Goal: Task Accomplishment & Management: Complete application form

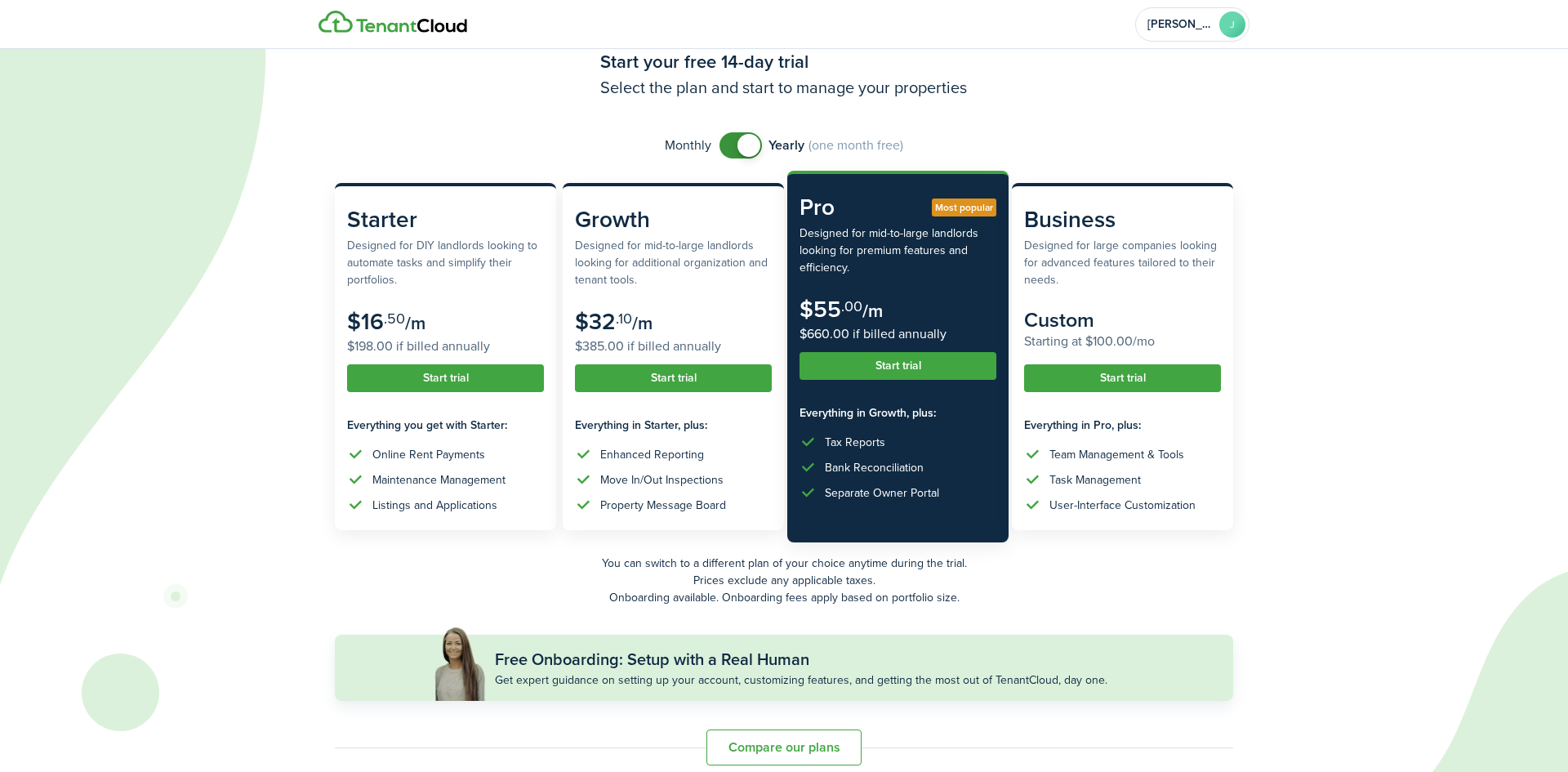
scroll to position [62, 0]
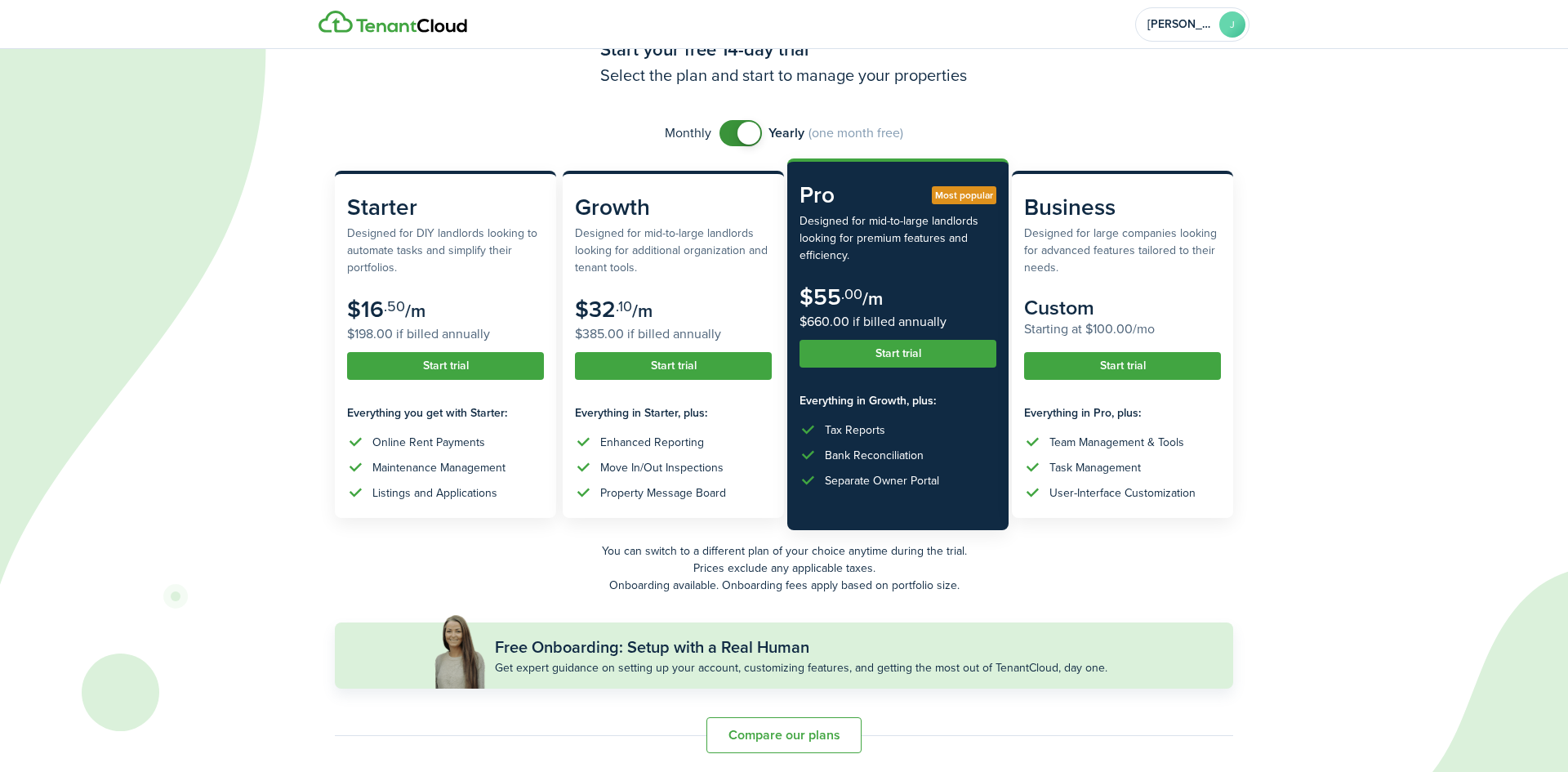
click at [718, 136] on div "Monthly Yearly (one month free)" at bounding box center [784, 132] width 898 height 26
checkbox input "false"
click at [732, 133] on span at bounding box center [740, 132] width 16 height 26
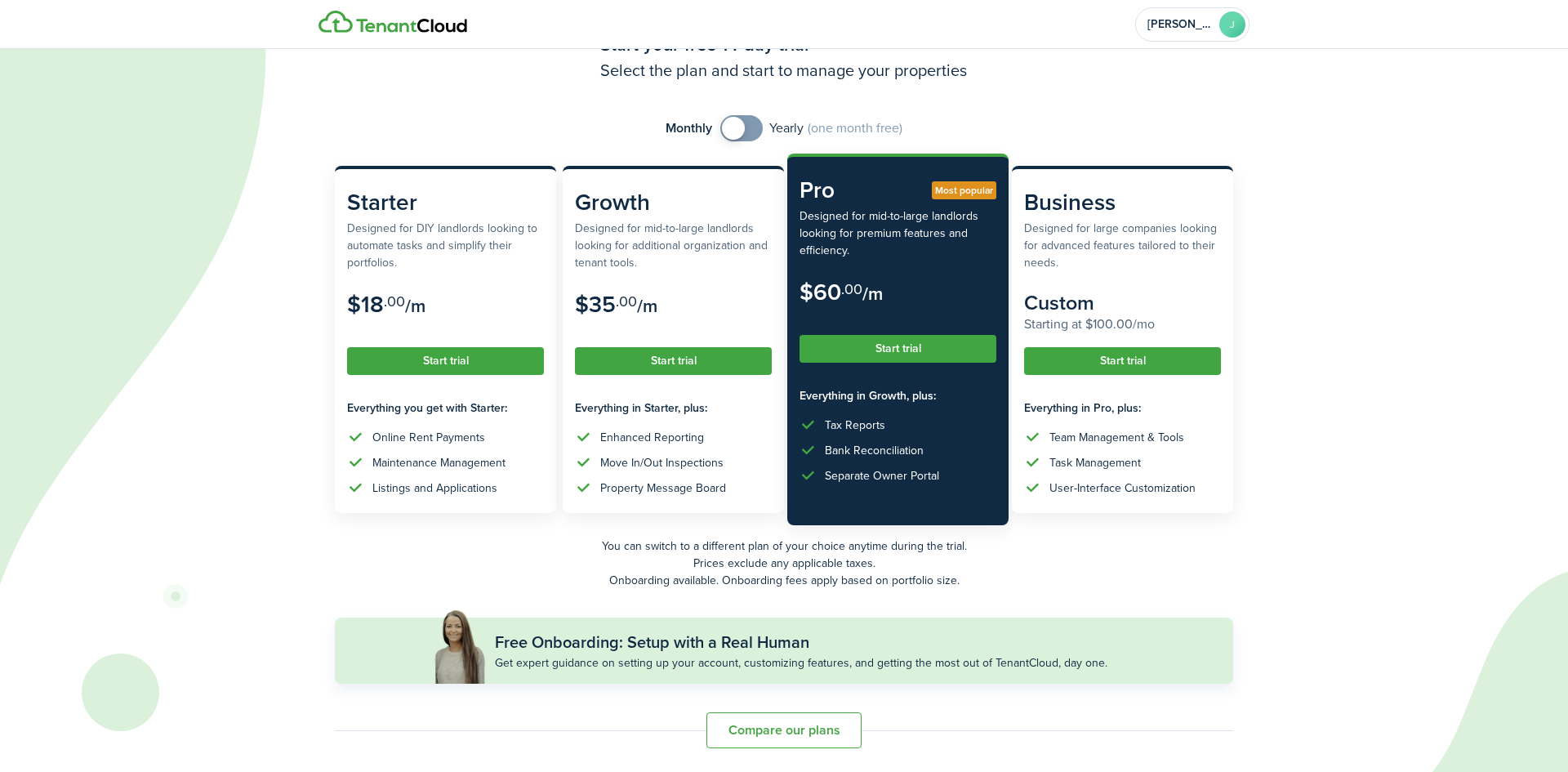
scroll to position [67, 0]
click at [768, 726] on button "Compare our plans" at bounding box center [784, 729] width 155 height 36
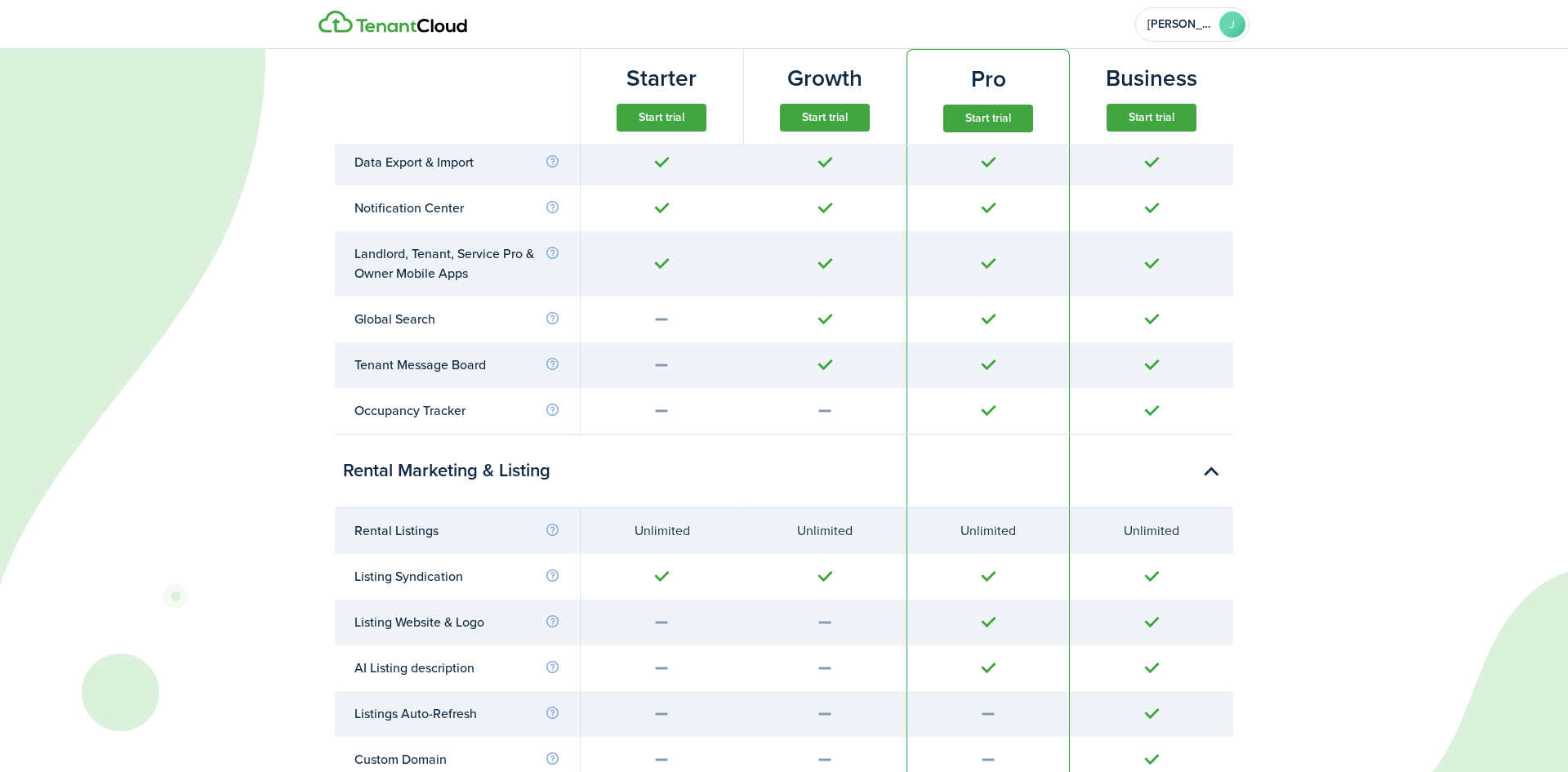
scroll to position [1053, 0]
click at [663, 123] on button "Start trial" at bounding box center [661, 117] width 90 height 28
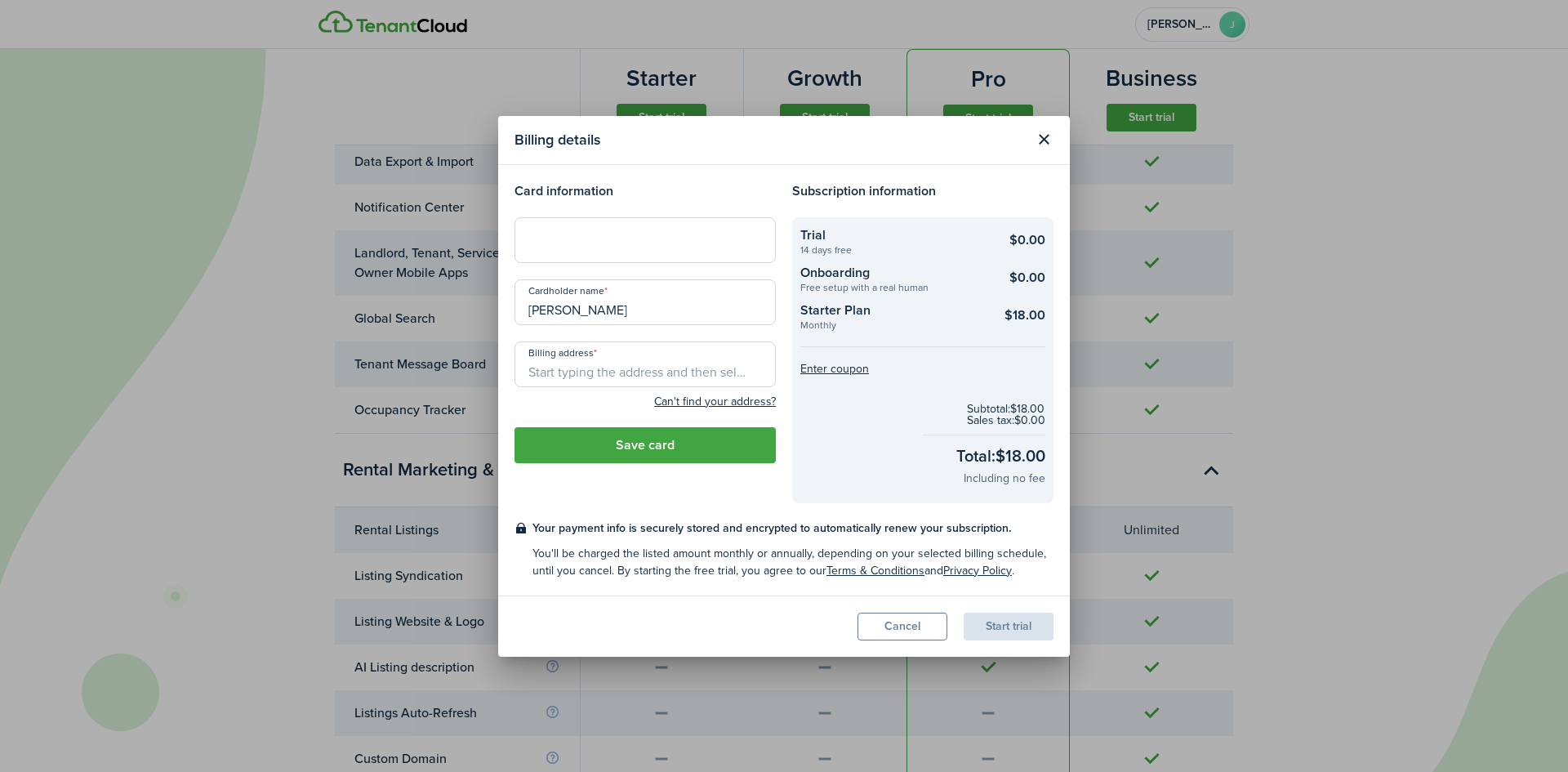
click at [1044, 142] on button "Close modal" at bounding box center [1043, 139] width 28 height 28
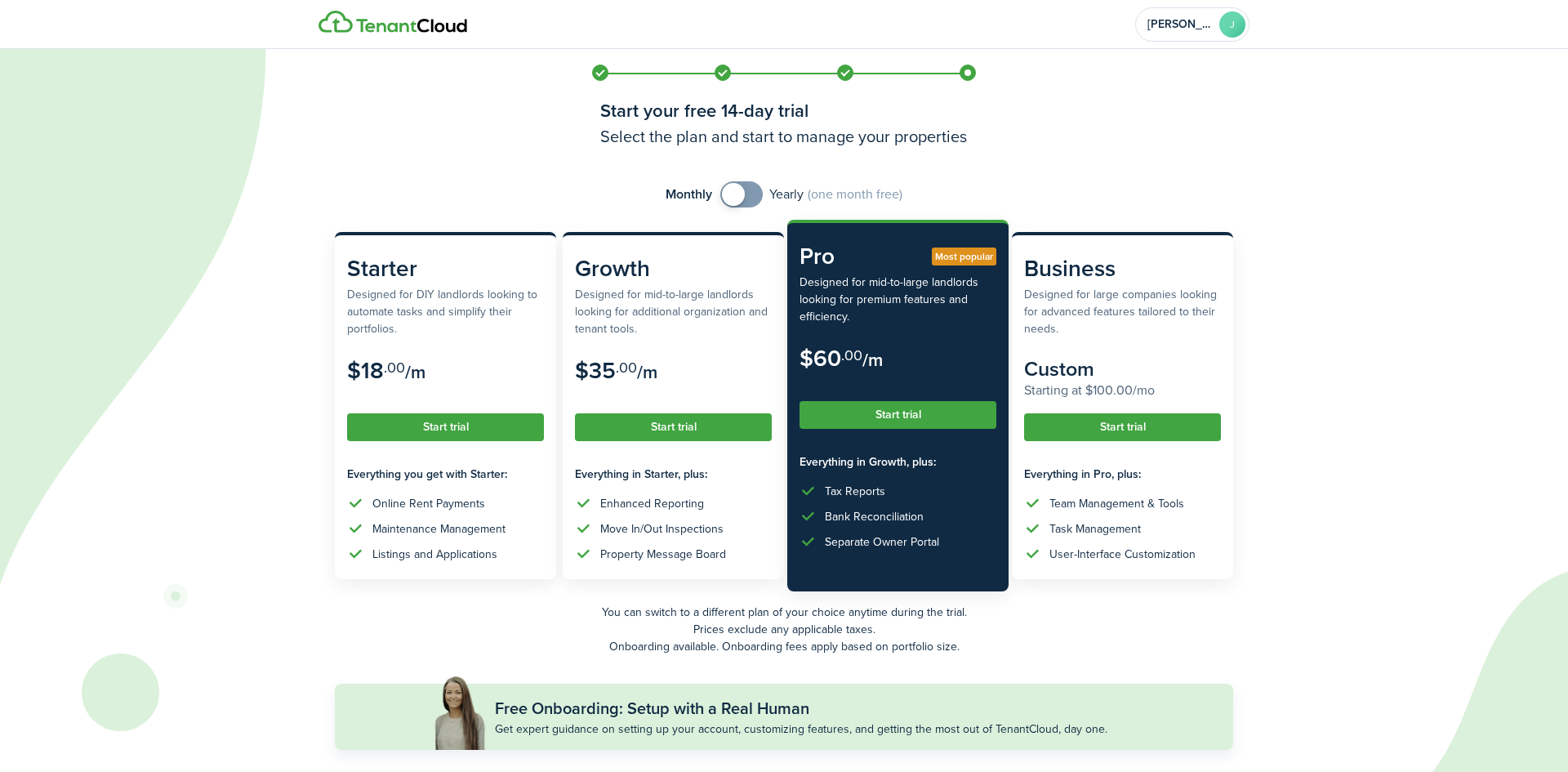
scroll to position [0, 0]
checkbox input "false"
click at [732, 197] on span at bounding box center [740, 195] width 16 height 26
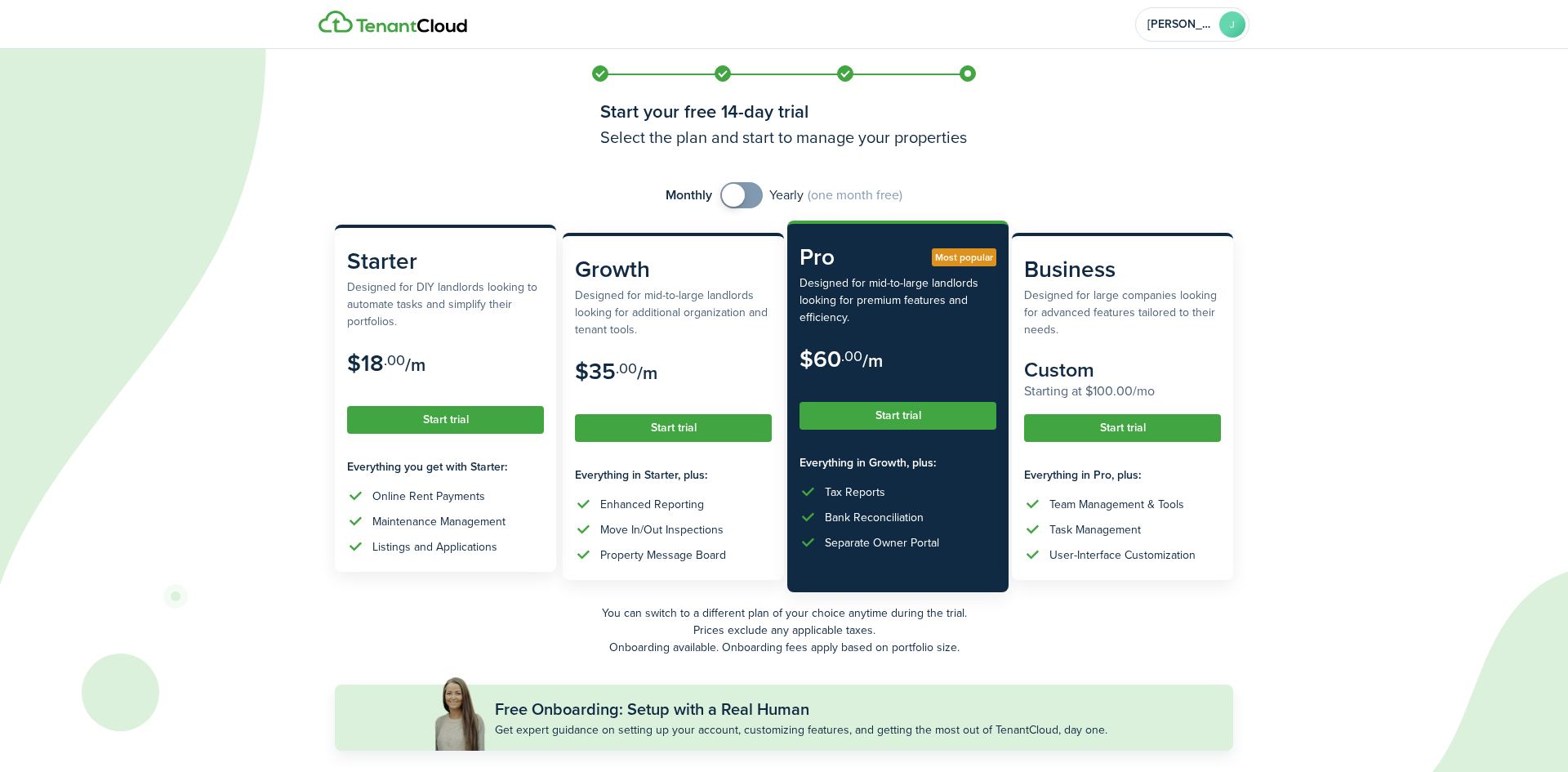
click at [441, 422] on button "Start trial" at bounding box center [446, 420] width 197 height 28
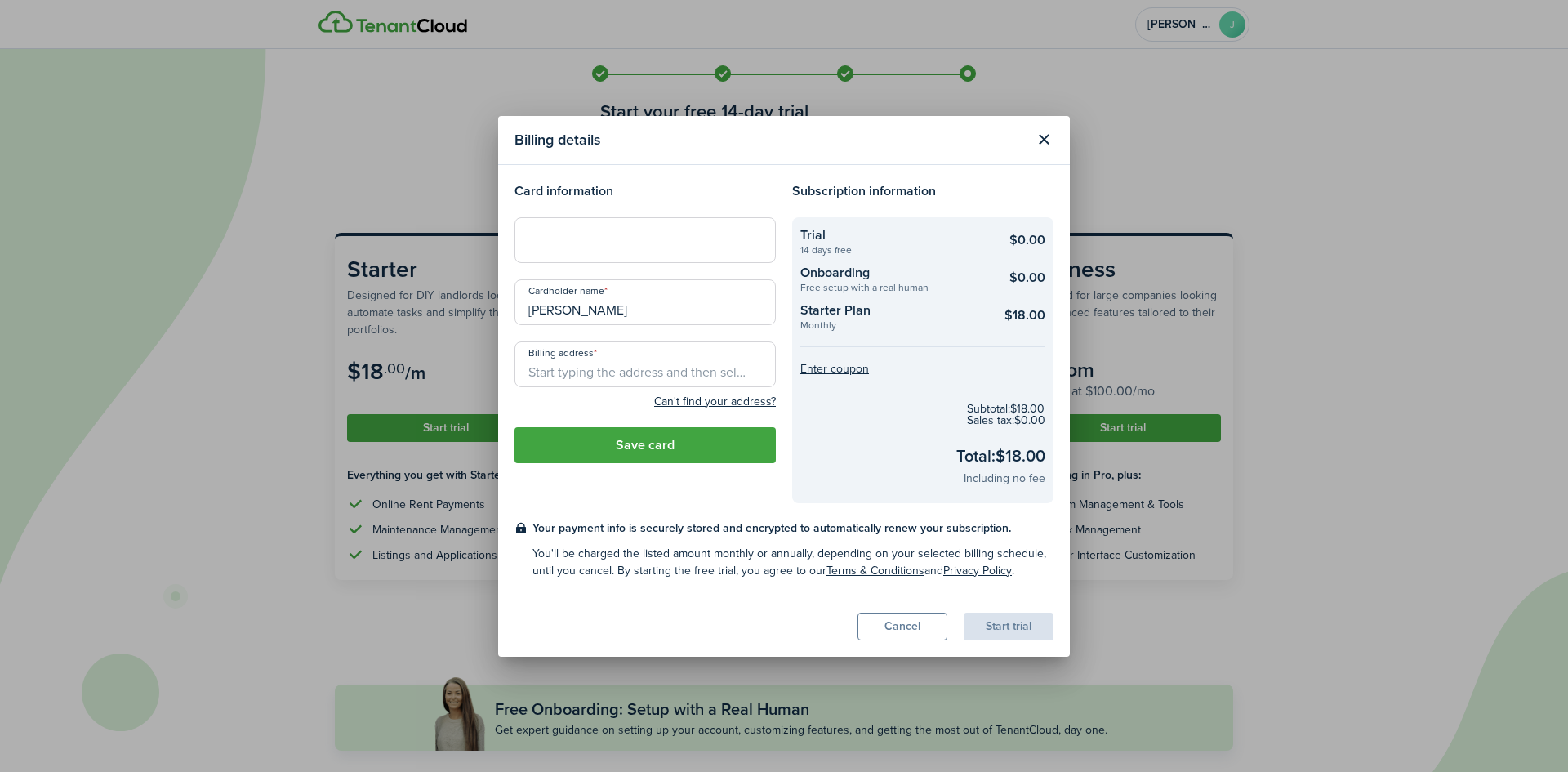
click at [626, 373] on input "Billing address" at bounding box center [645, 364] width 261 height 46
click at [618, 362] on input "Billing address" at bounding box center [645, 364] width 261 height 46
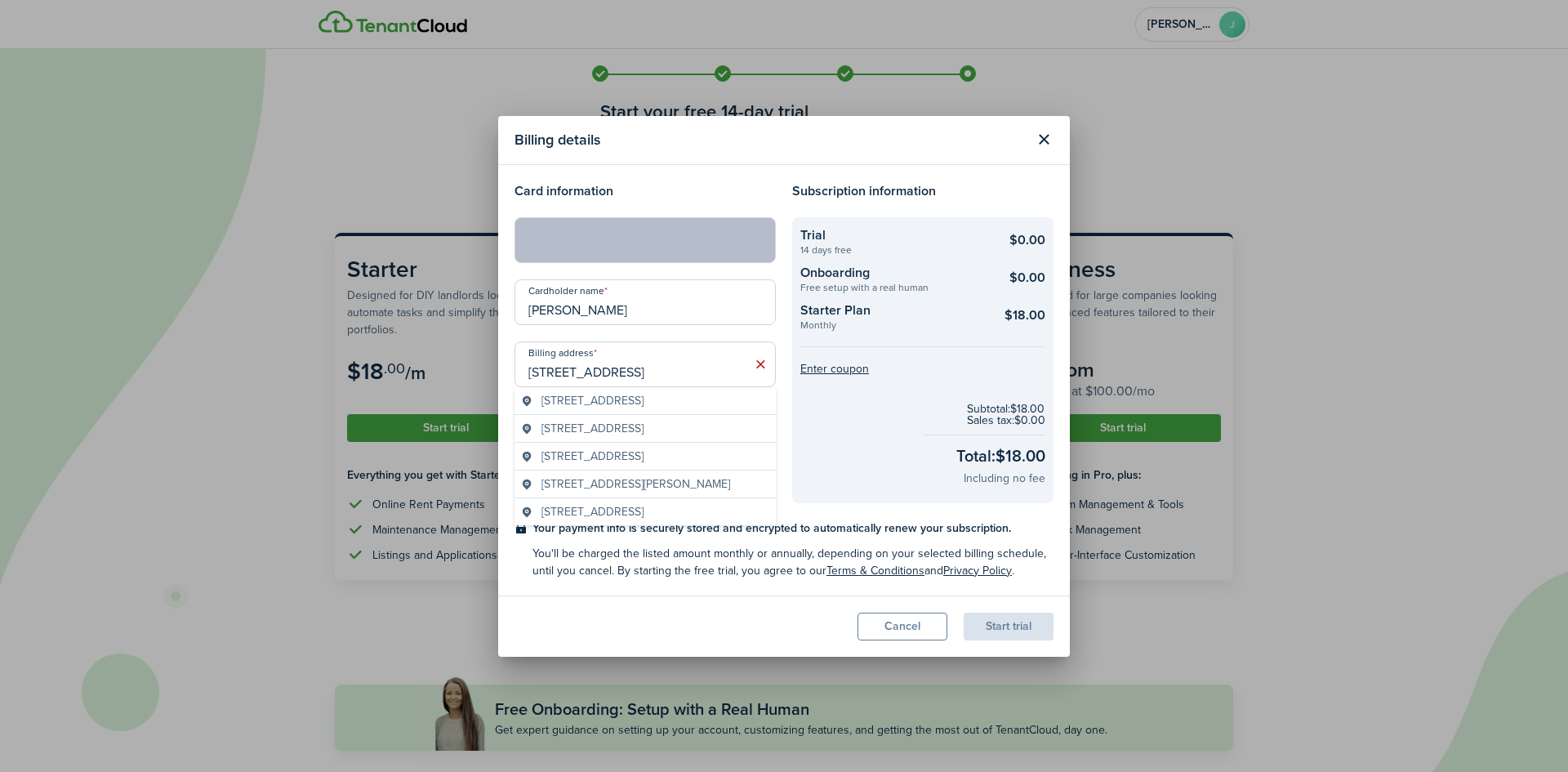
click at [615, 437] on div "[STREET_ADDRESS]" at bounding box center [645, 428] width 261 height 28
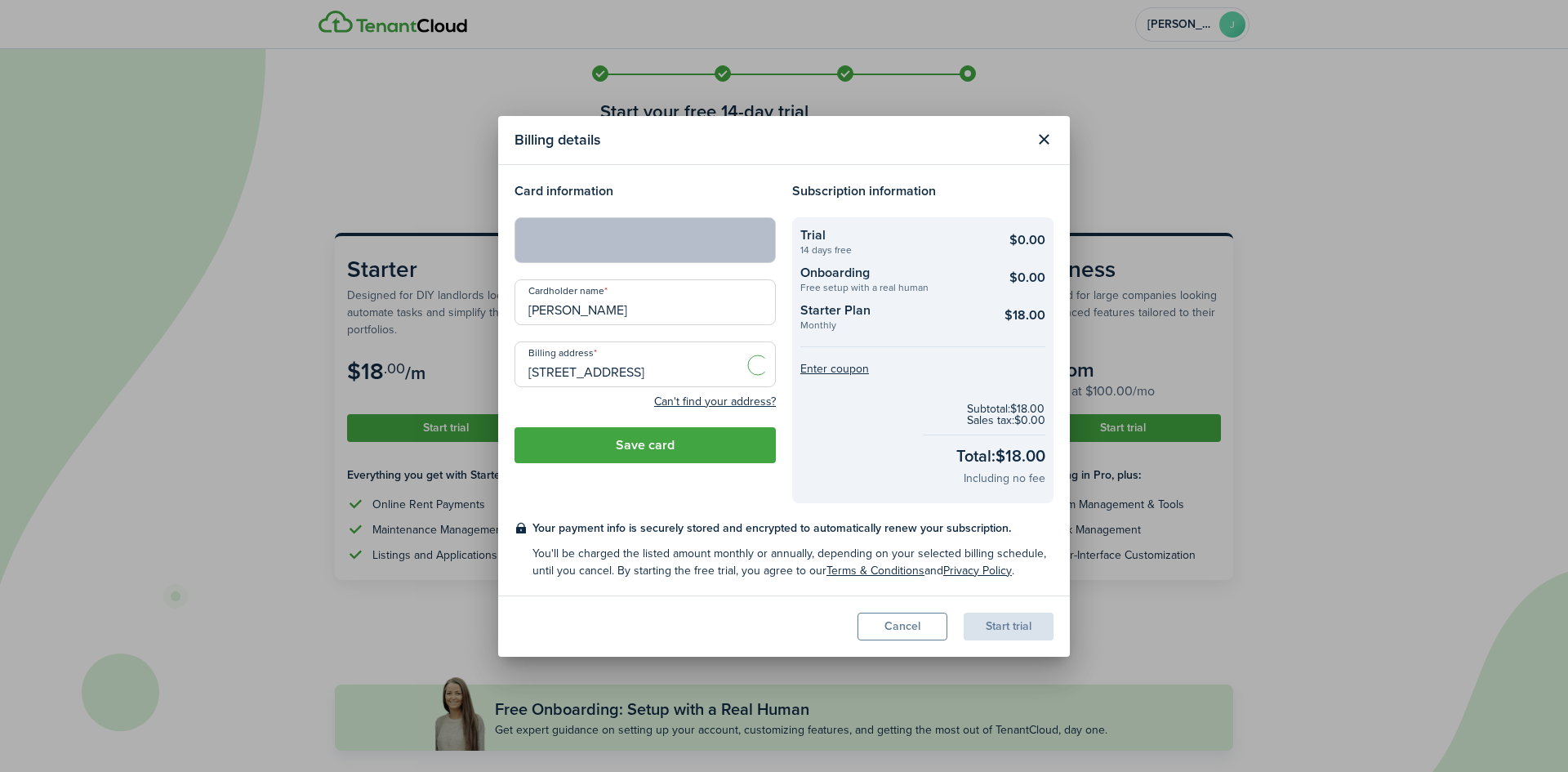
type input "[STREET_ADDRESS]"
click at [662, 443] on button "Save card" at bounding box center [645, 445] width 261 height 36
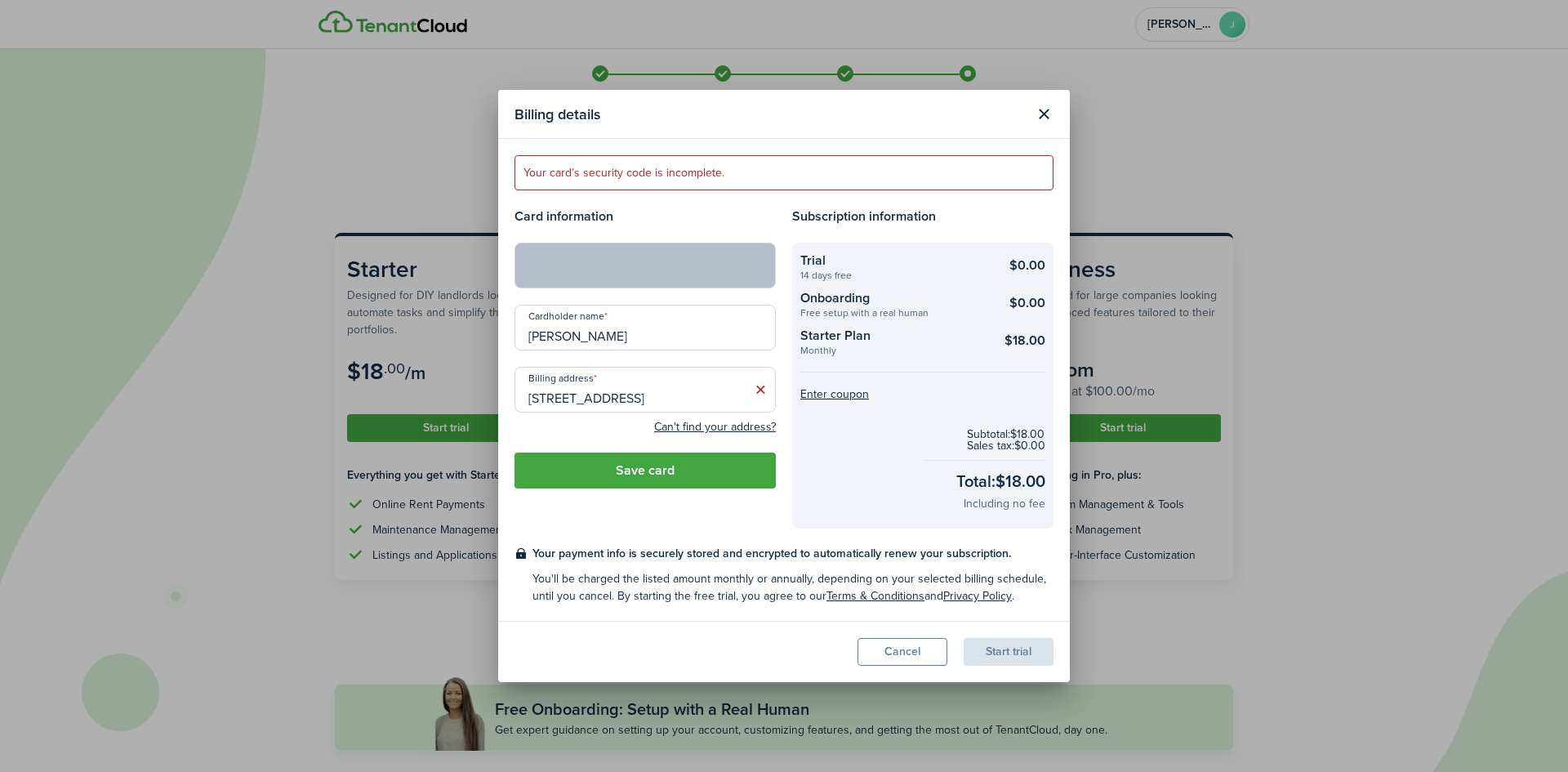
click at [651, 483] on button "Save card" at bounding box center [645, 470] width 261 height 36
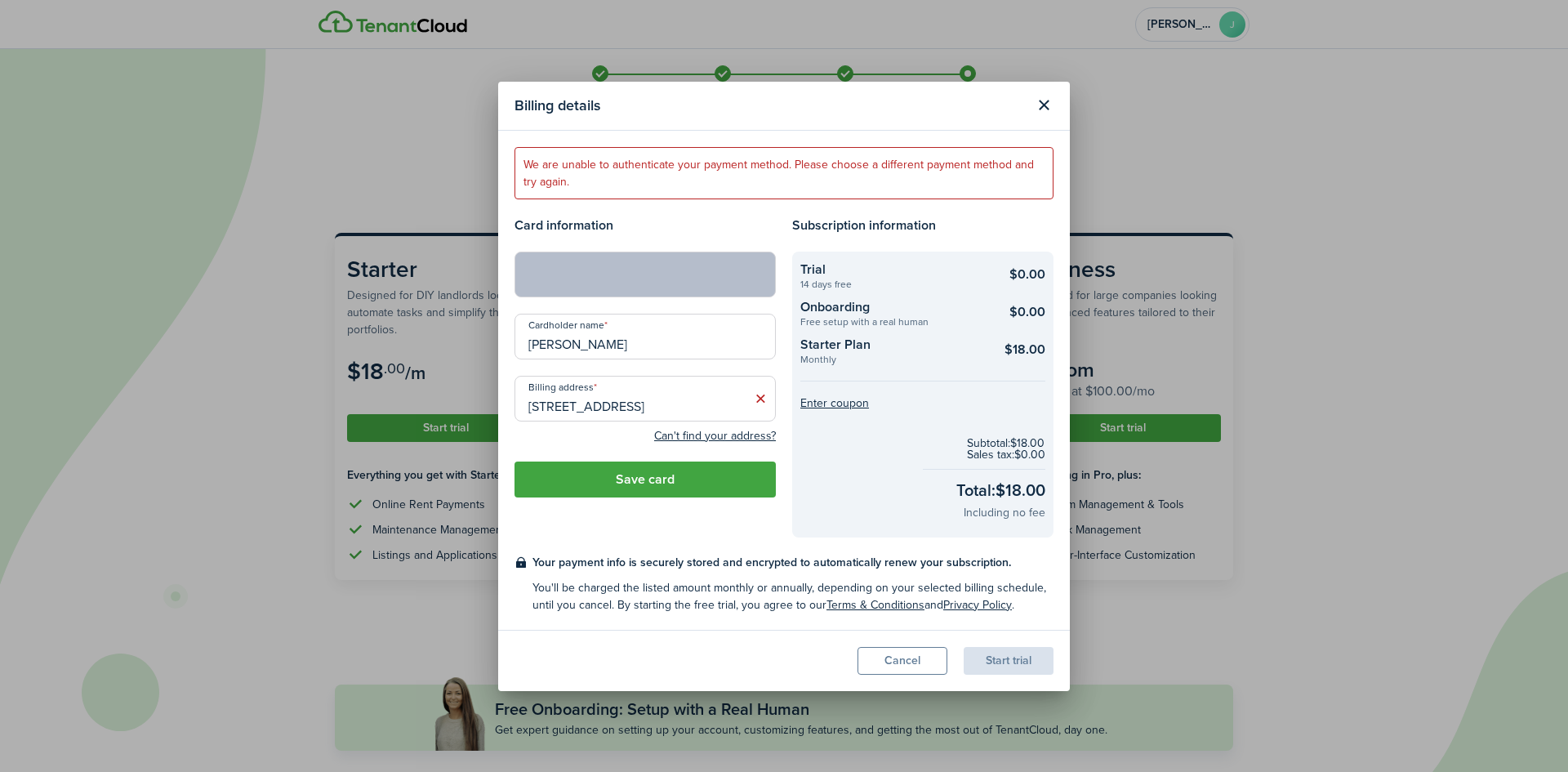
click at [645, 476] on button "Save card" at bounding box center [645, 480] width 261 height 36
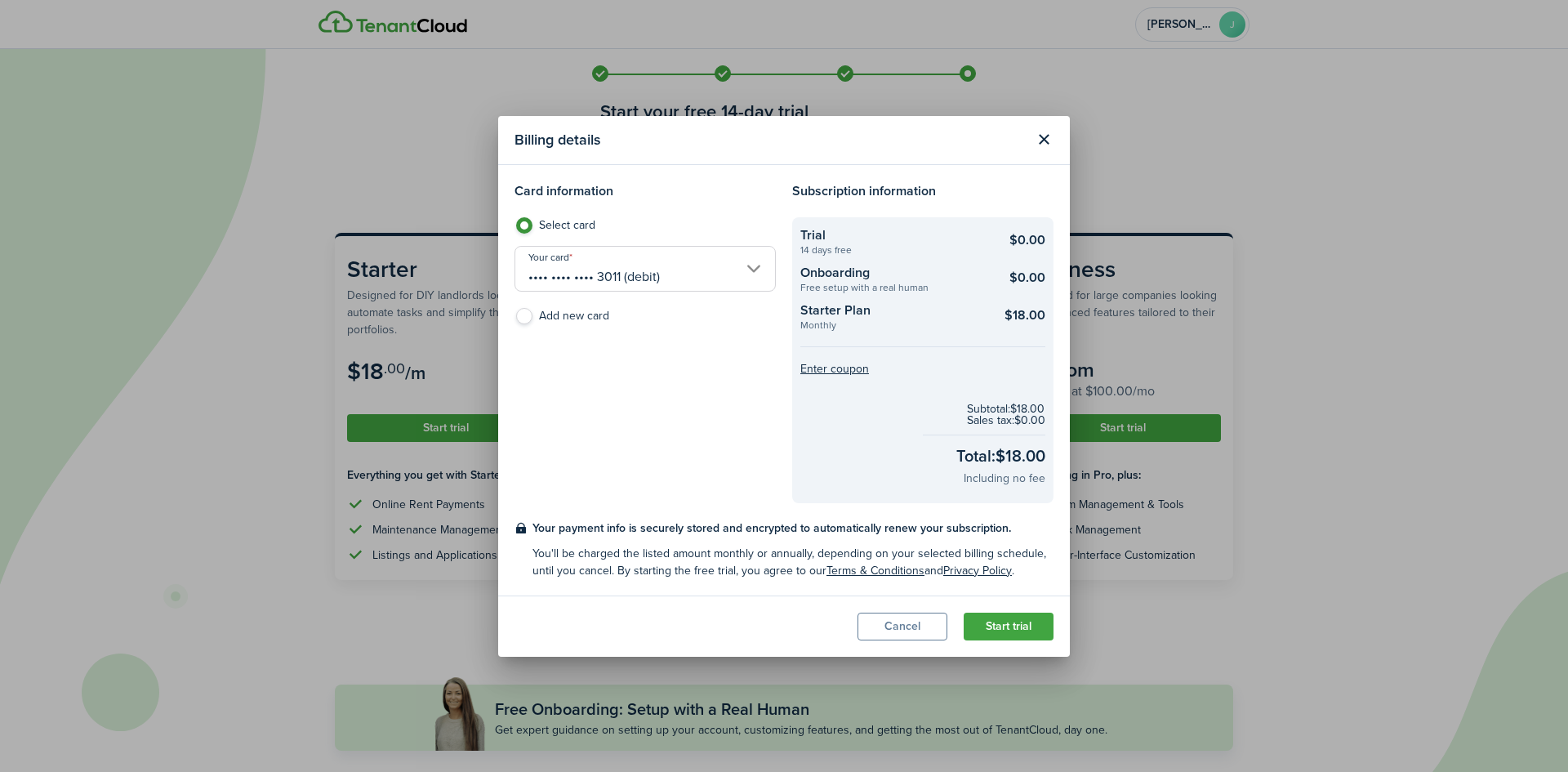
click at [1008, 625] on button "Start trial" at bounding box center [1009, 626] width 90 height 28
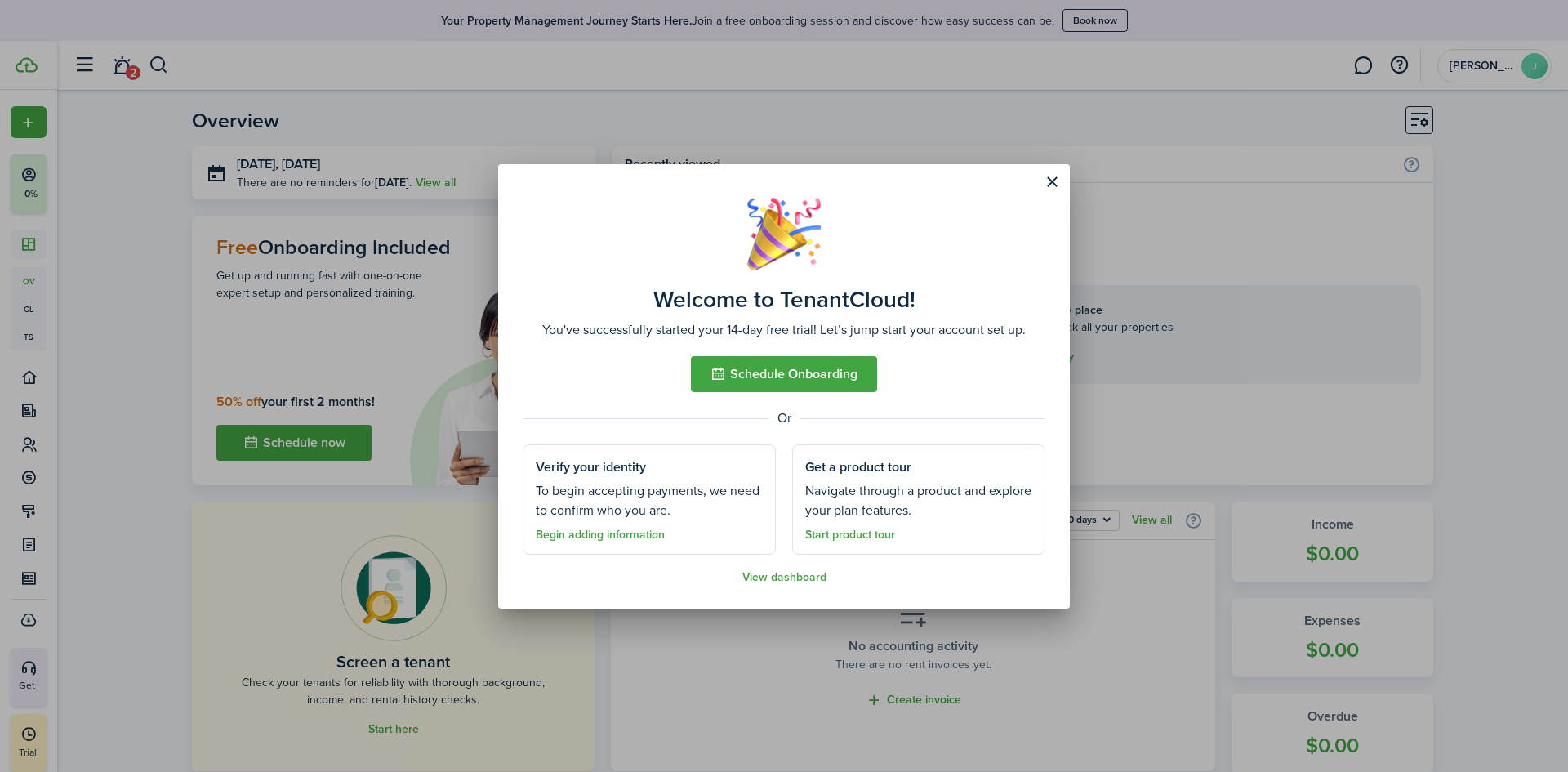
click at [800, 378] on button "Schedule Onboarding" at bounding box center [784, 374] width 186 height 36
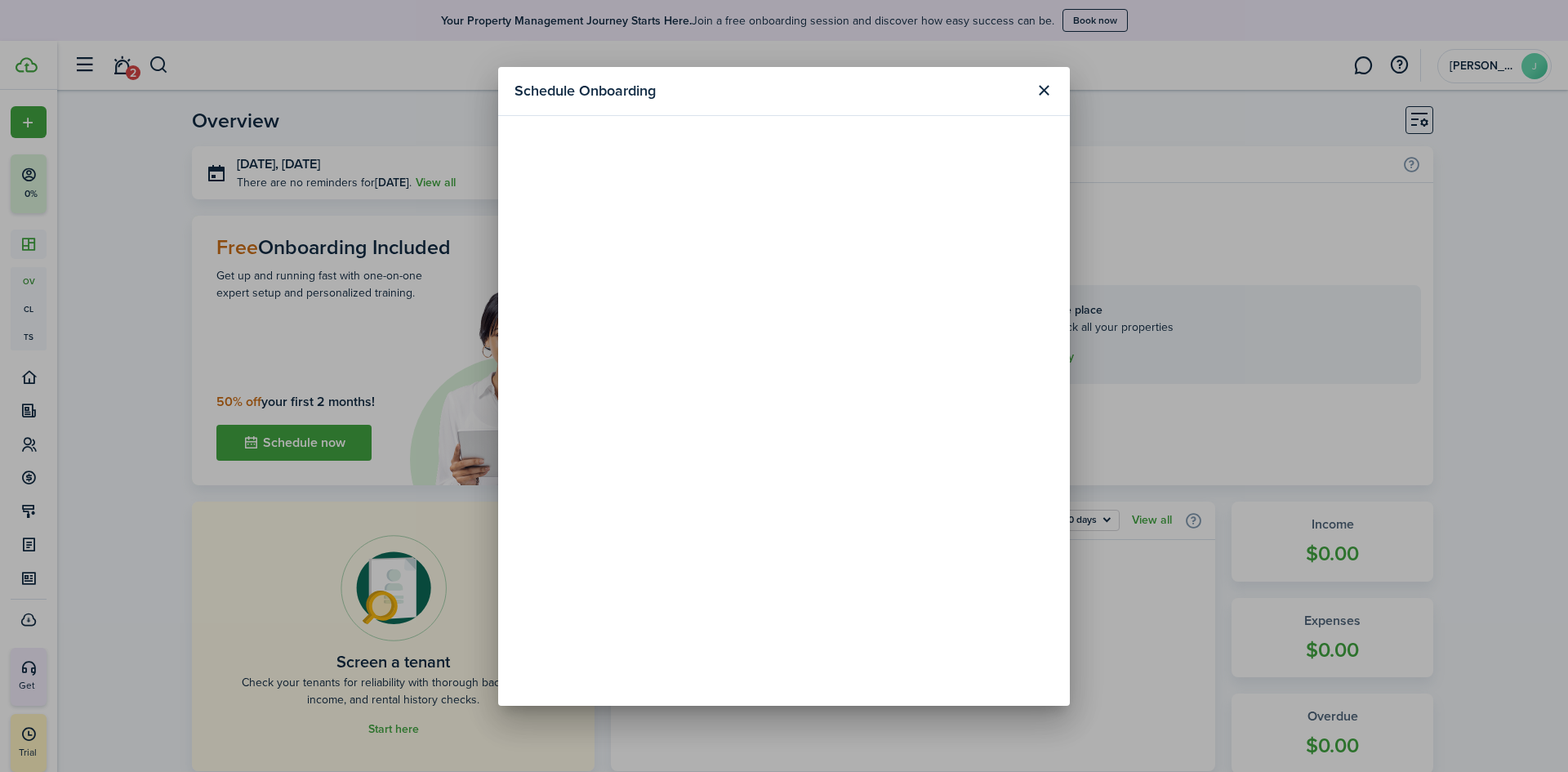
click at [1044, 89] on button "Close modal" at bounding box center [1043, 90] width 28 height 28
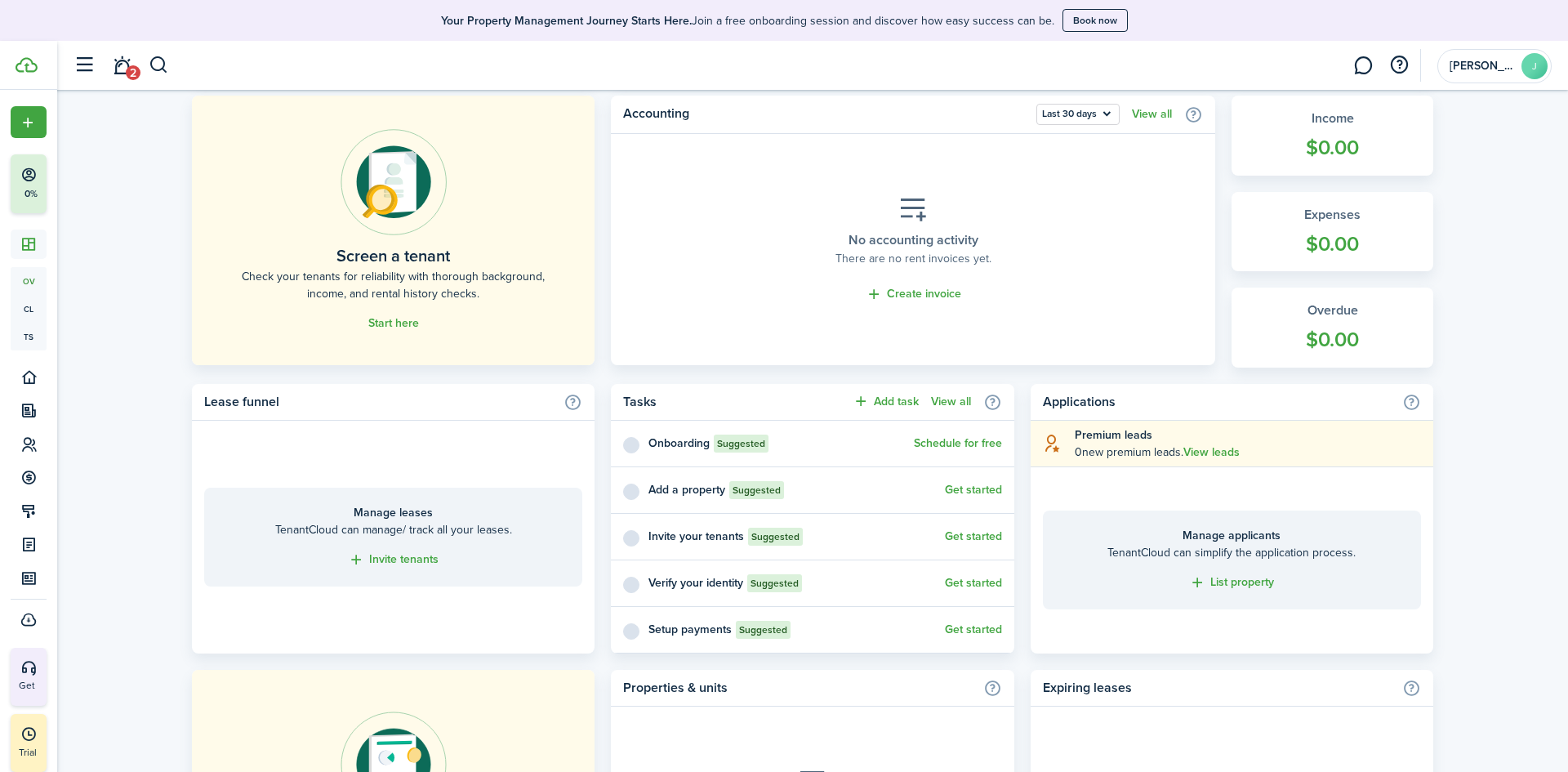
scroll to position [413, 0]
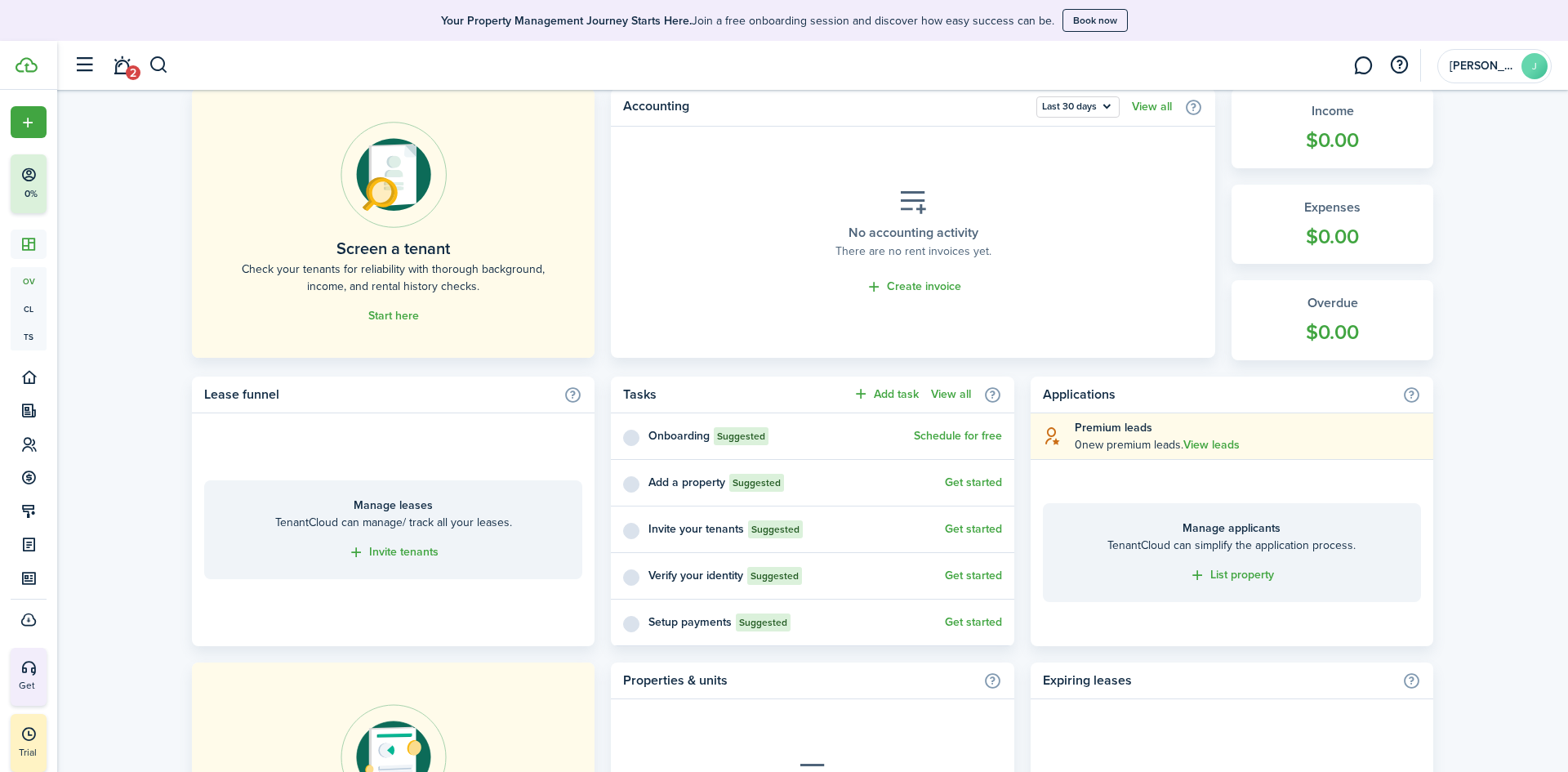
click at [974, 480] on link "Get started" at bounding box center [973, 483] width 57 height 13
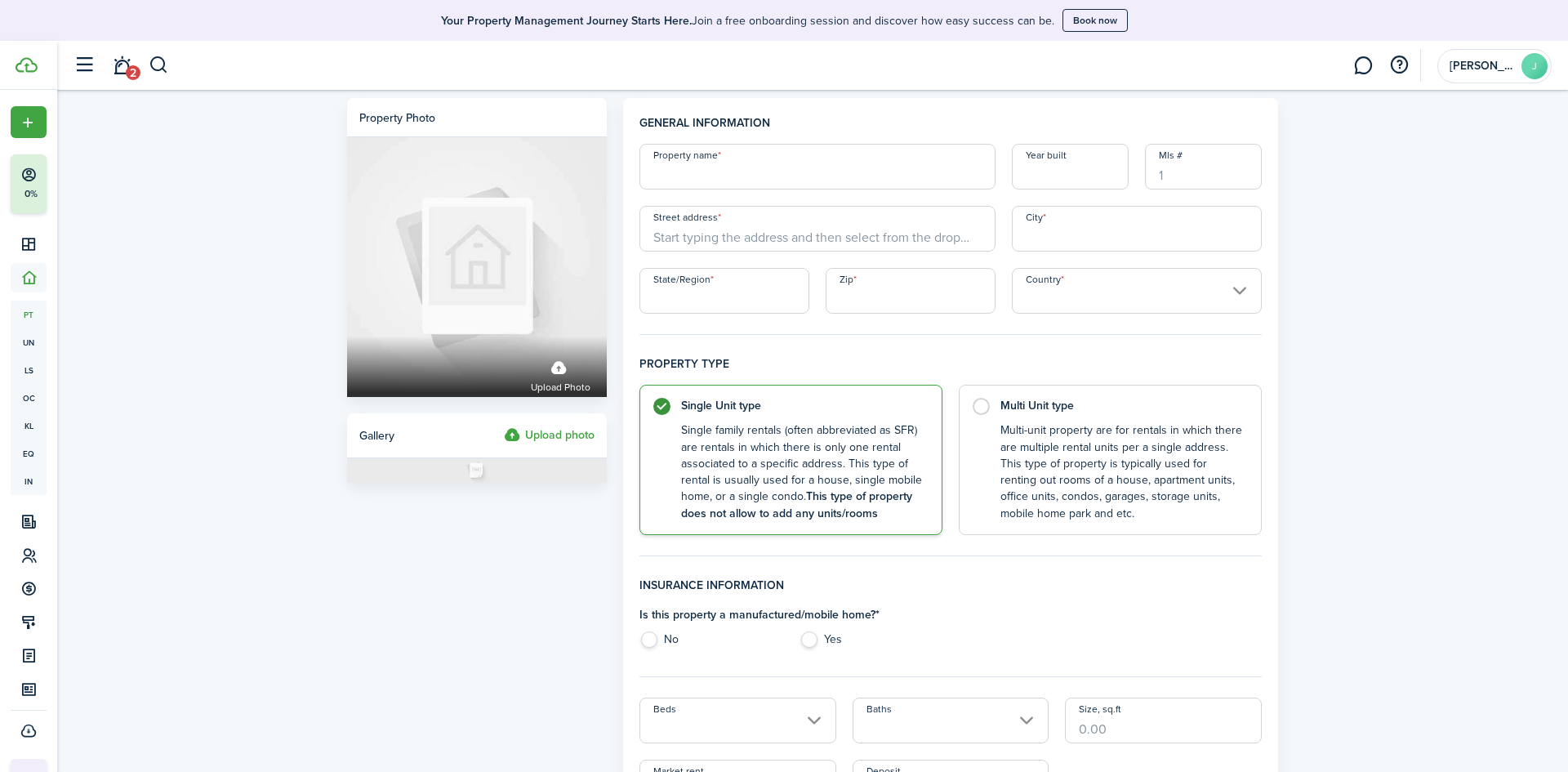
paste input "[STREET_ADDRESS]"
type input "[STREET_ADDRESS]"
click at [733, 294] on input "State/Region" at bounding box center [725, 291] width 170 height 46
type input "NJ"
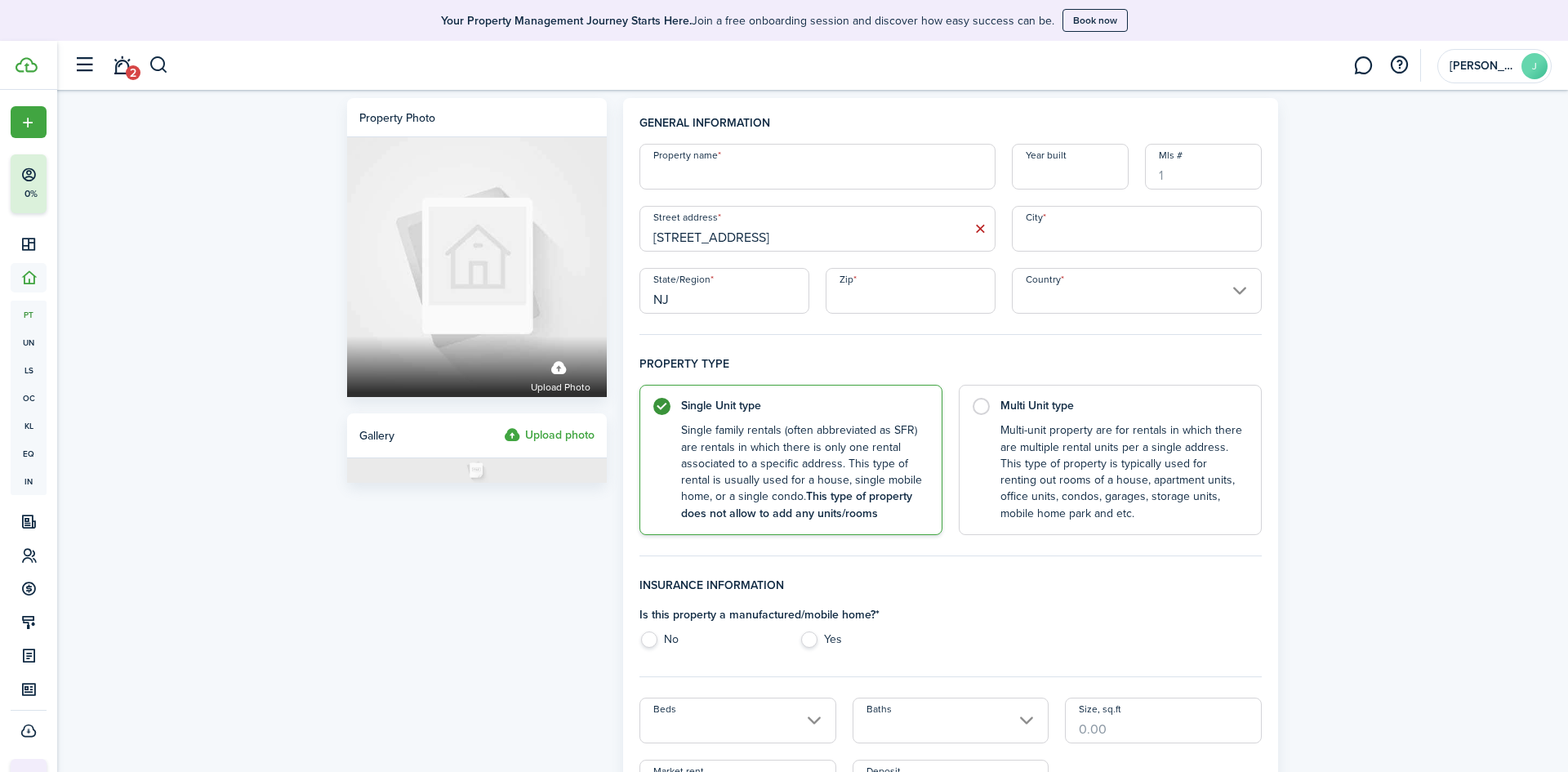
click at [912, 296] on input "Zip" at bounding box center [911, 291] width 170 height 46
type input "07003"
click at [777, 169] on input "Property name" at bounding box center [817, 167] width 356 height 46
type input "Bloom / St"
click at [1078, 222] on input "City" at bounding box center [1137, 228] width 250 height 46
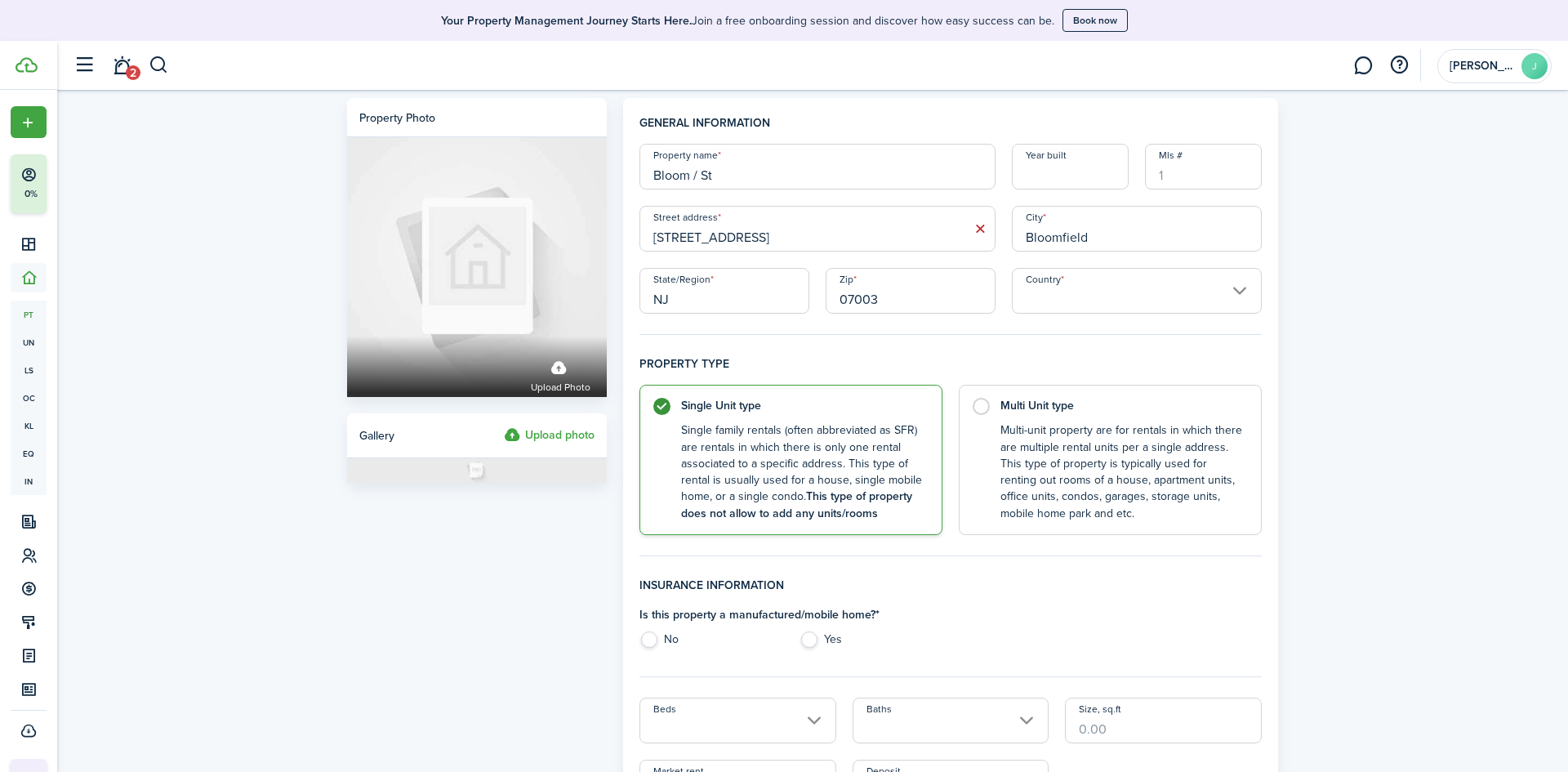
click at [1083, 274] on input "Country" at bounding box center [1137, 291] width 250 height 46
type input "Bloomfield"
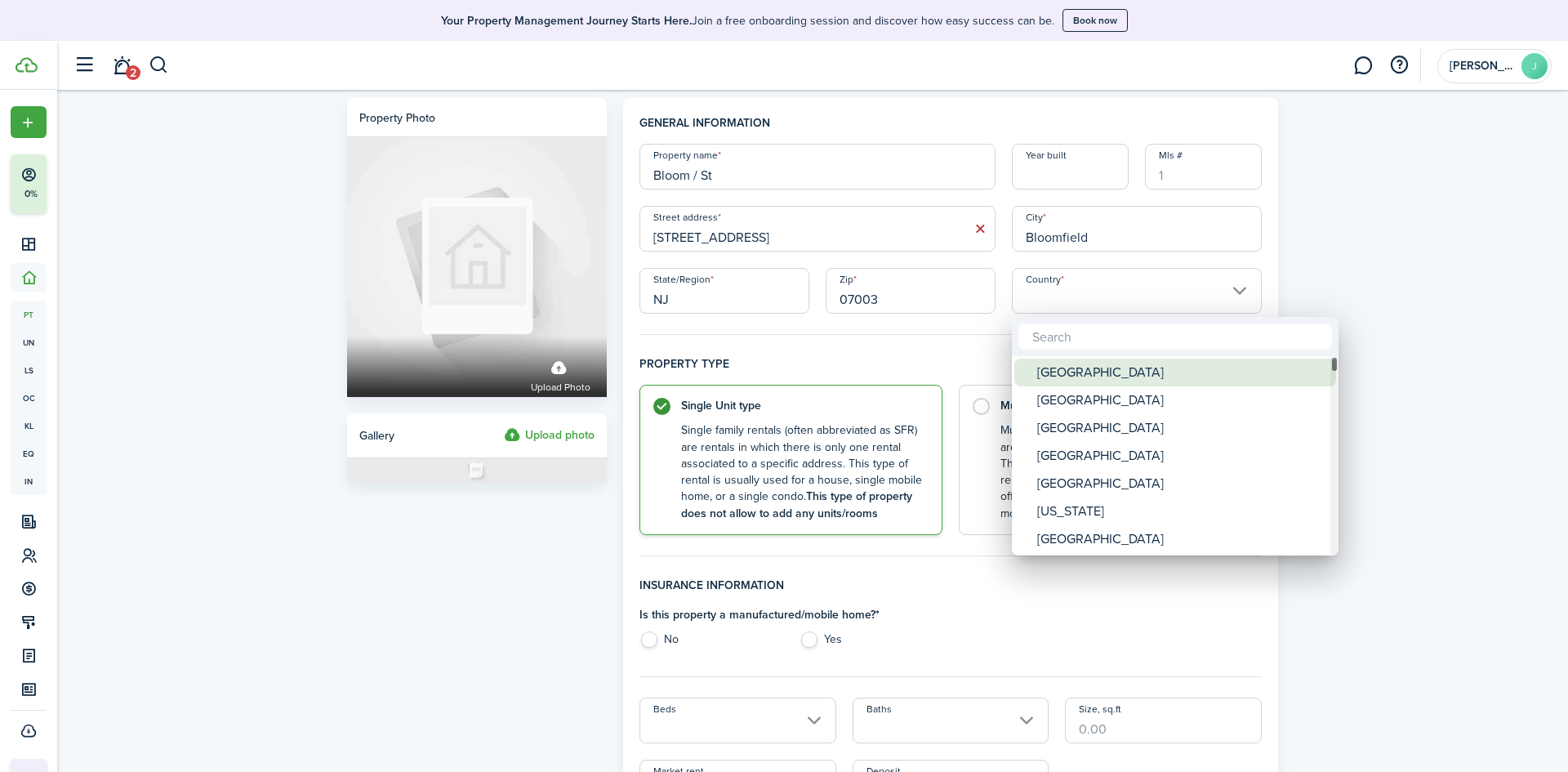
click at [1093, 383] on div "[GEOGRAPHIC_DATA]" at bounding box center [1181, 373] width 289 height 28
type input "[GEOGRAPHIC_DATA]"
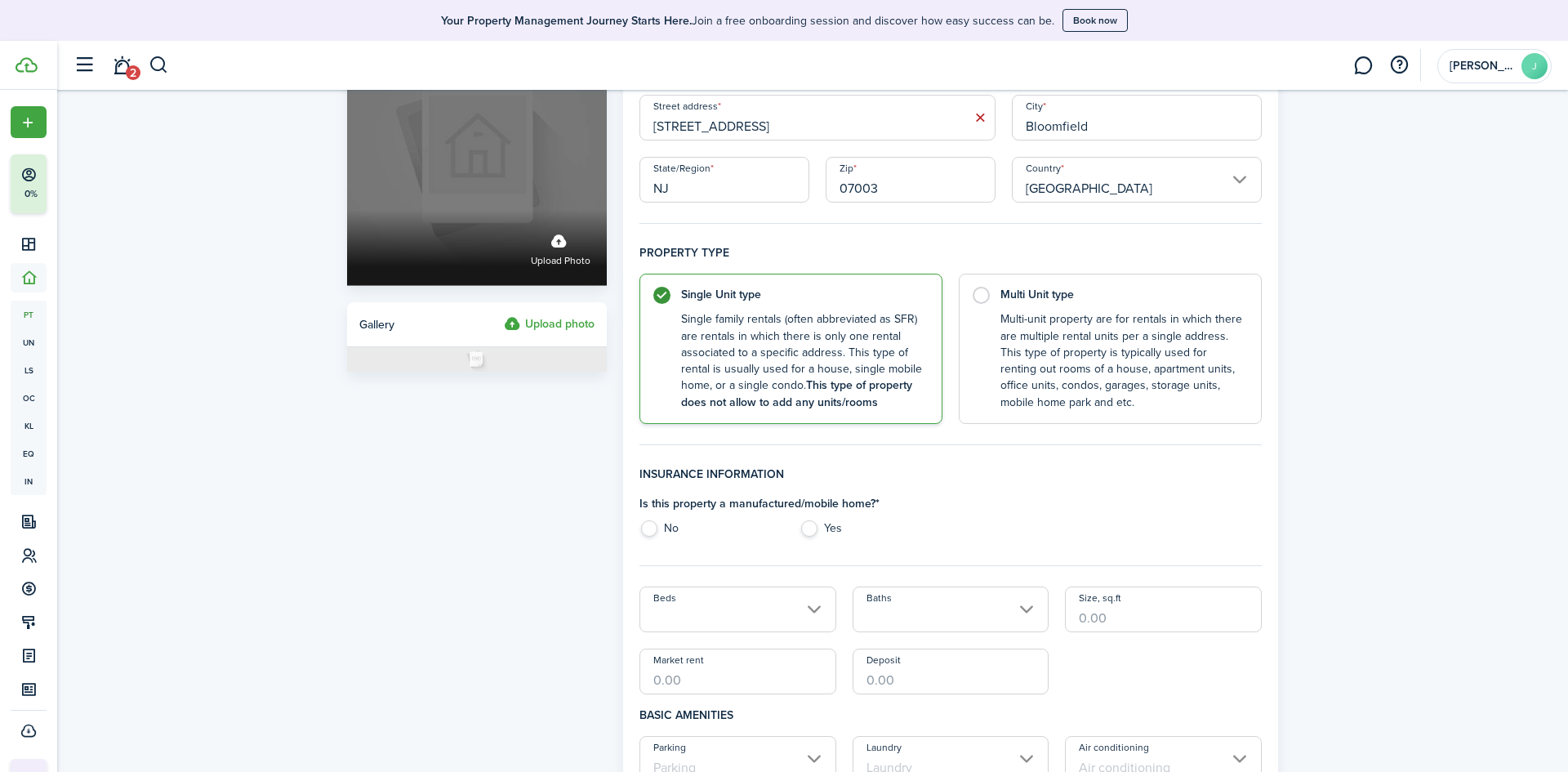
scroll to position [116, 0]
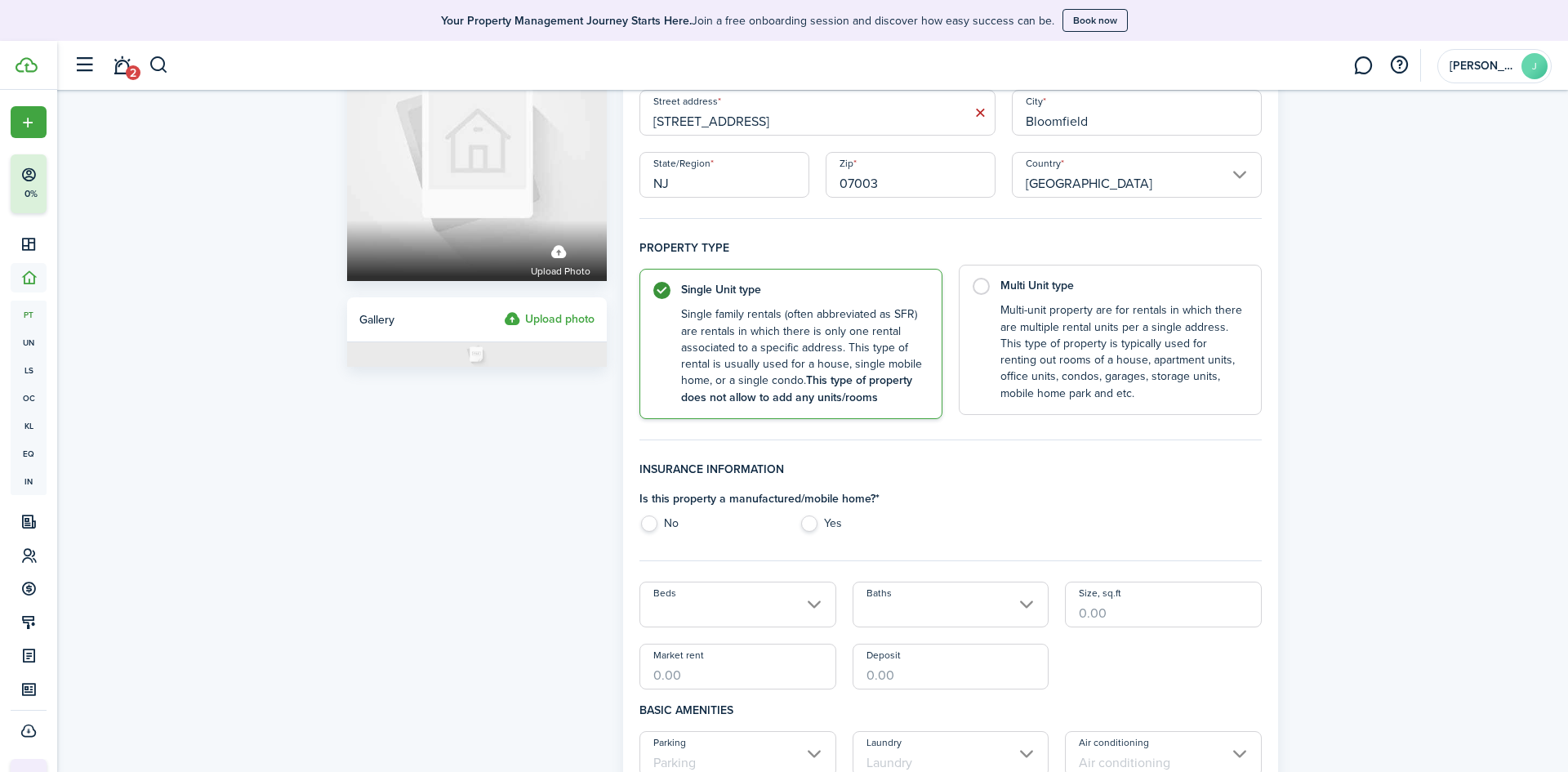
click at [980, 289] on label "Multi Unit type Multi-unit property are for rentals in which there are multiple…" at bounding box center [1110, 340] width 303 height 150
radio input "false"
radio input "true"
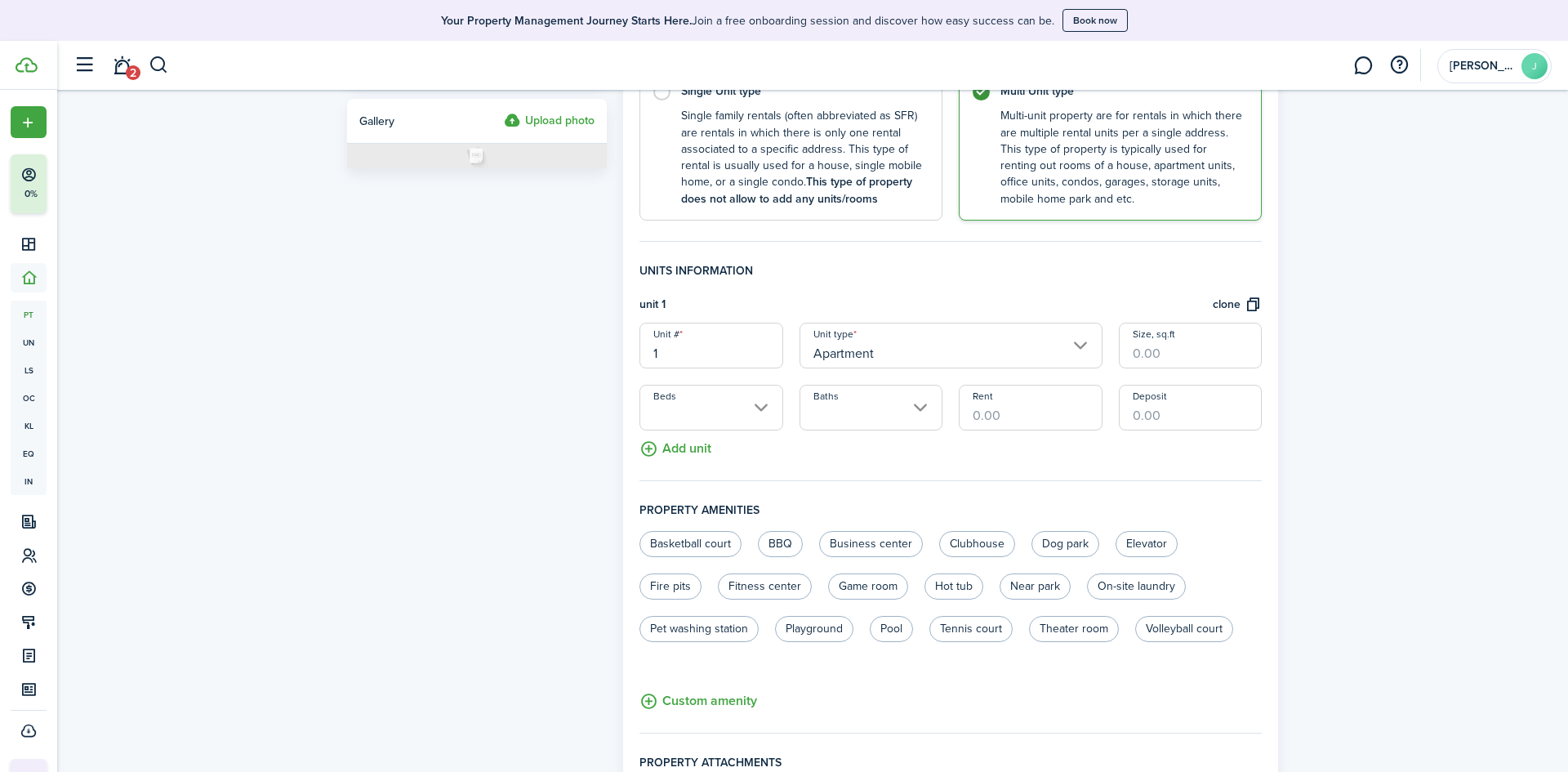
scroll to position [281, 0]
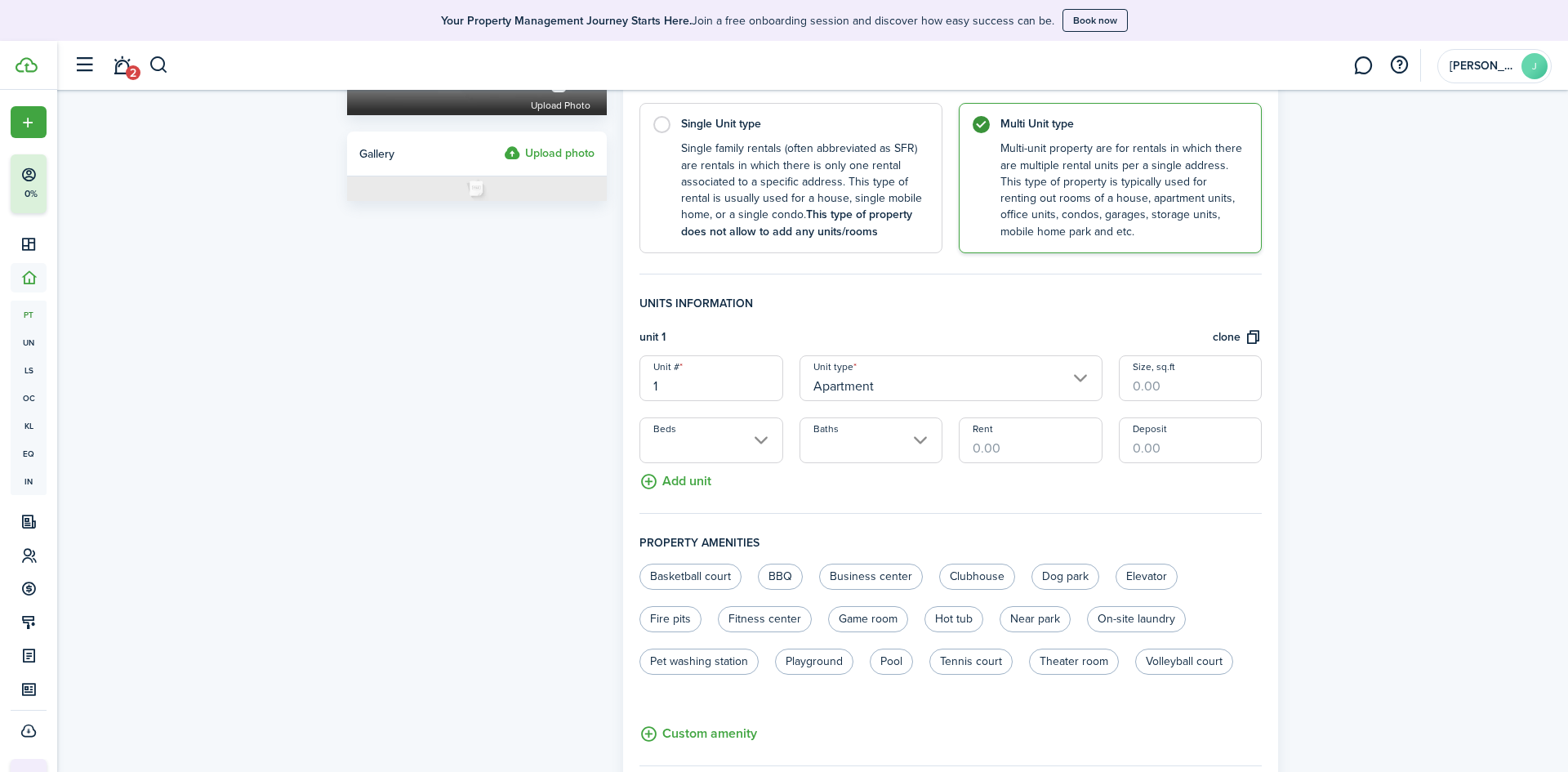
drag, startPoint x: 677, startPoint y: 384, endPoint x: 628, endPoint y: 379, distance: 49.3
click at [628, 379] on panel-main "General information Property name Bloom / St Year built [GEOGRAPHIC_DATA] addre…" at bounding box center [950, 398] width 655 height 1163
click at [596, 378] on div "Property photo Upload photo Gallery Upload photo" at bounding box center [477, 398] width 276 height 1163
click at [667, 385] on input "1" at bounding box center [711, 378] width 143 height 46
click at [757, 442] on input "Beds" at bounding box center [711, 440] width 143 height 46
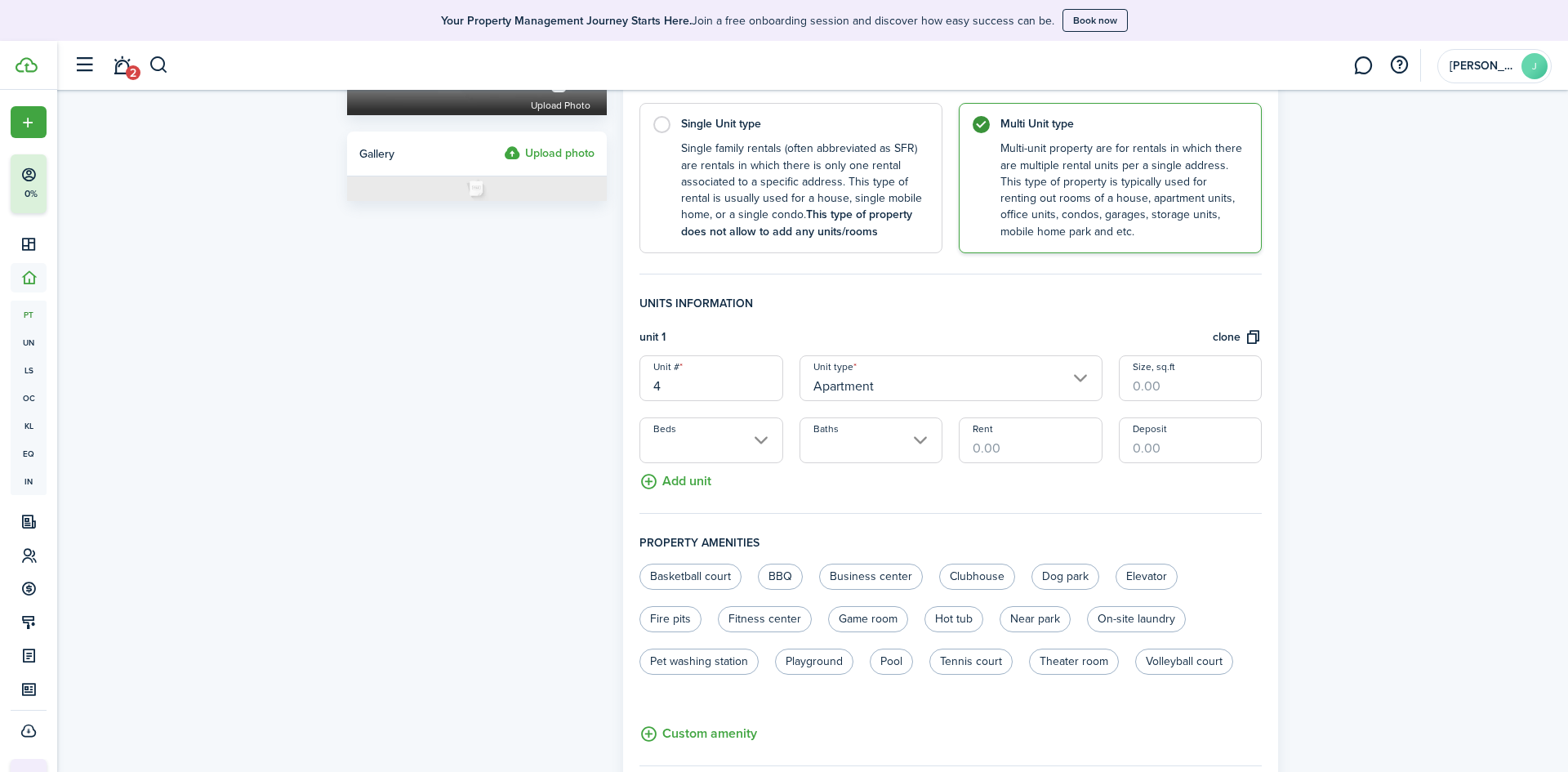
type input "4"
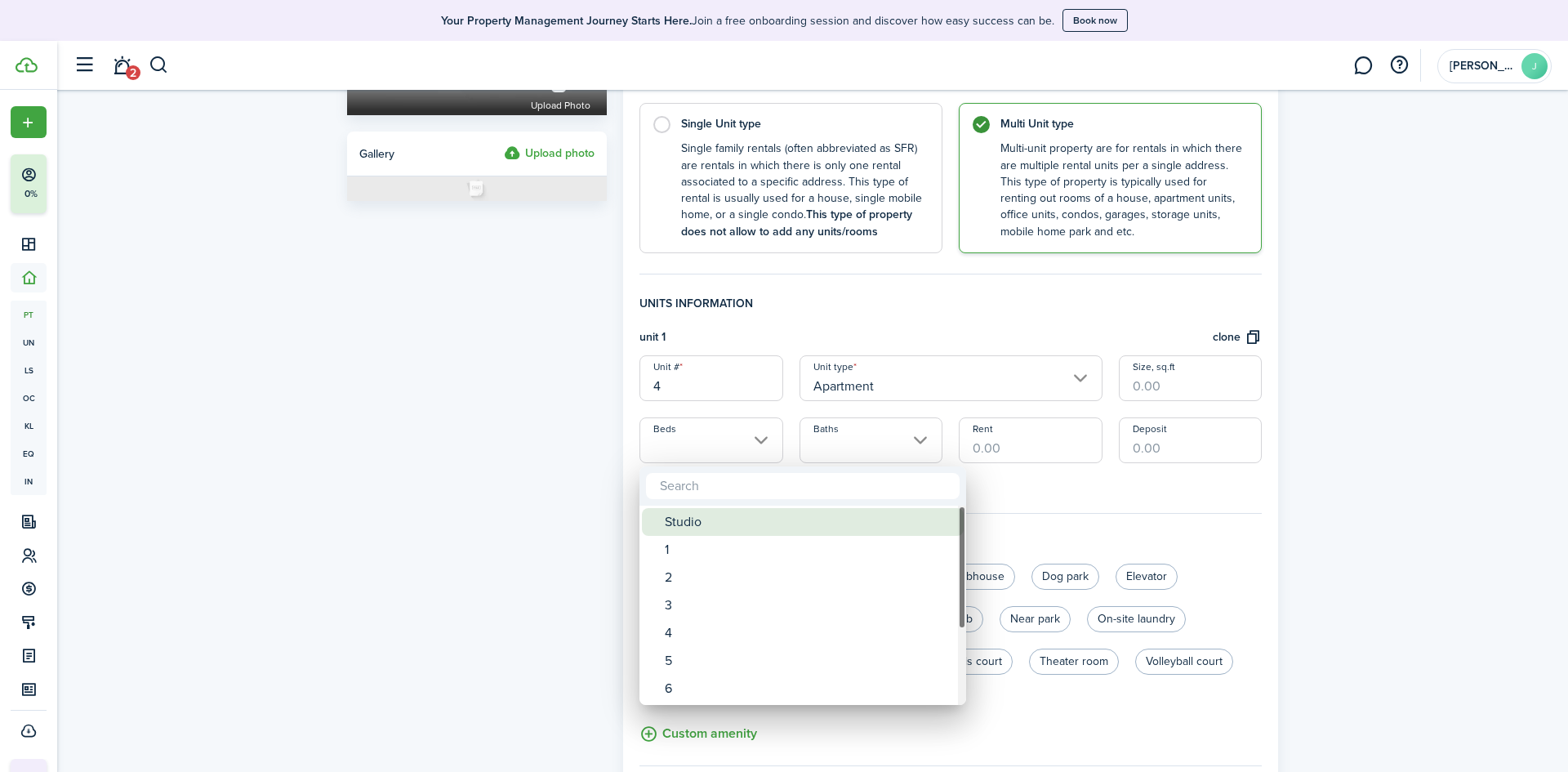
click at [679, 526] on div "Studio" at bounding box center [809, 522] width 289 height 28
type input "Studio"
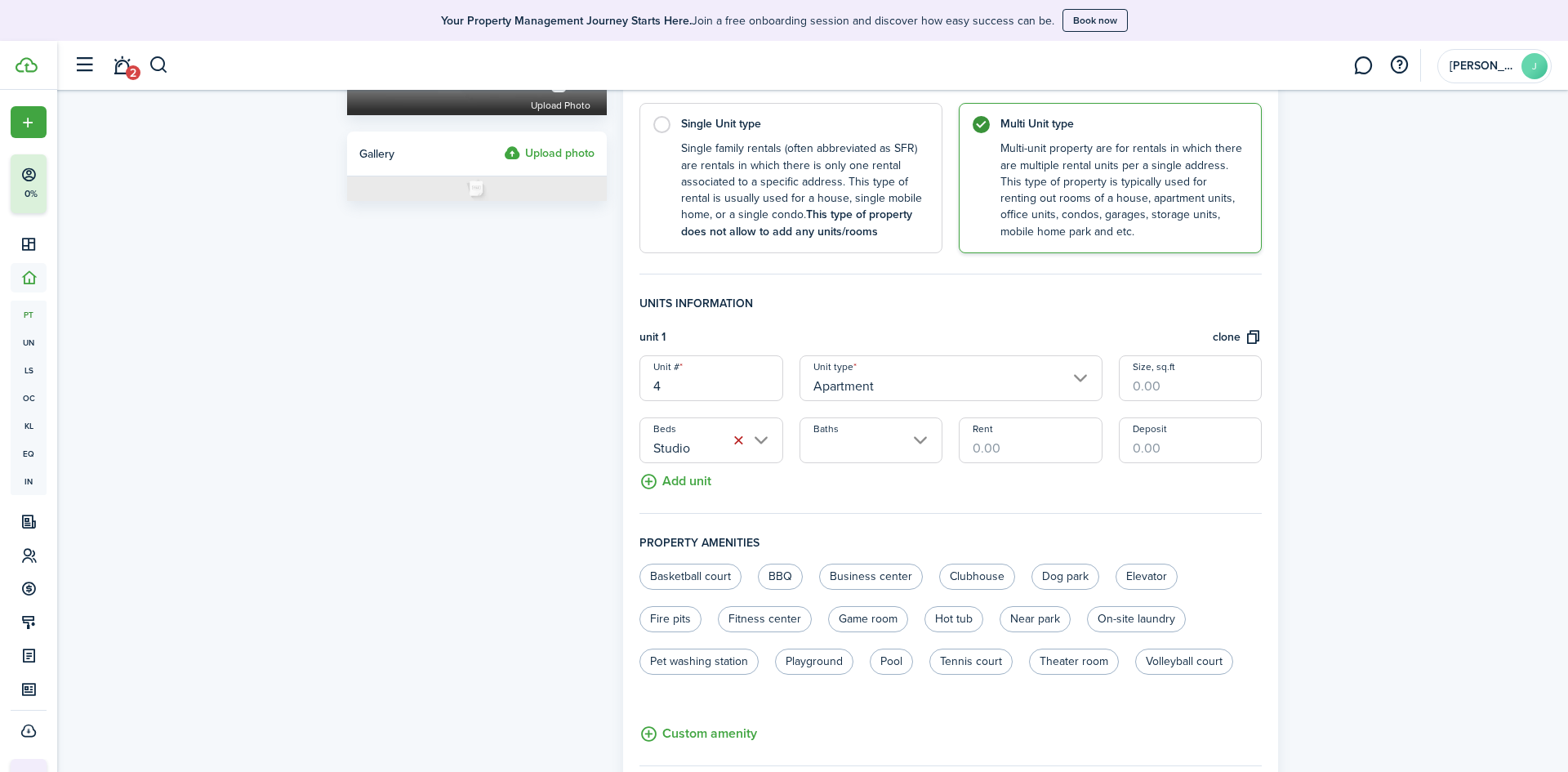
click at [855, 437] on input "Baths" at bounding box center [871, 440] width 143 height 46
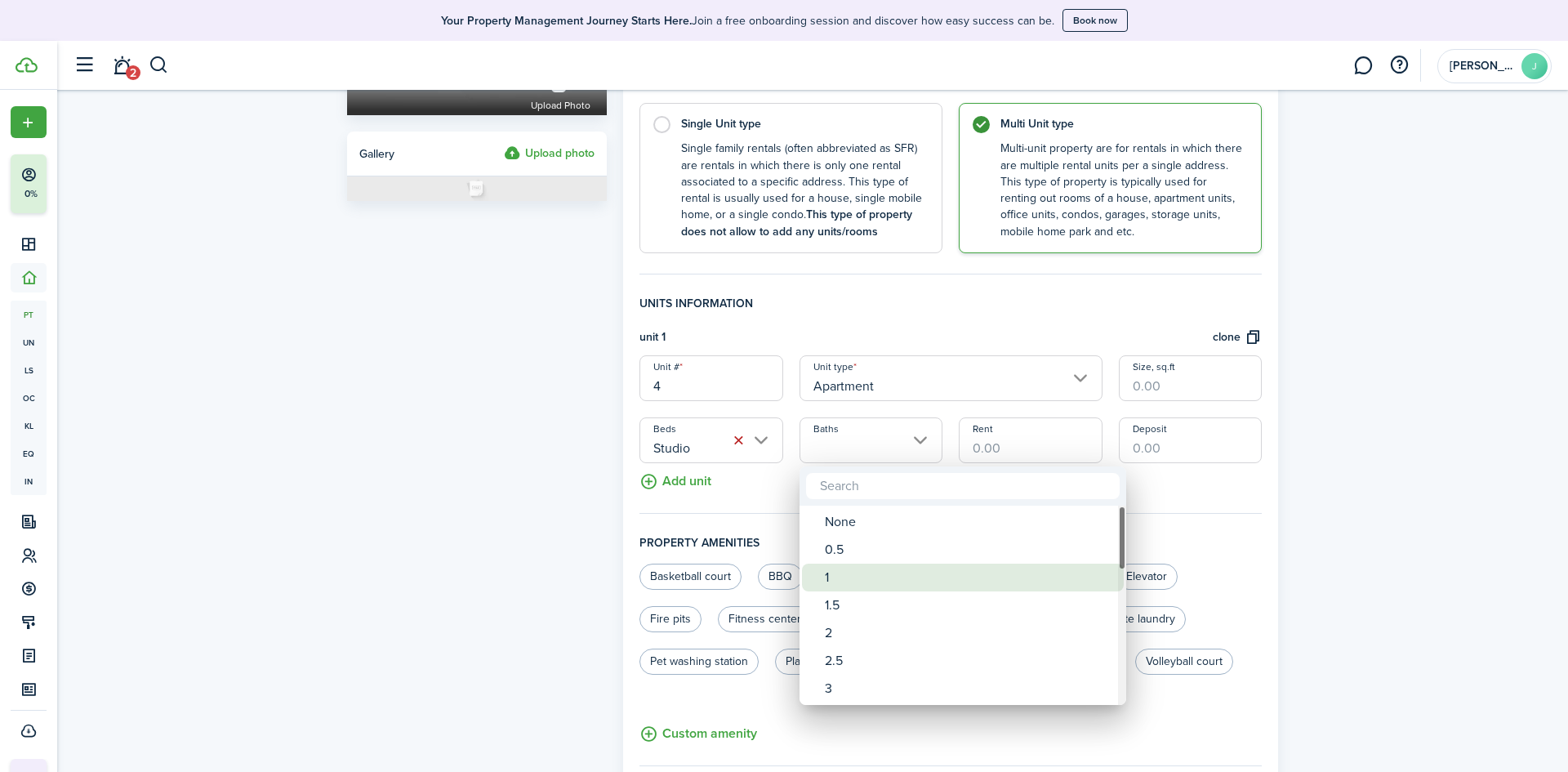
click at [840, 581] on div "1" at bounding box center [969, 577] width 289 height 28
type input "1"
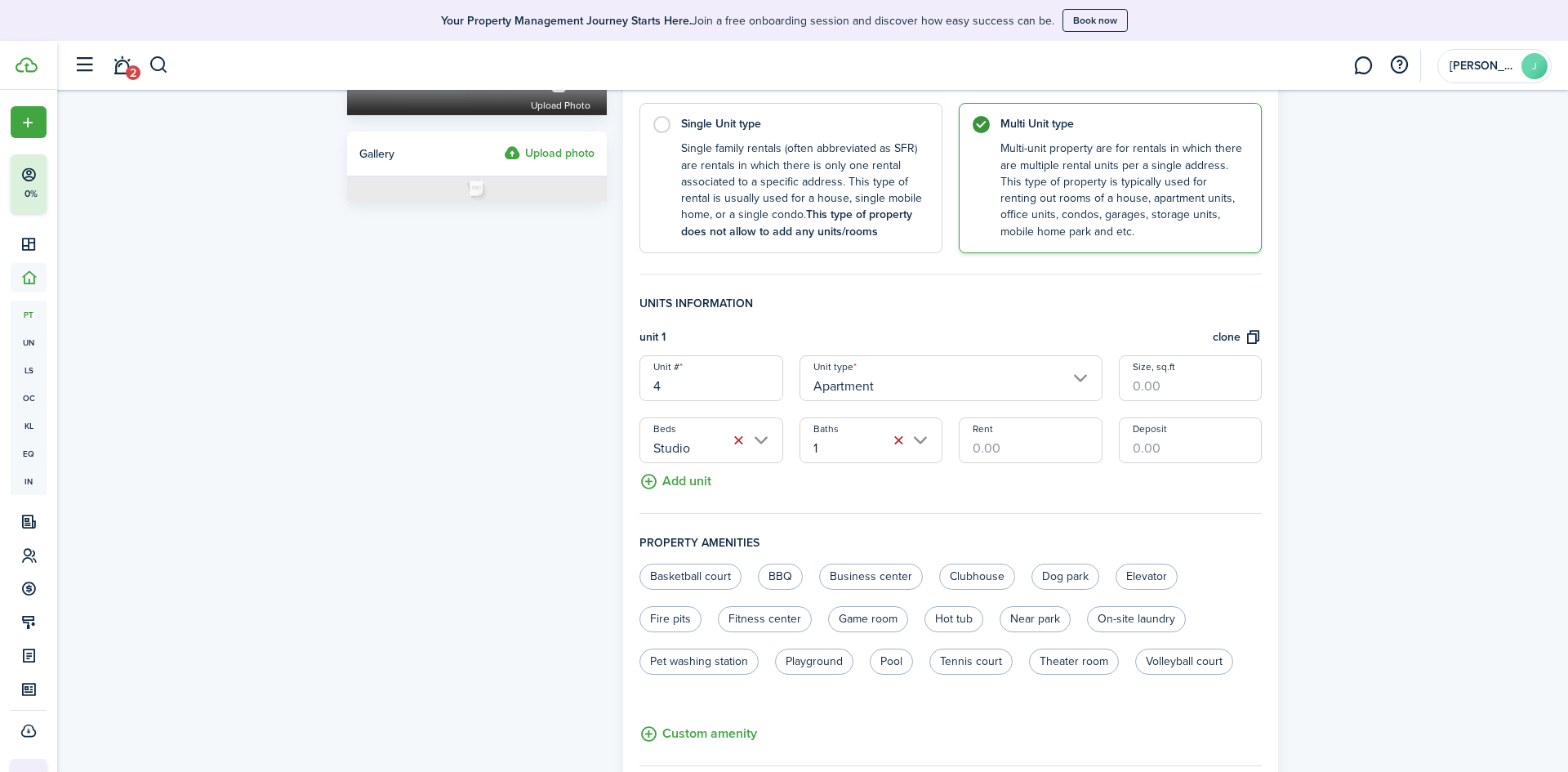
click at [1030, 448] on input "Rent" at bounding box center [1030, 440] width 143 height 46
type input "$1,050.00"
click at [1201, 450] on input "Deposit" at bounding box center [1191, 440] width 143 height 46
click at [1199, 450] on input "Deposit" at bounding box center [1191, 440] width 143 height 46
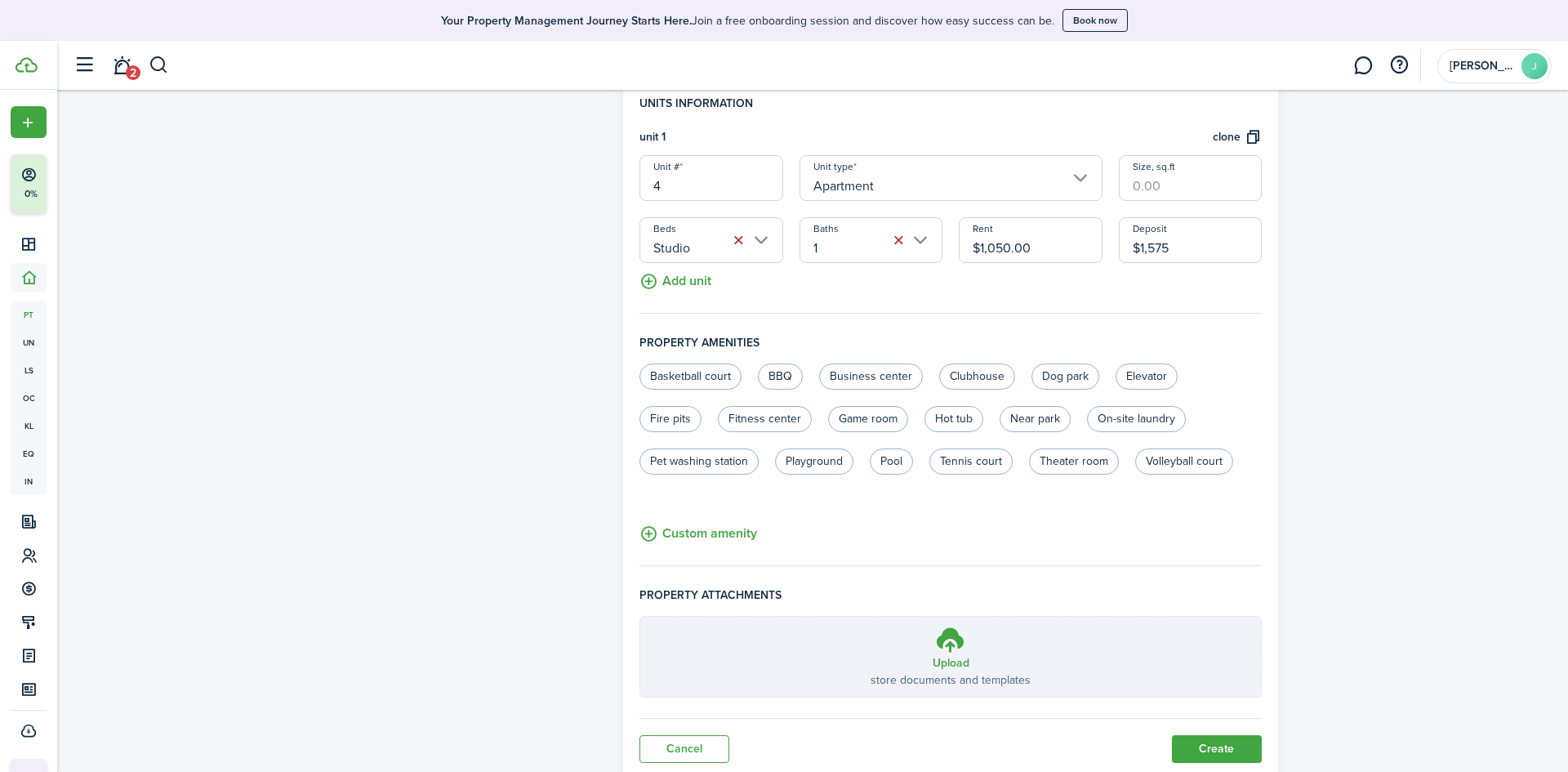
scroll to position [509, 0]
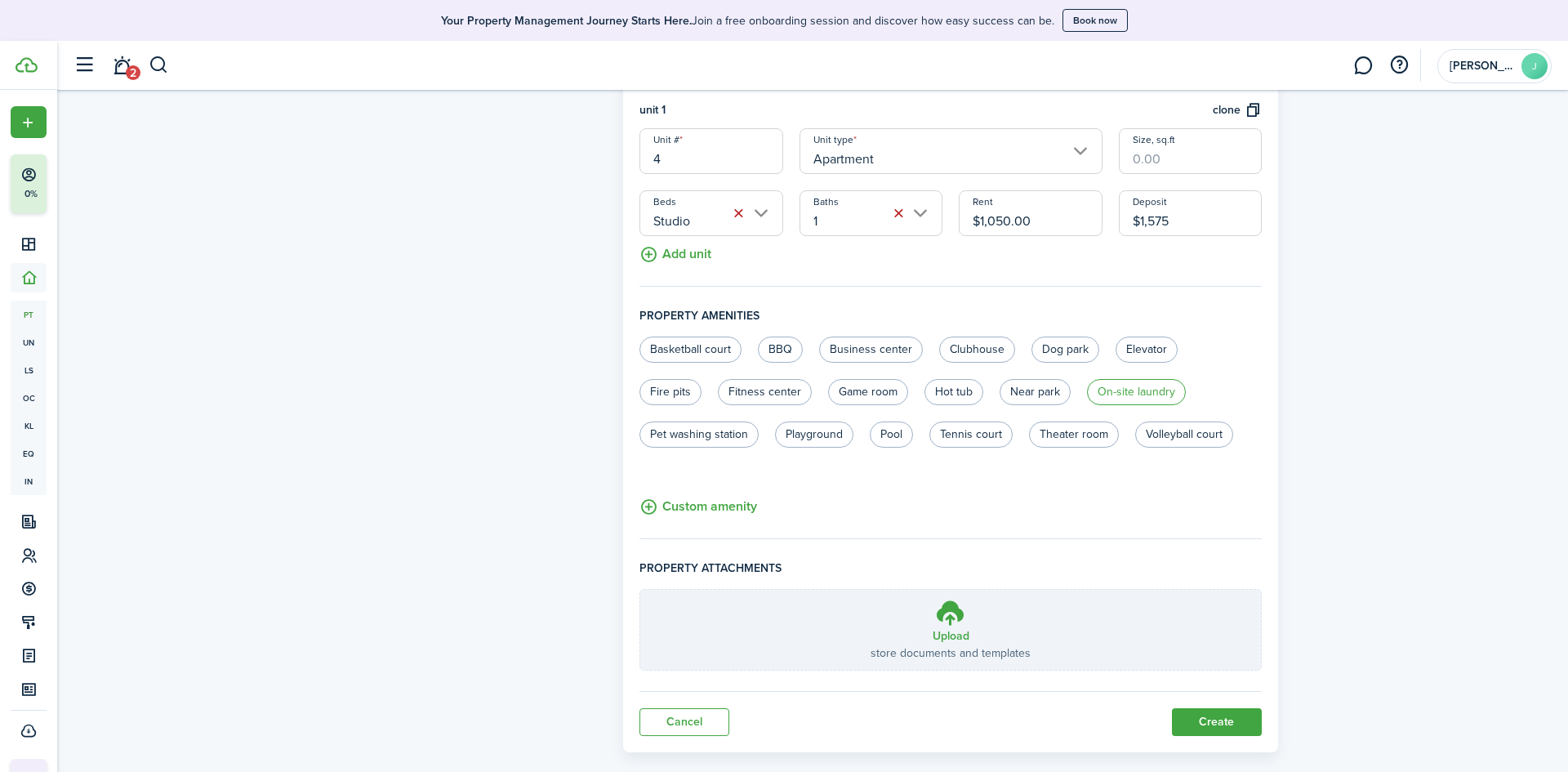
type input "$1,575.00"
click at [1146, 389] on label "On-site laundry" at bounding box center [1136, 392] width 99 height 26
radio input "true"
click at [1027, 385] on label "Near park" at bounding box center [1035, 392] width 71 height 26
radio input "true"
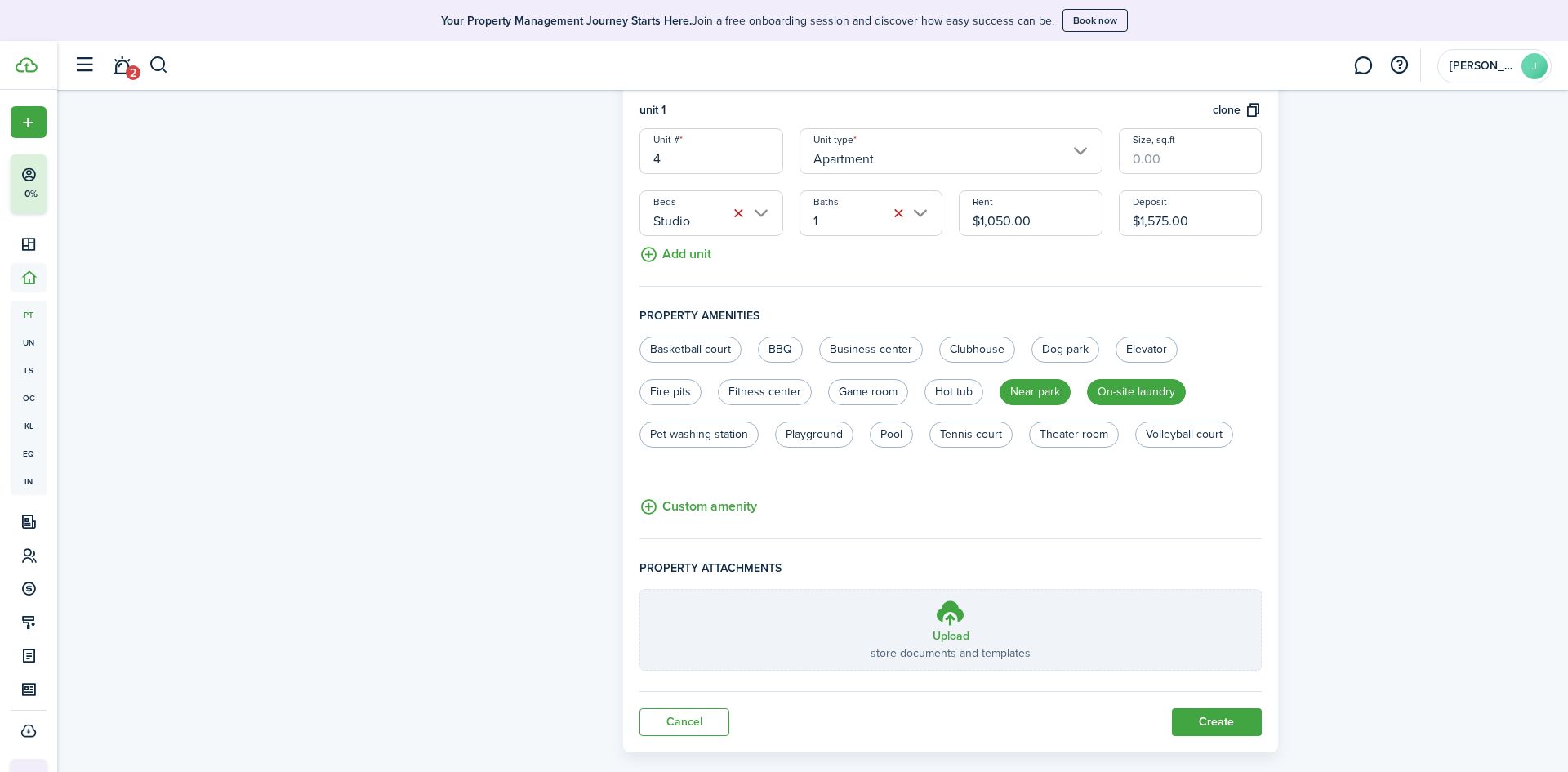
scroll to position [534, 0]
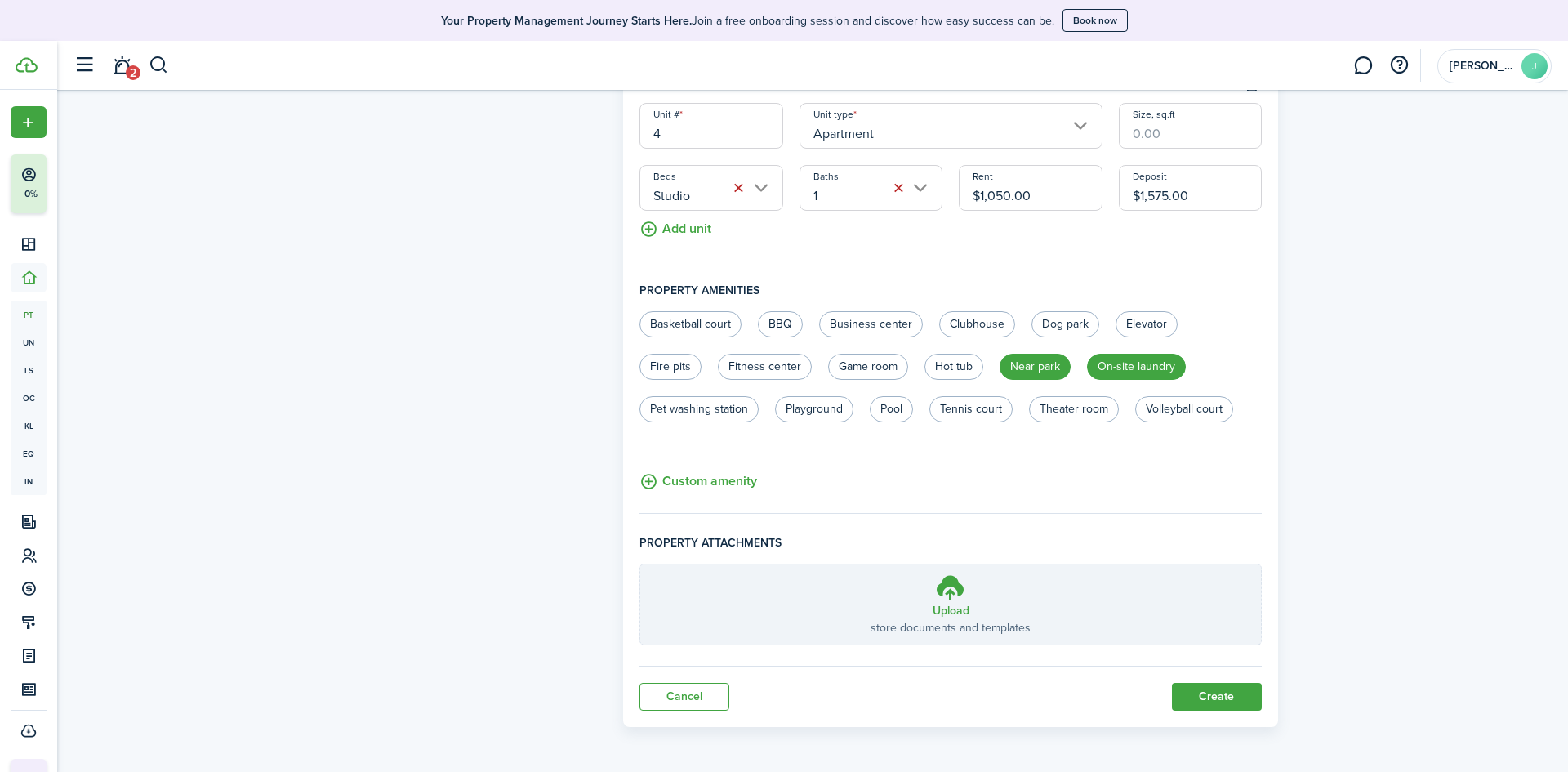
click at [1215, 694] on button "Create" at bounding box center [1217, 696] width 90 height 28
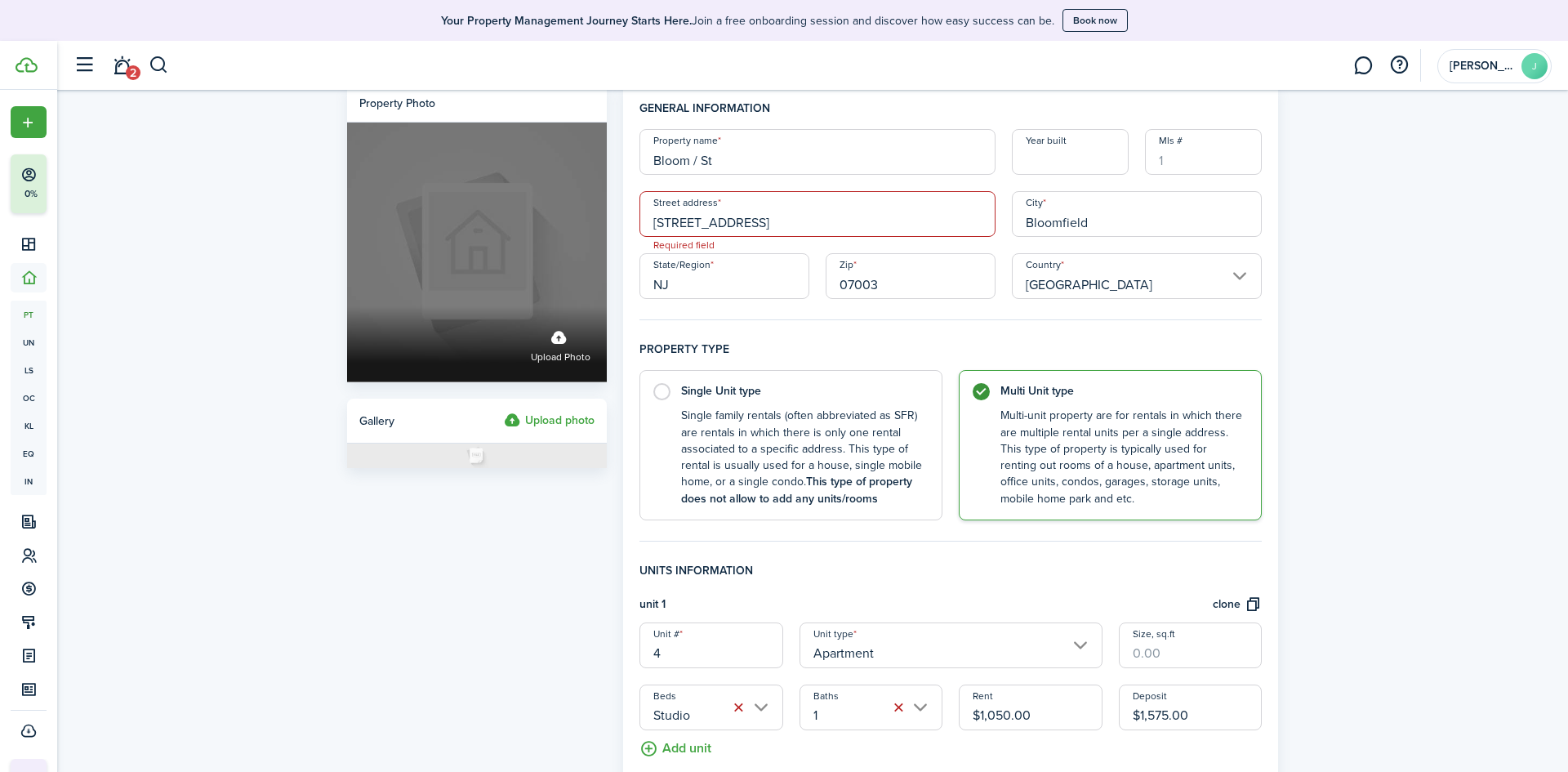
scroll to position [0, 0]
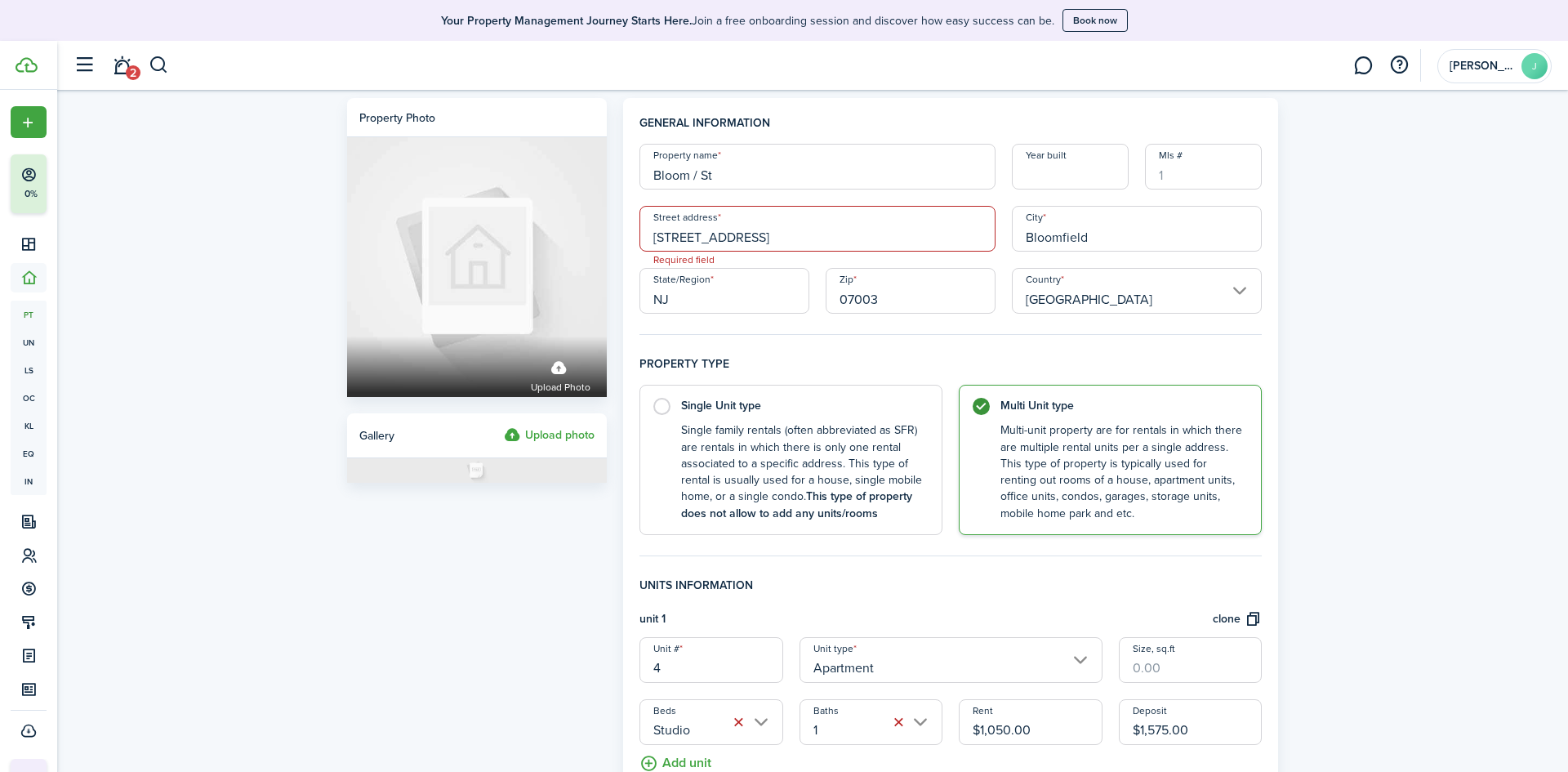
click at [777, 239] on input "[STREET_ADDRESS]" at bounding box center [817, 228] width 356 height 46
click at [777, 233] on input "[STREET_ADDRESS]" at bounding box center [817, 228] width 356 height 46
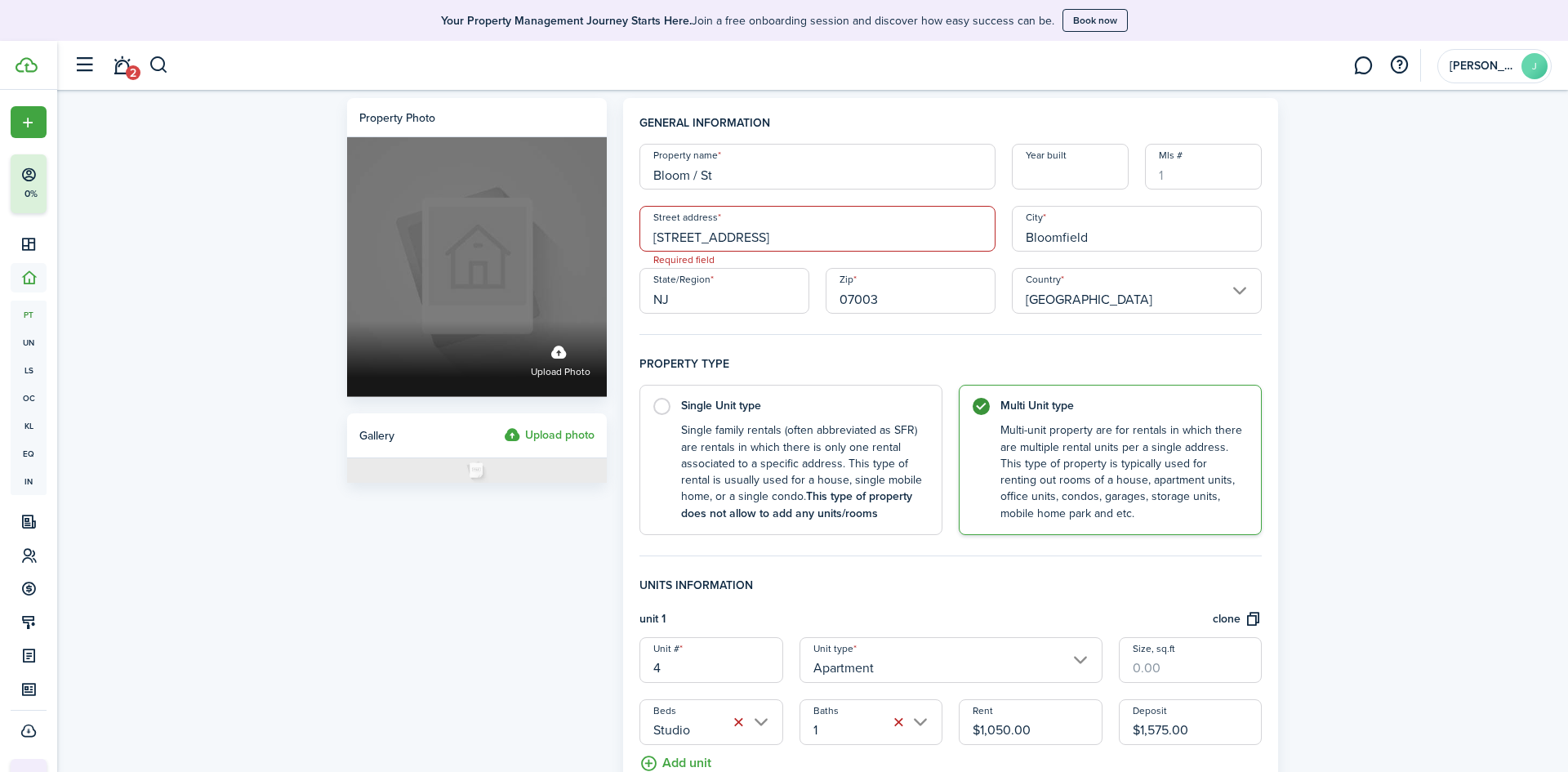
drag, startPoint x: 777, startPoint y: 233, endPoint x: 562, endPoint y: 203, distance: 217.1
click at [575, 206] on form "Property photo Upload photo Gallery Upload photo General information Property n…" at bounding box center [812, 679] width 947 height 1163
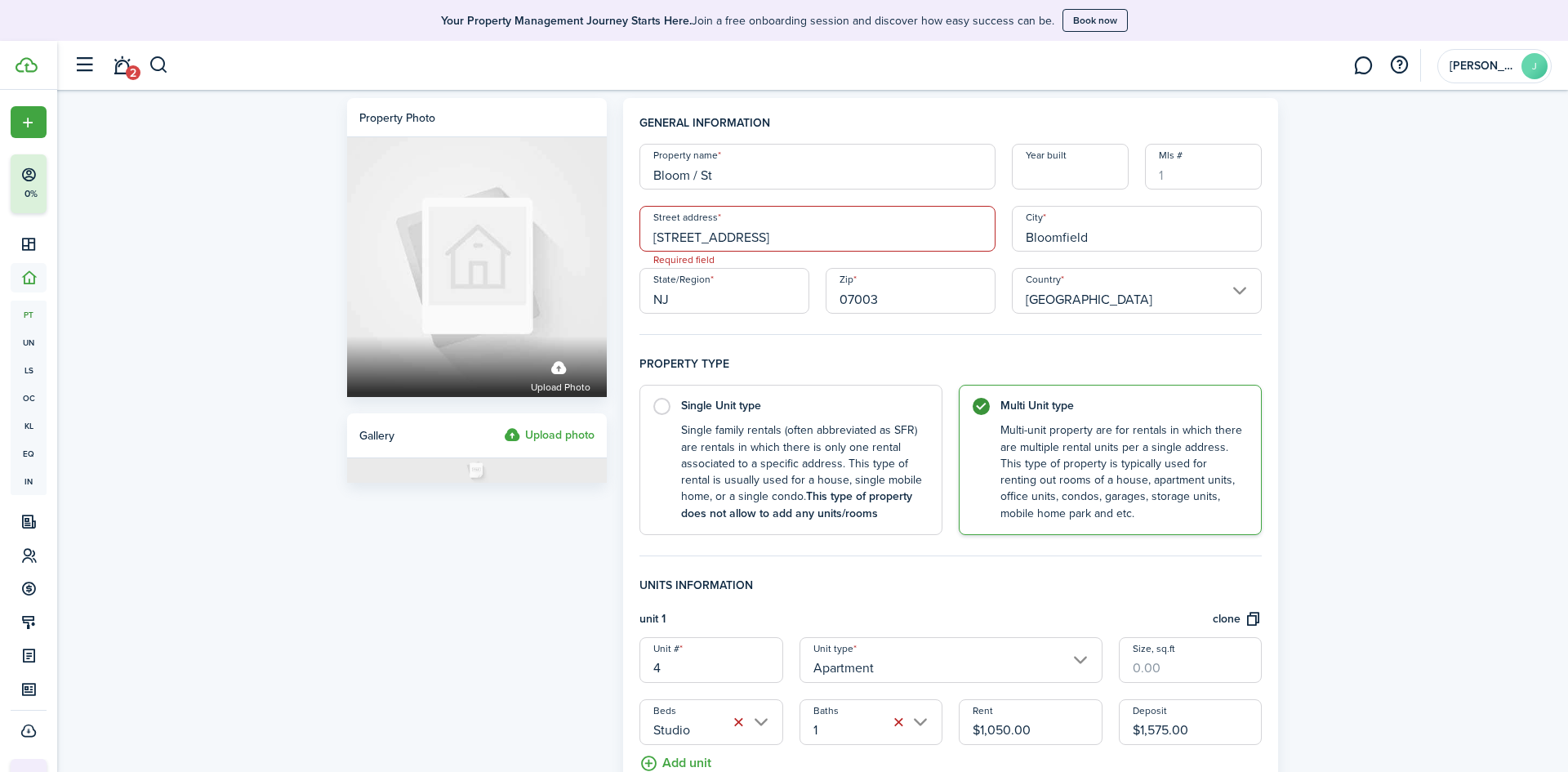
click at [758, 241] on input "[STREET_ADDRESS]" at bounding box center [817, 228] width 356 height 46
type input "4"
paste input "[STREET_ADDRESS]"
click at [217, 298] on div "Property photo Upload photo Gallery Upload photo General information Property n…" at bounding box center [812, 680] width 1511 height 1180
click at [779, 229] on input "[STREET_ADDRESS]" at bounding box center [817, 228] width 356 height 46
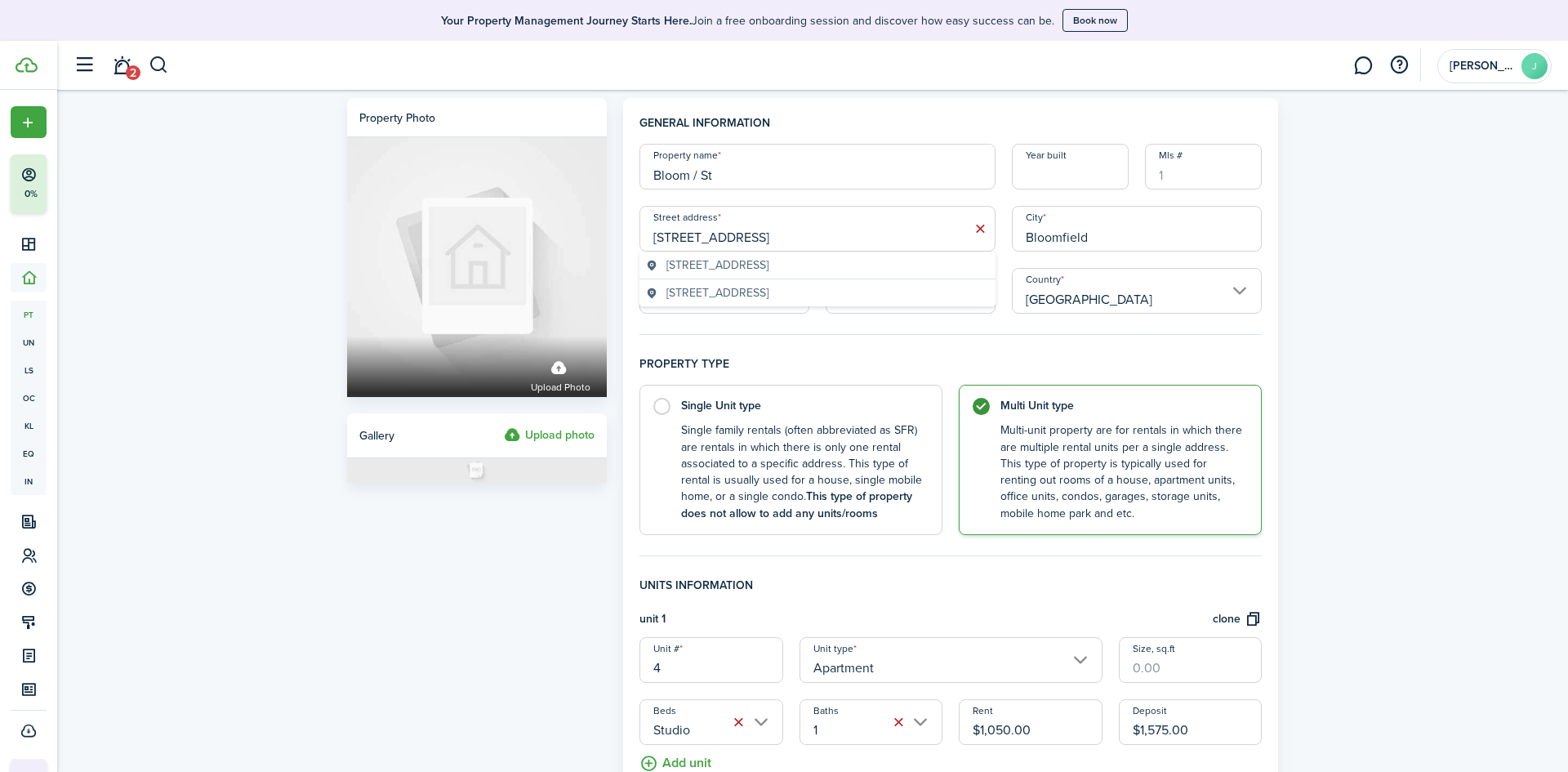
click at [735, 265] on span "[STREET_ADDRESS]" at bounding box center [717, 265] width 102 height 17
type input "[STREET_ADDRESS]"
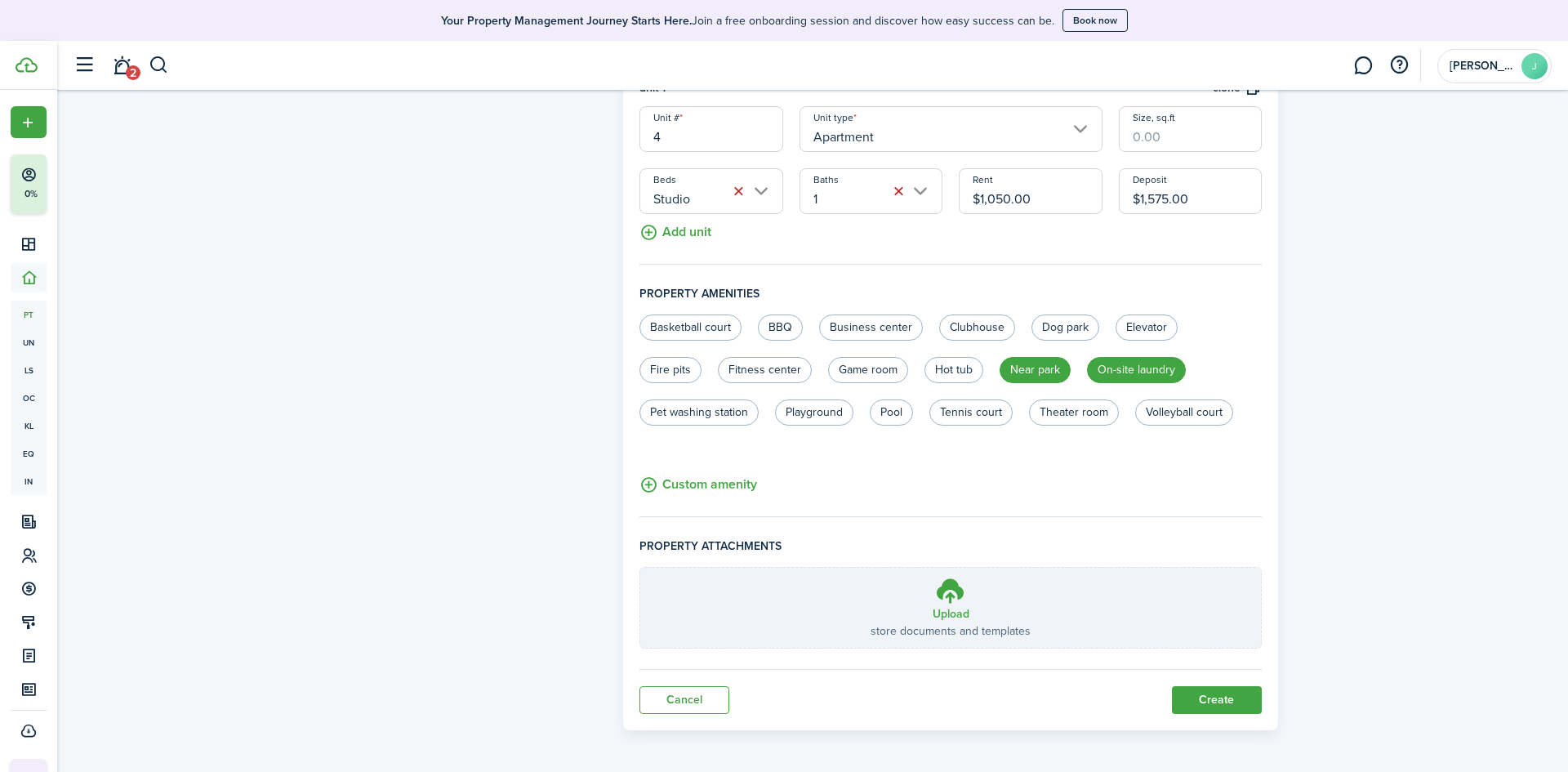
scroll to position [534, 0]
click at [1231, 696] on button "Create" at bounding box center [1217, 696] width 90 height 28
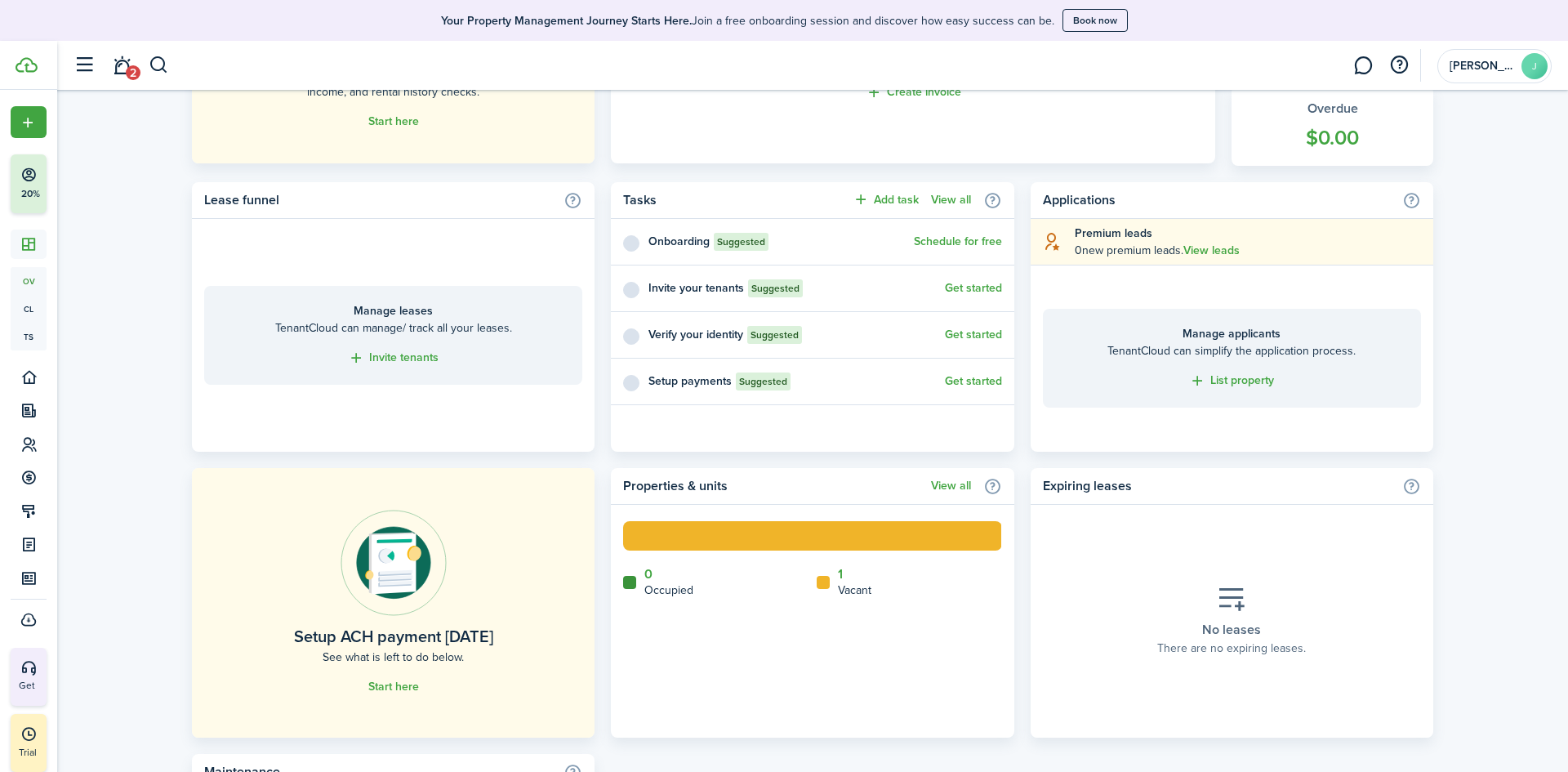
scroll to position [625, 0]
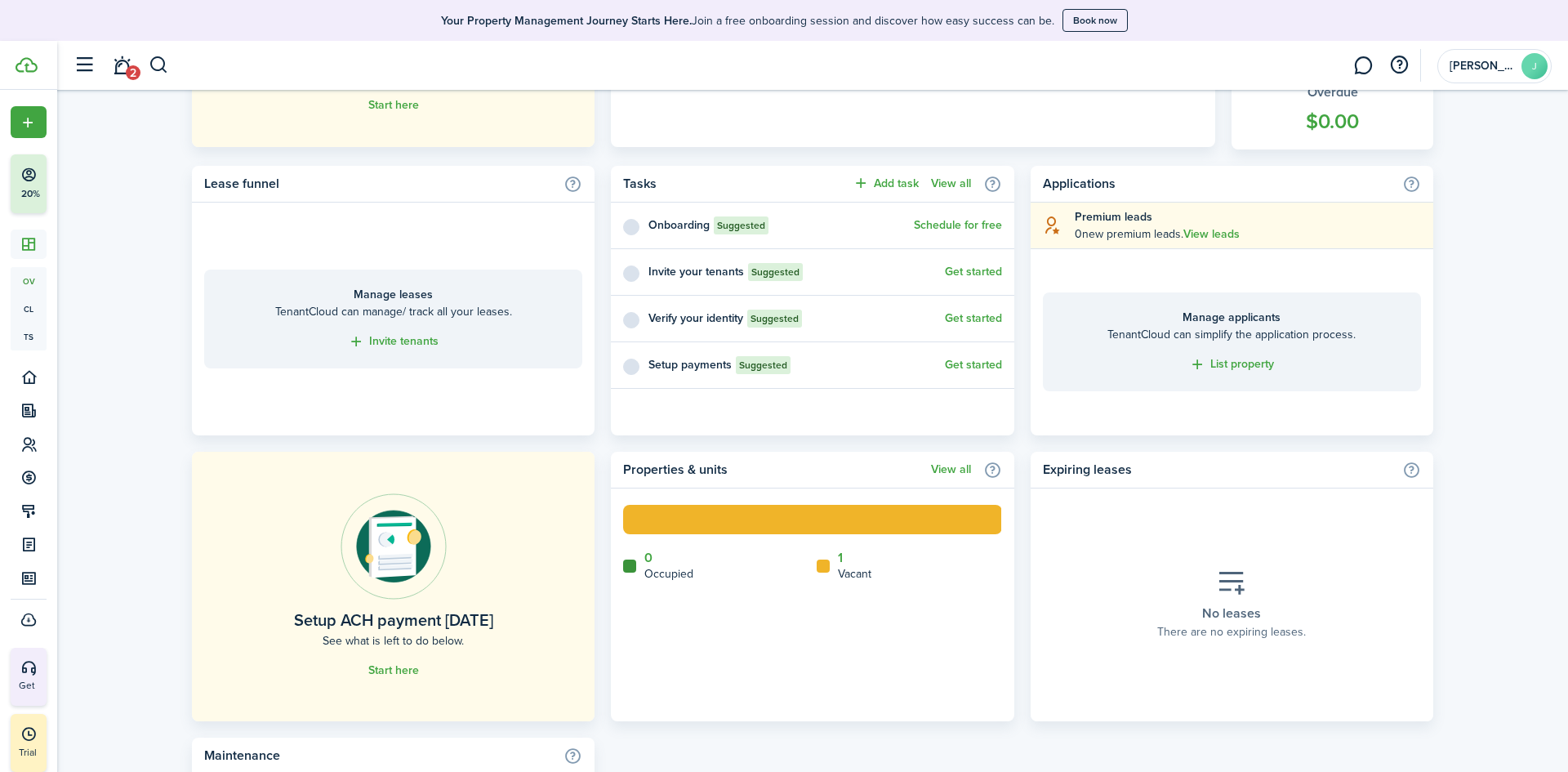
click at [952, 470] on link "View all" at bounding box center [950, 470] width 40 height 13
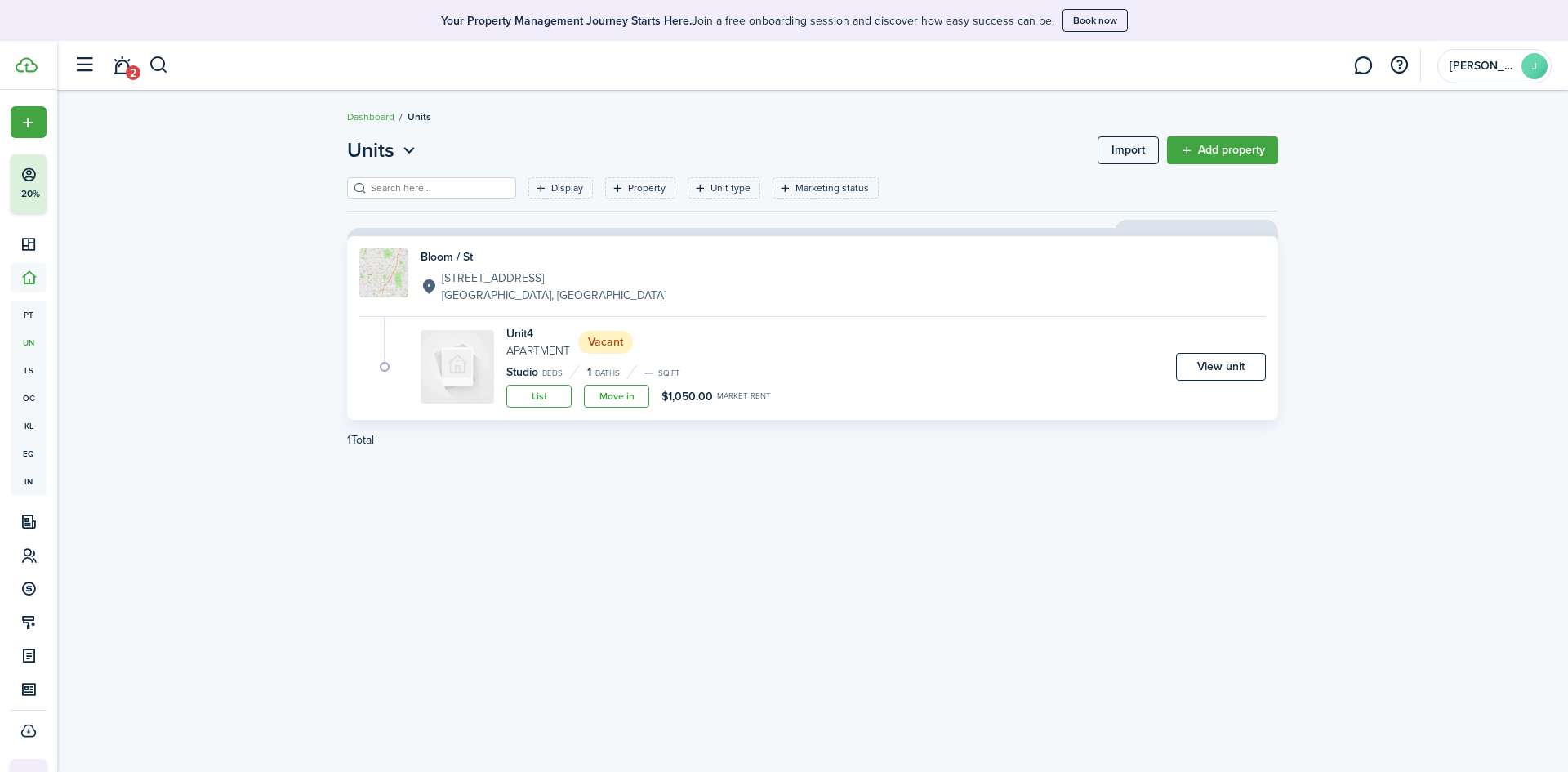
click at [1223, 365] on link "View unit" at bounding box center [1221, 367] width 90 height 28
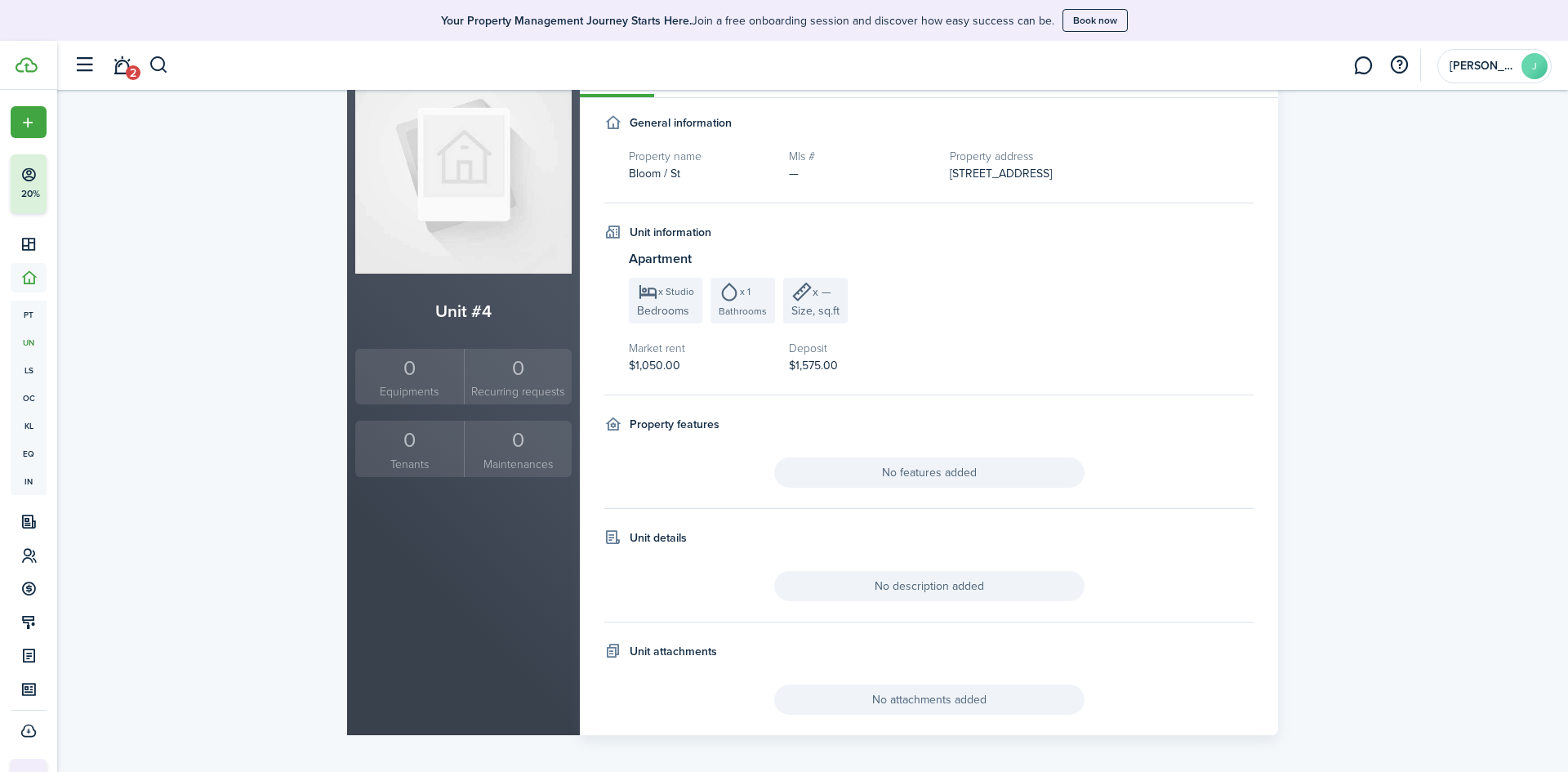
scroll to position [139, 0]
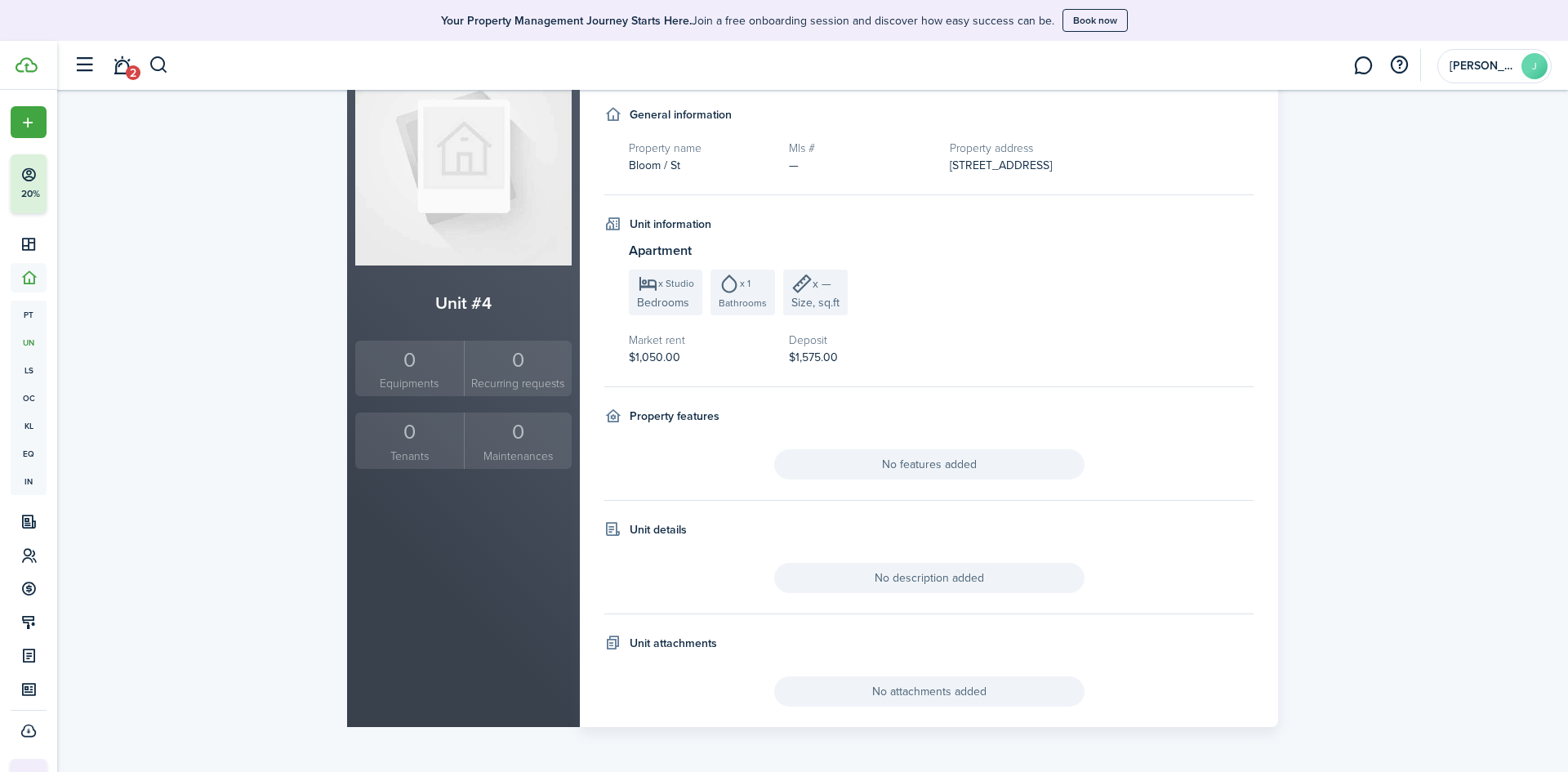
click at [955, 462] on span "No features added" at bounding box center [929, 464] width 310 height 30
click at [636, 417] on h4 "Property features" at bounding box center [674, 416] width 90 height 17
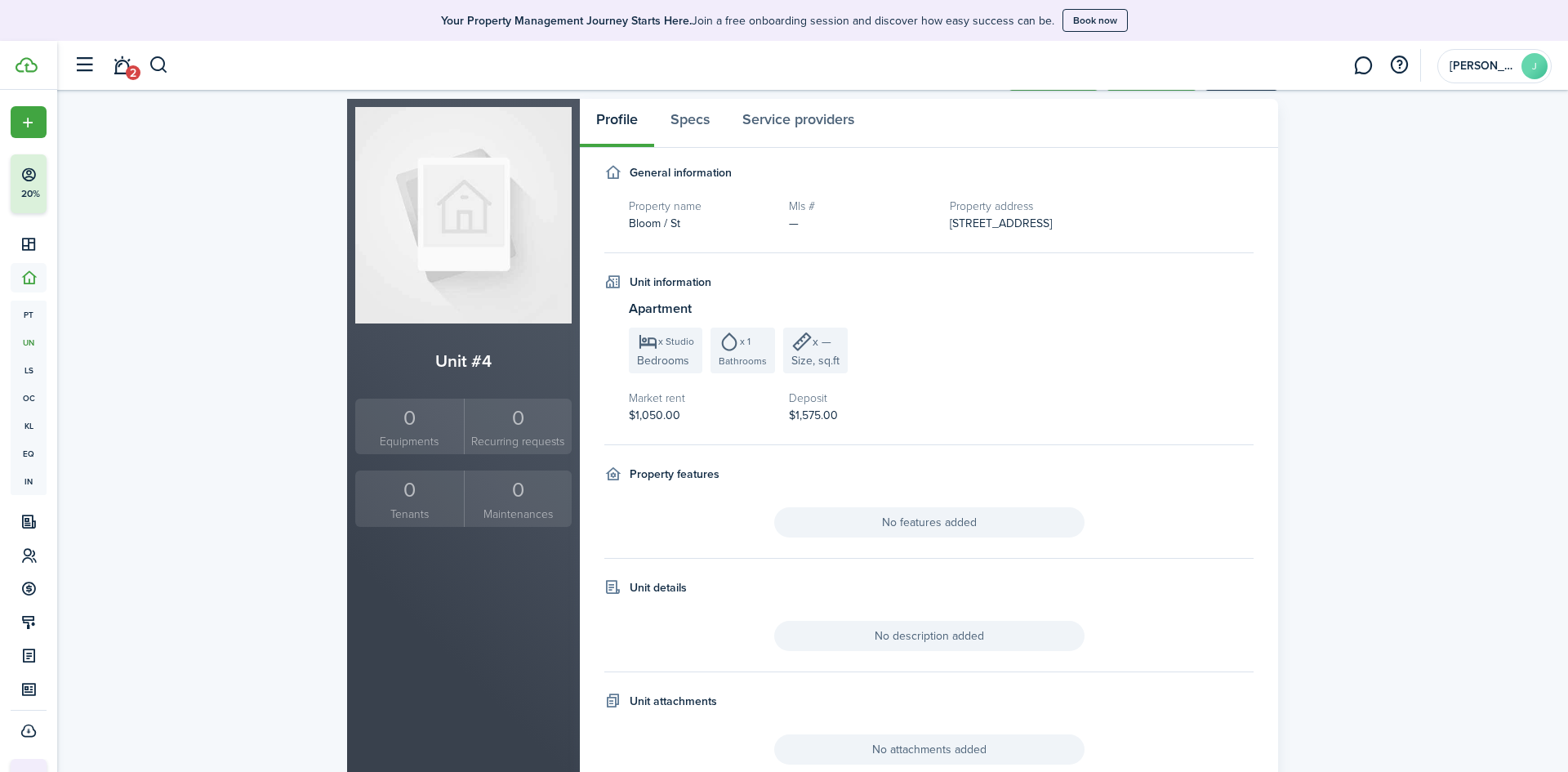
scroll to position [0, 0]
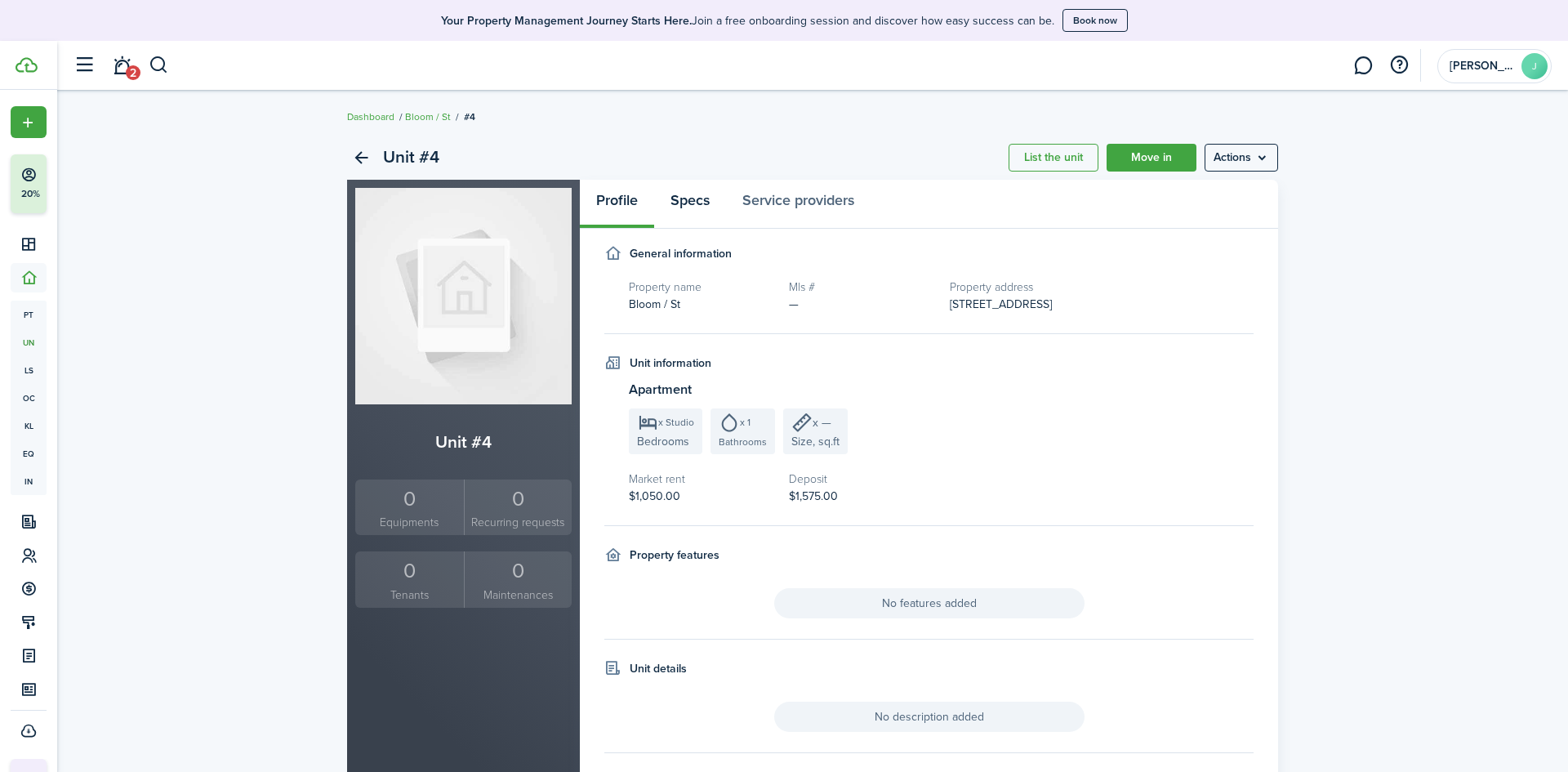
click at [694, 198] on link "Specs" at bounding box center [689, 204] width 72 height 49
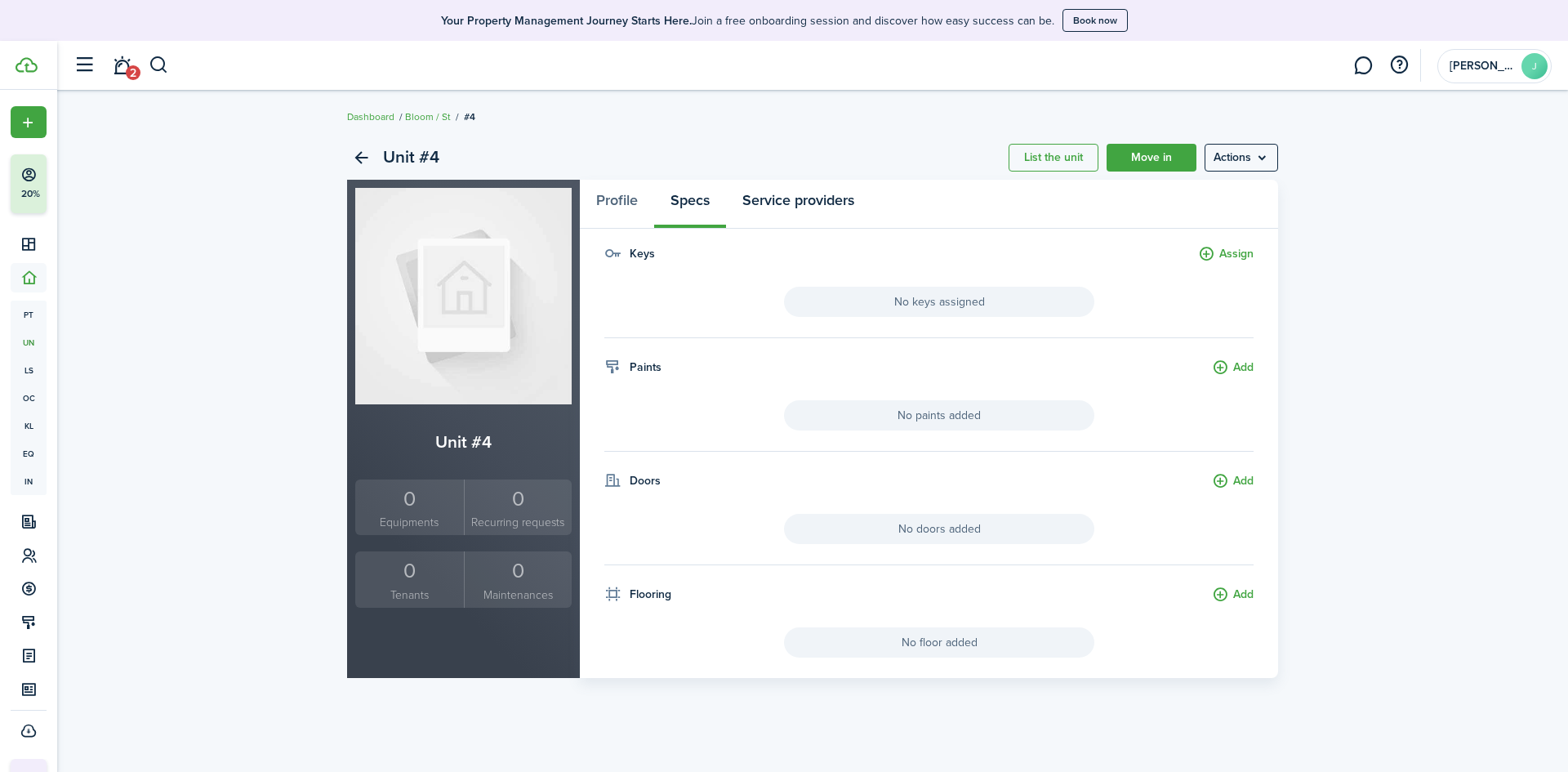
click at [821, 196] on link "Service providers" at bounding box center [799, 204] width 145 height 49
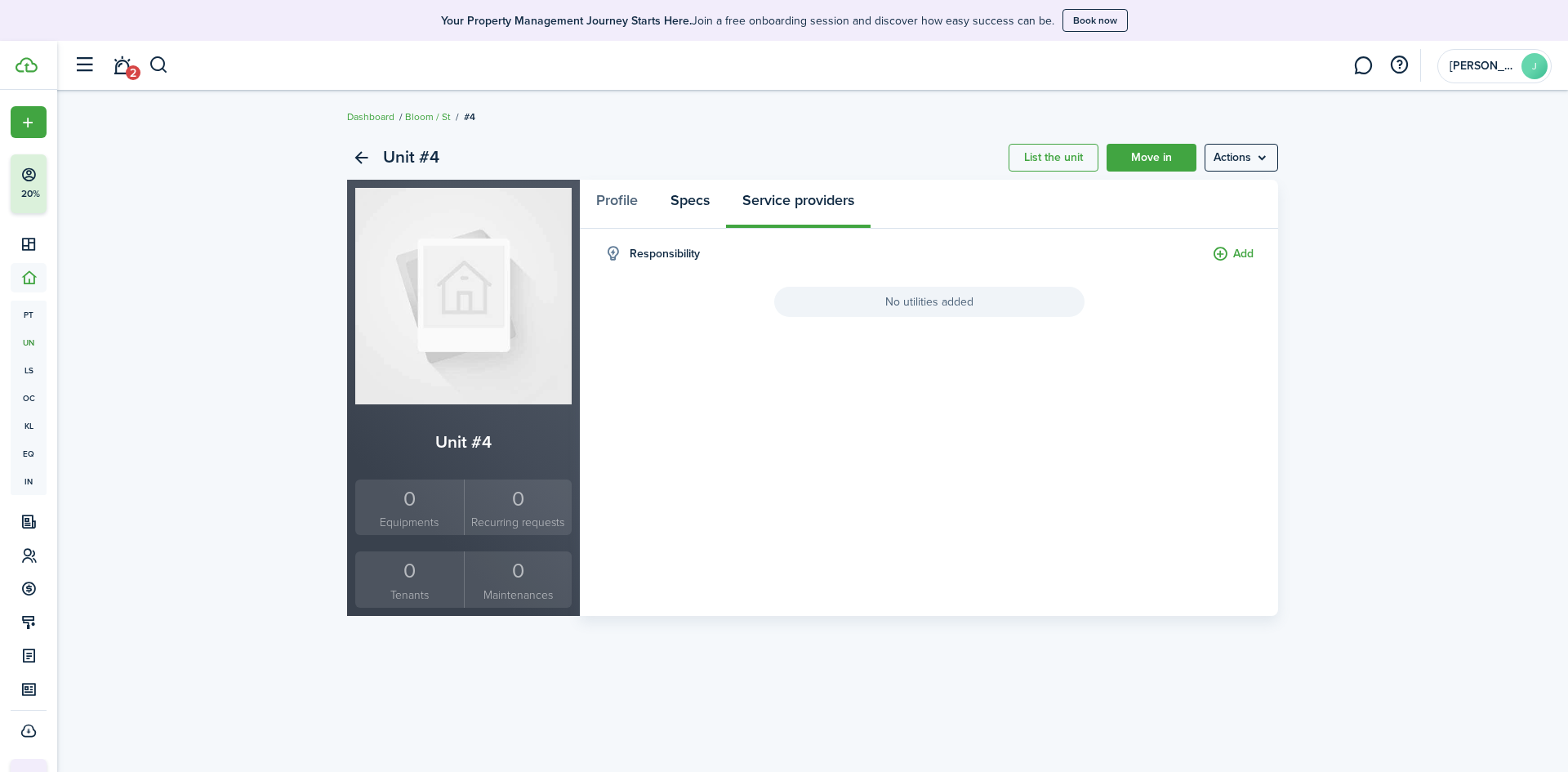
click at [695, 201] on link "Specs" at bounding box center [689, 204] width 72 height 49
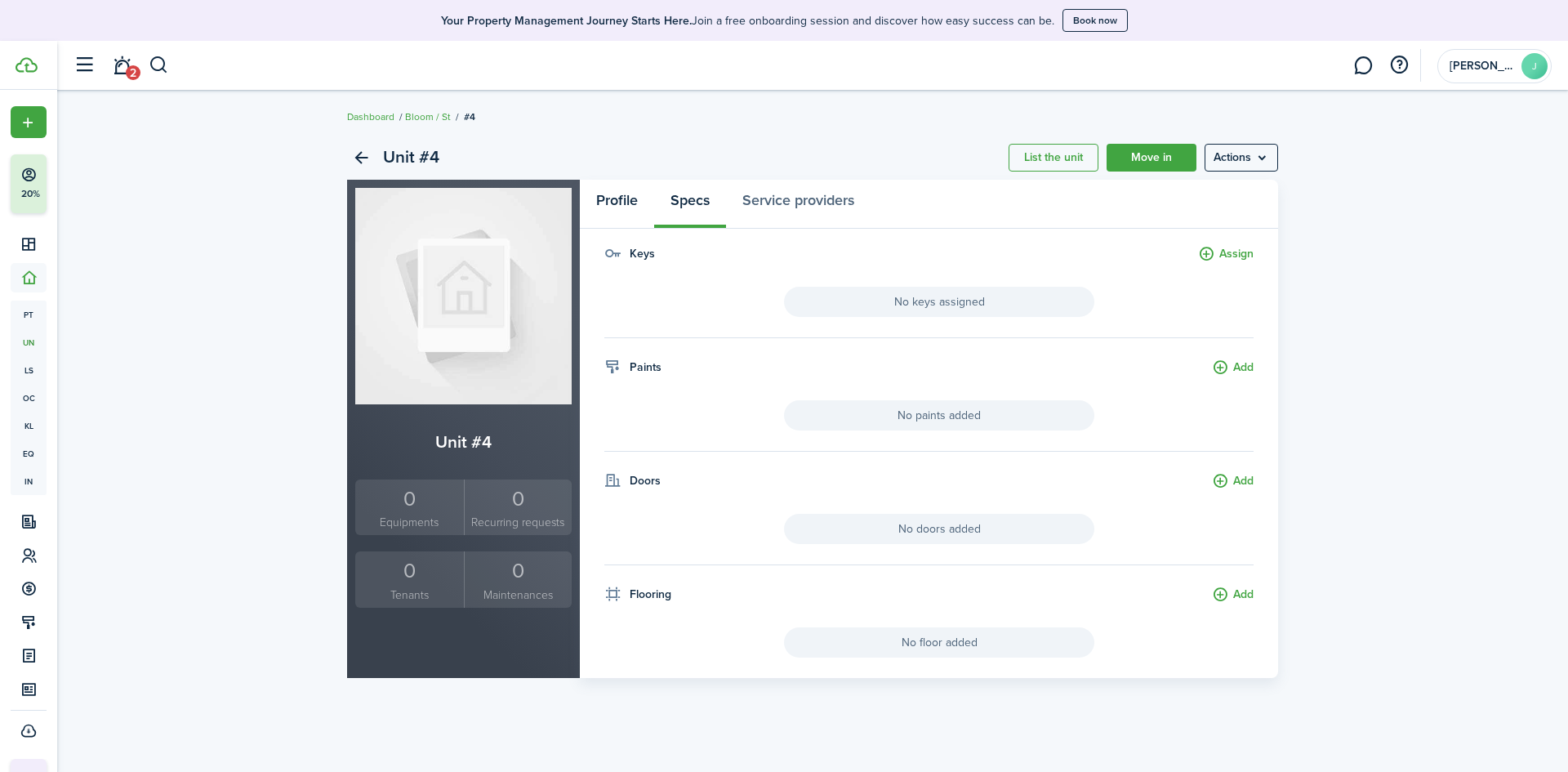
click at [622, 200] on link "Profile" at bounding box center [617, 204] width 74 height 49
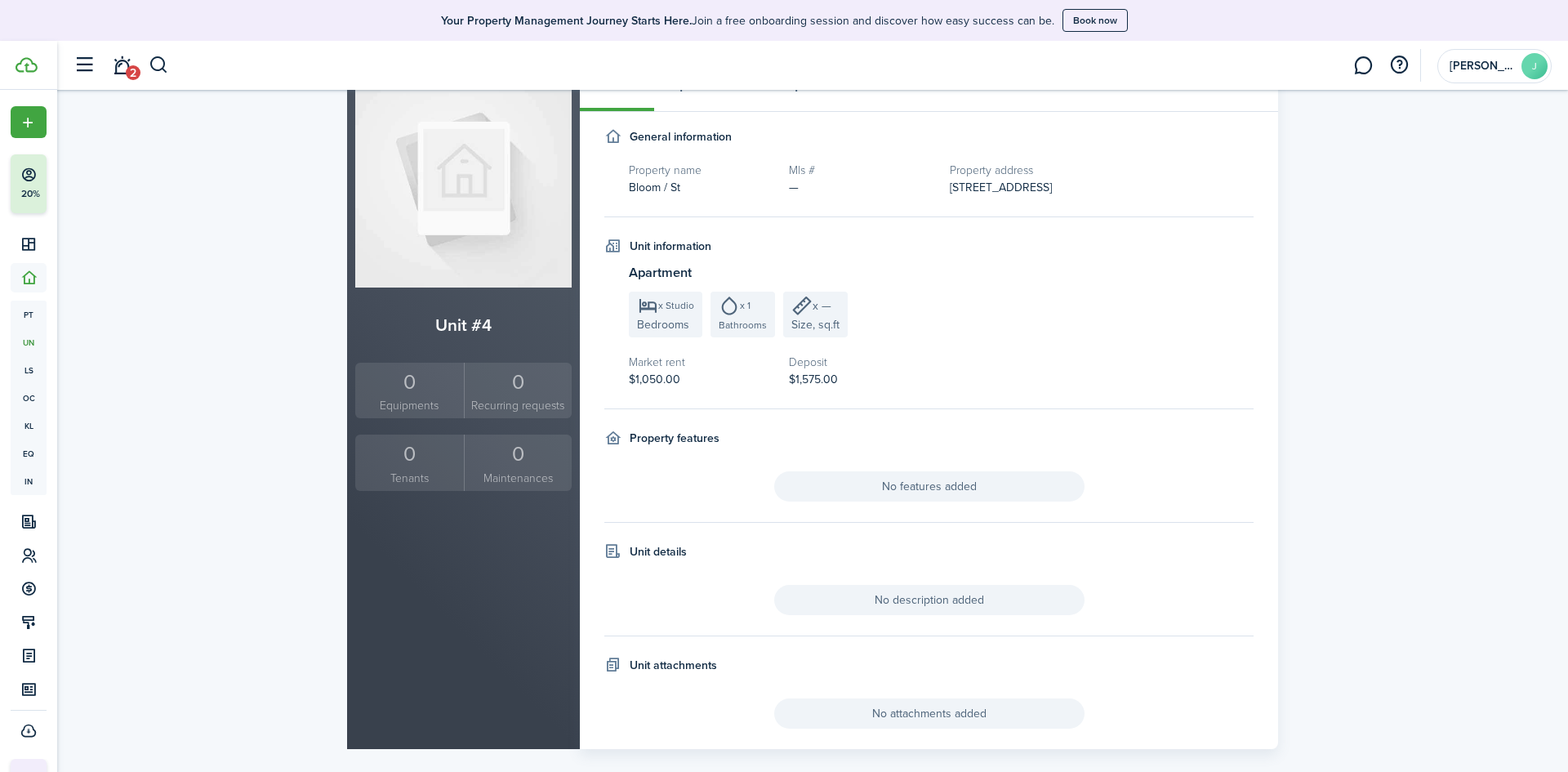
scroll to position [131, 0]
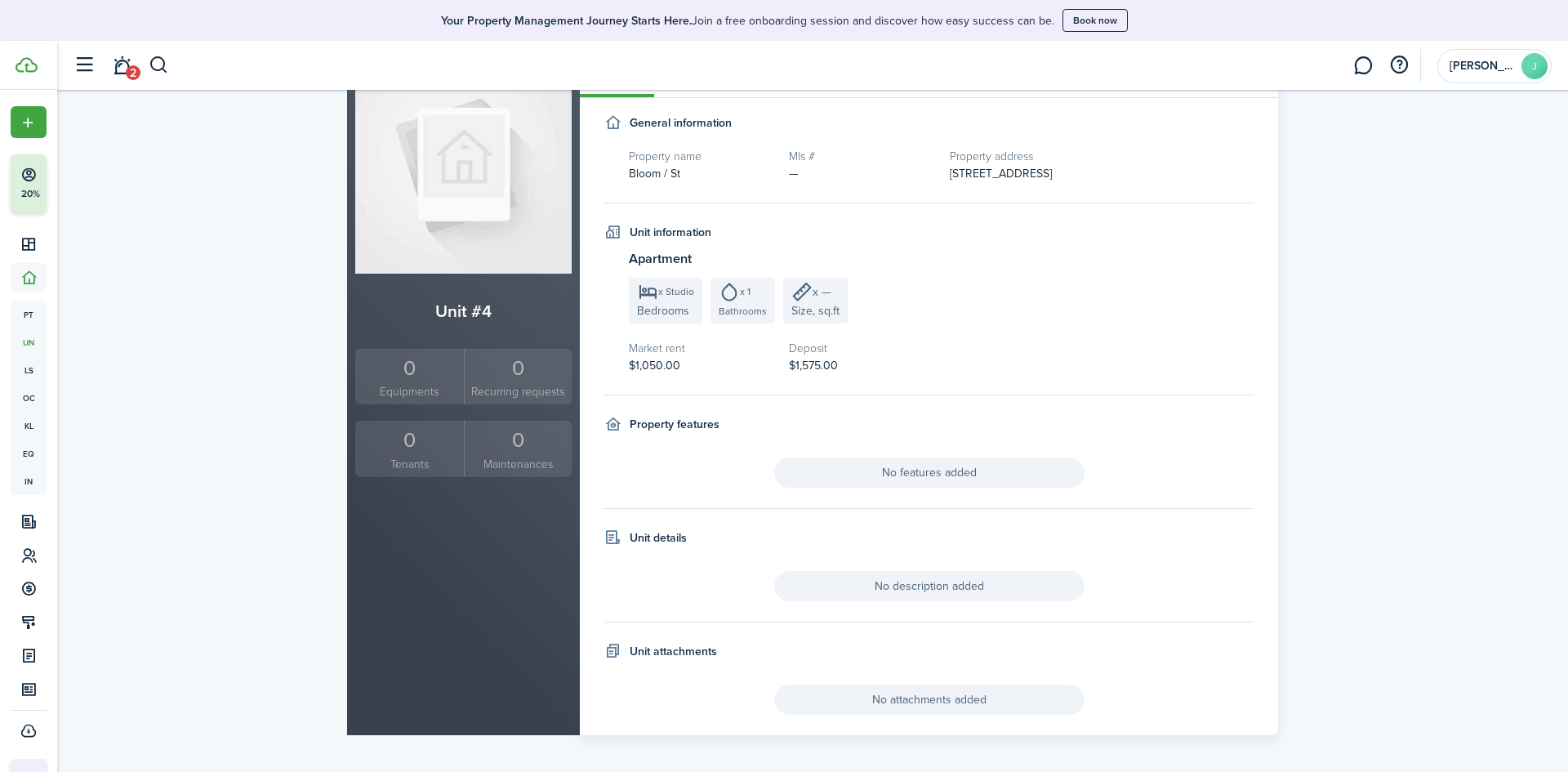
click at [889, 464] on span "No features added" at bounding box center [929, 473] width 310 height 30
click at [608, 418] on icon at bounding box center [613, 424] width 17 height 17
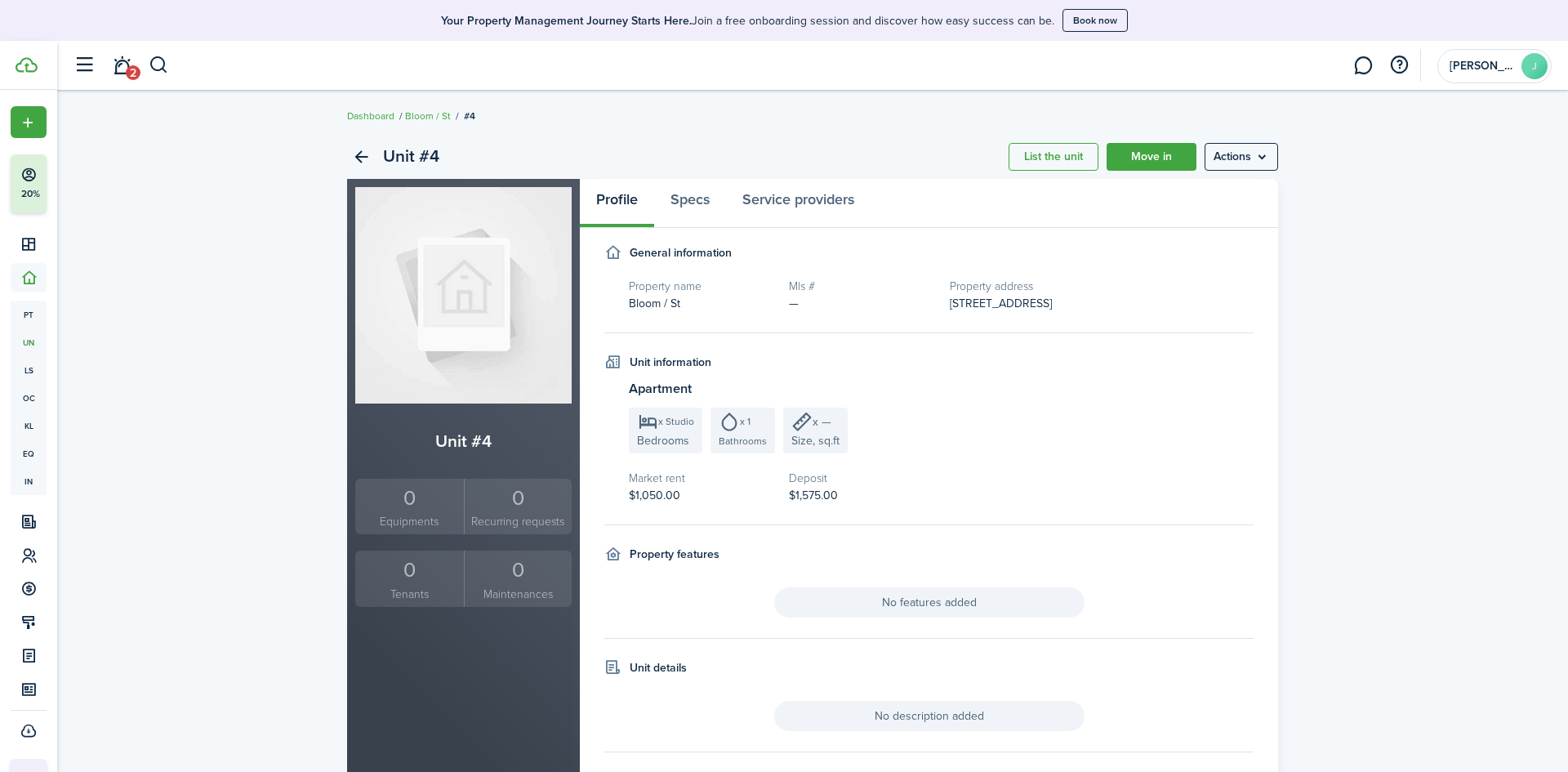
scroll to position [0, 0]
click at [1254, 155] on menu-btn "Actions" at bounding box center [1241, 158] width 73 height 28
click at [1182, 195] on link "Edit unit" at bounding box center [1207, 193] width 143 height 28
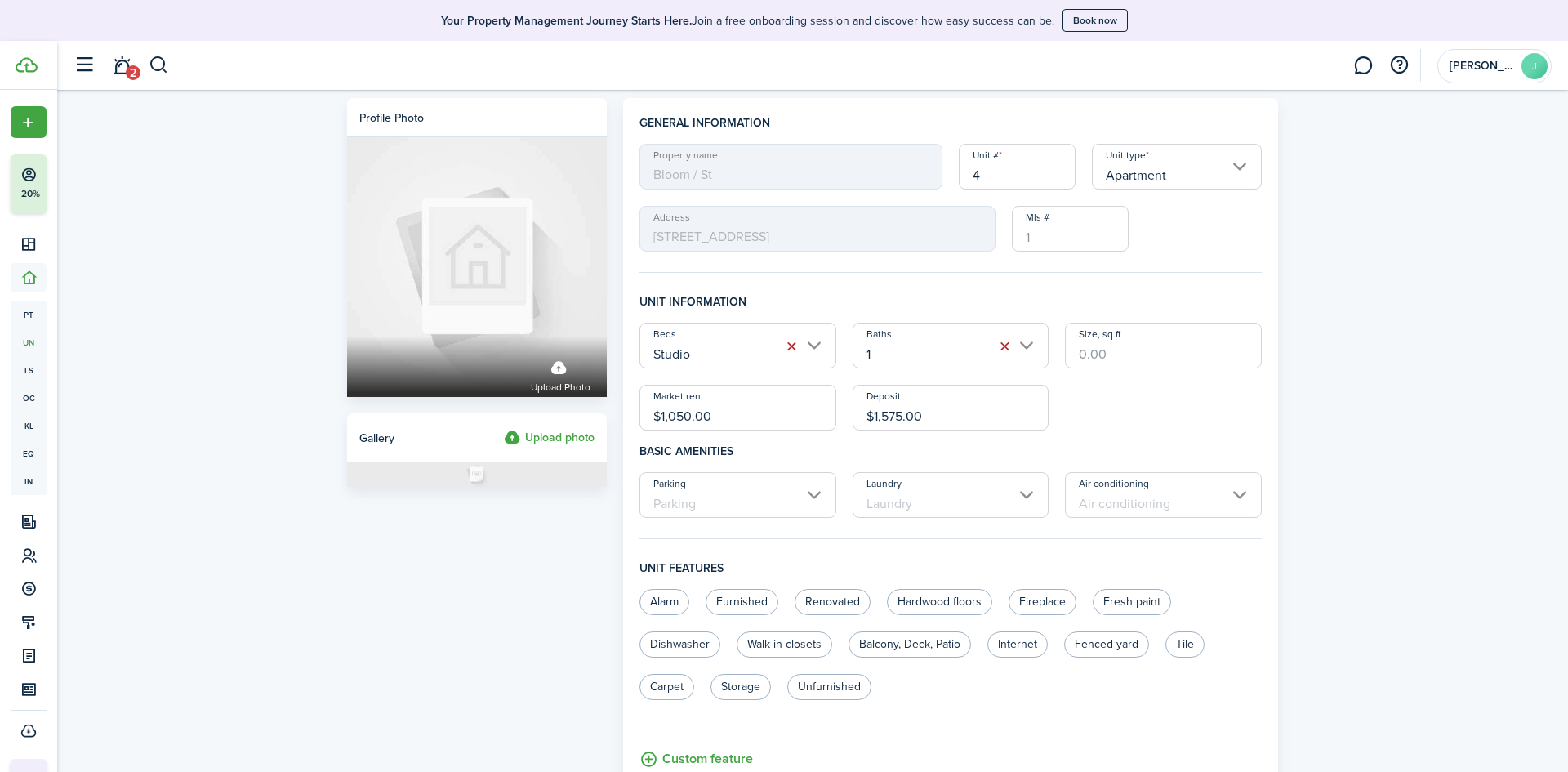
click at [561, 437] on label "Upload photo" at bounding box center [549, 437] width 91 height 19
click at [504, 428] on input "Upload photo" at bounding box center [504, 428] width 0 height 0
click at [548, 432] on label "Upload photo" at bounding box center [549, 437] width 91 height 19
click at [504, 428] on input "Upload photo" at bounding box center [504, 428] width 0 height 0
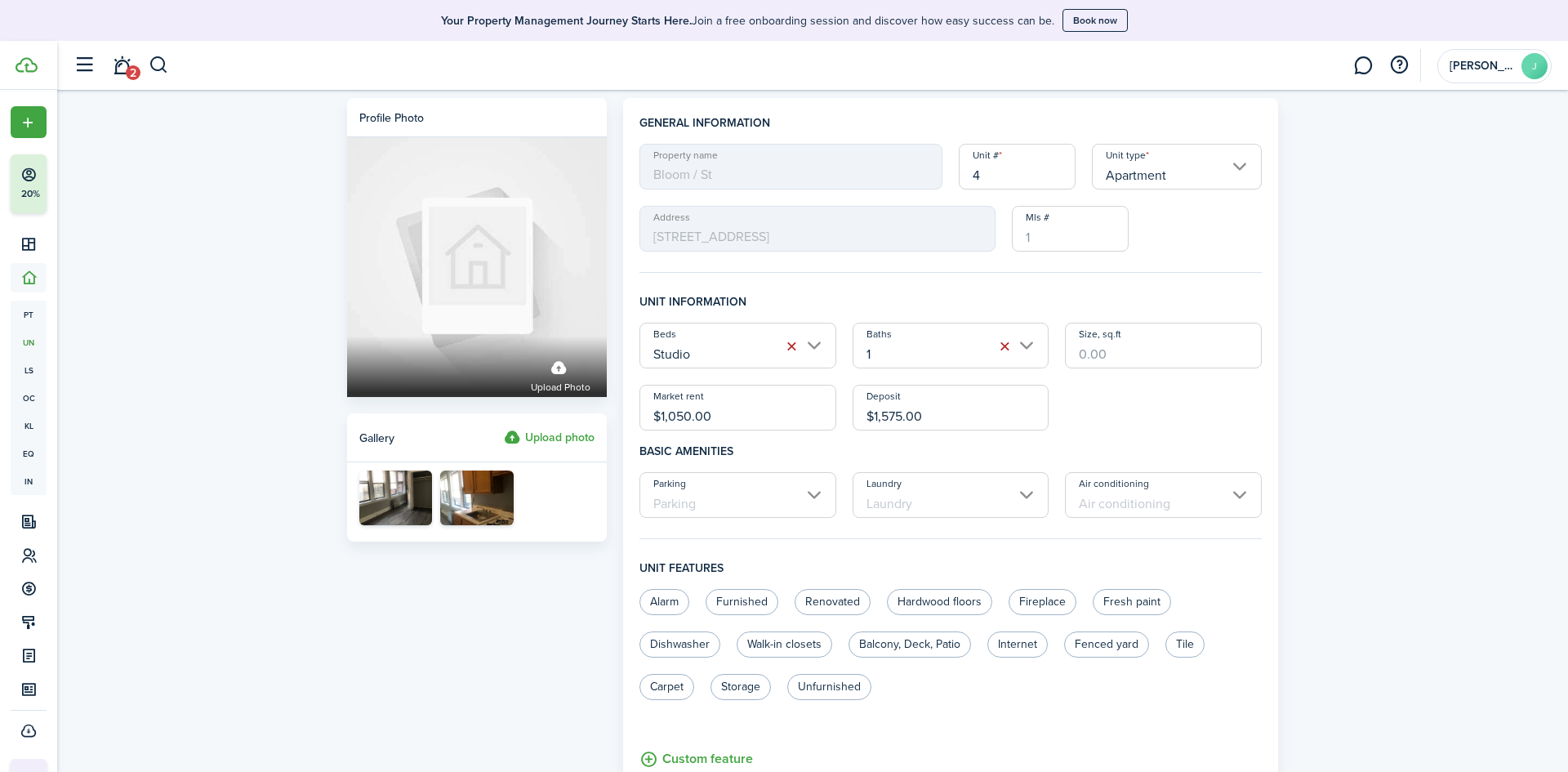
click at [548, 434] on label "Upload photo" at bounding box center [549, 437] width 91 height 19
click at [504, 428] on input "Upload photo" at bounding box center [504, 428] width 0 height 0
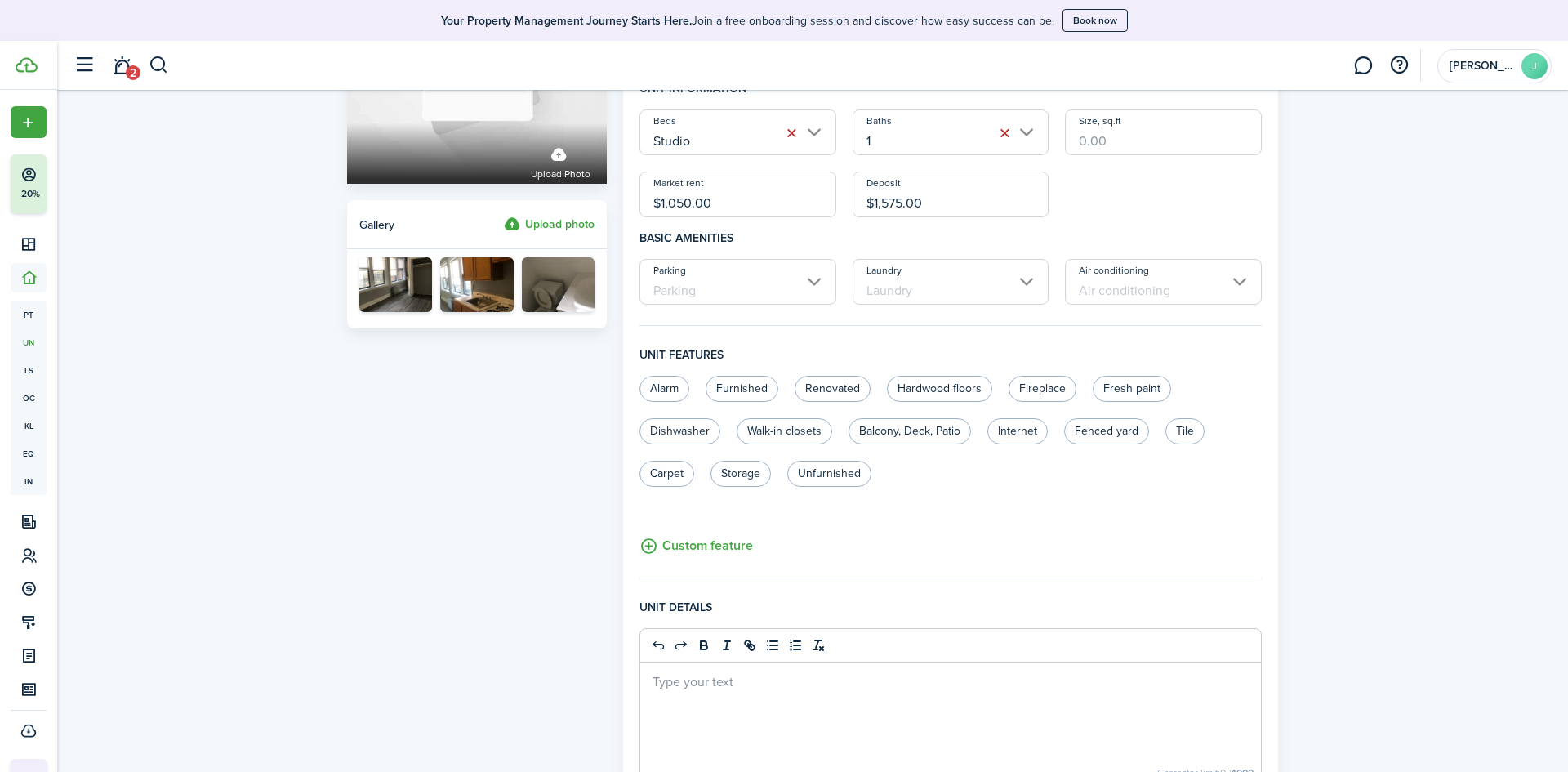
scroll to position [220, 0]
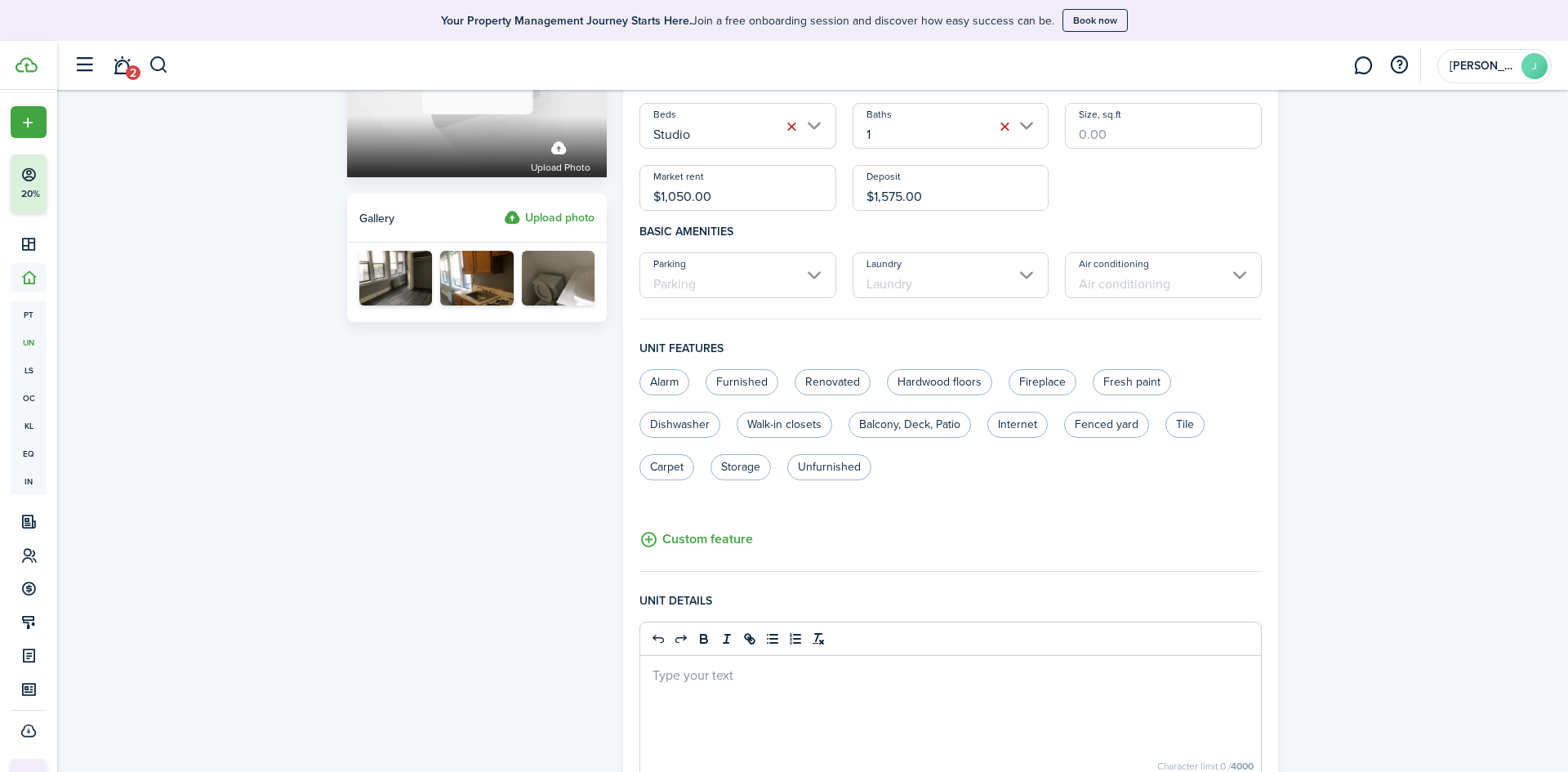
click at [817, 276] on input "Parking" at bounding box center [738, 275] width 197 height 46
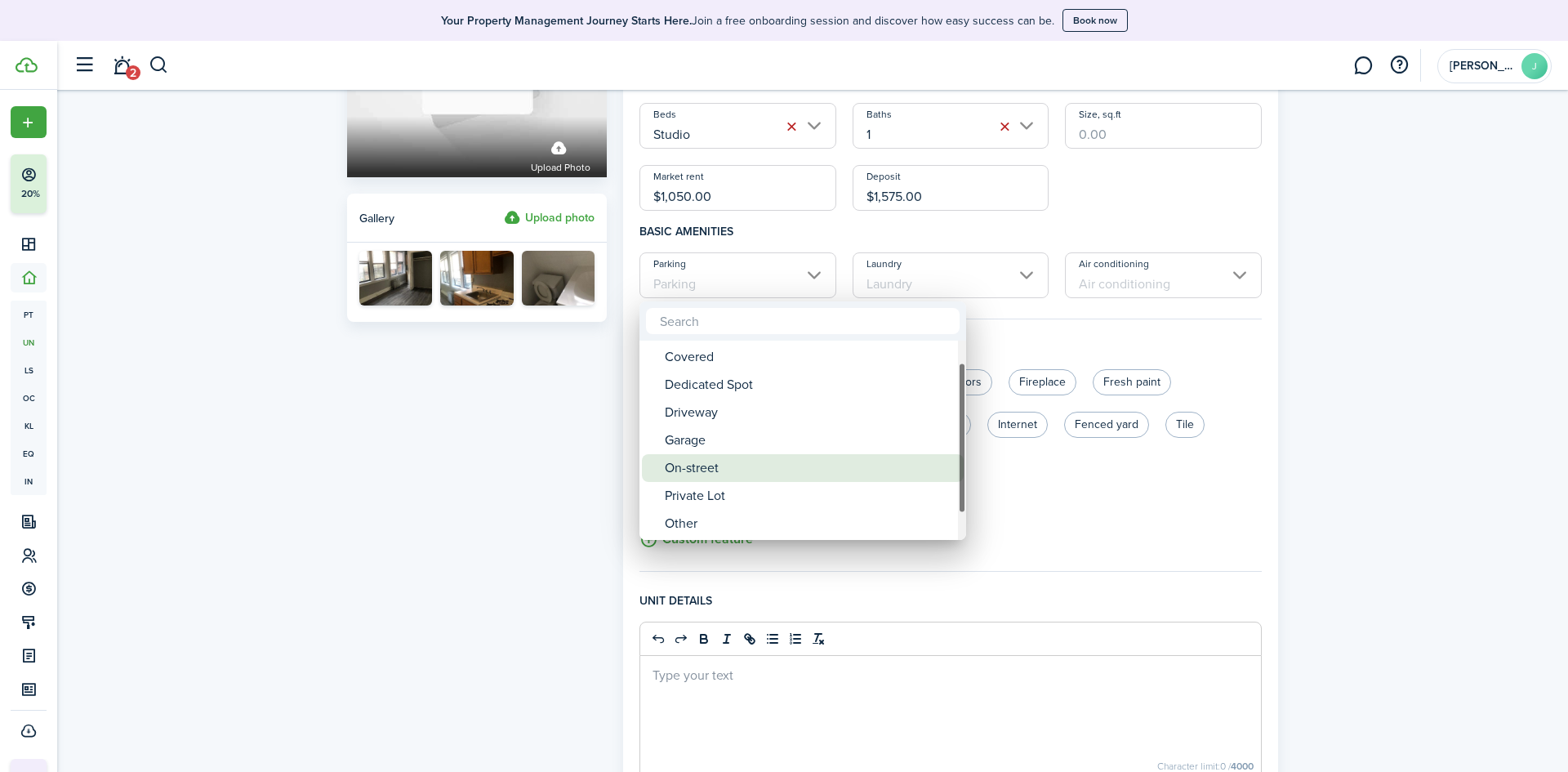
click at [709, 464] on div "On-street" at bounding box center [809, 468] width 289 height 28
type input "On-street"
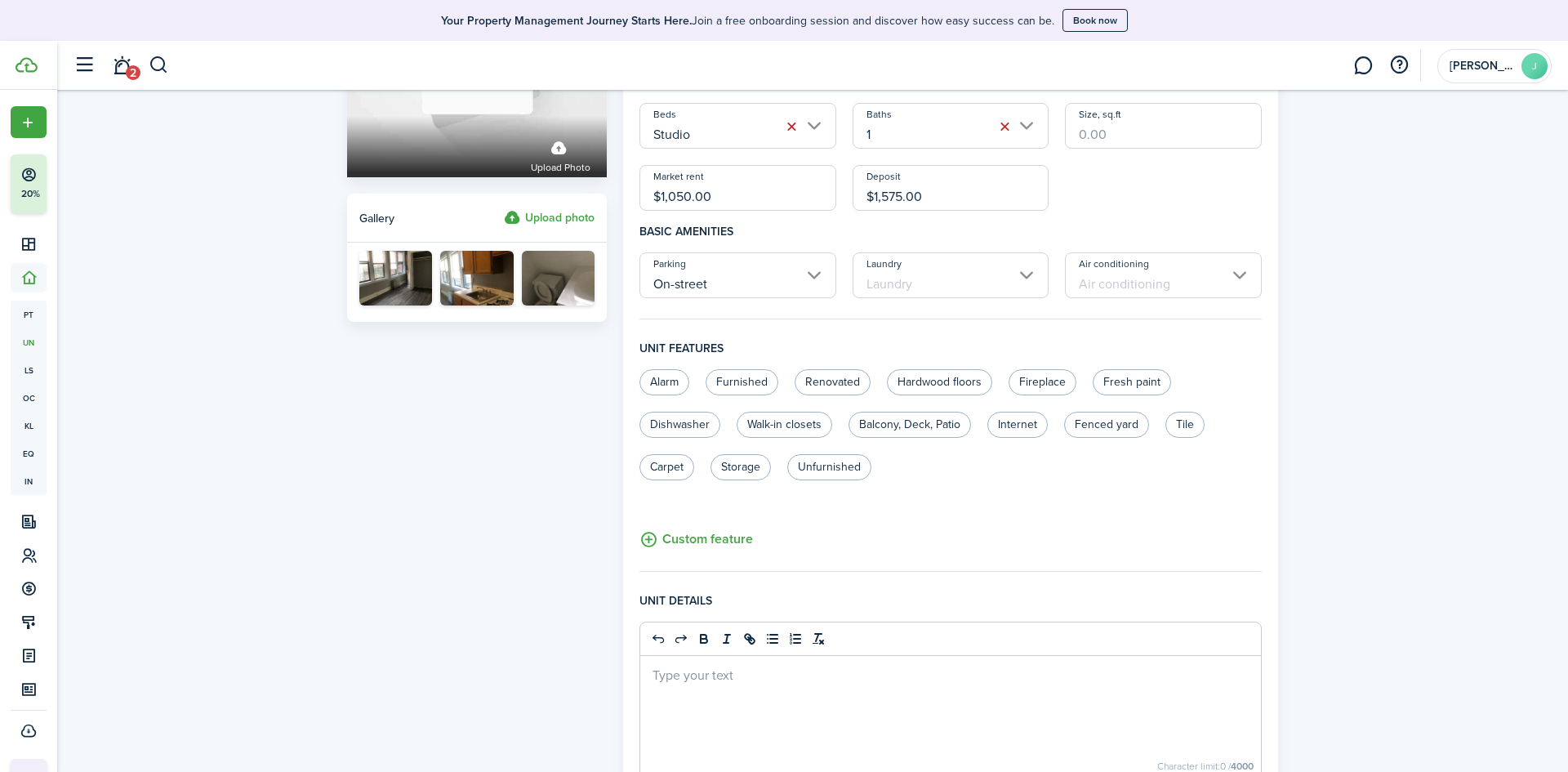
click at [939, 276] on input "Laundry" at bounding box center [951, 275] width 197 height 46
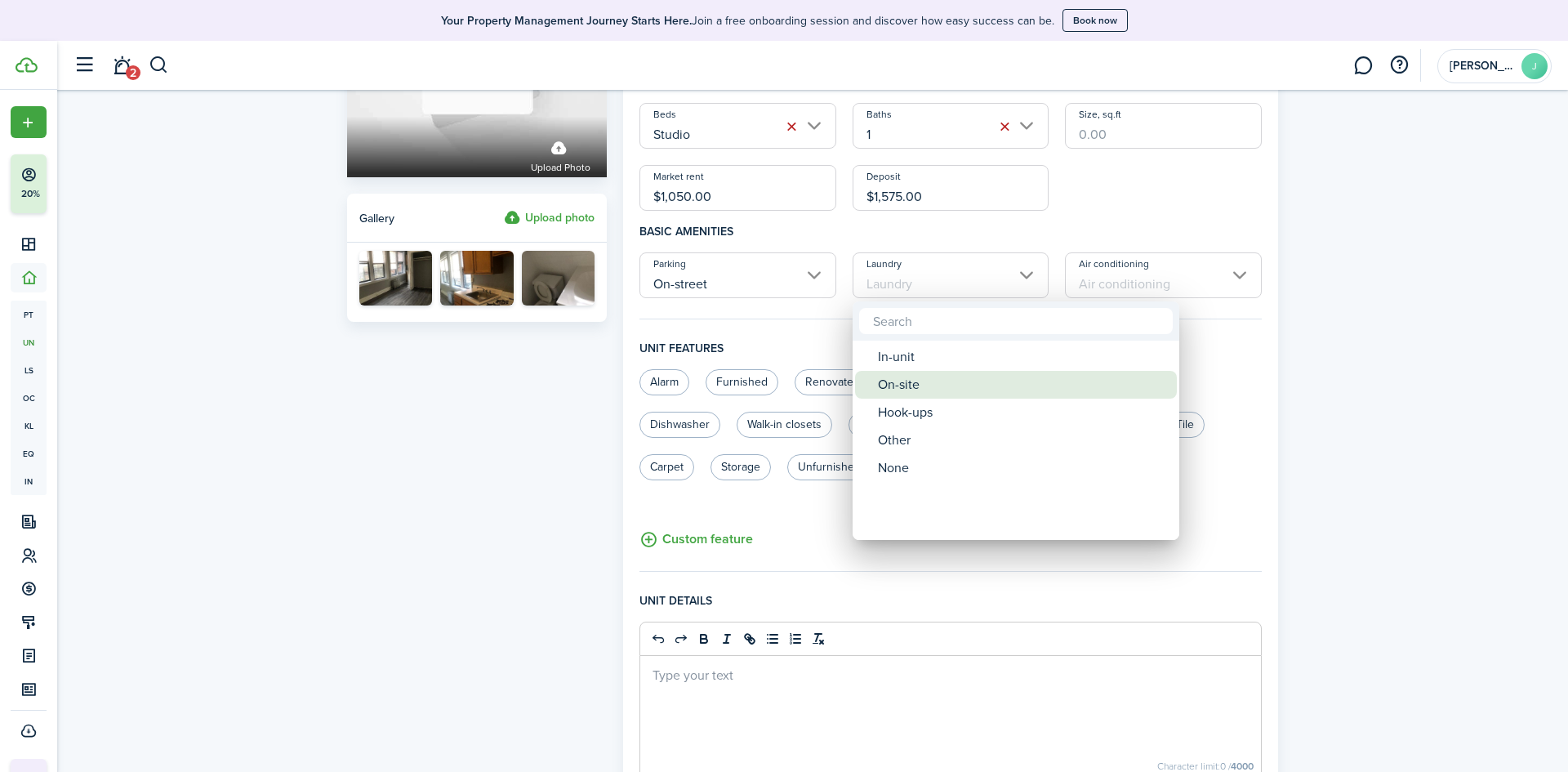
click at [903, 382] on div "On-site" at bounding box center [1022, 384] width 289 height 28
type input "On-site"
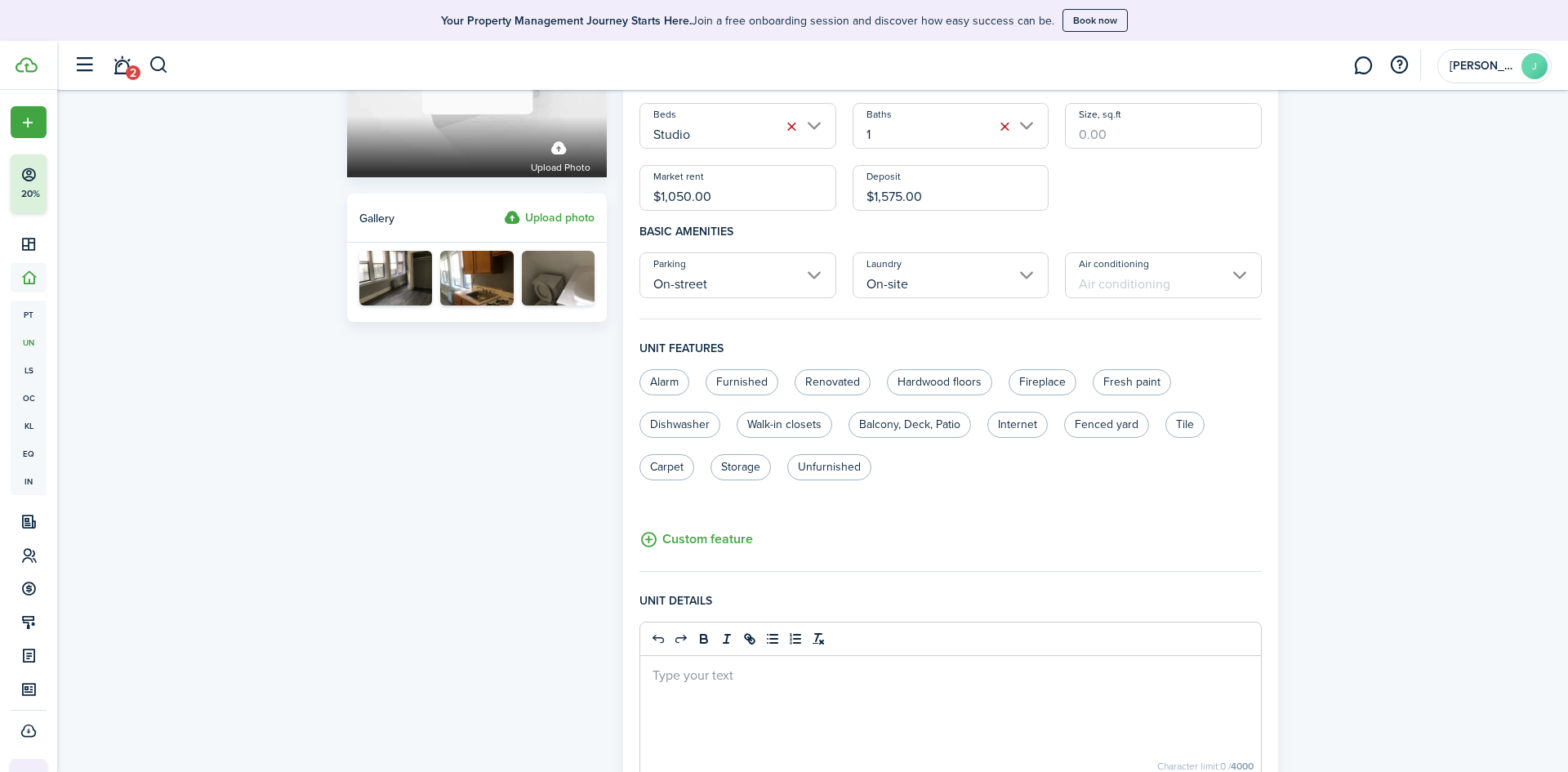
click at [1116, 281] on input "Air conditioning" at bounding box center [1164, 275] width 197 height 46
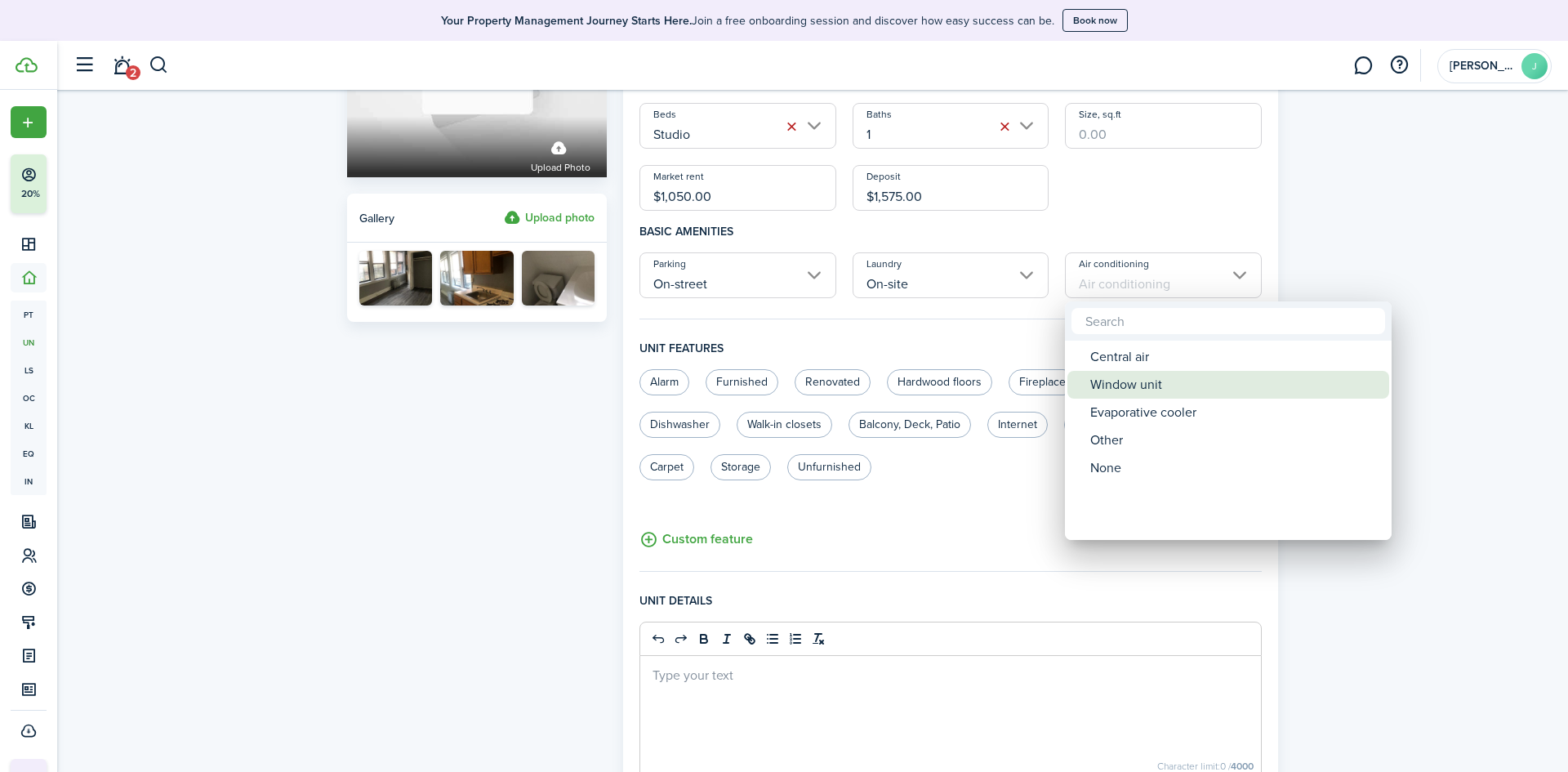
click at [1105, 386] on div "Window unit" at bounding box center [1234, 384] width 289 height 28
type input "Window unit"
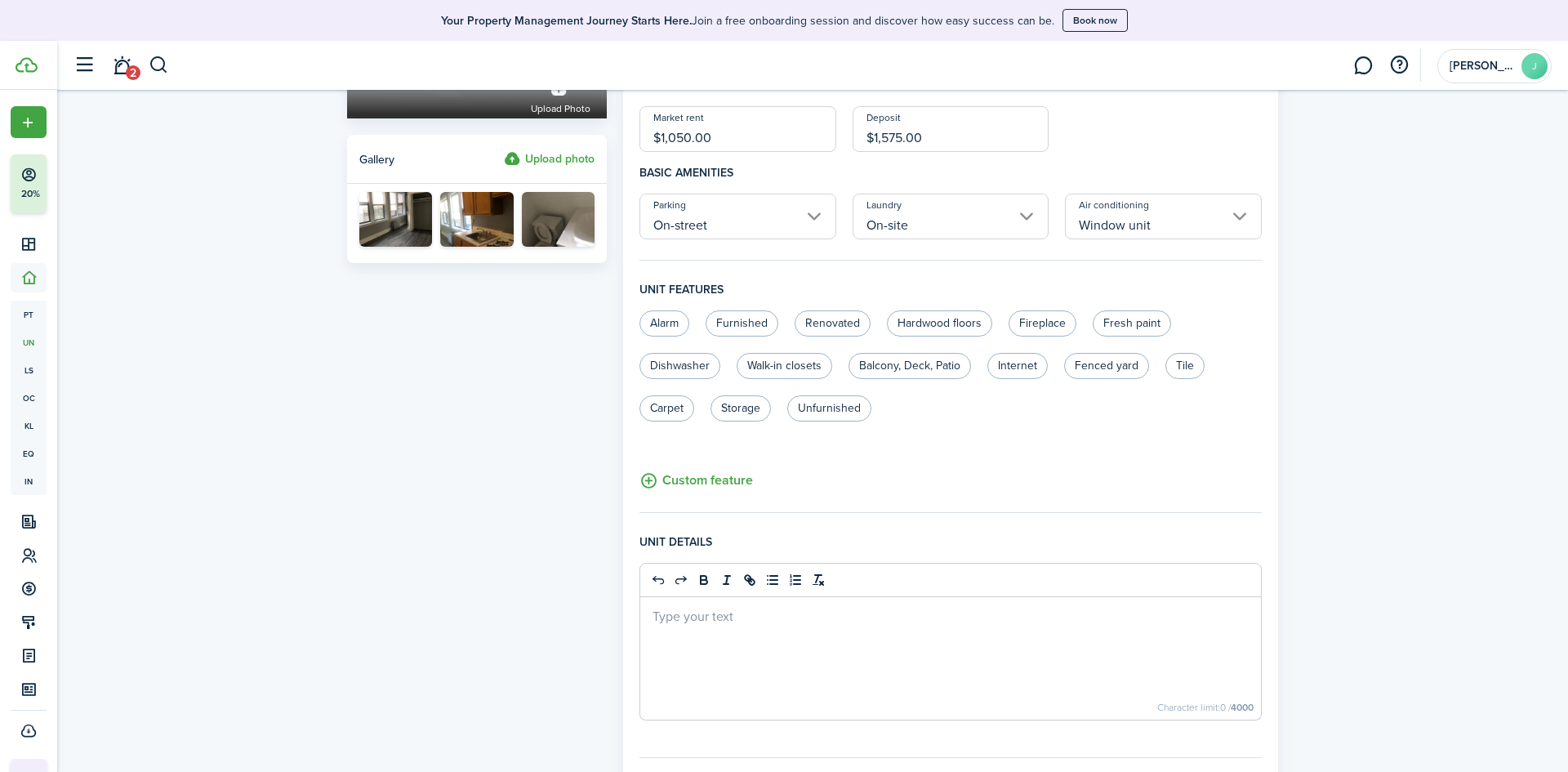
scroll to position [280, 0]
click at [832, 321] on label "Renovated" at bounding box center [832, 321] width 76 height 26
radio input "true"
click at [923, 324] on label "Hardwood floors" at bounding box center [939, 321] width 105 height 26
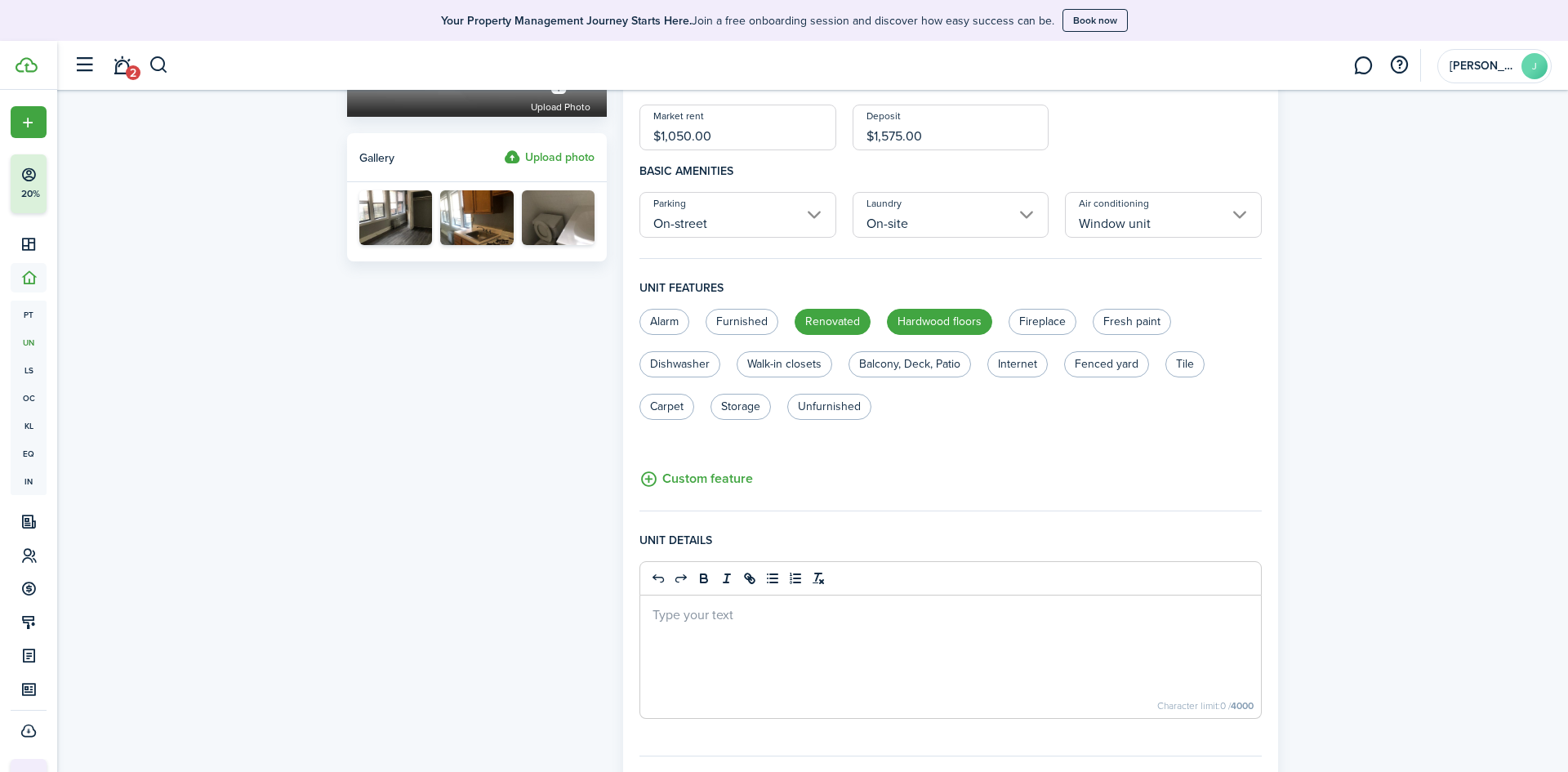
radio input "true"
click at [1121, 323] on label "Fresh paint" at bounding box center [1132, 321] width 78 height 26
radio input "true"
click at [1191, 371] on label "Tile" at bounding box center [1185, 364] width 40 height 26
radio input "true"
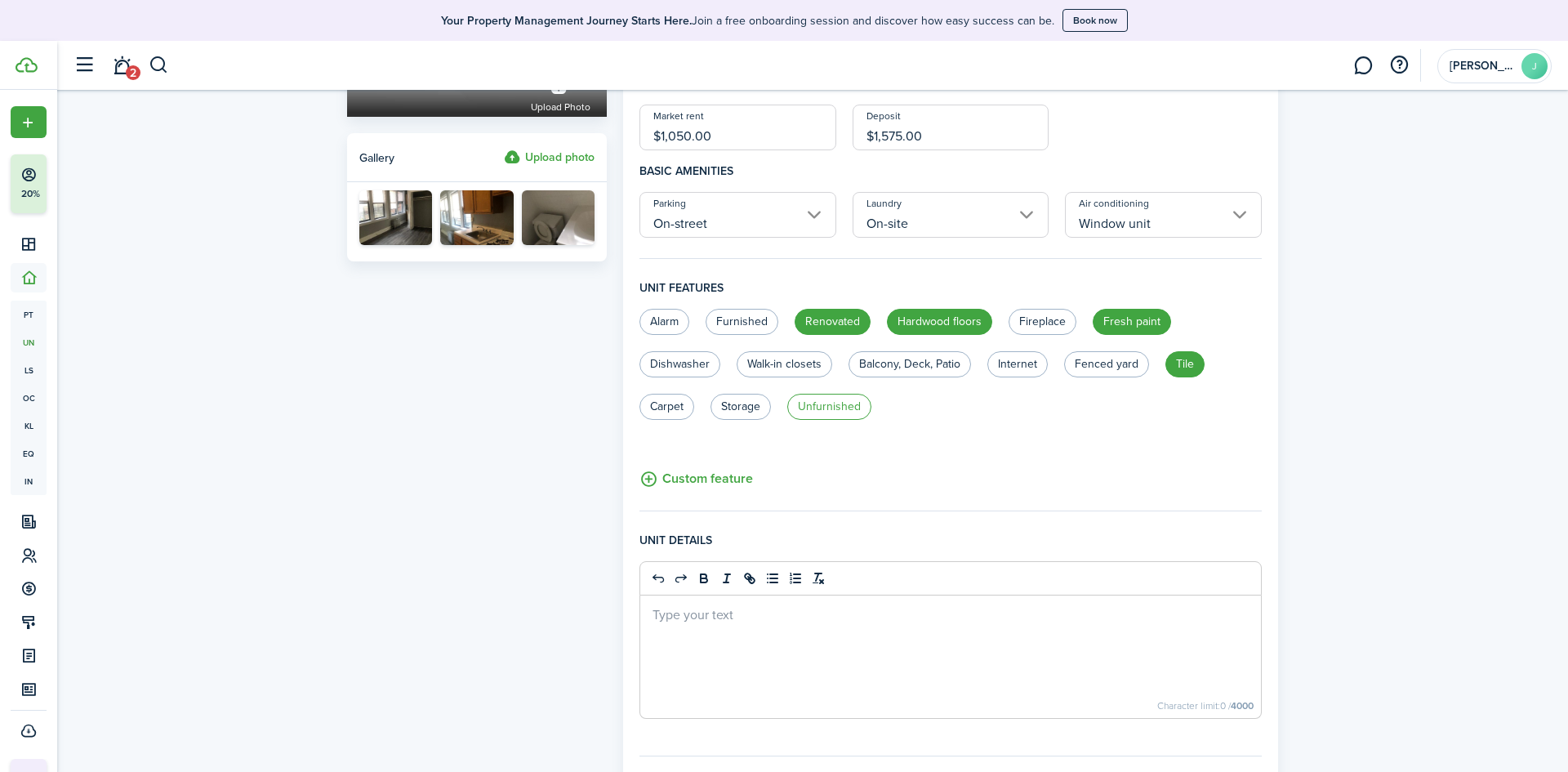
click at [824, 402] on label "Unfurnished" at bounding box center [829, 406] width 84 height 26
radio input "true"
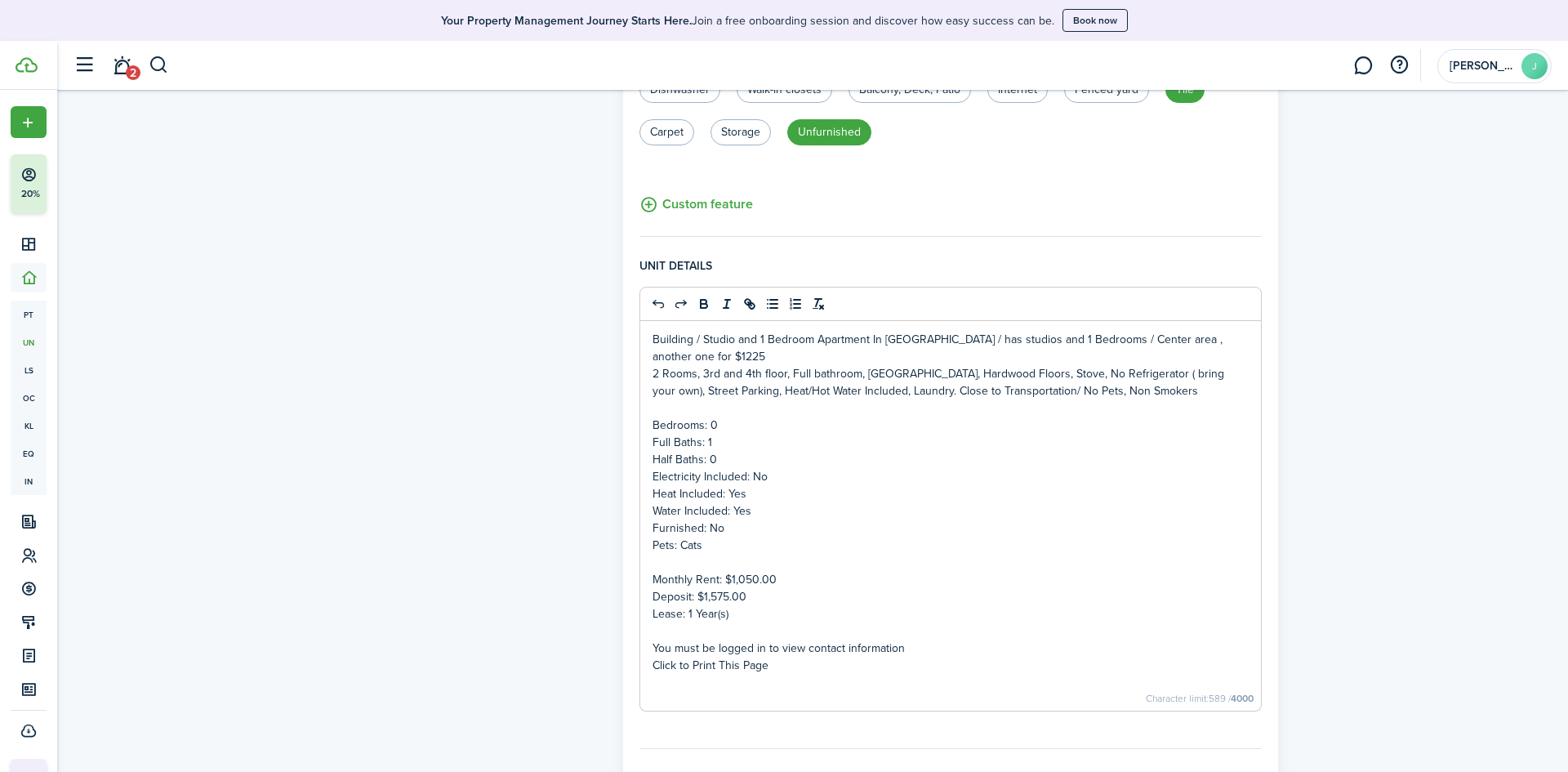
scroll to position [564, 0]
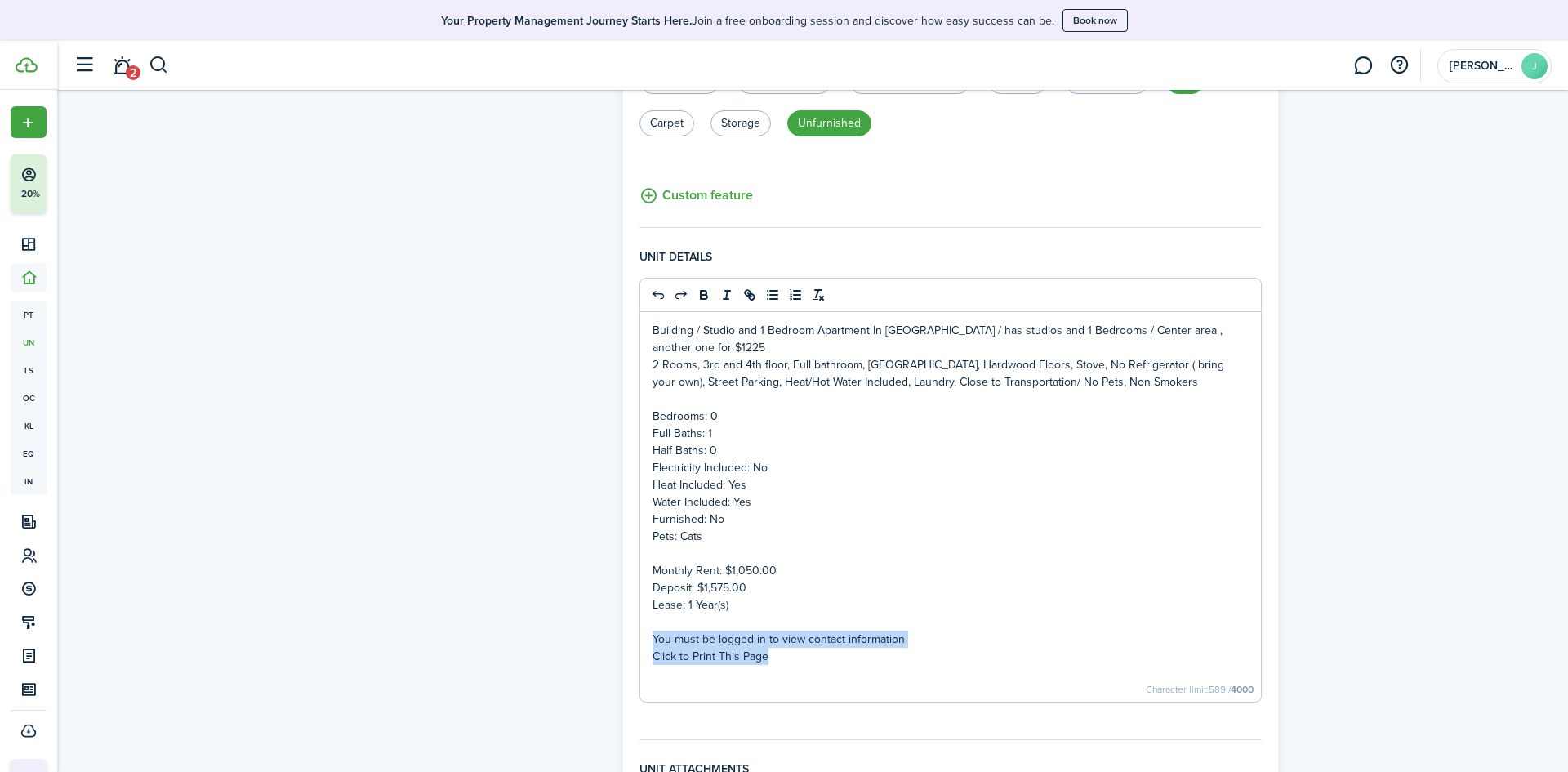
drag, startPoint x: 789, startPoint y: 664, endPoint x: 639, endPoint y: 637, distance: 152.4
click at [640, 637] on div "Building / Studio and 1 Bedroom Apartment In [GEOGRAPHIC_DATA] / has studios an…" at bounding box center [950, 507] width 621 height 389
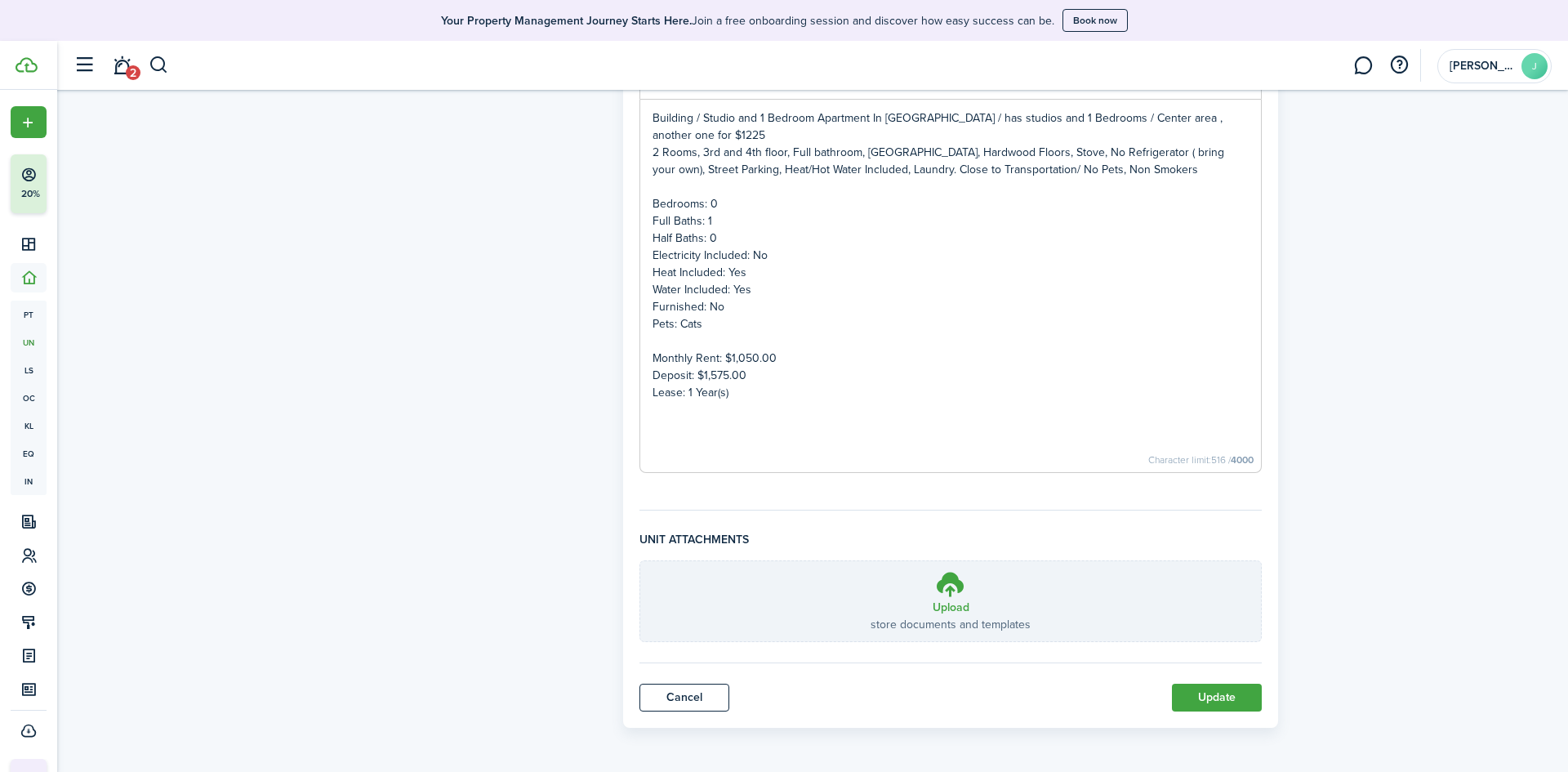
scroll to position [777, 0]
click at [1206, 694] on button "Update" at bounding box center [1217, 696] width 90 height 28
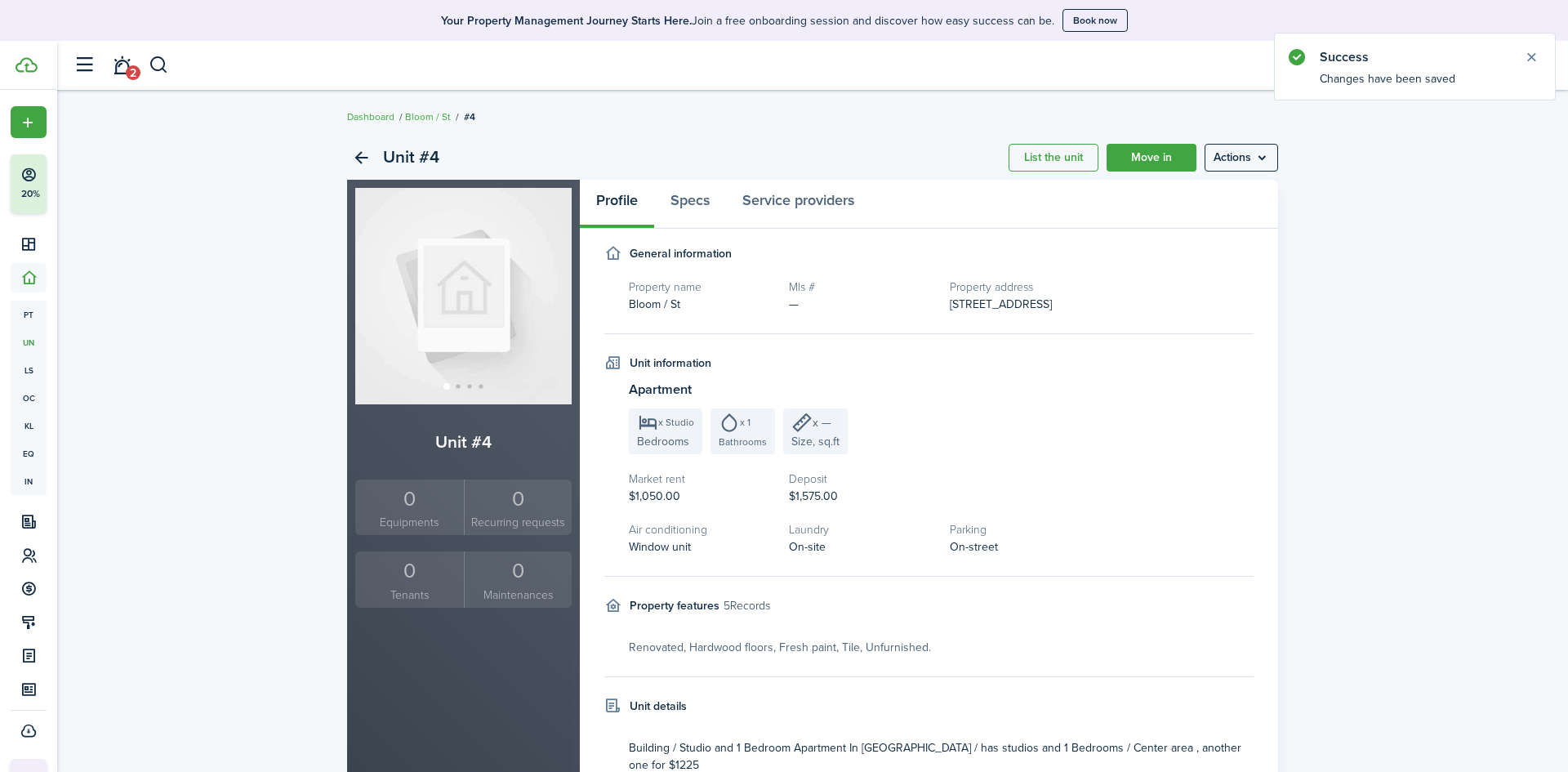
click at [1234, 149] on menu-btn "Actions" at bounding box center [1241, 158] width 73 height 28
click at [250, 323] on div "Unit #4 List the unit Move in Actions Unit #4 0 Equipments 0 Recurring requests…" at bounding box center [812, 633] width 1511 height 1011
click at [1239, 153] on menu-btn "Actions" at bounding box center [1241, 158] width 73 height 28
click at [1177, 192] on link "Edit unit" at bounding box center [1207, 193] width 143 height 28
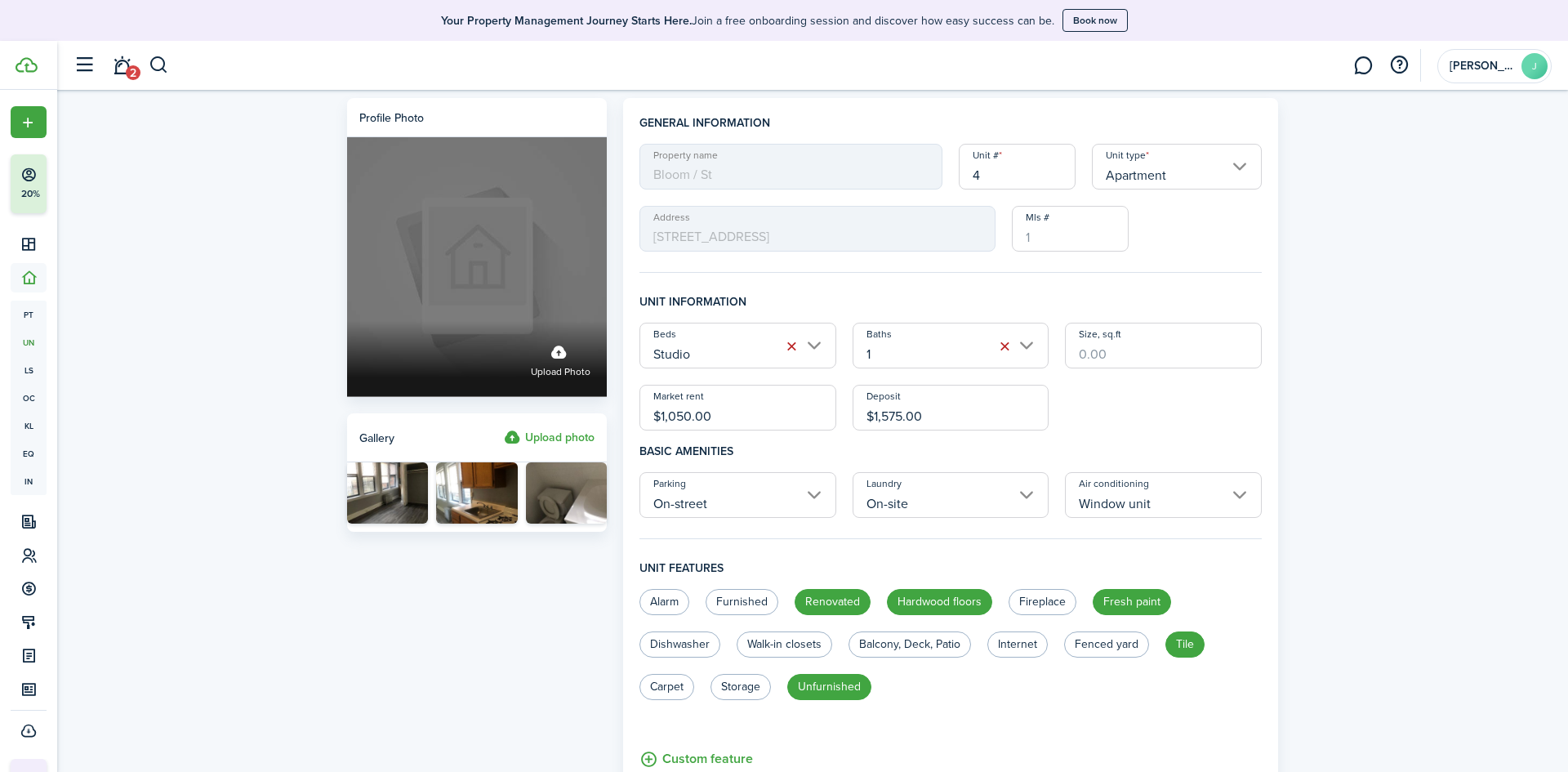
click at [560, 370] on span "Upload photo" at bounding box center [560, 372] width 60 height 16
click at [347, 321] on input "Upload photo" at bounding box center [347, 321] width 0 height 0
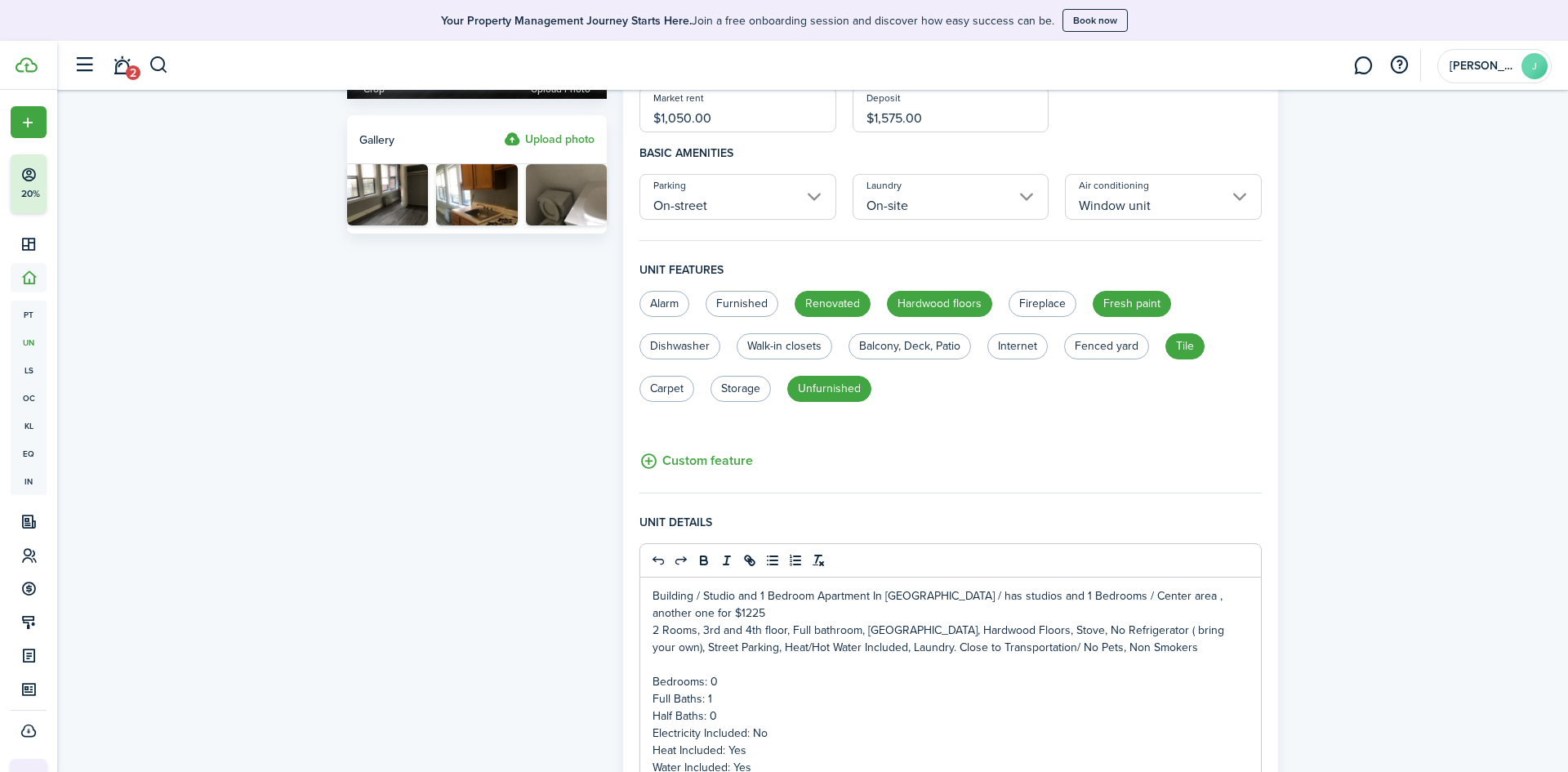
scroll to position [759, 0]
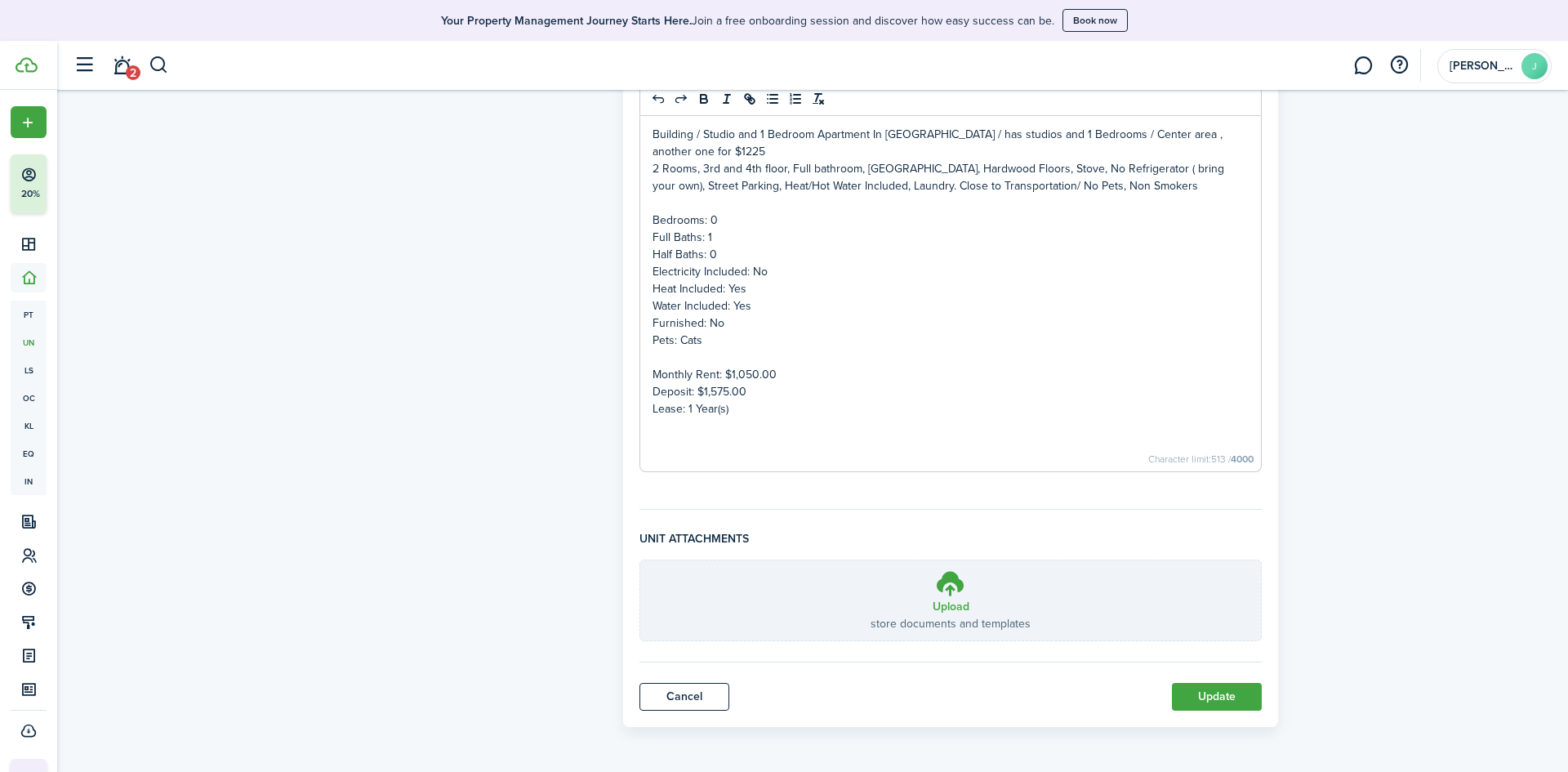
click at [1217, 692] on button "Update" at bounding box center [1217, 696] width 90 height 28
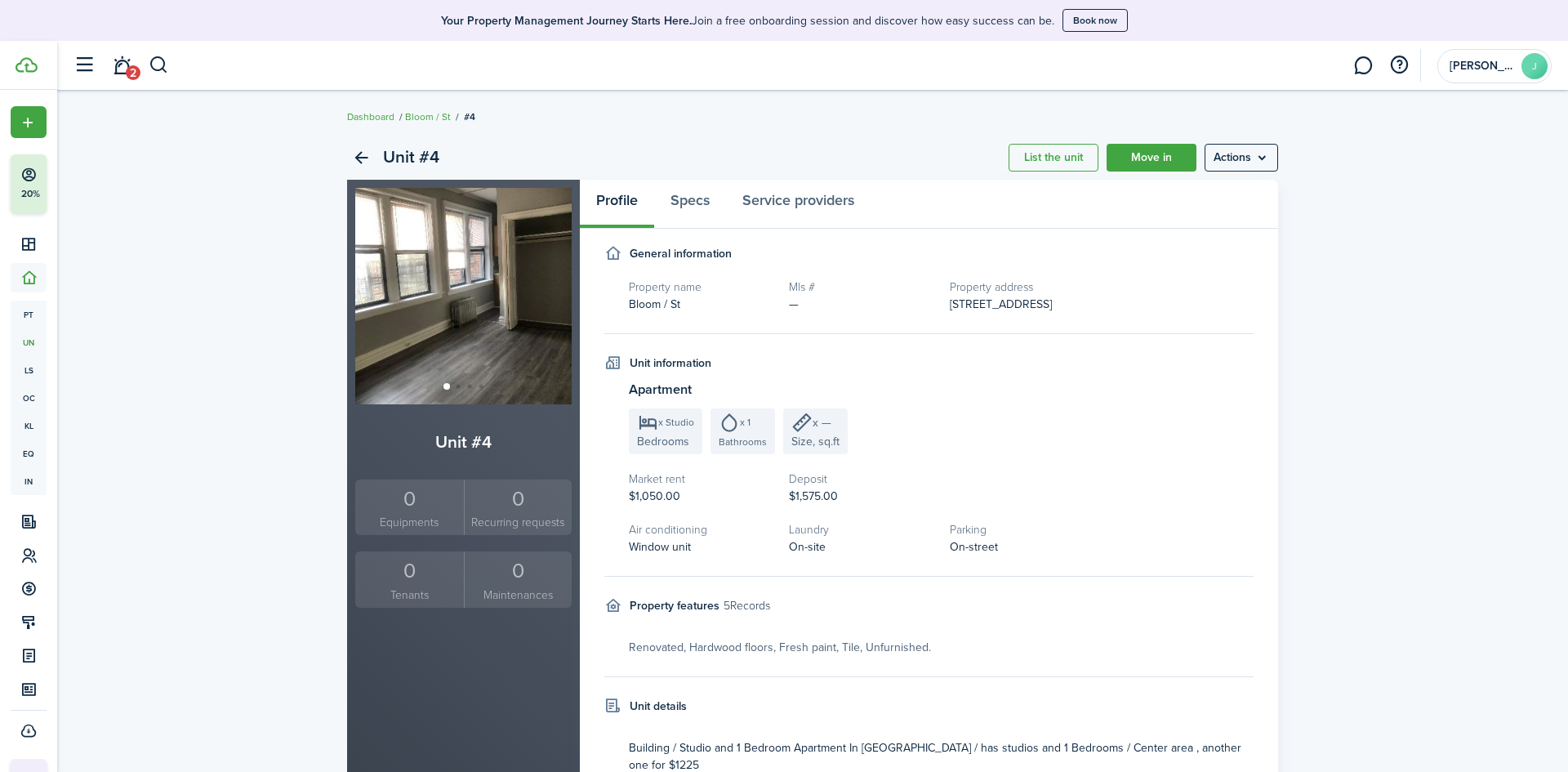
click at [1052, 152] on link "List the unit" at bounding box center [1053, 158] width 90 height 28
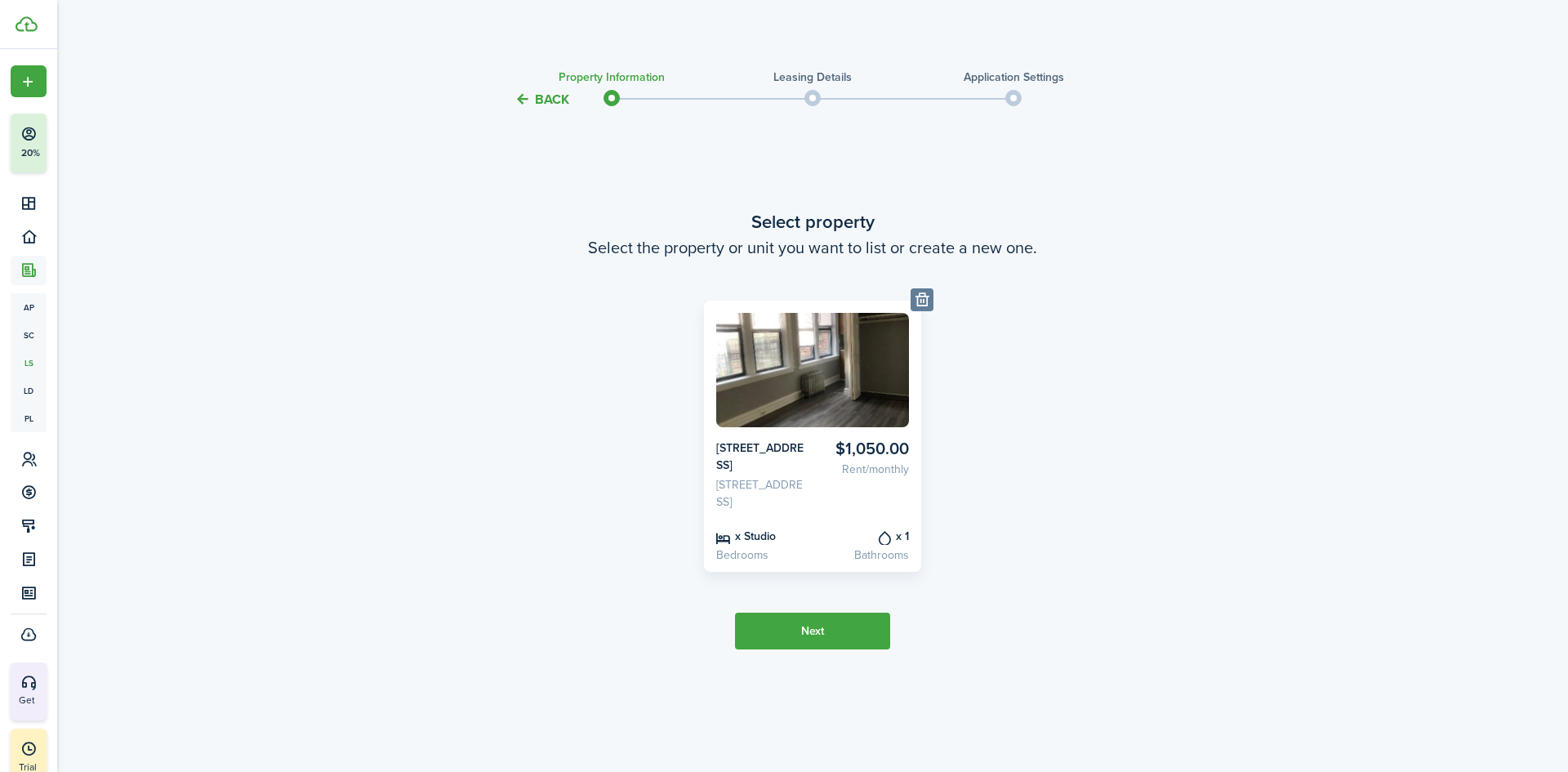
click at [832, 641] on button "Next" at bounding box center [812, 631] width 155 height 37
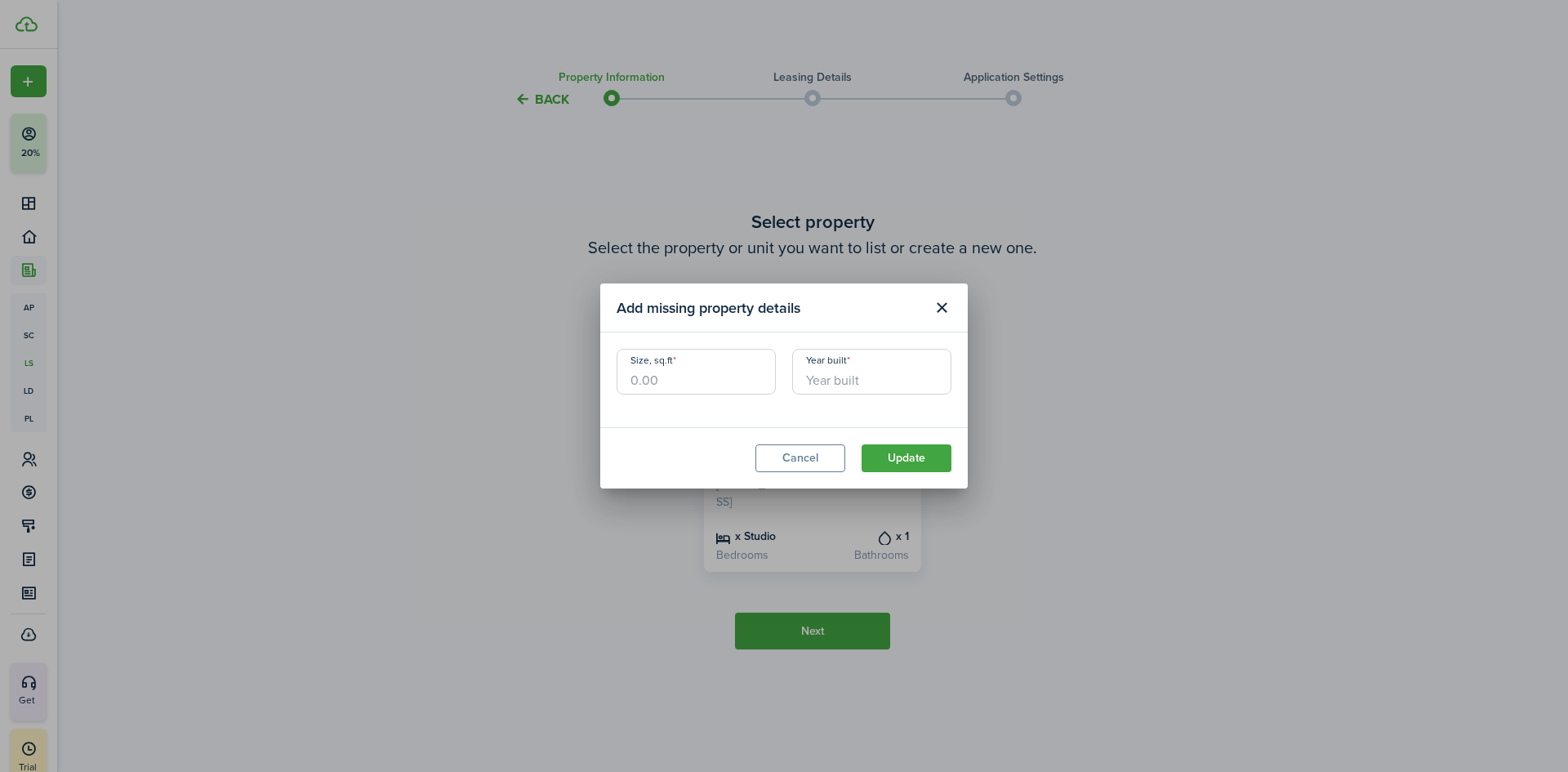
click at [666, 385] on input "Size, sq.ft" at bounding box center [696, 372] width 159 height 46
type input "350"
click at [914, 456] on button "Update" at bounding box center [907, 458] width 90 height 28
click at [875, 377] on input "Year built" at bounding box center [871, 372] width 159 height 46
click at [841, 378] on input "Year built" at bounding box center [871, 372] width 159 height 46
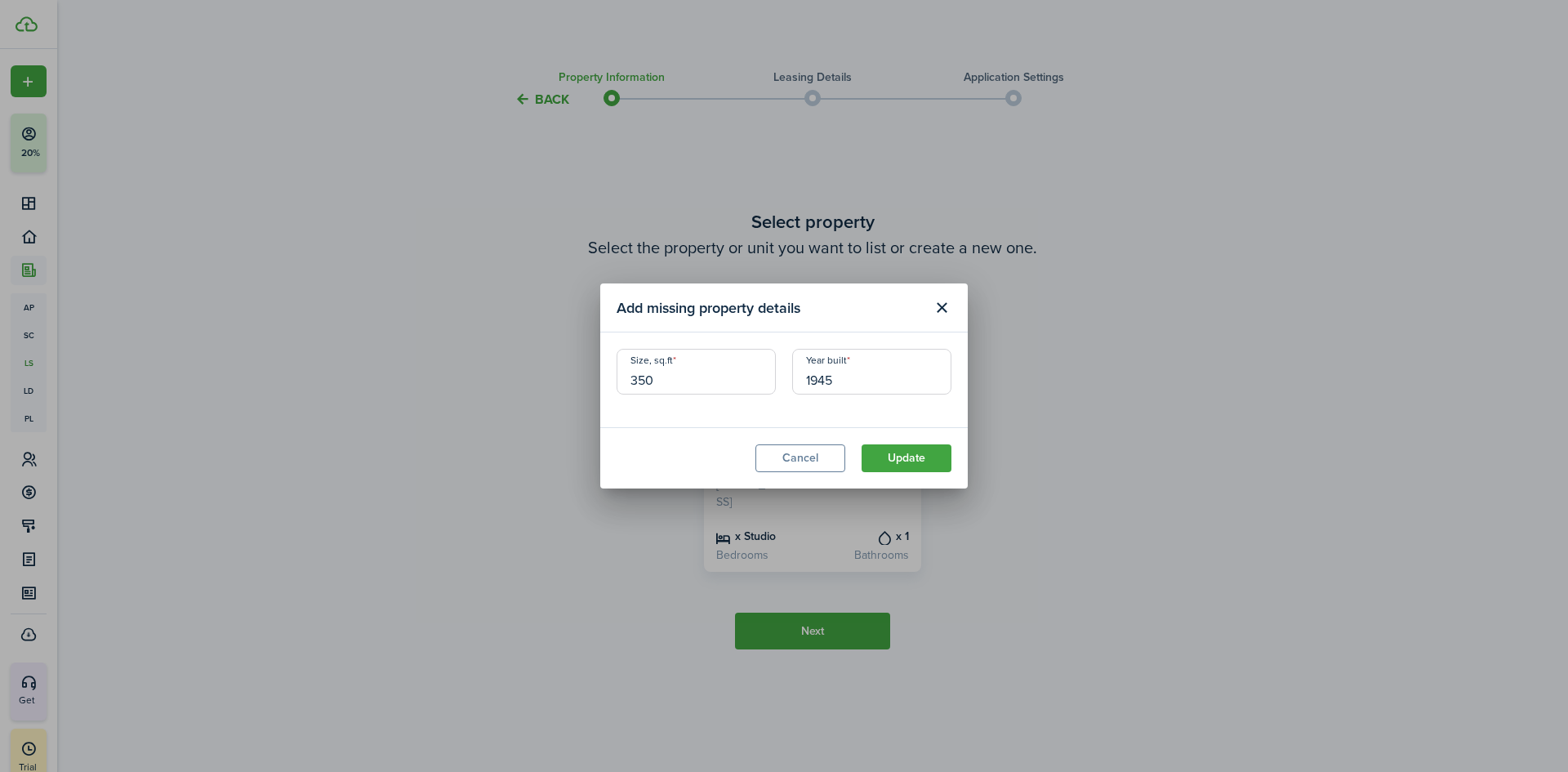
type input "1945"
click at [919, 450] on button "Update" at bounding box center [907, 458] width 90 height 28
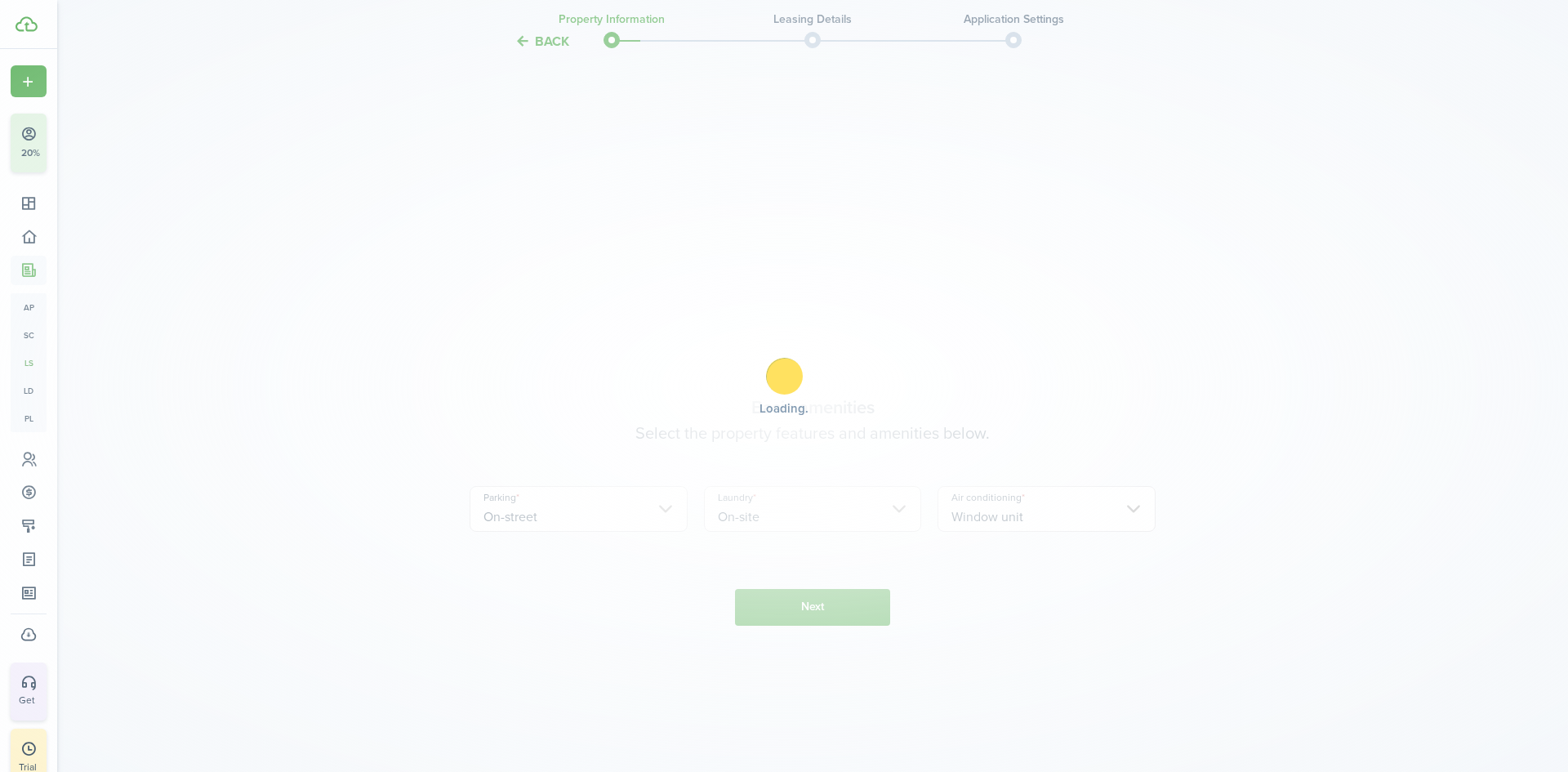
scroll to position [662, 0]
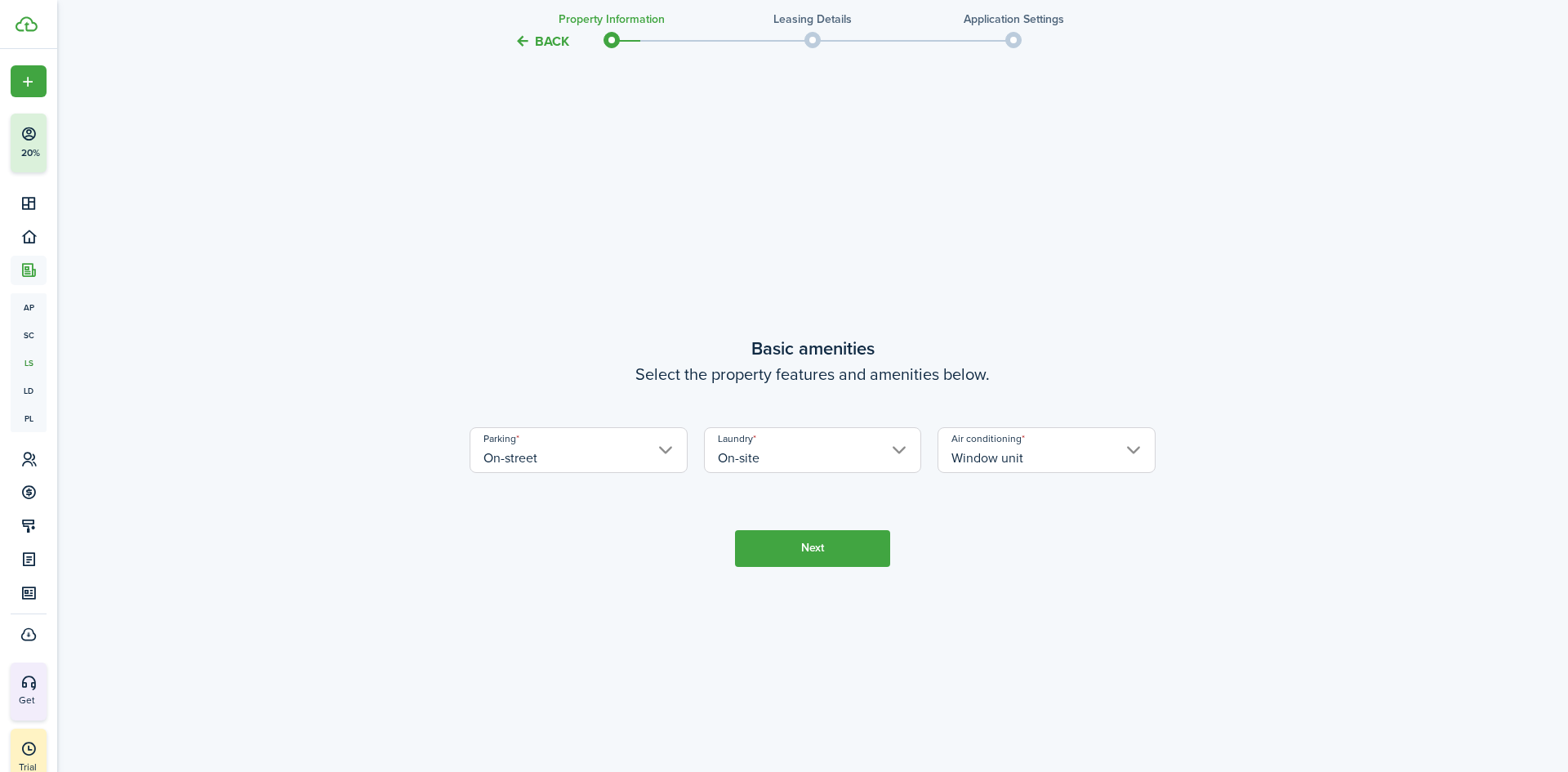
click at [830, 550] on button "Next" at bounding box center [812, 549] width 155 height 37
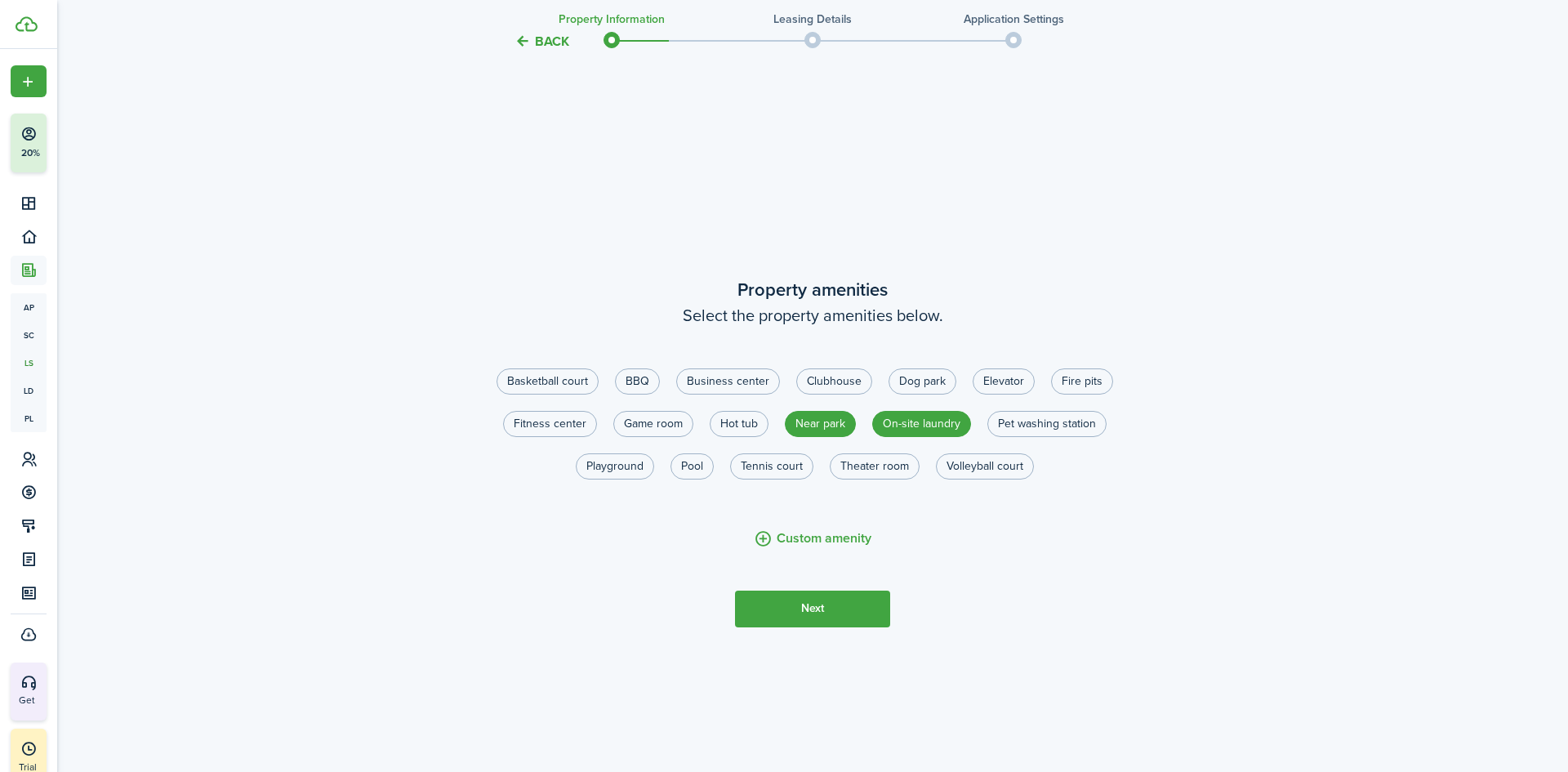
scroll to position [1434, 0]
click at [818, 598] on button "Next" at bounding box center [812, 608] width 155 height 37
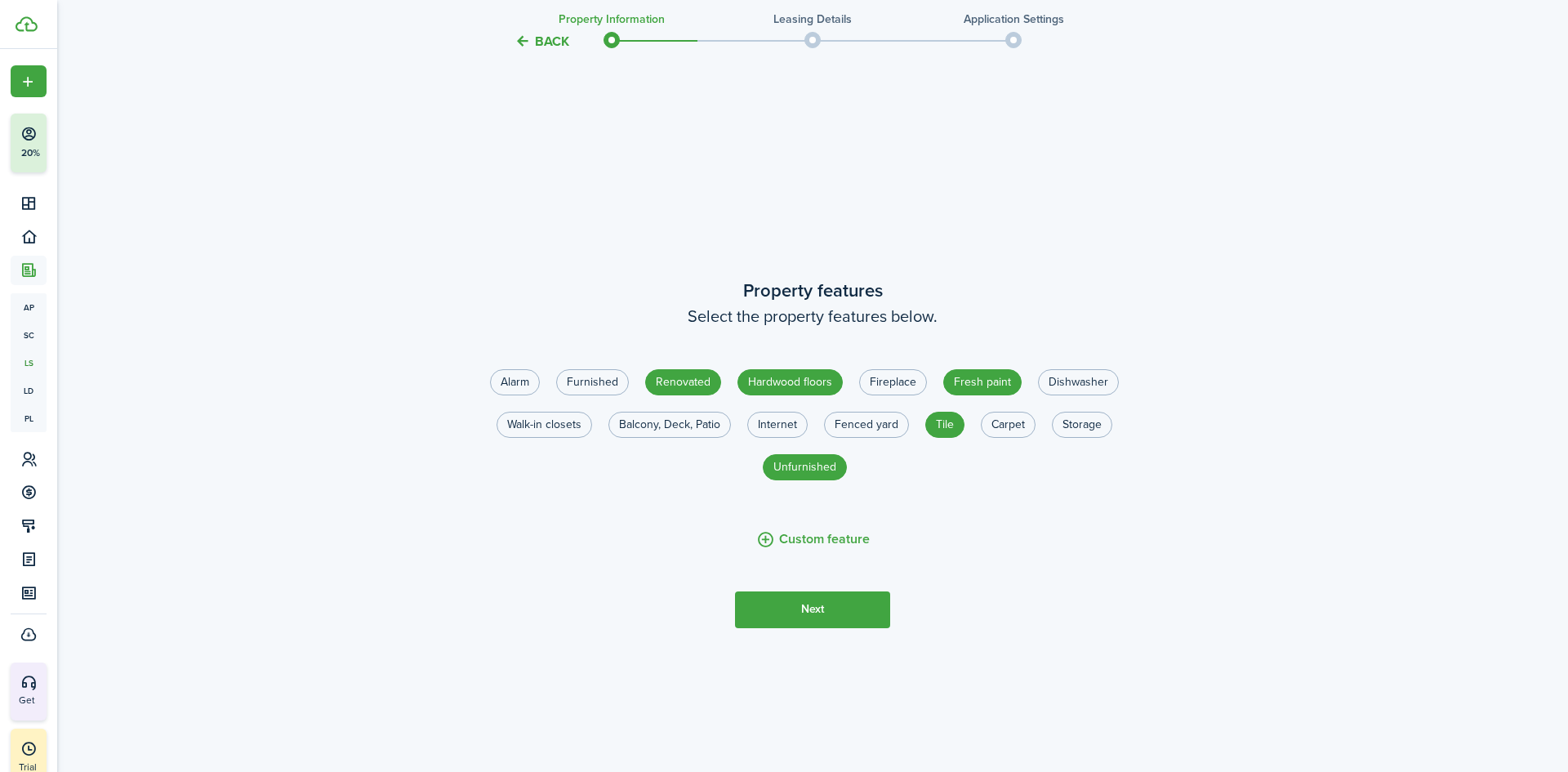
scroll to position [2206, 0]
click at [825, 601] on button "Next" at bounding box center [812, 608] width 155 height 37
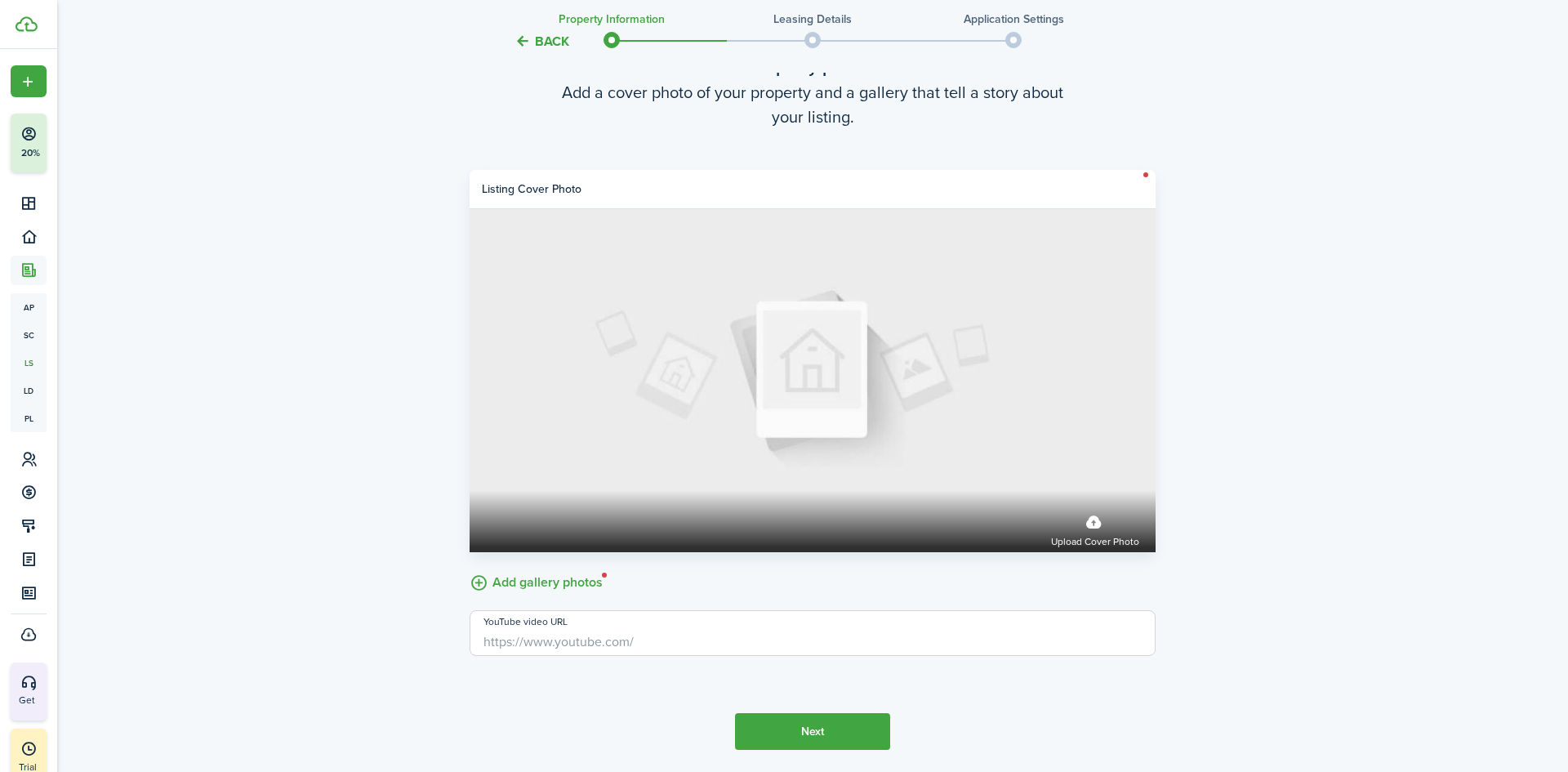
scroll to position [3028, 0]
click at [557, 579] on label "Add gallery photos" at bounding box center [536, 581] width 133 height 25
click at [469, 568] on input "Add gallery photos" at bounding box center [469, 568] width 0 height 0
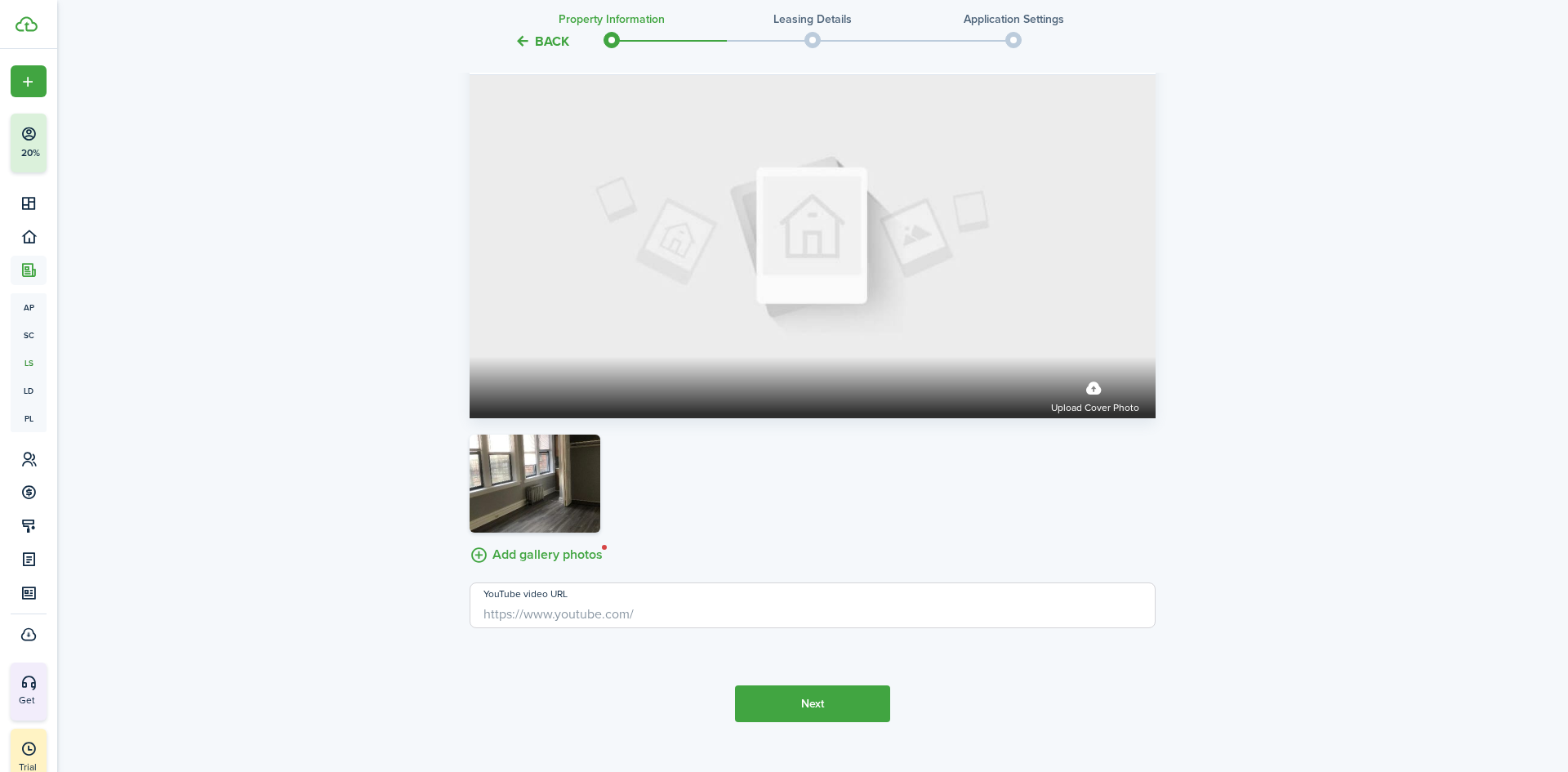
click at [812, 694] on button "Next" at bounding box center [812, 704] width 155 height 37
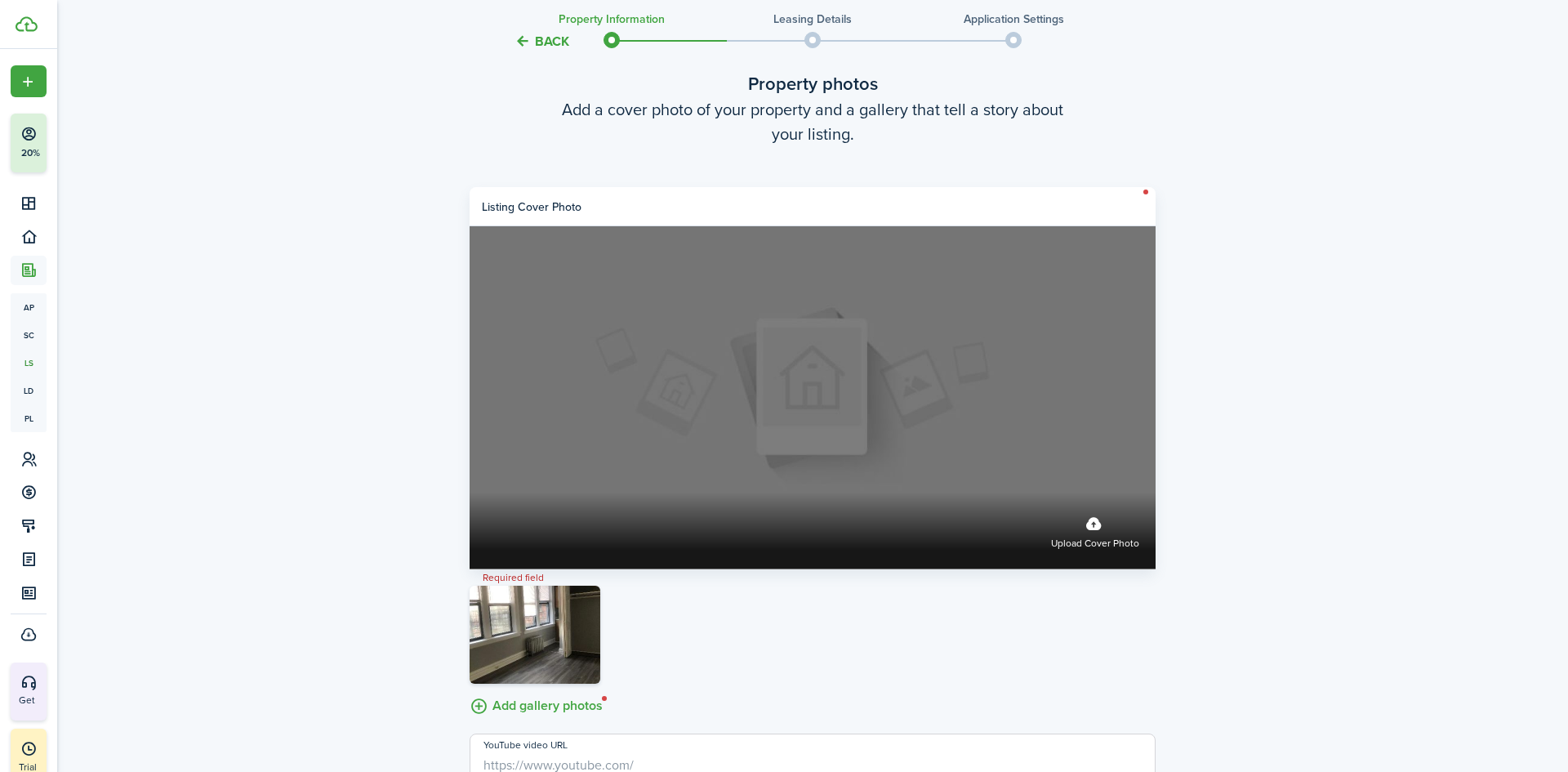
scroll to position [3006, 0]
click at [1116, 541] on span "Upload cover photo" at bounding box center [1094, 543] width 88 height 16
click at [469, 491] on input "Upload cover photo" at bounding box center [469, 491] width 0 height 0
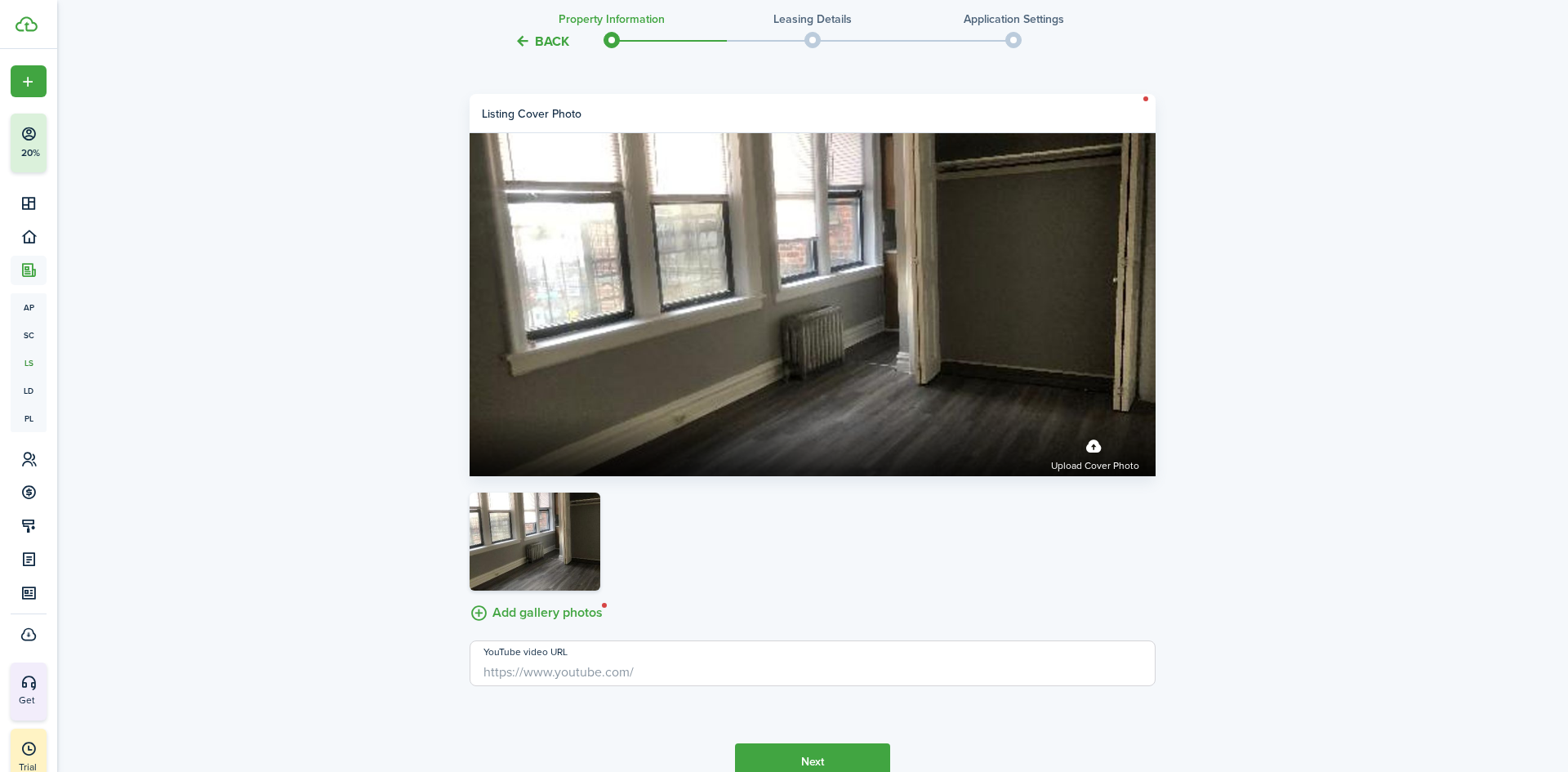
scroll to position [3184, 0]
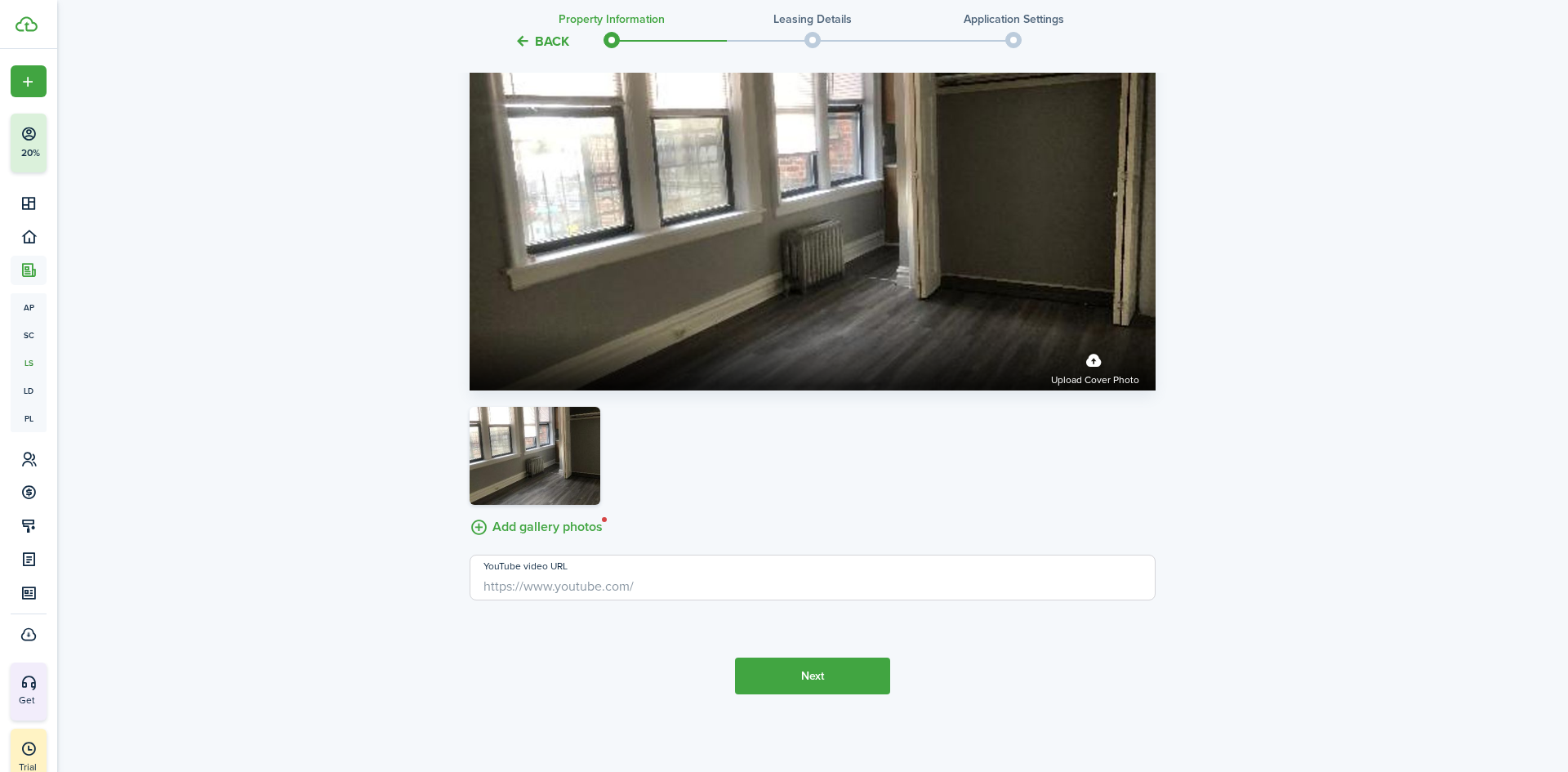
click at [805, 676] on button "Next" at bounding box center [812, 676] width 155 height 37
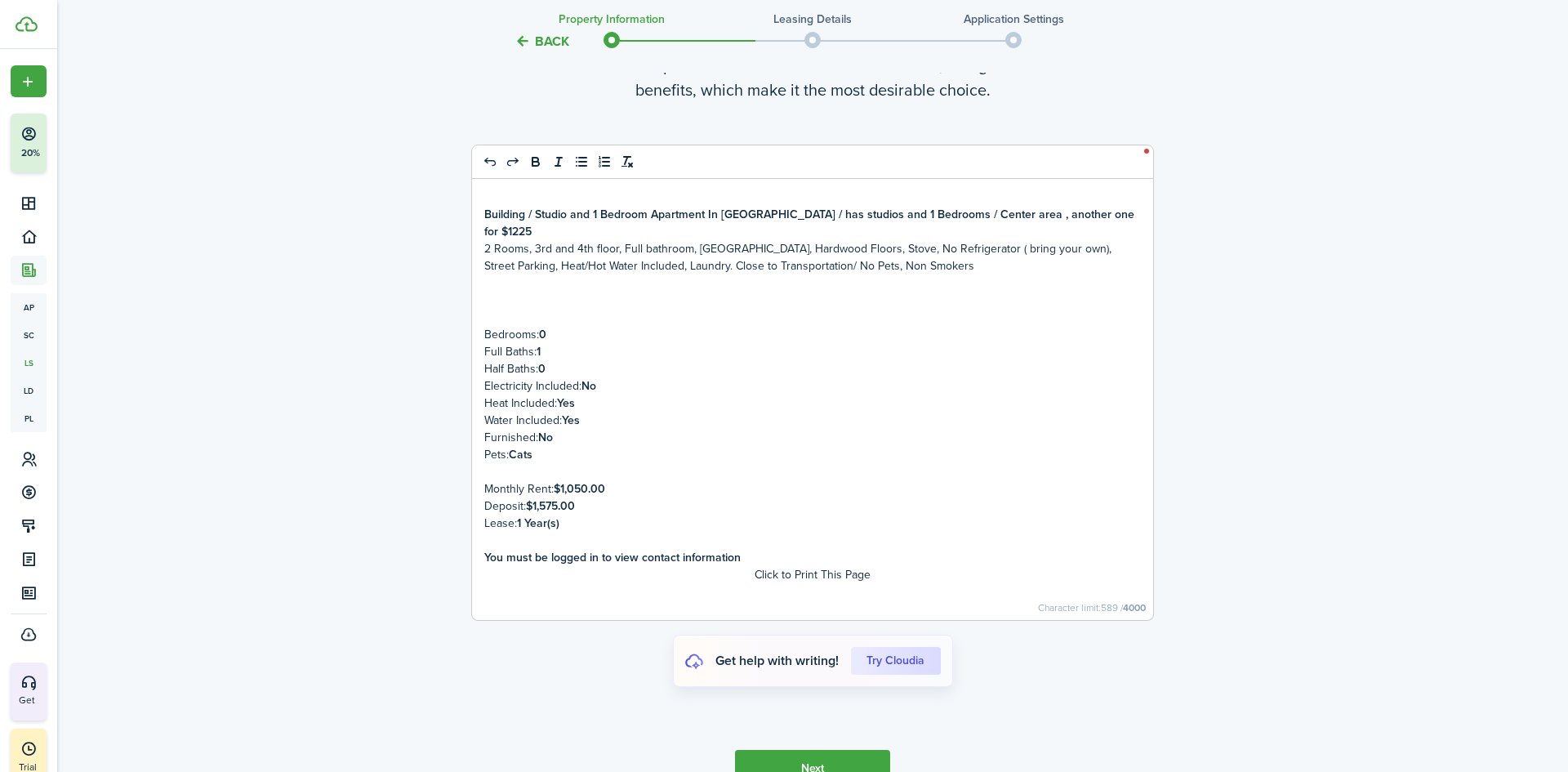
scroll to position [3993, 0]
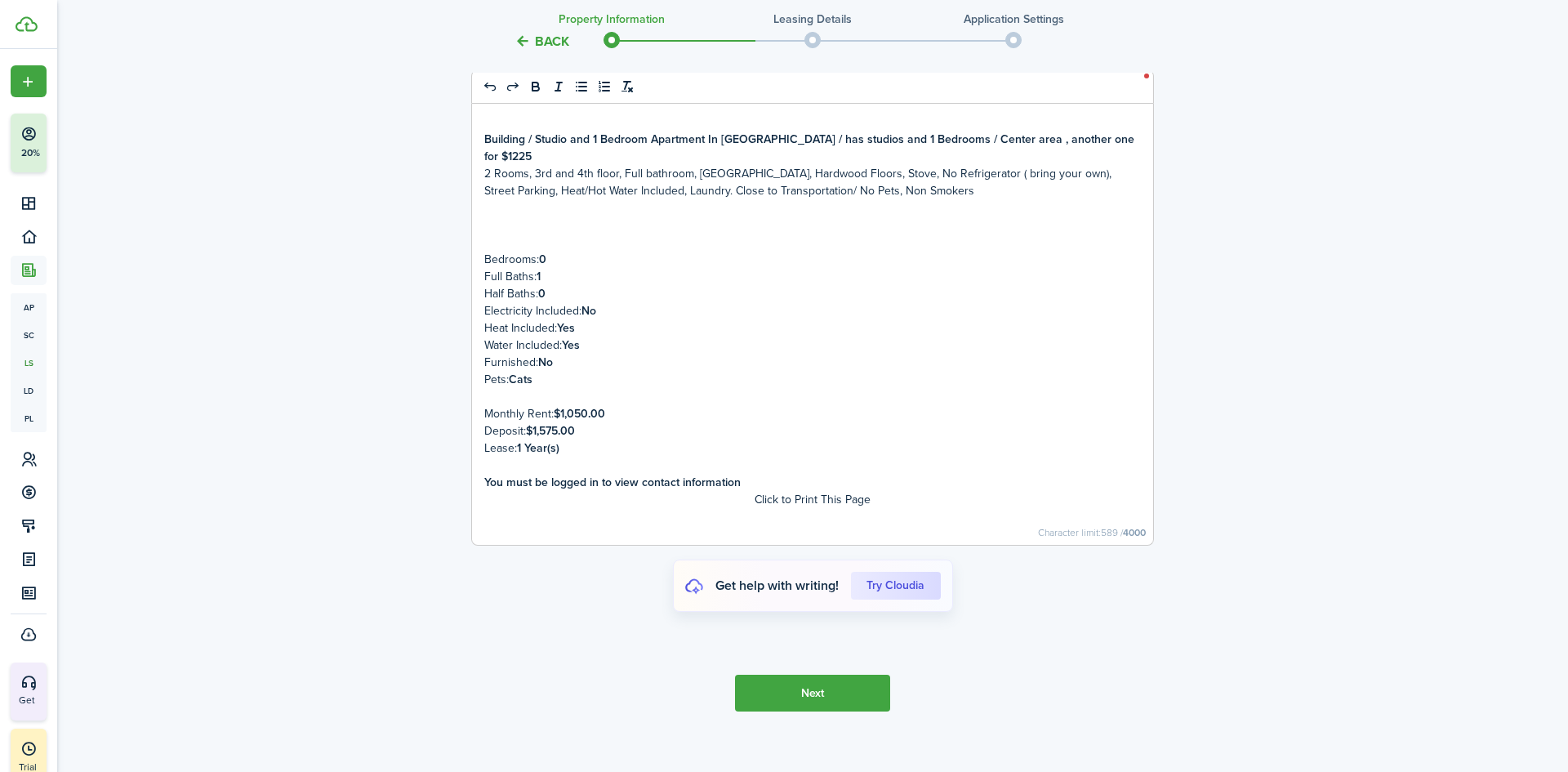
click at [809, 684] on button "Next" at bounding box center [812, 694] width 155 height 37
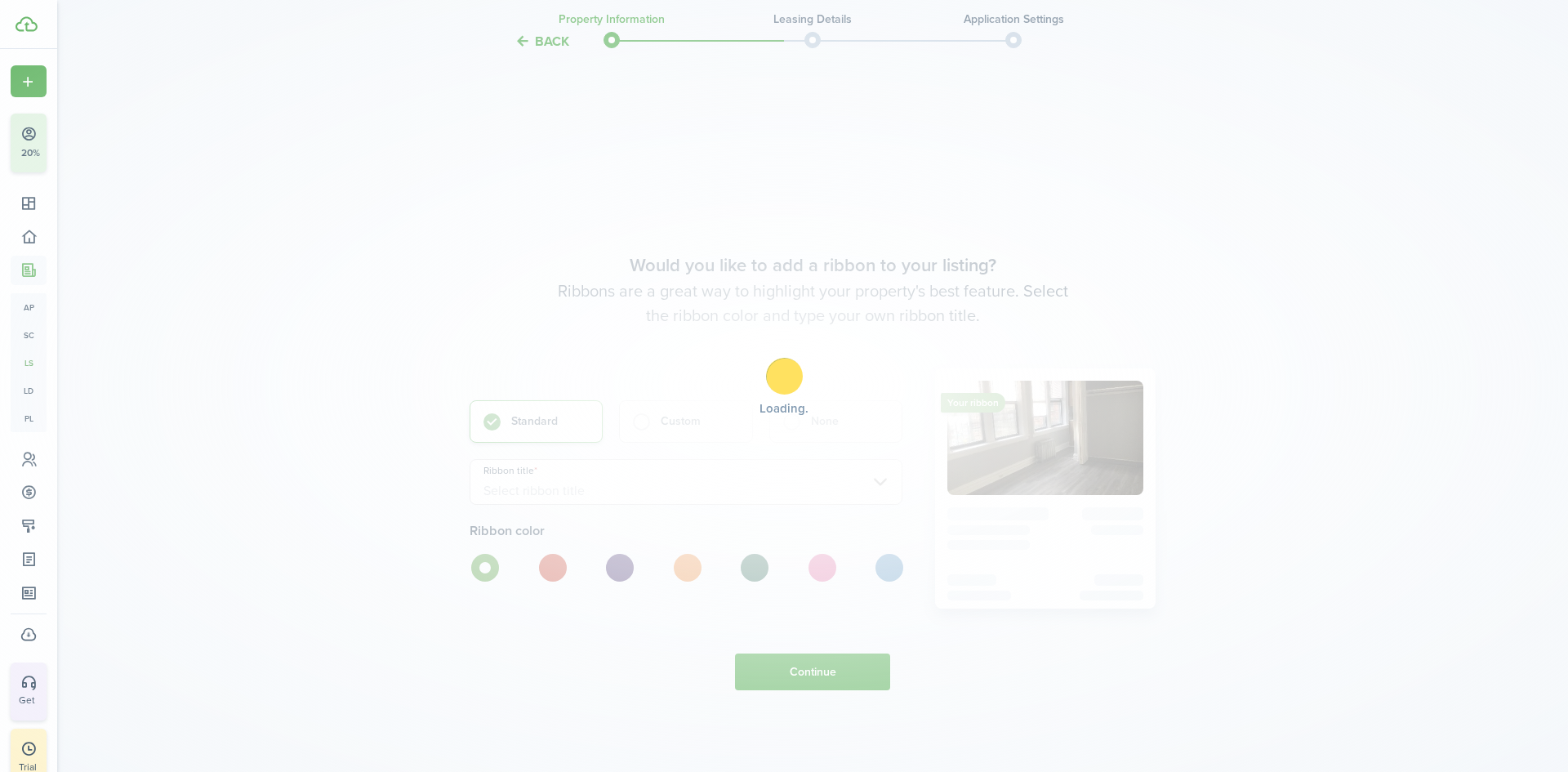
scroll to position [4656, 0]
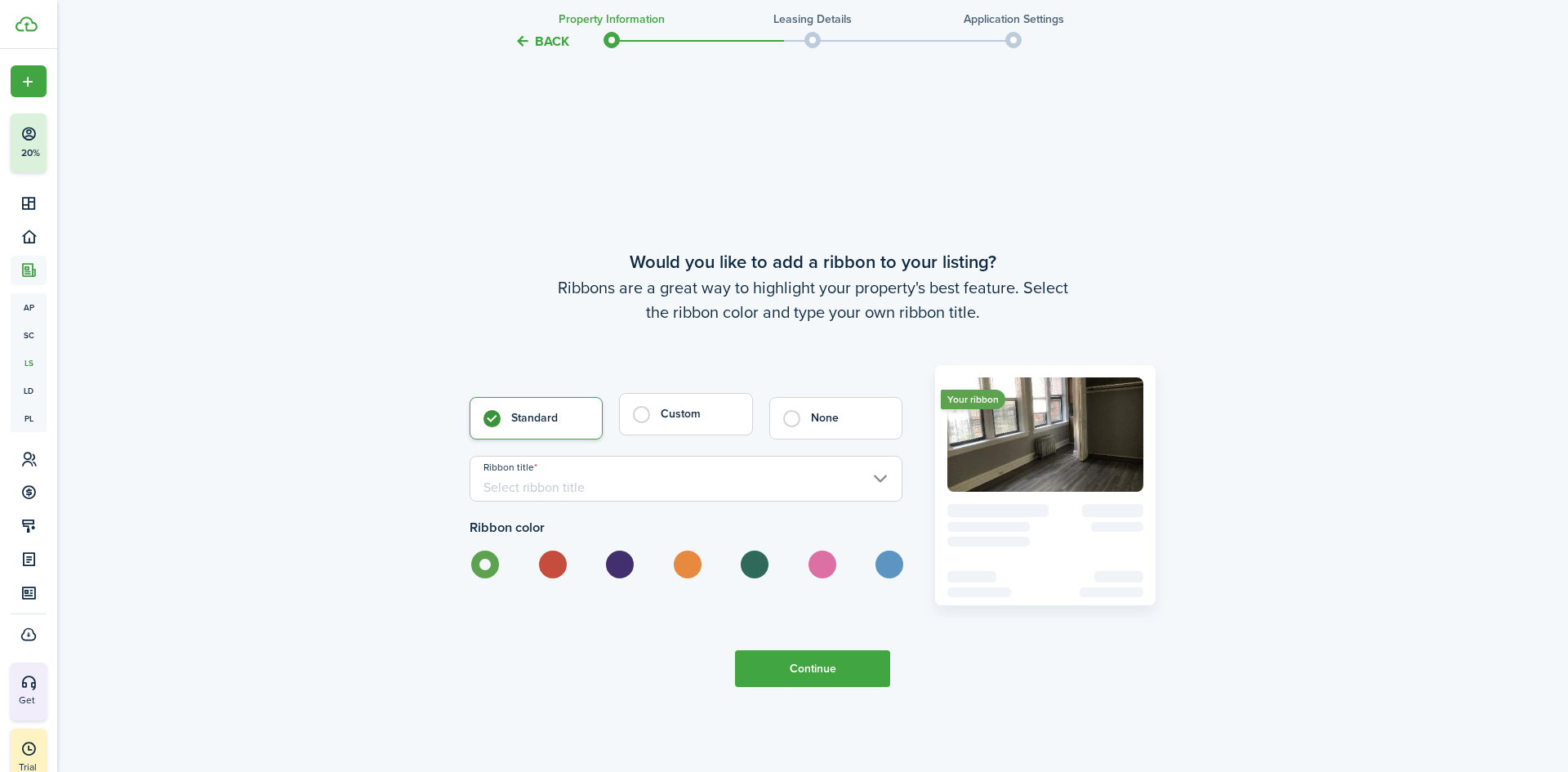
click at [637, 402] on label "Custom" at bounding box center [686, 414] width 133 height 42
radio input "false"
radio input "true"
click at [492, 397] on label "Standard" at bounding box center [536, 414] width 133 height 42
radio input "true"
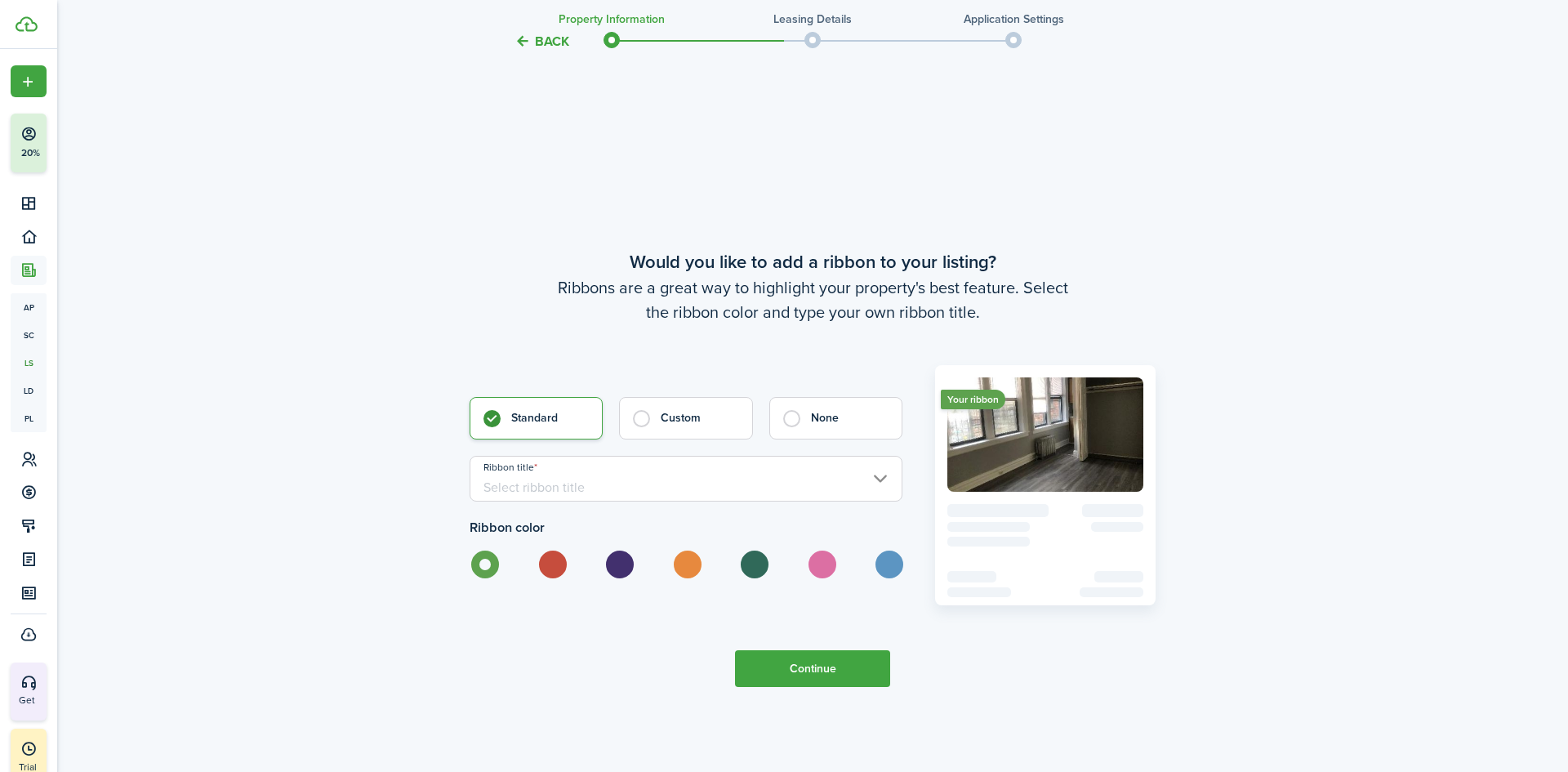
click at [789, 651] on button "Continue" at bounding box center [812, 669] width 155 height 37
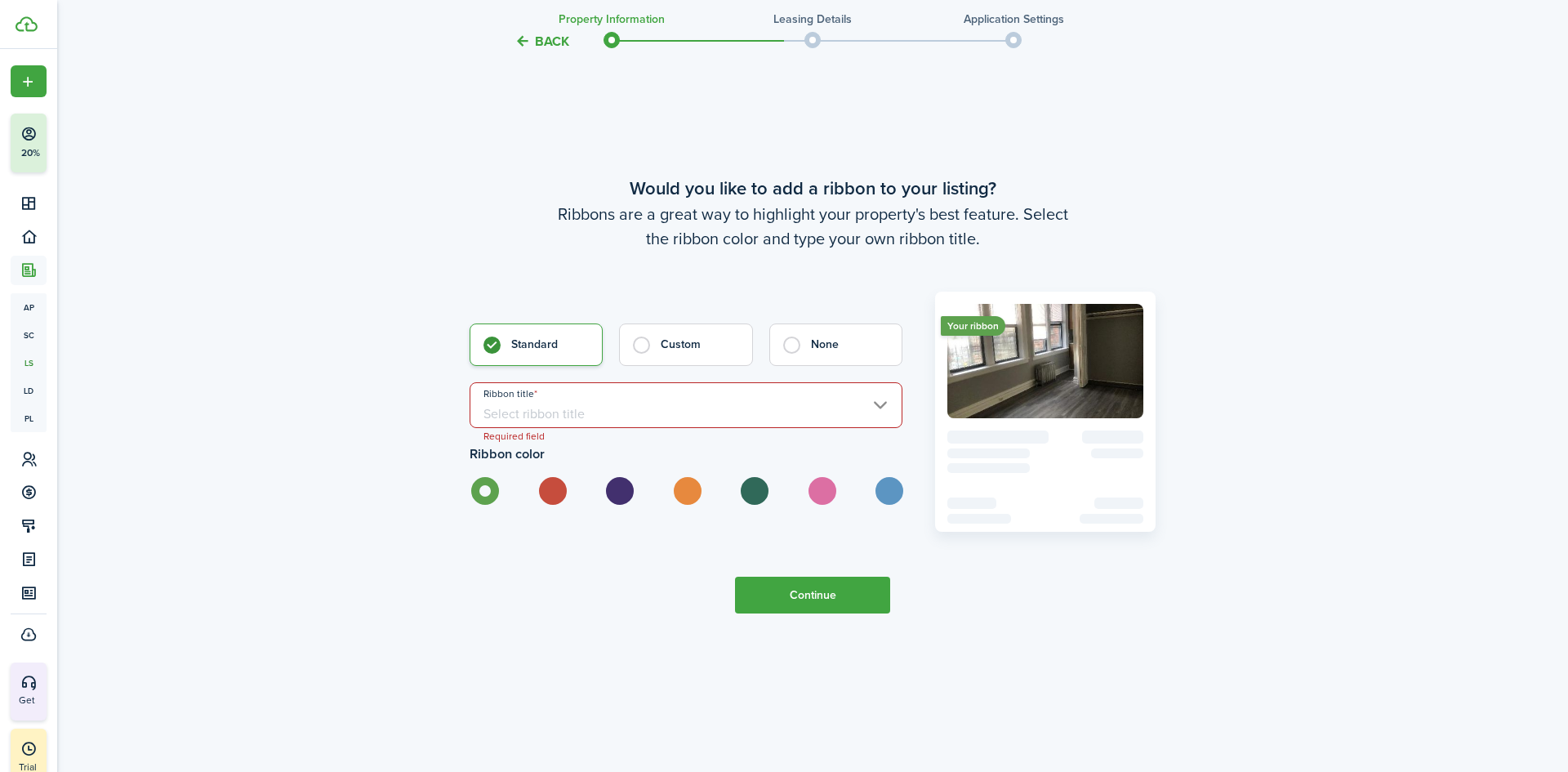
scroll to position [4731, 0]
click at [561, 391] on input "Ribbon title" at bounding box center [686, 404] width 433 height 46
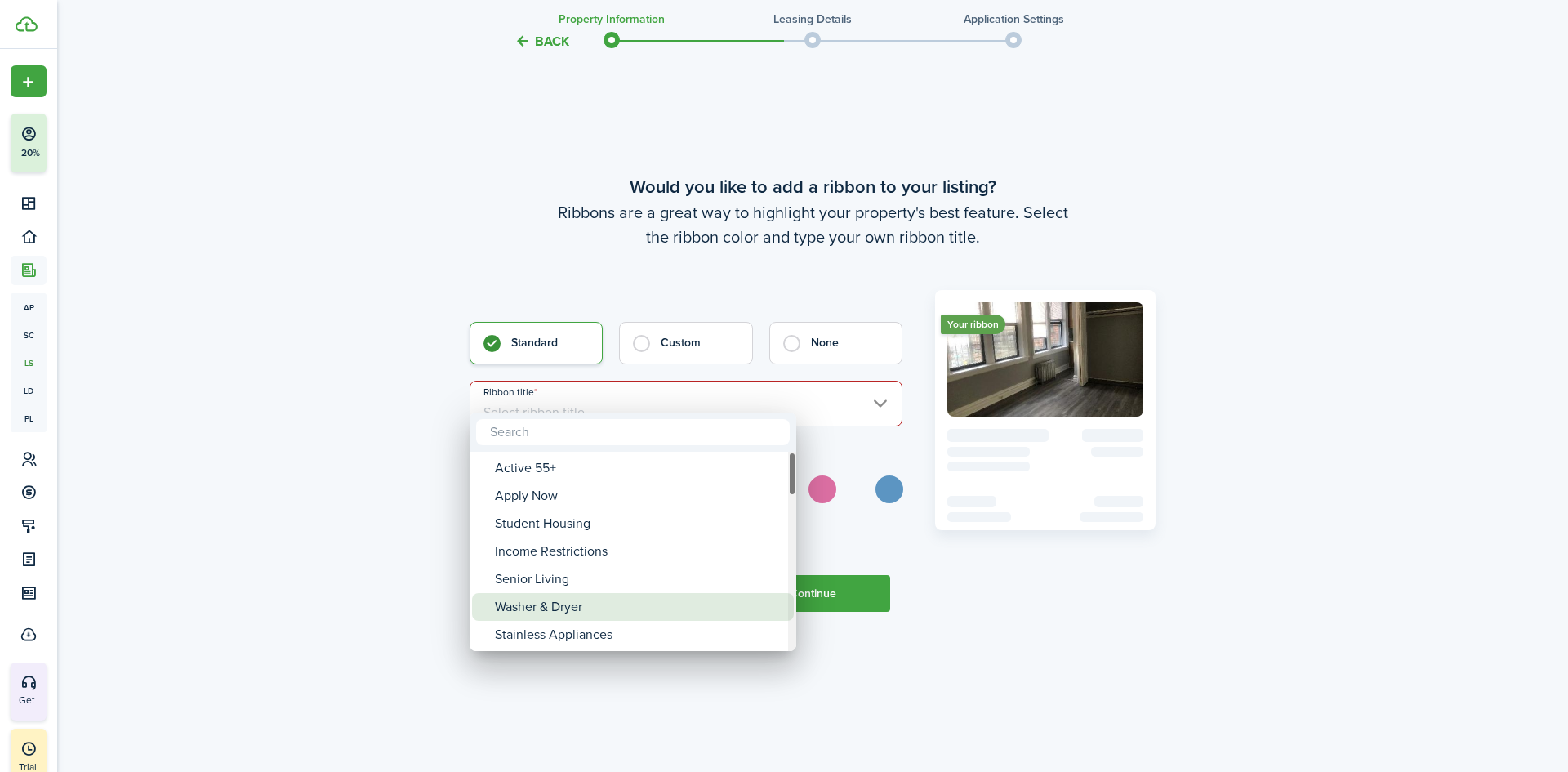
click at [531, 609] on div "Washer & Dryer" at bounding box center [639, 607] width 289 height 28
type input "Washer & Dryer"
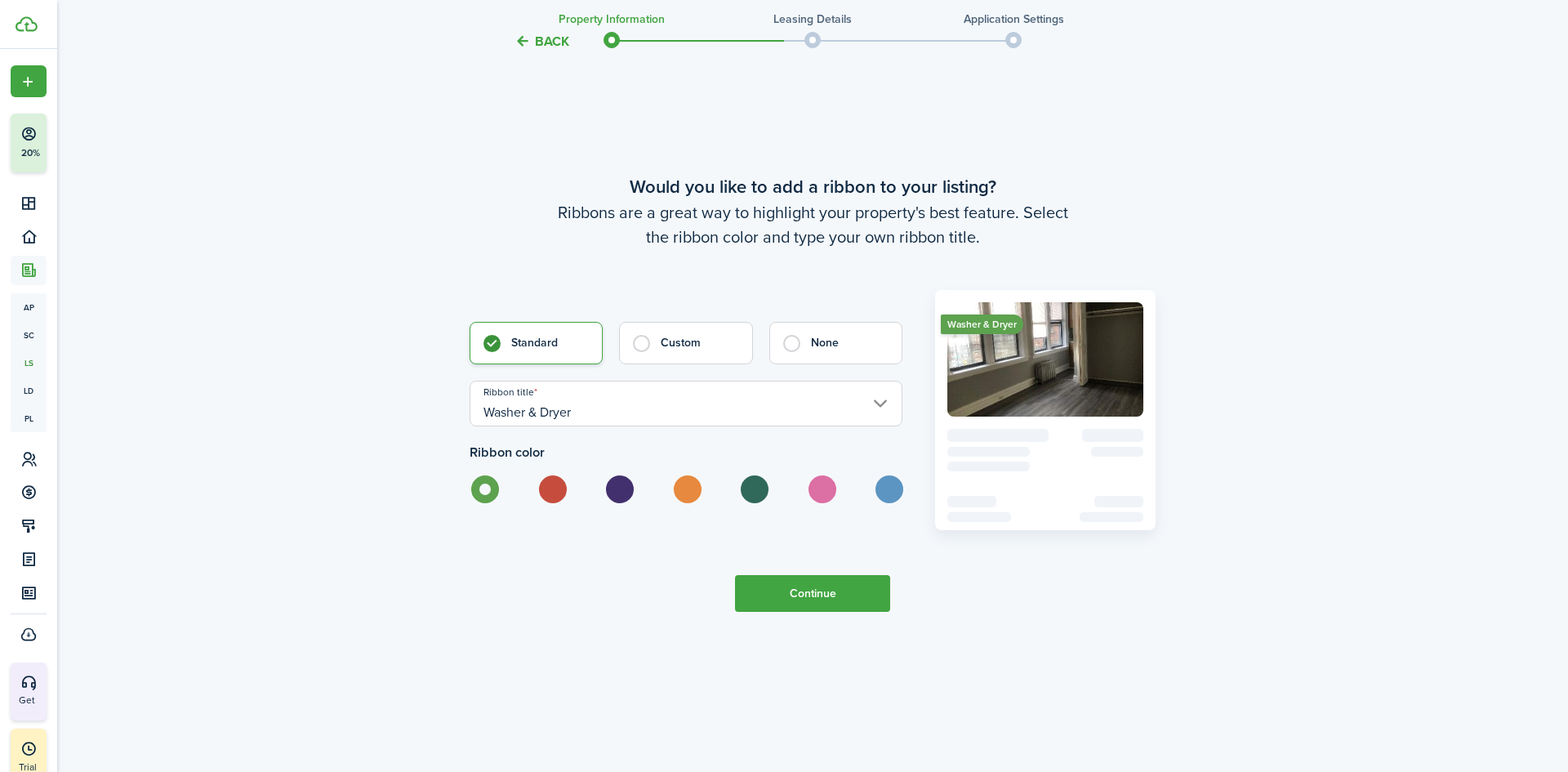
click at [817, 575] on button "Continue" at bounding box center [812, 593] width 155 height 37
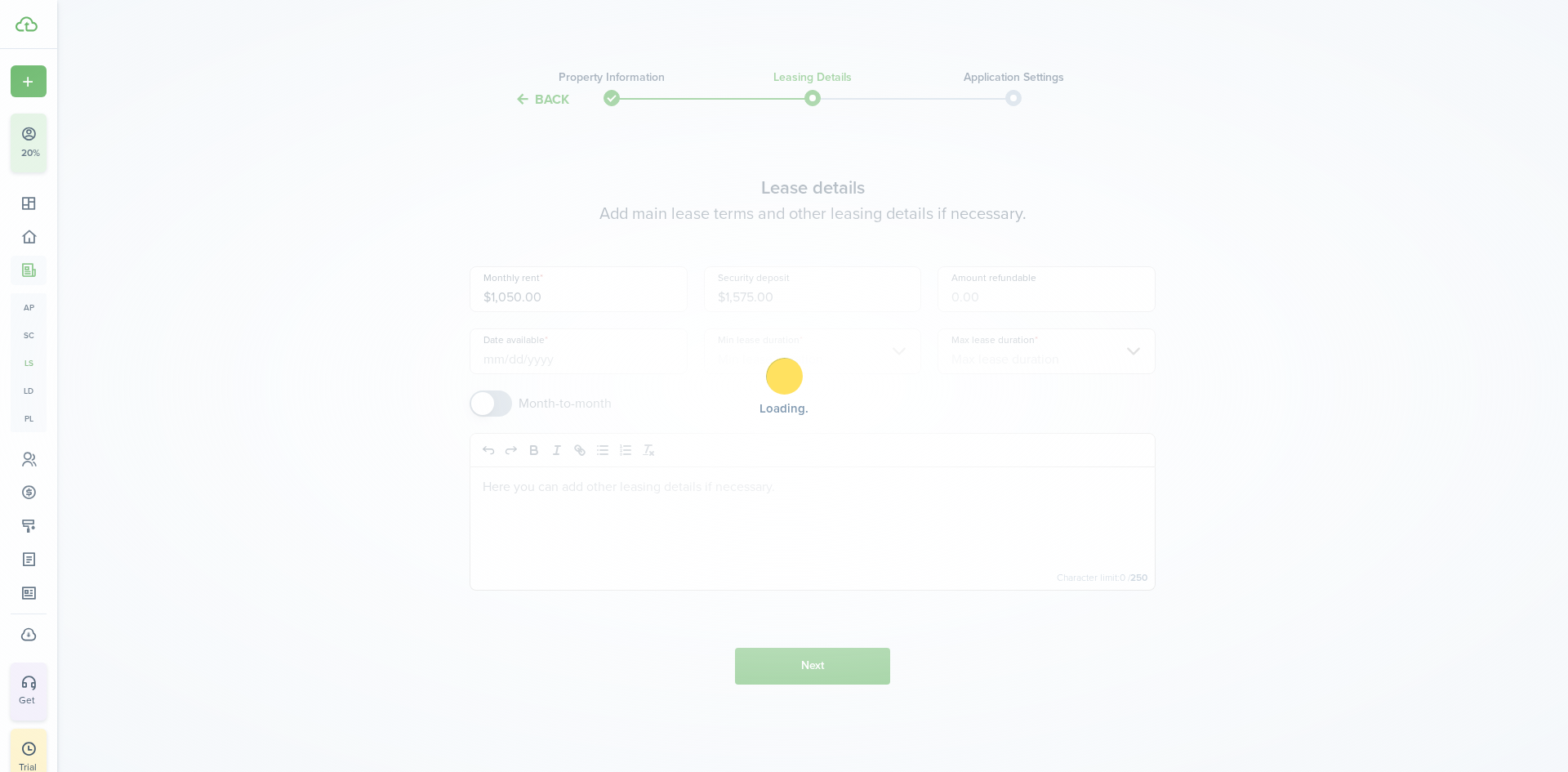
scroll to position [0, 0]
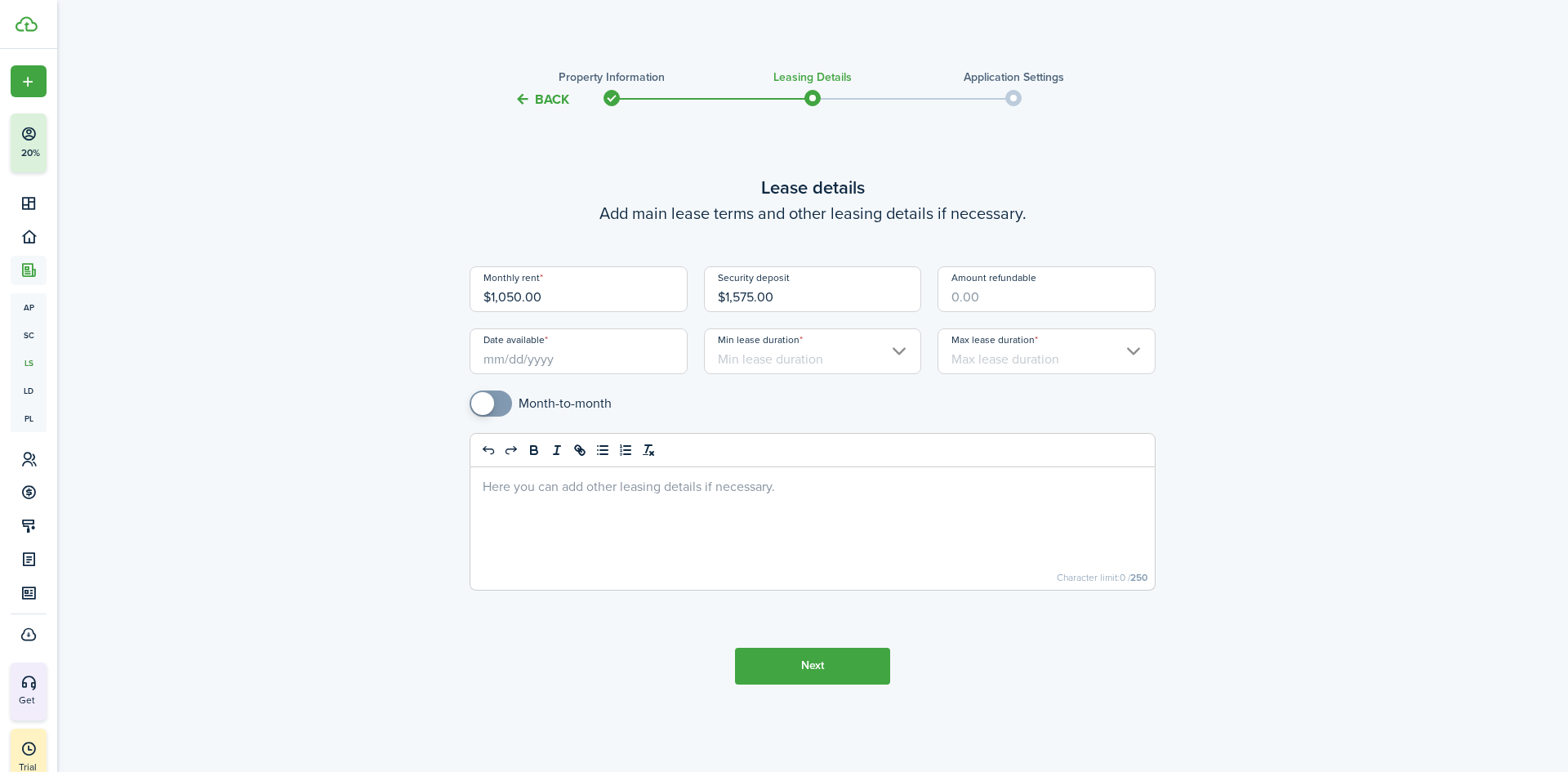
click at [530, 359] on input "Date available" at bounding box center [578, 351] width 218 height 46
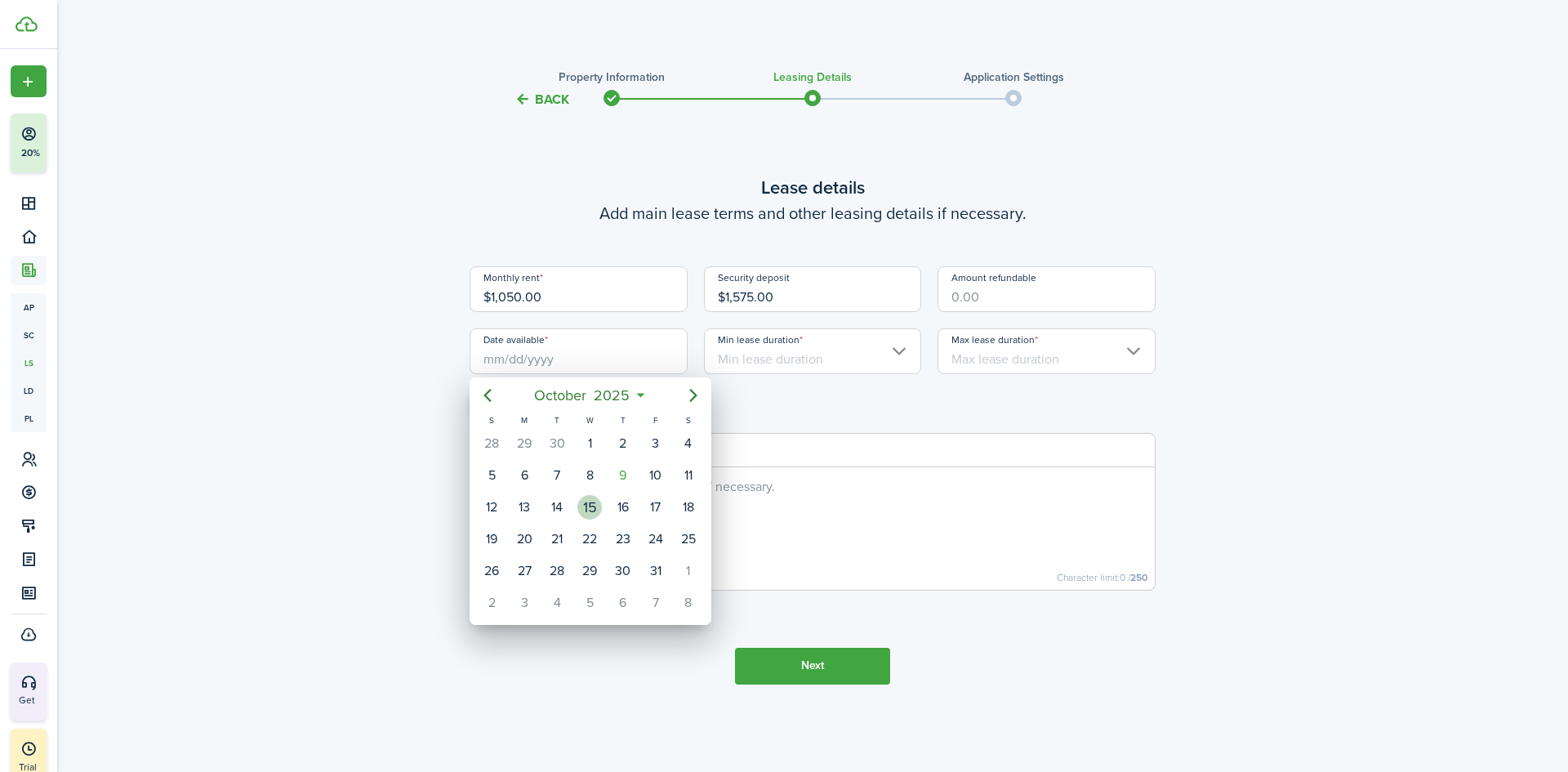
click at [597, 517] on div "15" at bounding box center [589, 507] width 33 height 31
type input "[DATE]"
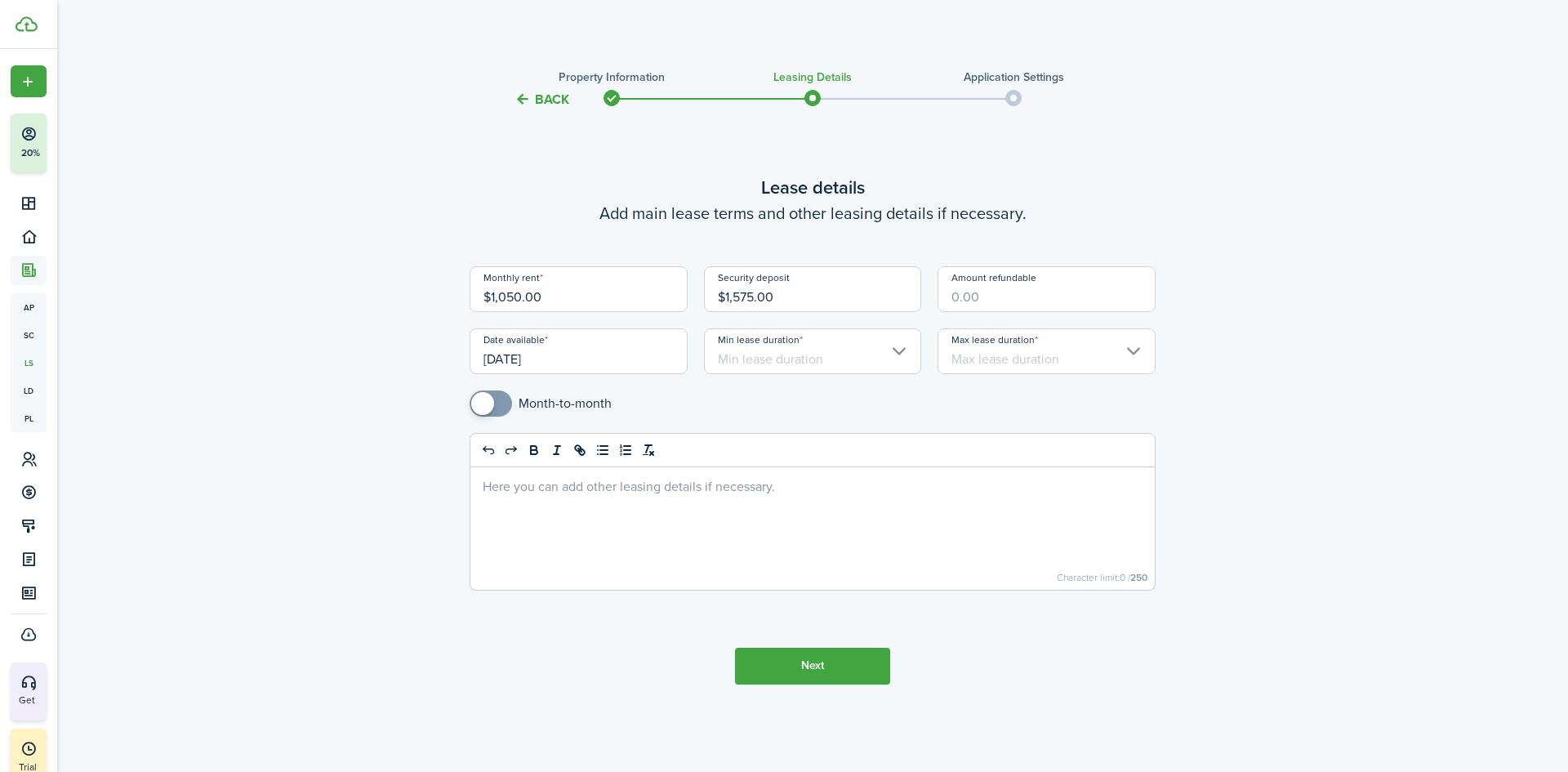
click at [795, 357] on input "Min lease duration" at bounding box center [812, 351] width 218 height 46
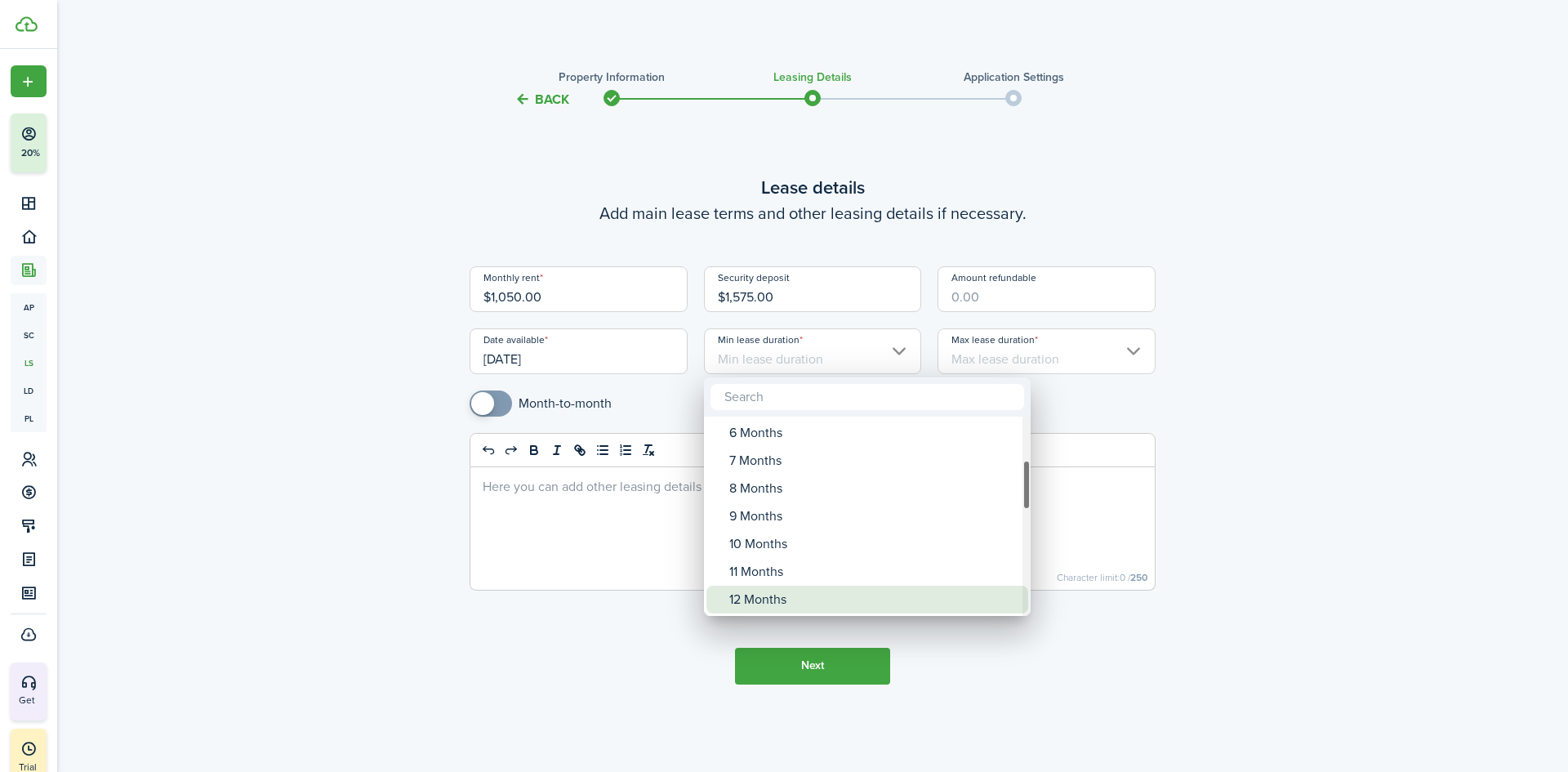
click at [776, 605] on div "12 Months" at bounding box center [874, 599] width 289 height 28
type input "12 Months"
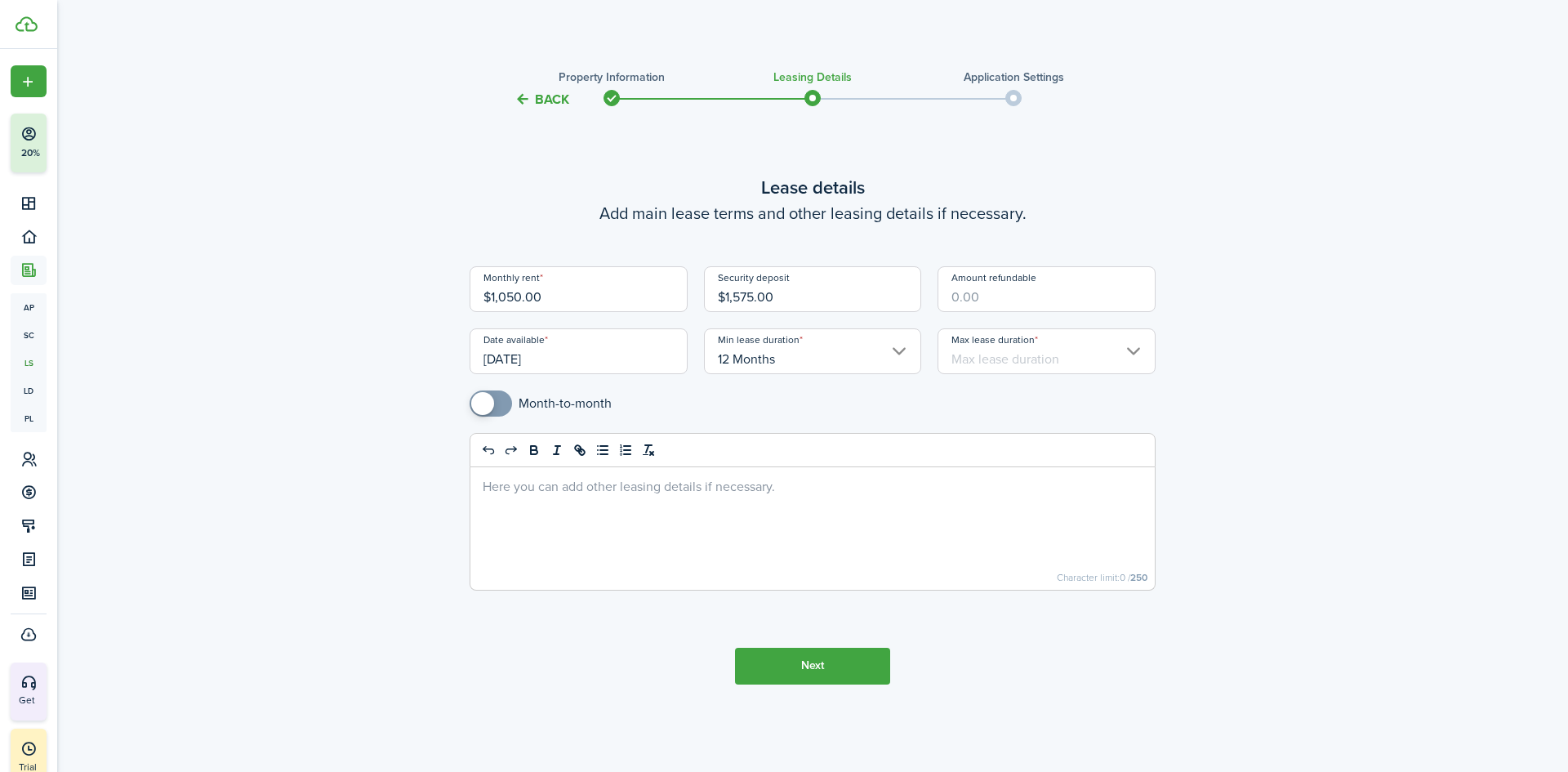
click at [1004, 357] on input "Max lease duration" at bounding box center [1046, 351] width 218 height 46
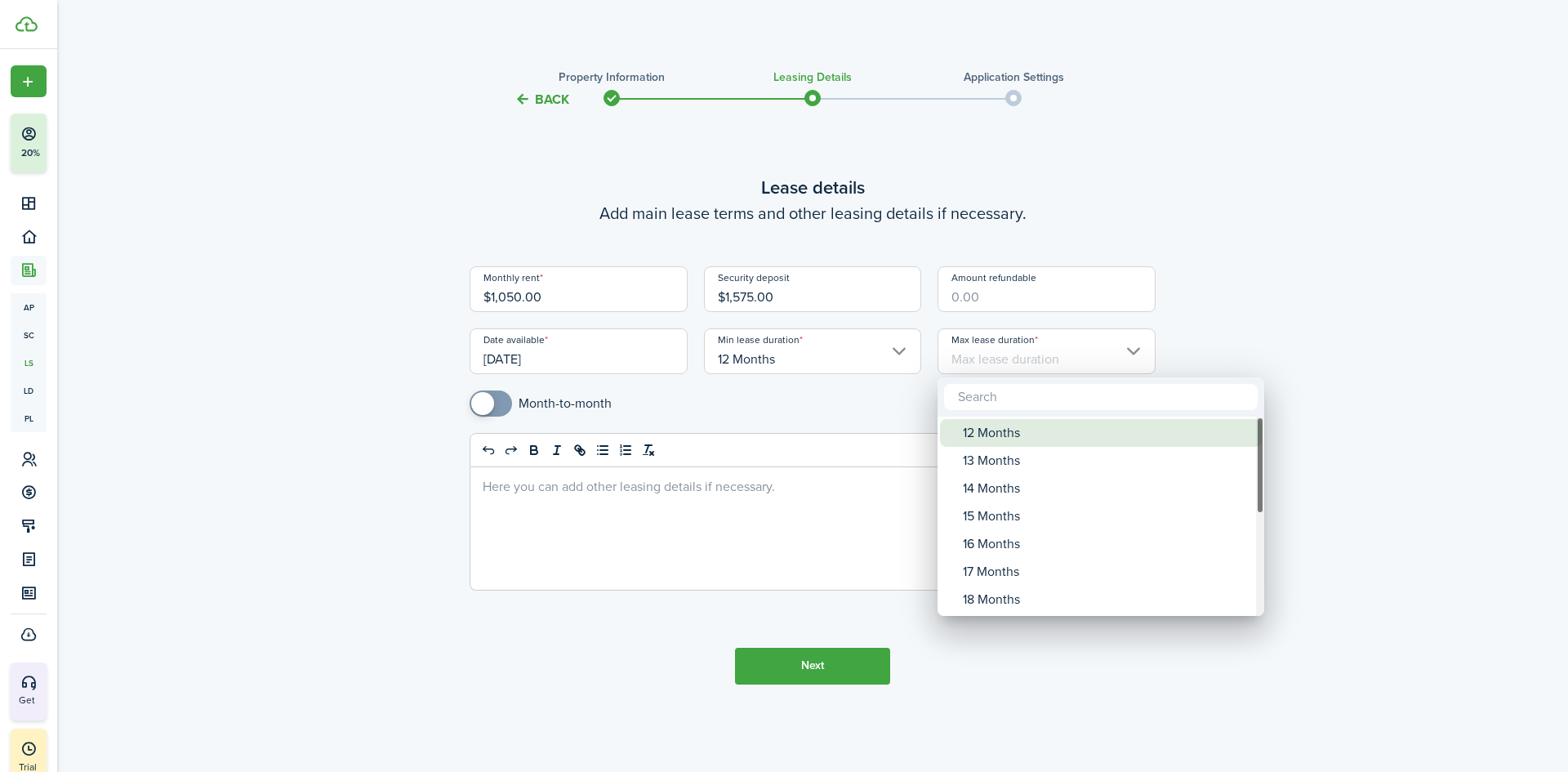
click at [996, 441] on div "12 Months" at bounding box center [1107, 432] width 289 height 28
type input "12 Months"
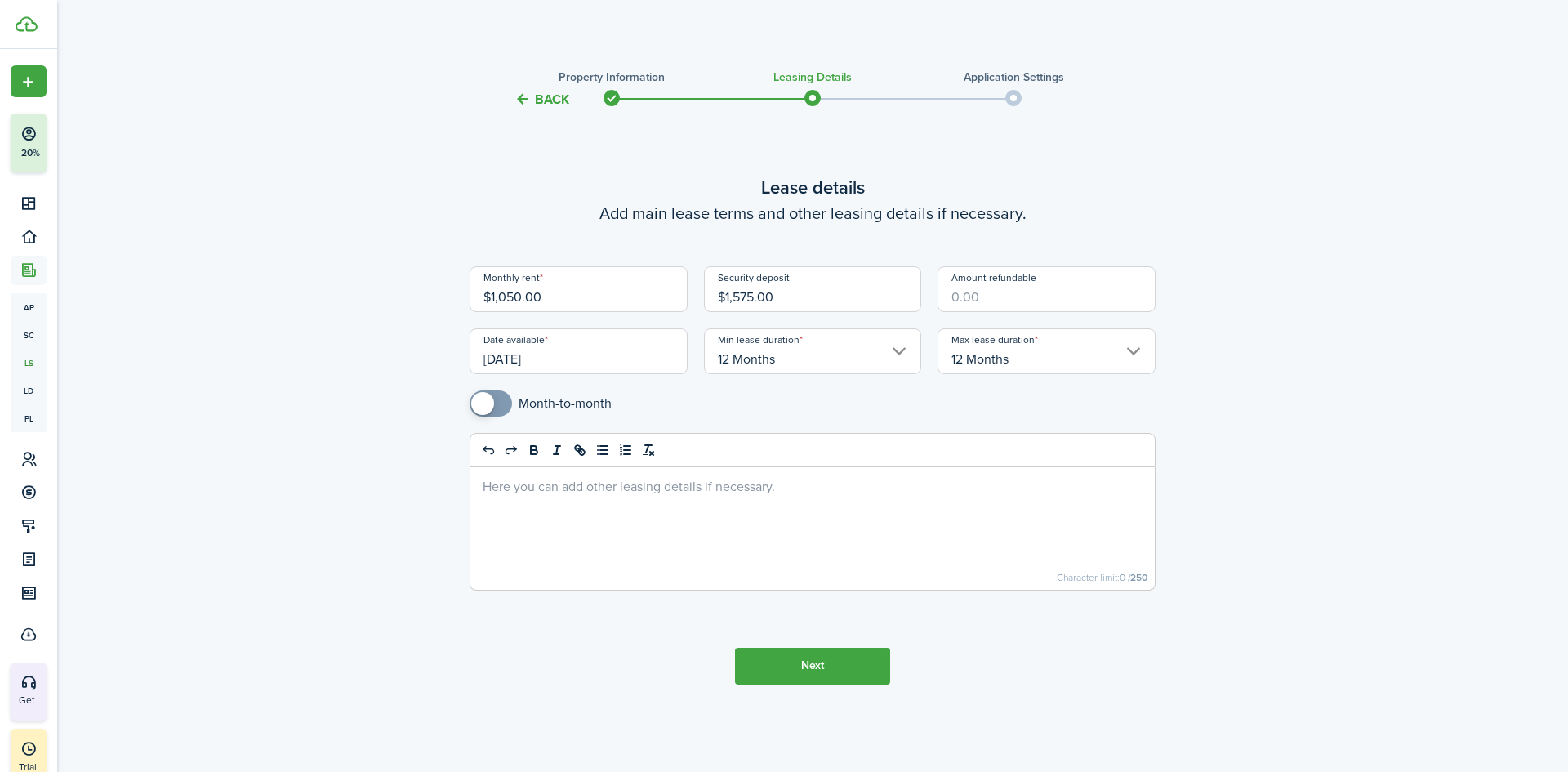
click at [1045, 355] on input "12 Months" at bounding box center [1046, 351] width 218 height 46
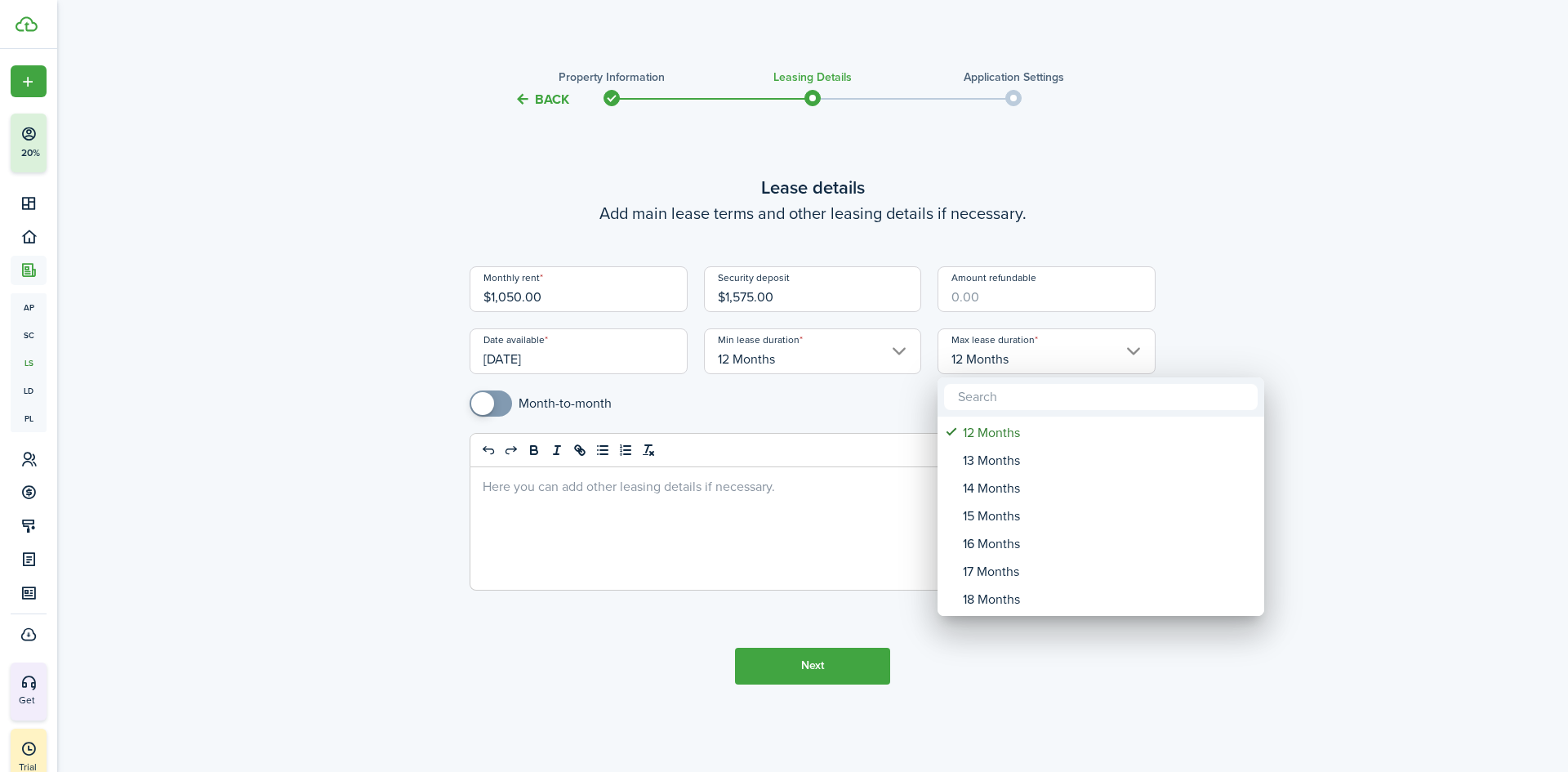
click at [267, 340] on div at bounding box center [784, 386] width 1829 height 1033
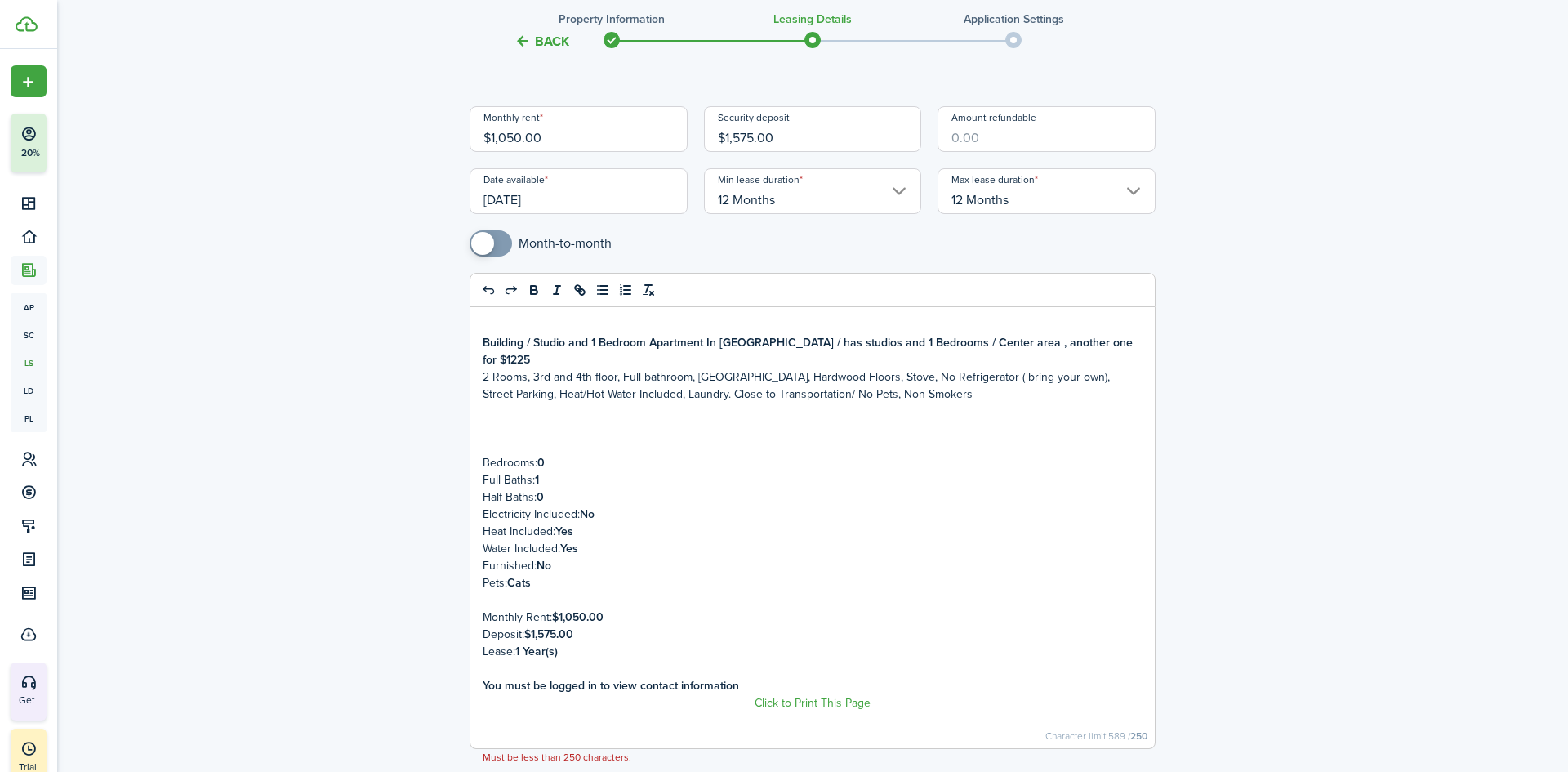
scroll to position [281, 0]
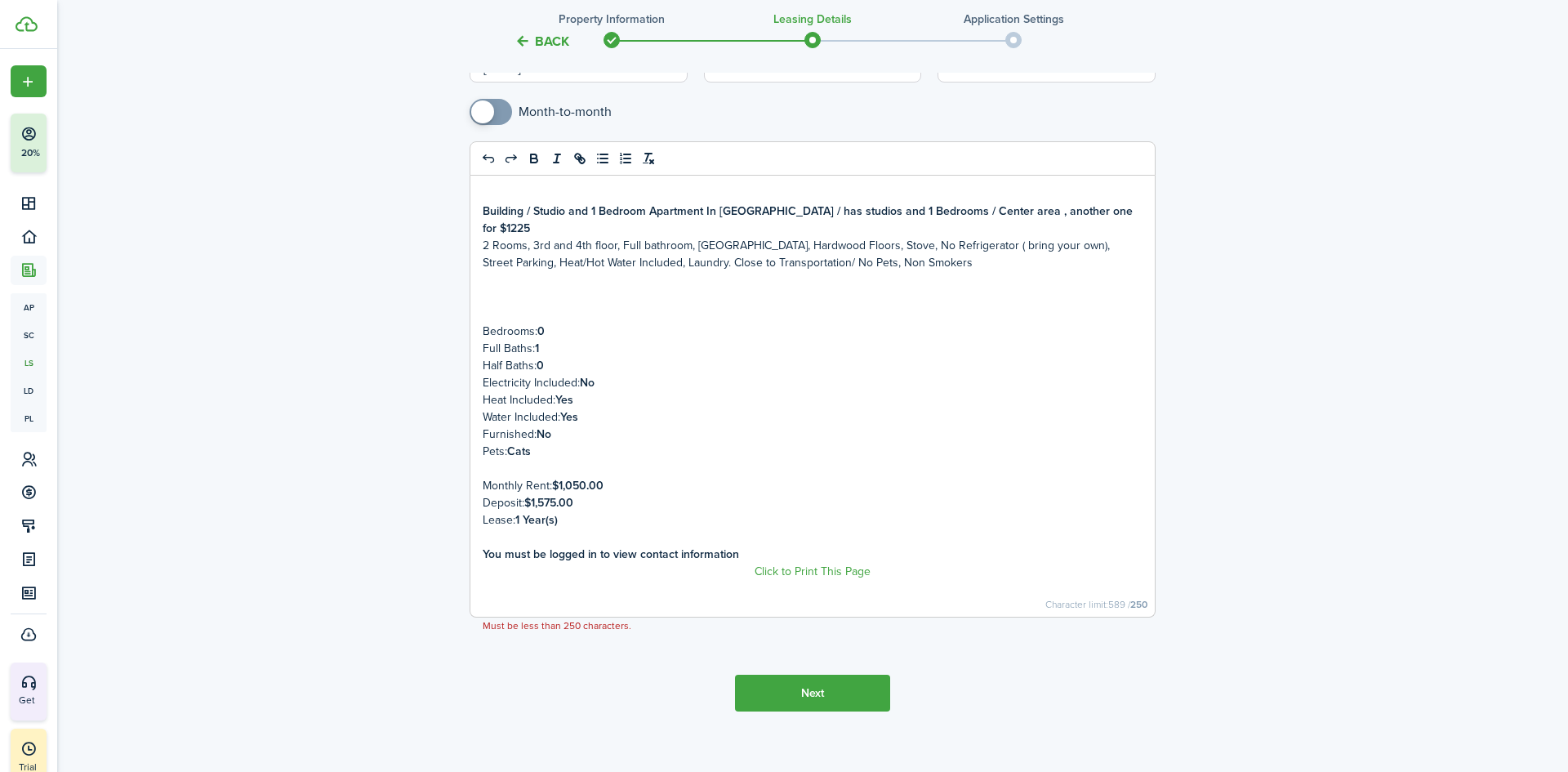
click at [840, 689] on button "Next" at bounding box center [812, 694] width 155 height 37
click at [816, 679] on button "Next" at bounding box center [812, 694] width 155 height 37
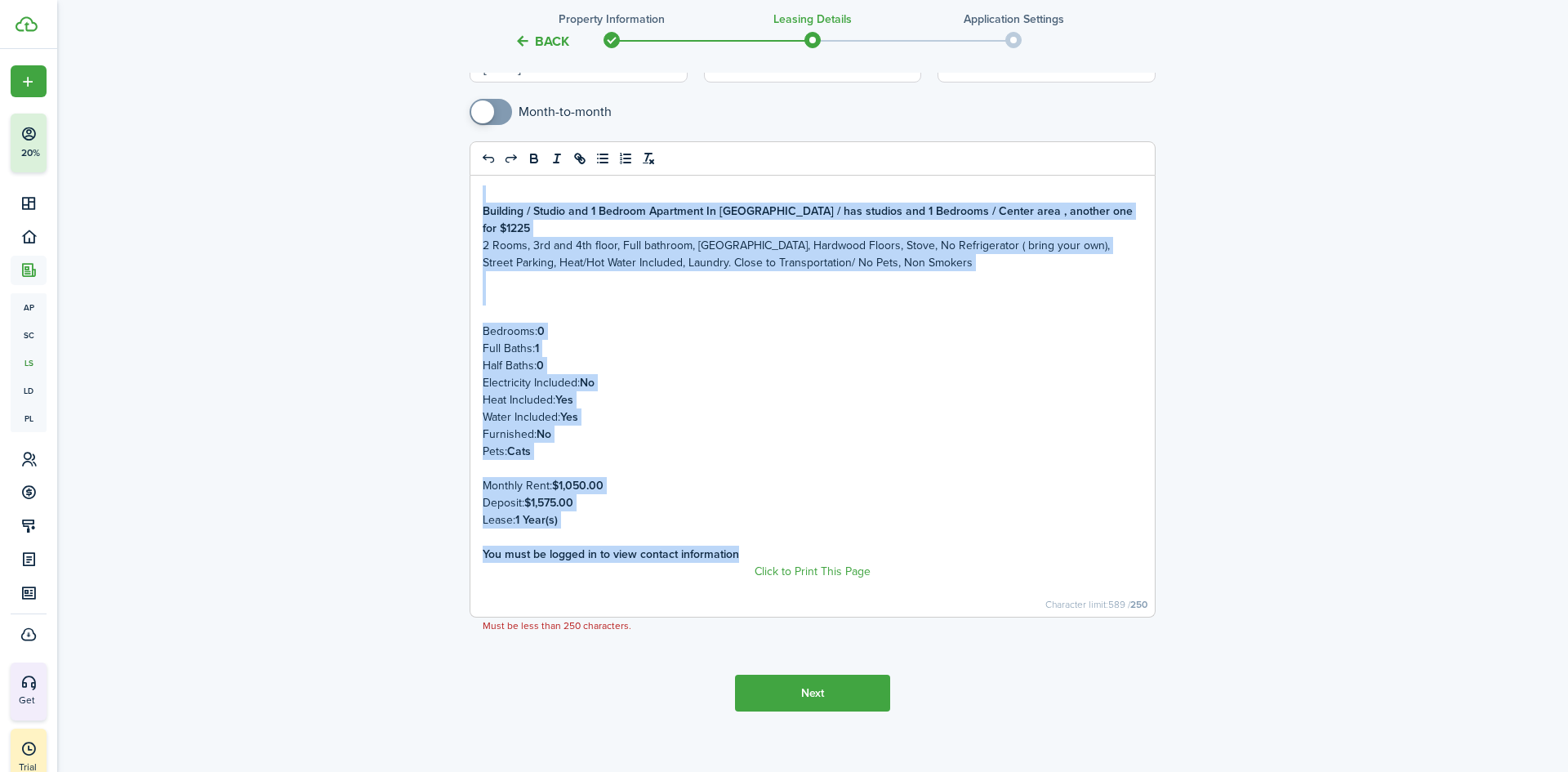
drag, startPoint x: 747, startPoint y: 538, endPoint x: 216, endPoint y: 150, distance: 657.7
click at [281, 150] on div "Back Property information Leasing details Application settings Lease details Ad…" at bounding box center [812, 260] width 1511 height 984
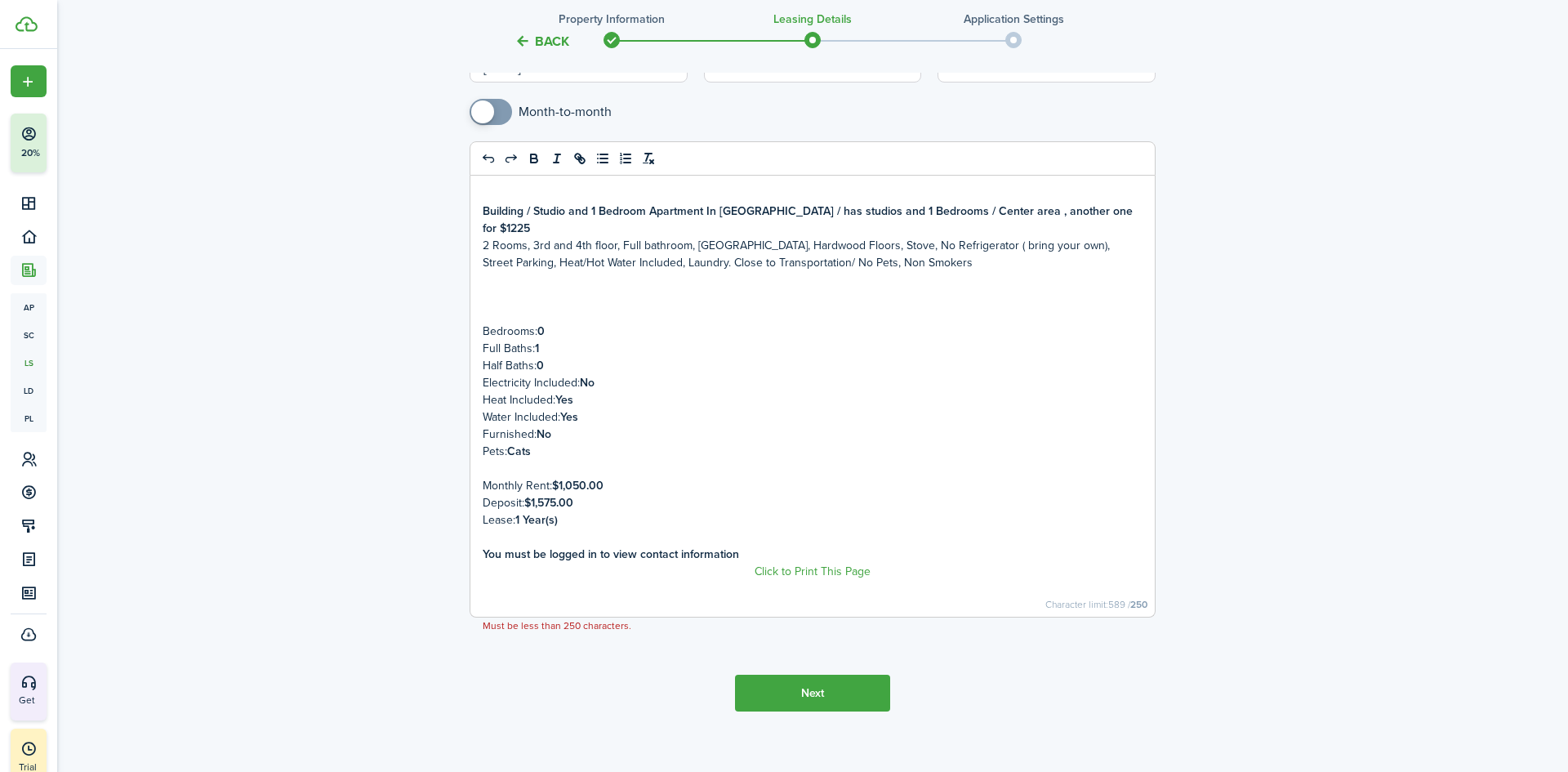
scroll to position [0, 0]
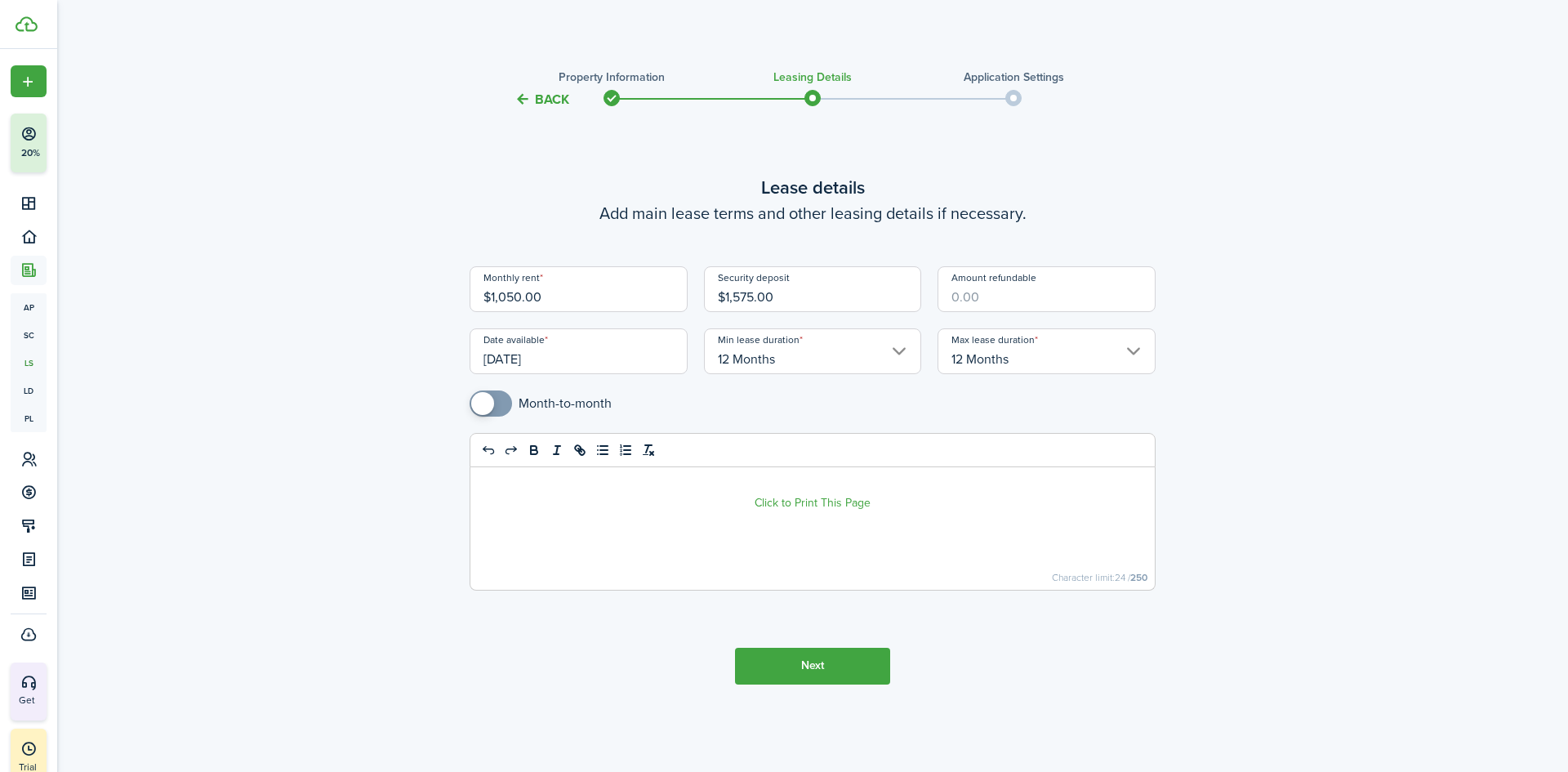
click at [535, 485] on p at bounding box center [812, 485] width 660 height 17
click at [802, 657] on button "Next" at bounding box center [812, 667] width 155 height 37
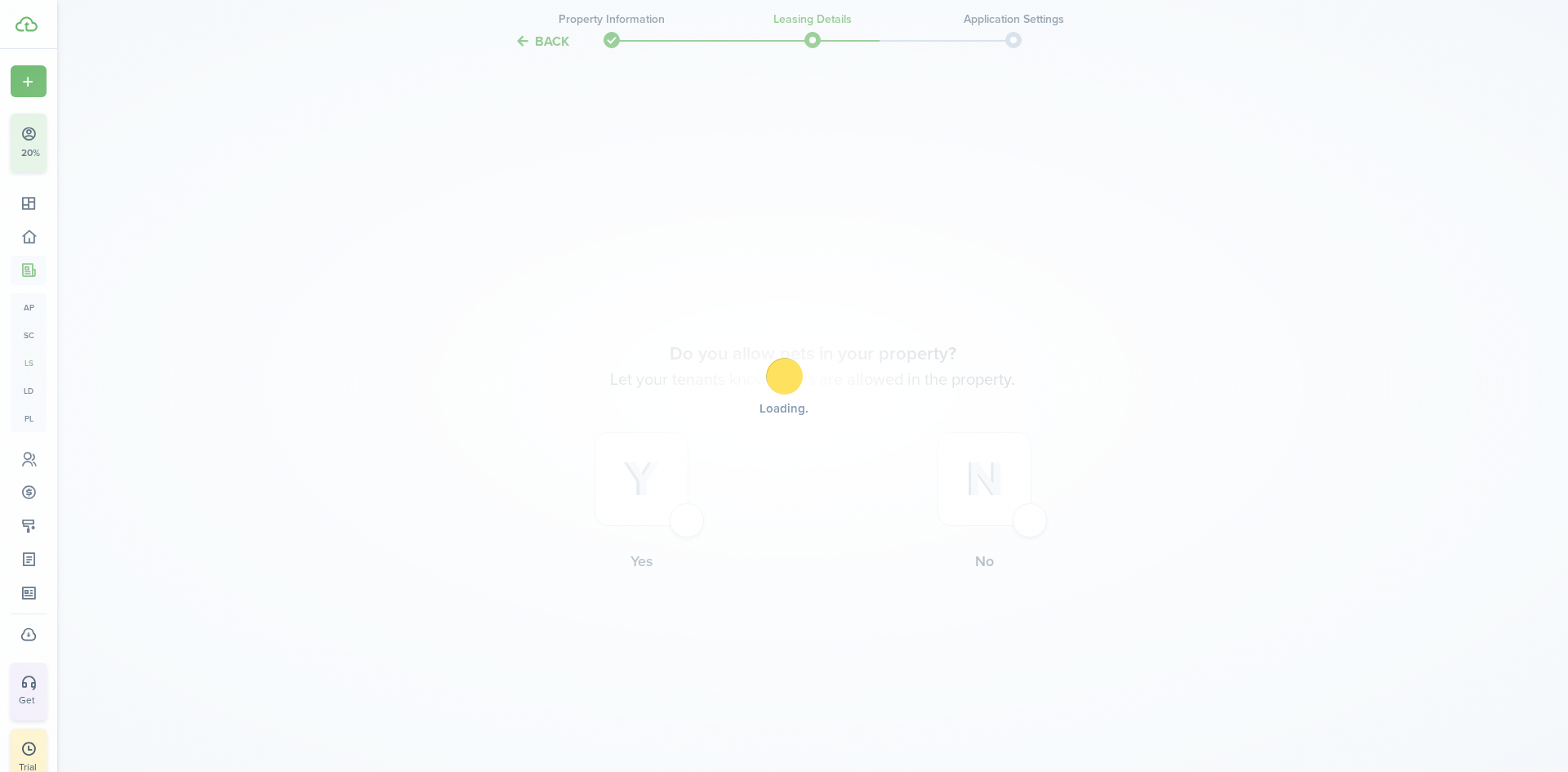
scroll to position [662, 0]
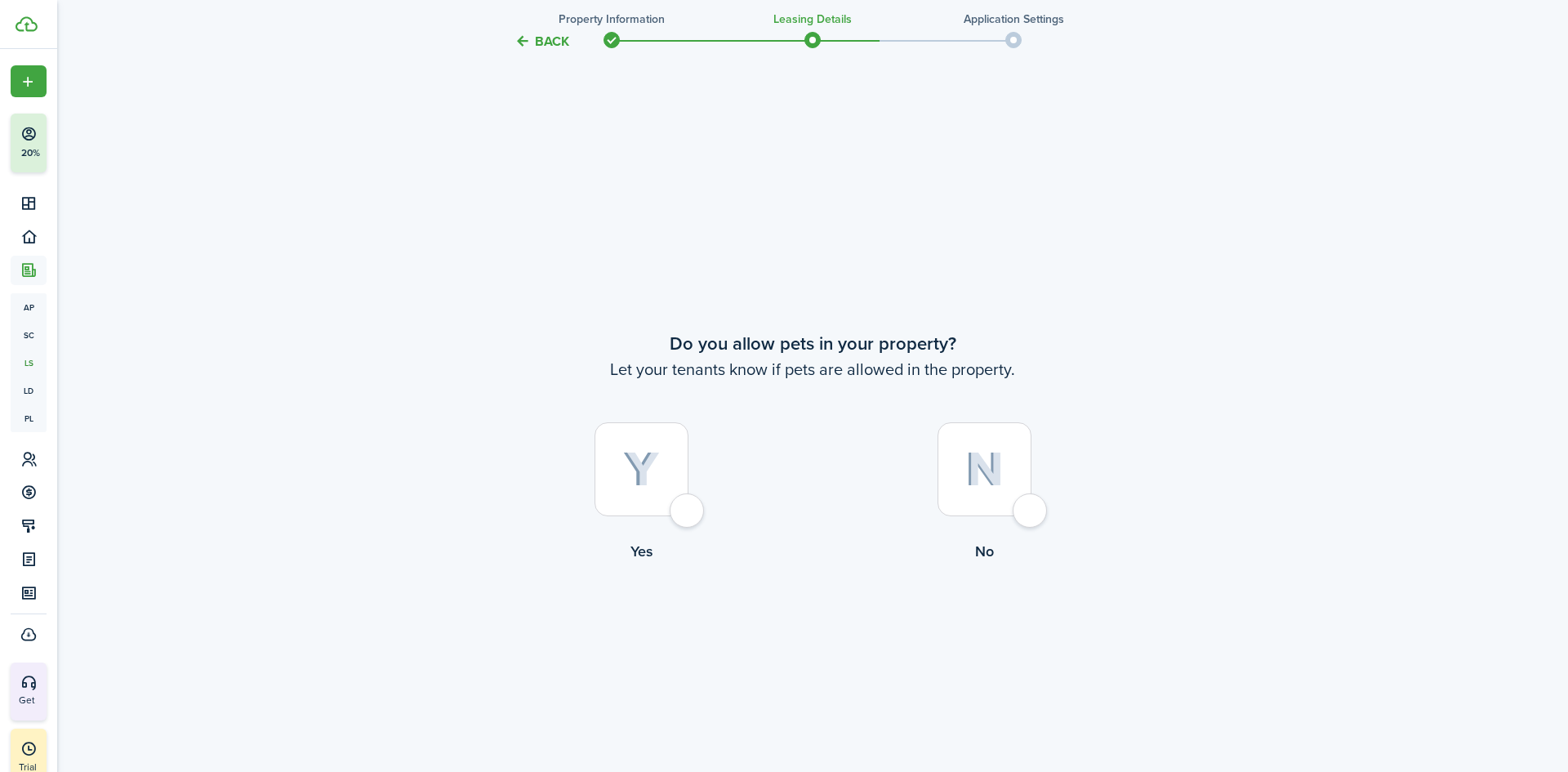
click at [1024, 514] on div at bounding box center [984, 469] width 94 height 94
radio input "true"
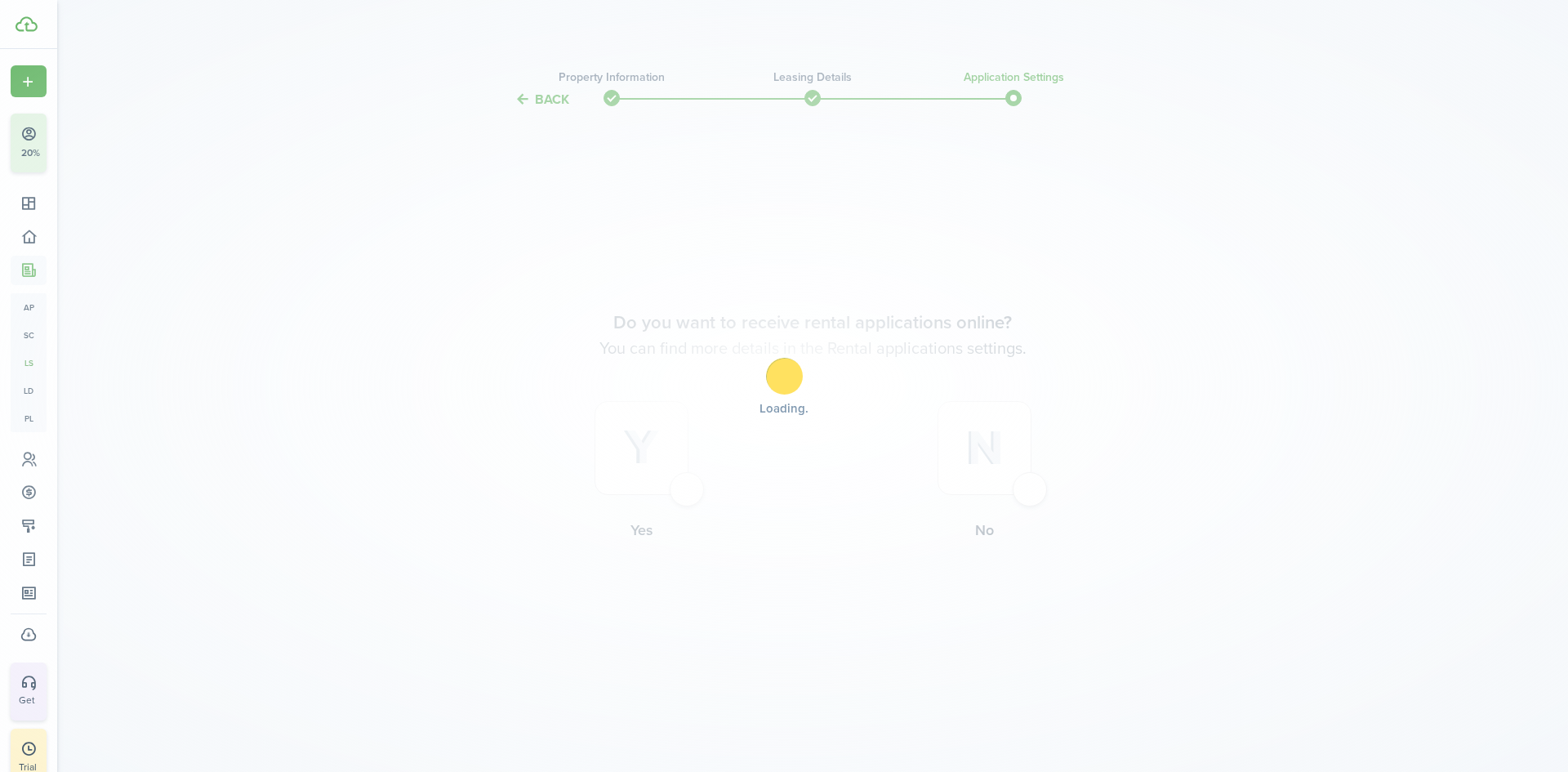
scroll to position [0, 0]
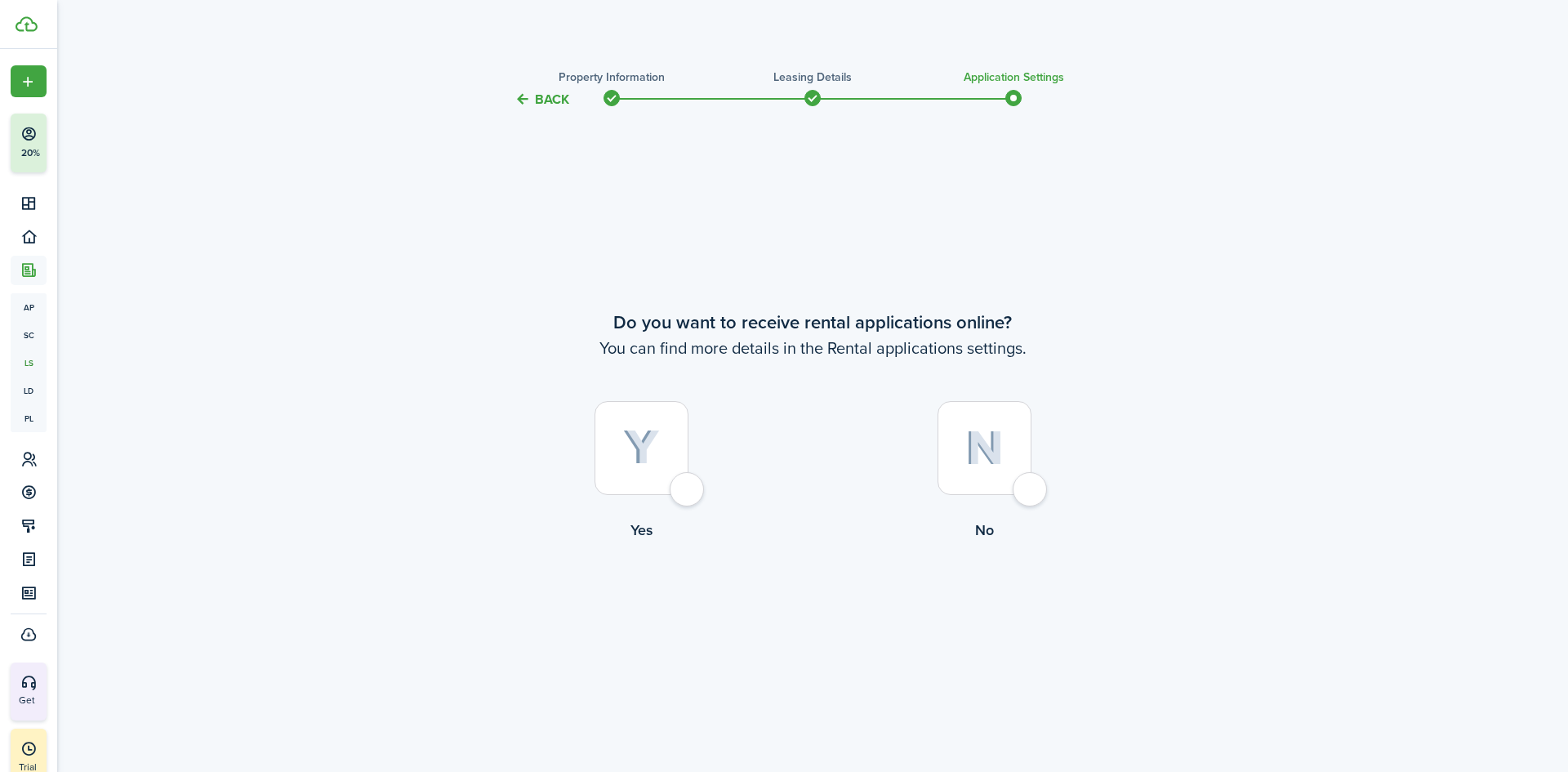
click at [1031, 491] on div at bounding box center [984, 448] width 94 height 94
radio input "true"
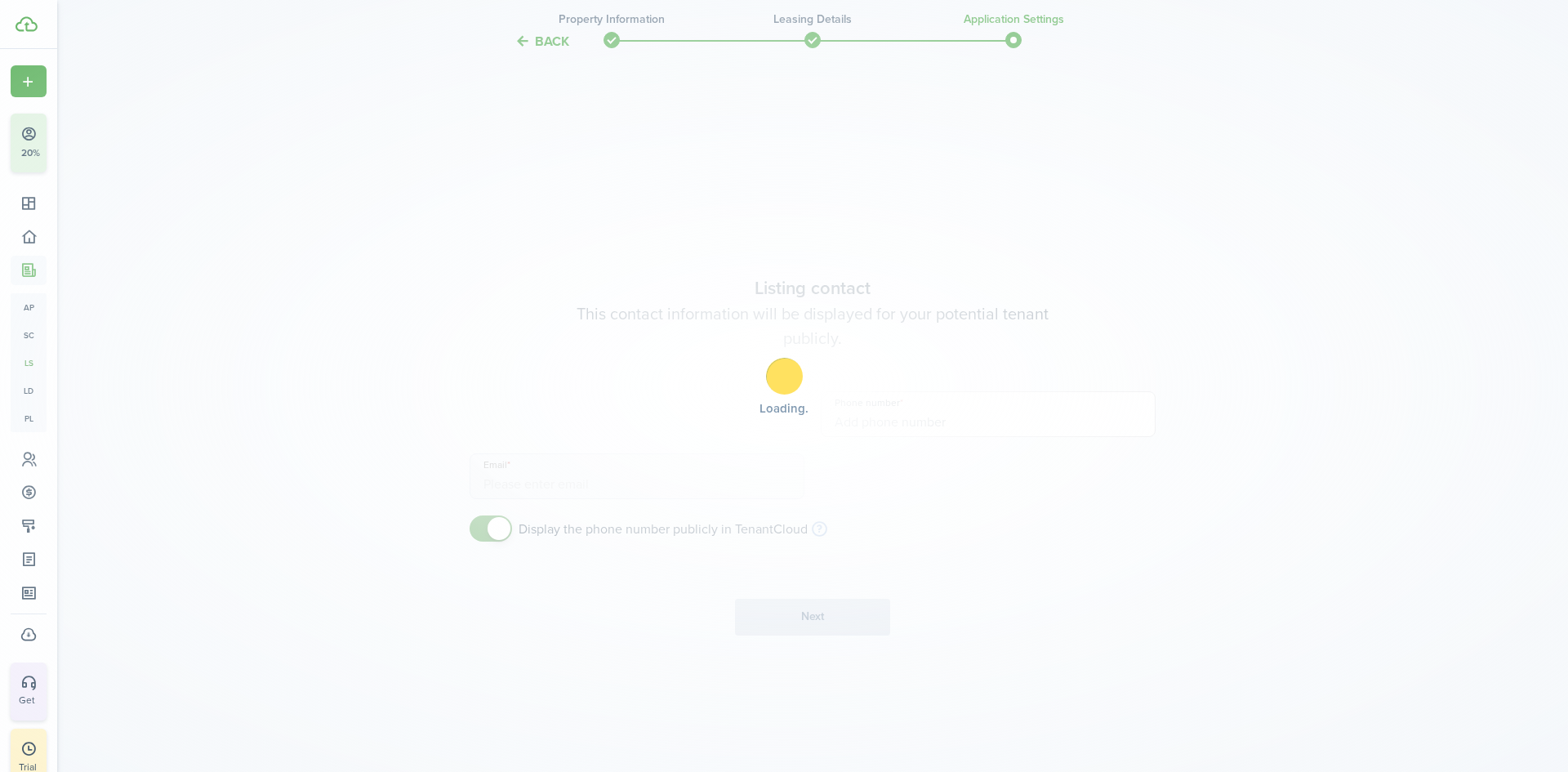
scroll to position [662, 0]
type input "[PHONE_NUMBER]"
type input "[EMAIL_ADDRESS][DOMAIN_NAME]"
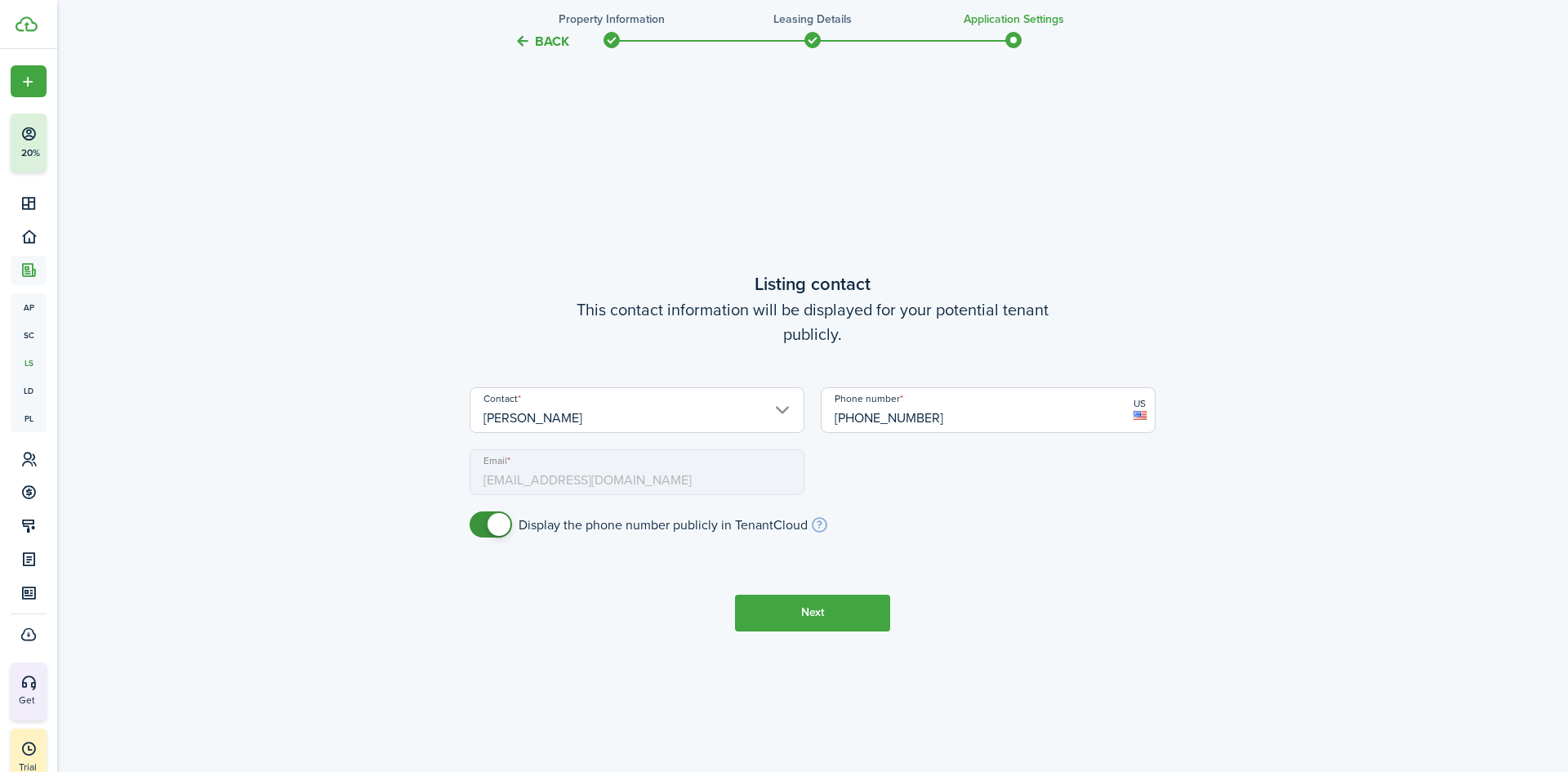
click at [812, 612] on button "Next" at bounding box center [812, 614] width 155 height 37
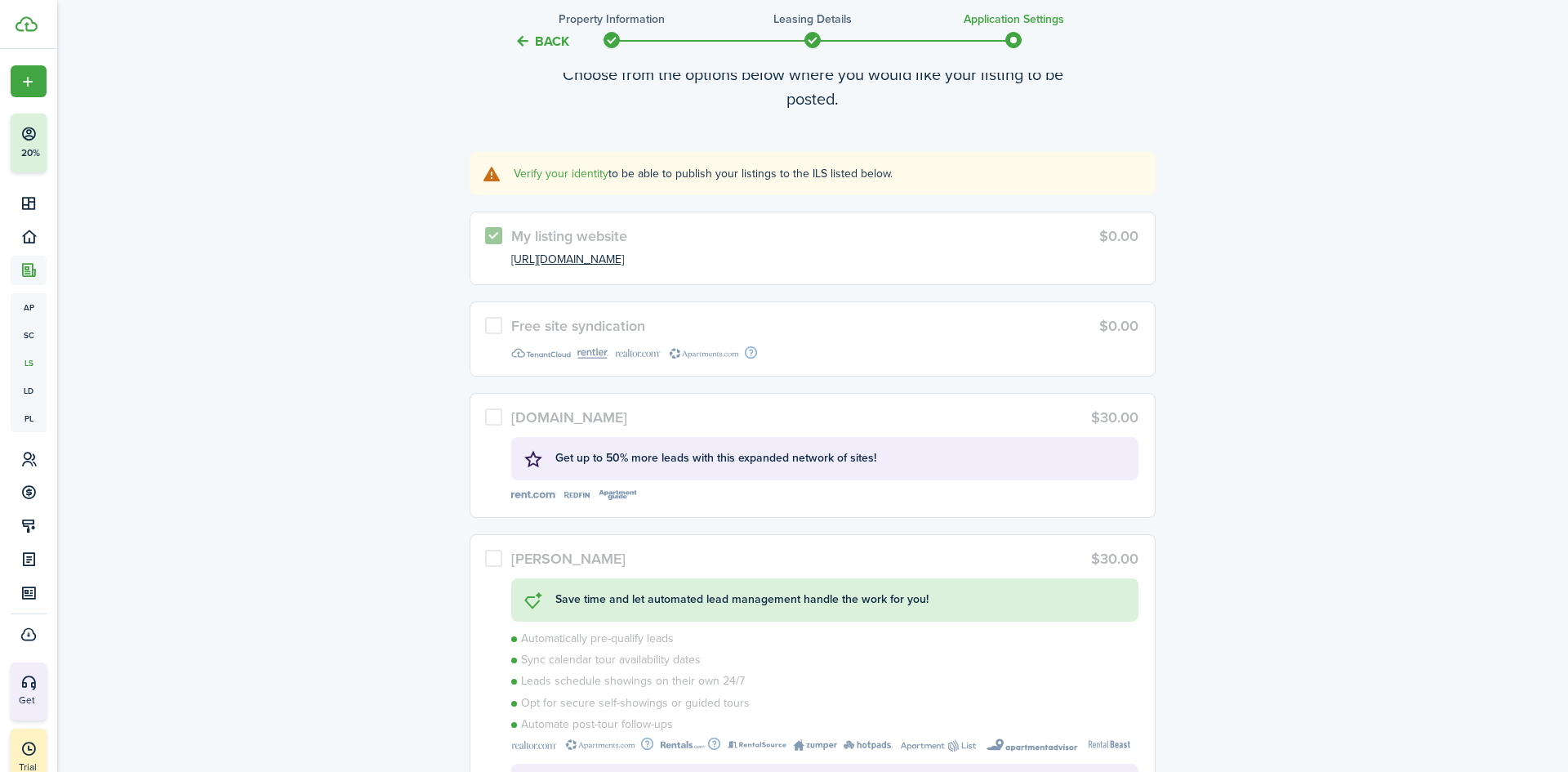
scroll to position [1484, 0]
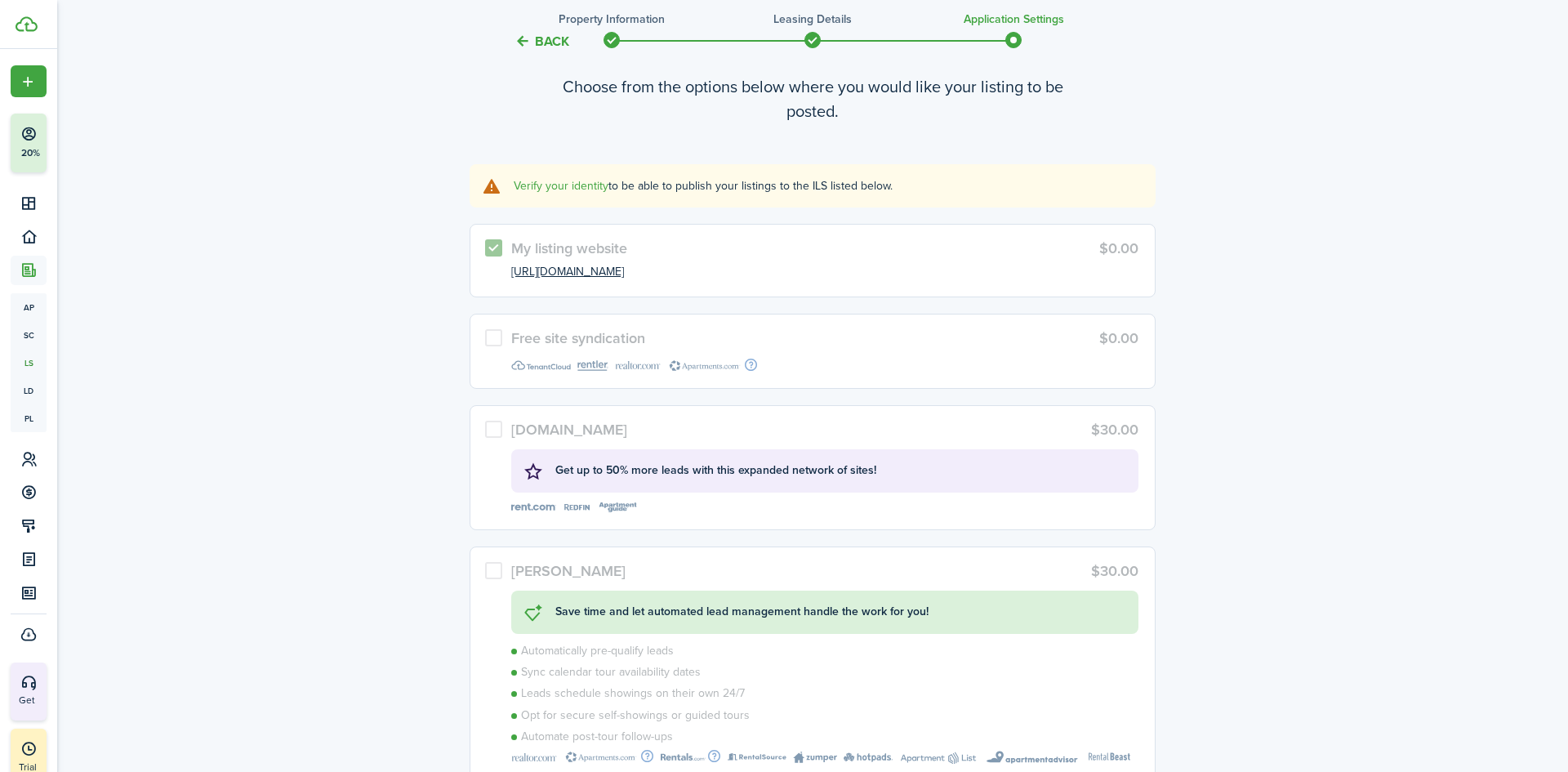
click at [495, 337] on label "Free site syndication $0.00" at bounding box center [812, 351] width 686 height 74
click at [572, 182] on link "Verify your identity" at bounding box center [561, 185] width 94 height 17
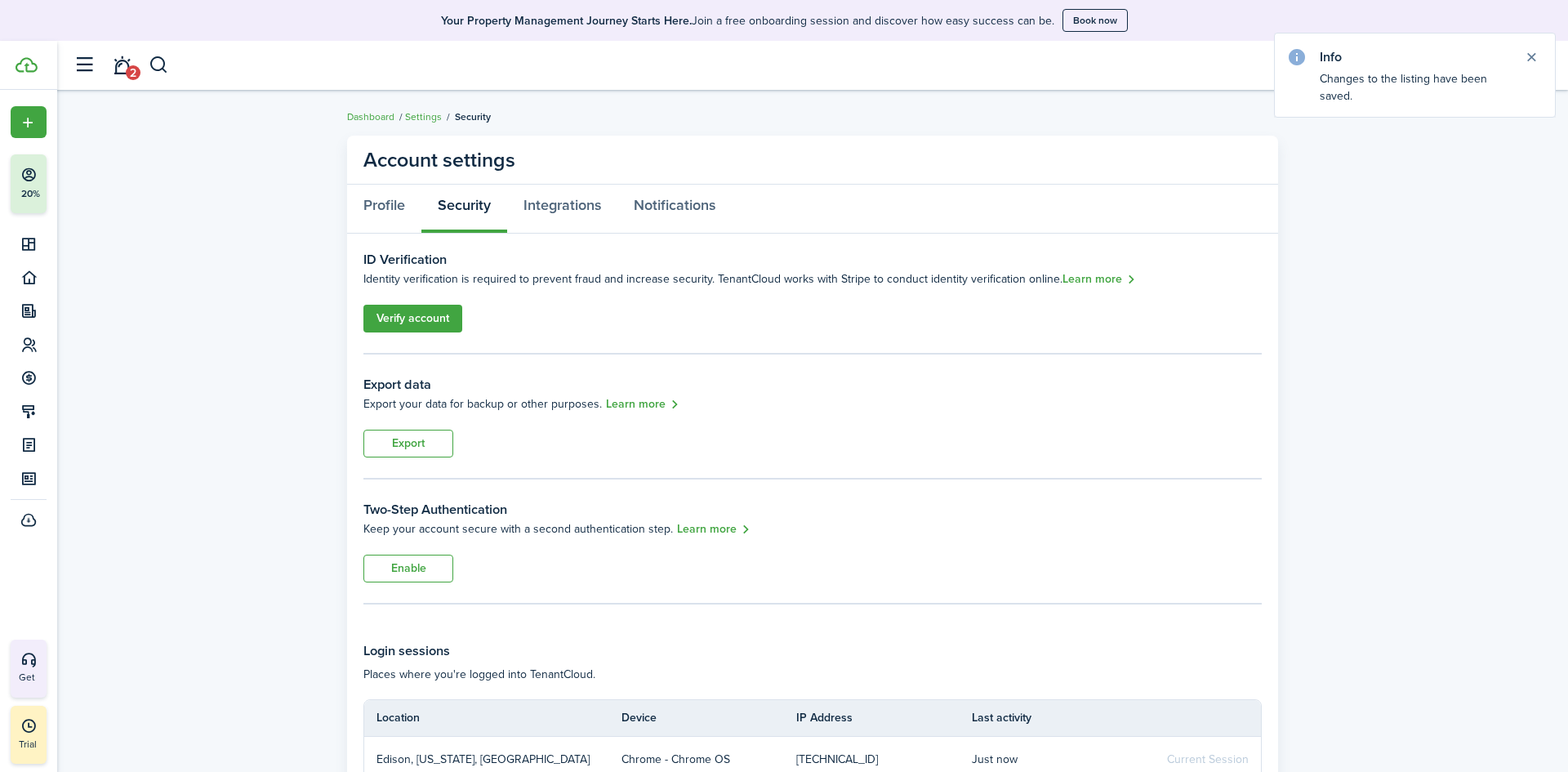
click at [401, 320] on link "Verify account" at bounding box center [412, 319] width 99 height 28
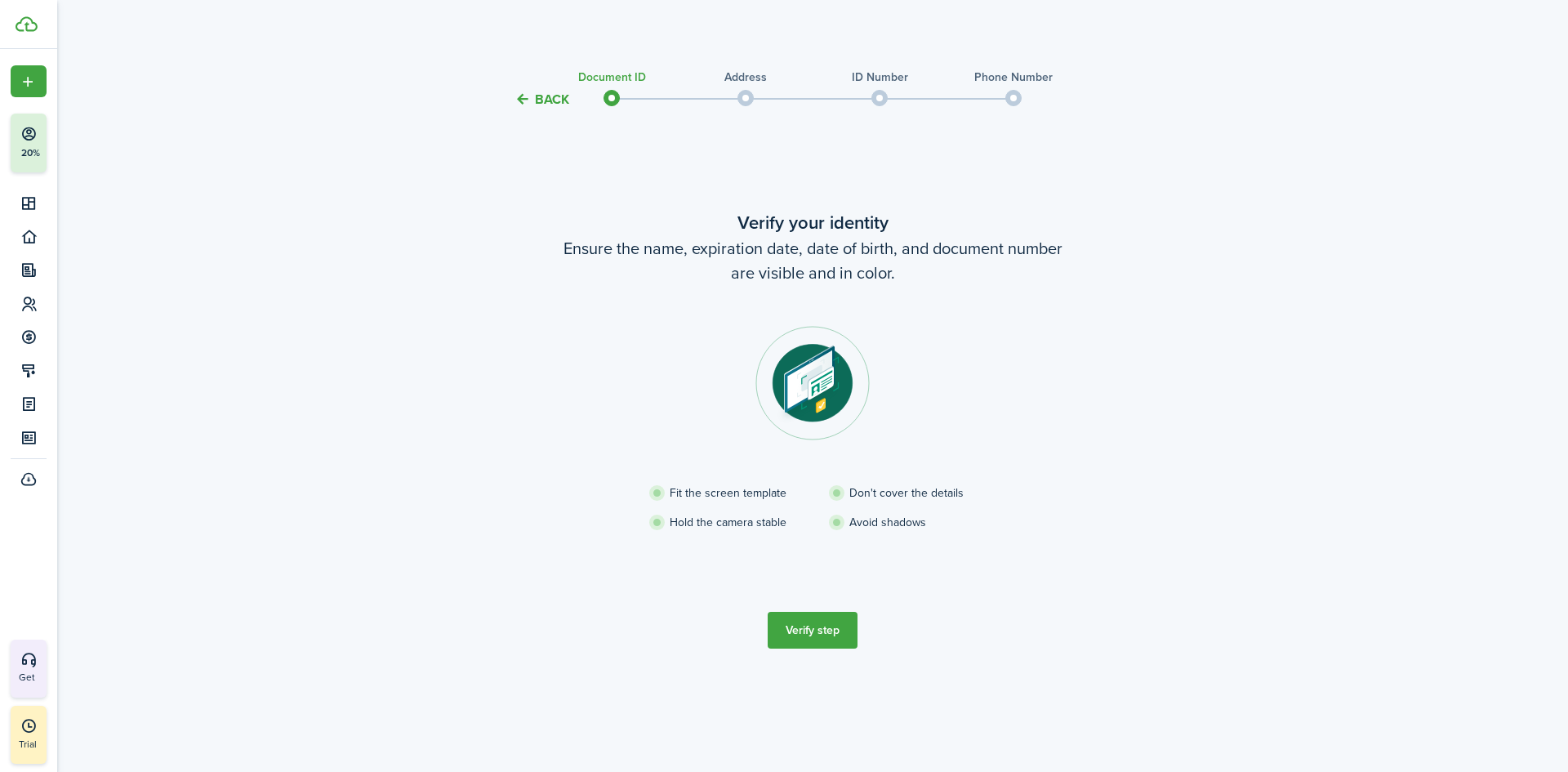
click at [816, 638] on button "Verify step" at bounding box center [812, 630] width 90 height 37
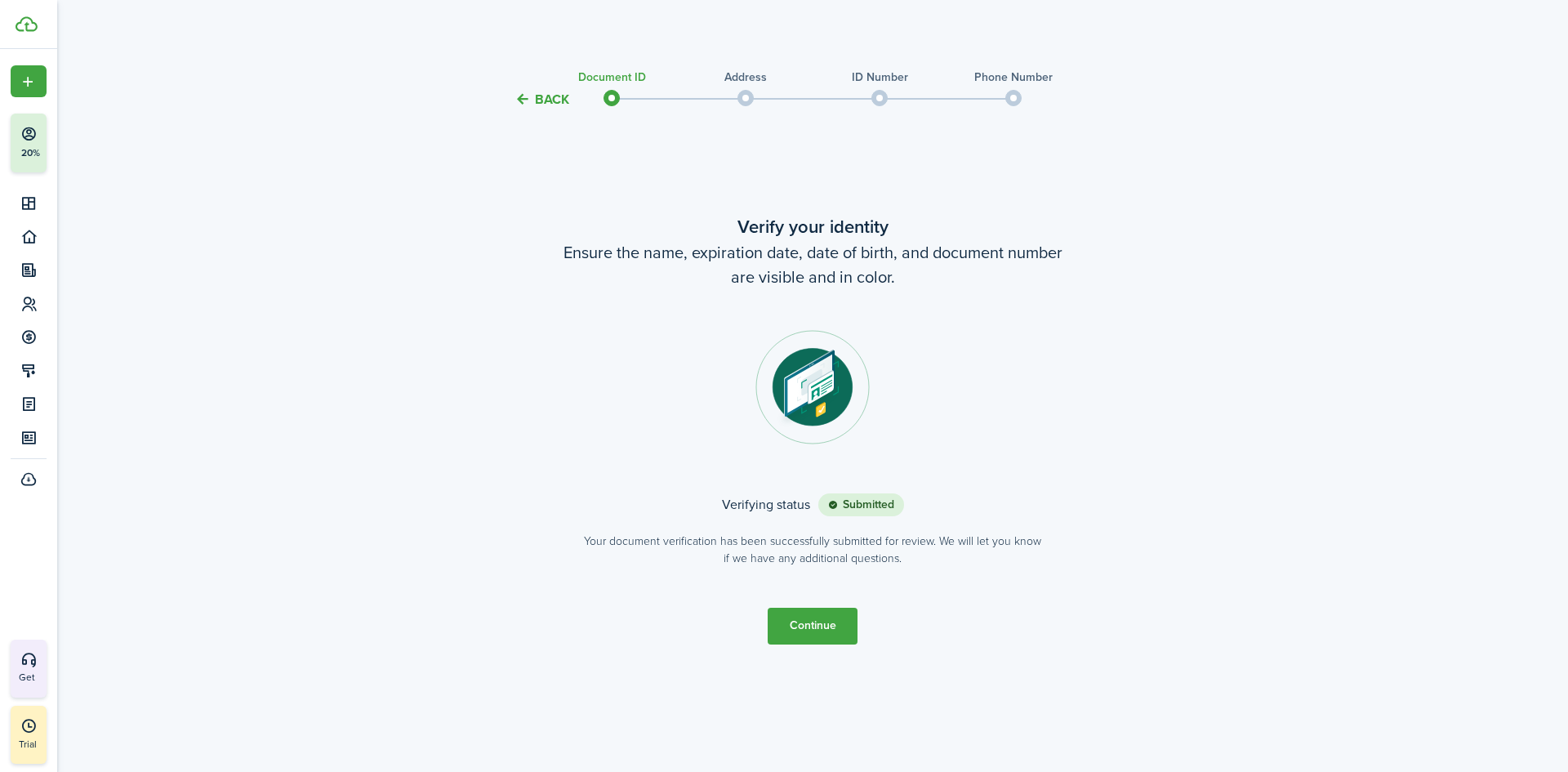
click at [817, 626] on button "Continue" at bounding box center [812, 626] width 90 height 37
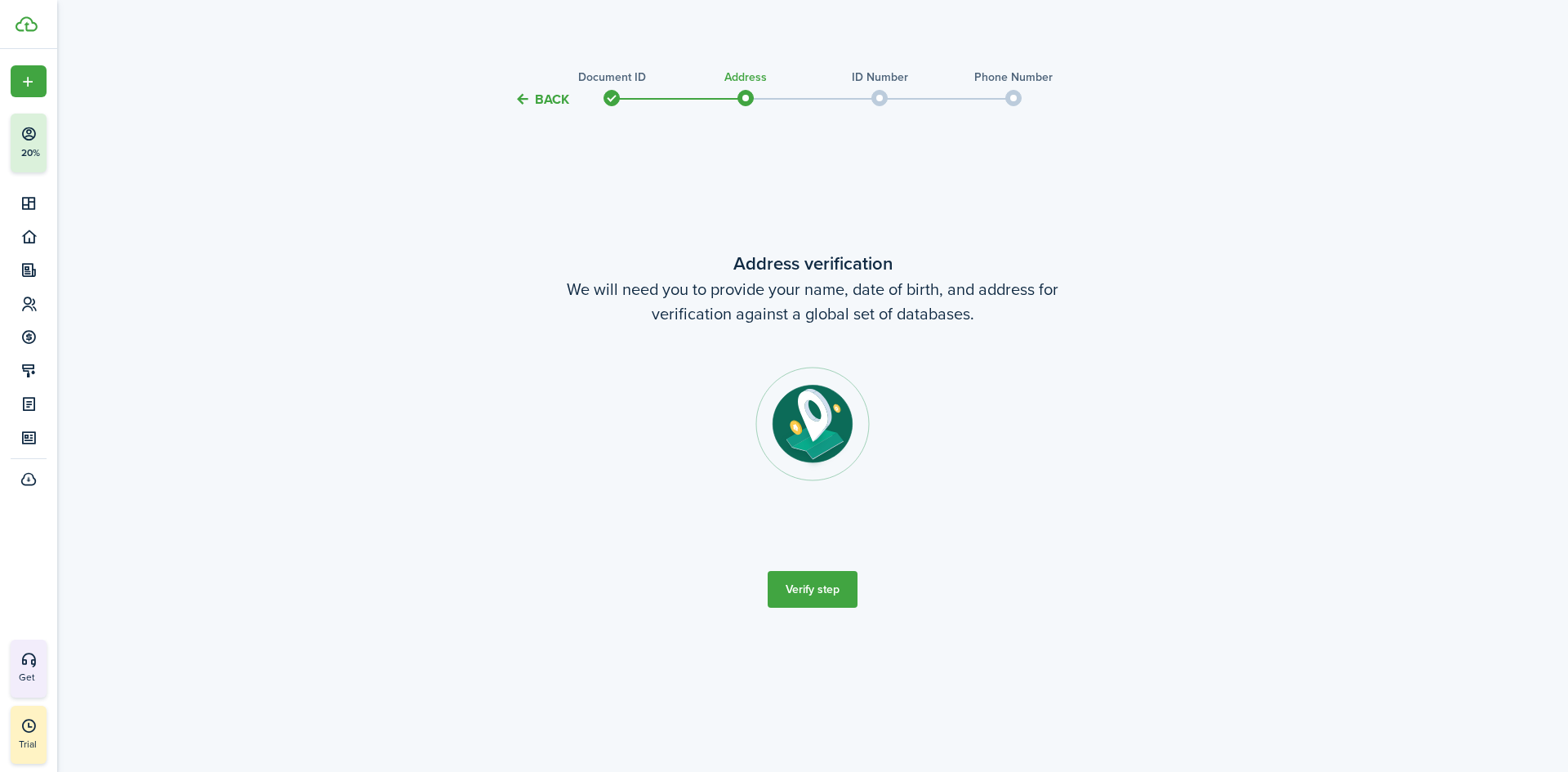
click at [816, 598] on button "Verify step" at bounding box center [812, 590] width 90 height 37
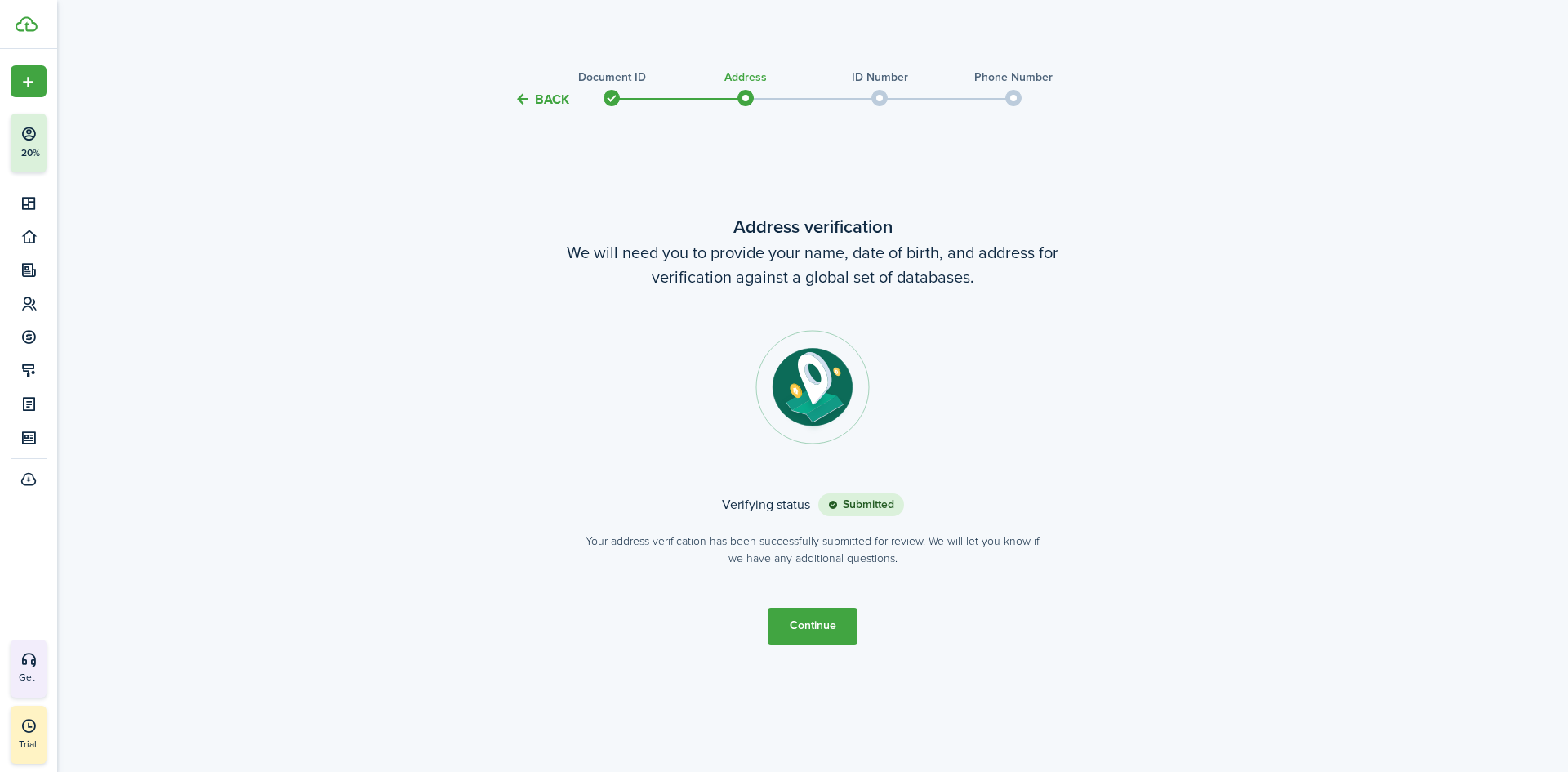
click at [827, 629] on button "Continue" at bounding box center [812, 626] width 90 height 37
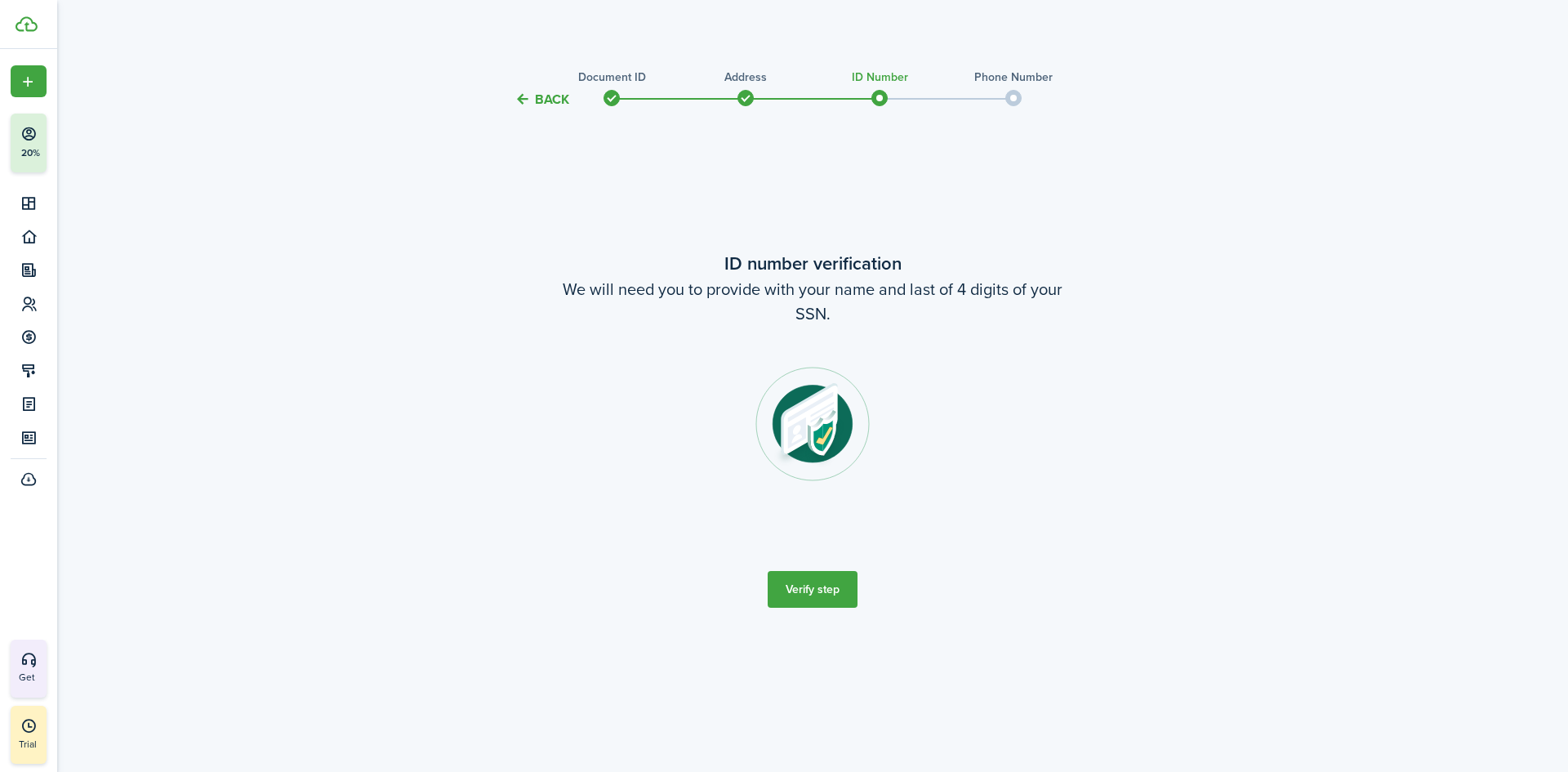
click at [807, 592] on button "Verify step" at bounding box center [812, 590] width 90 height 37
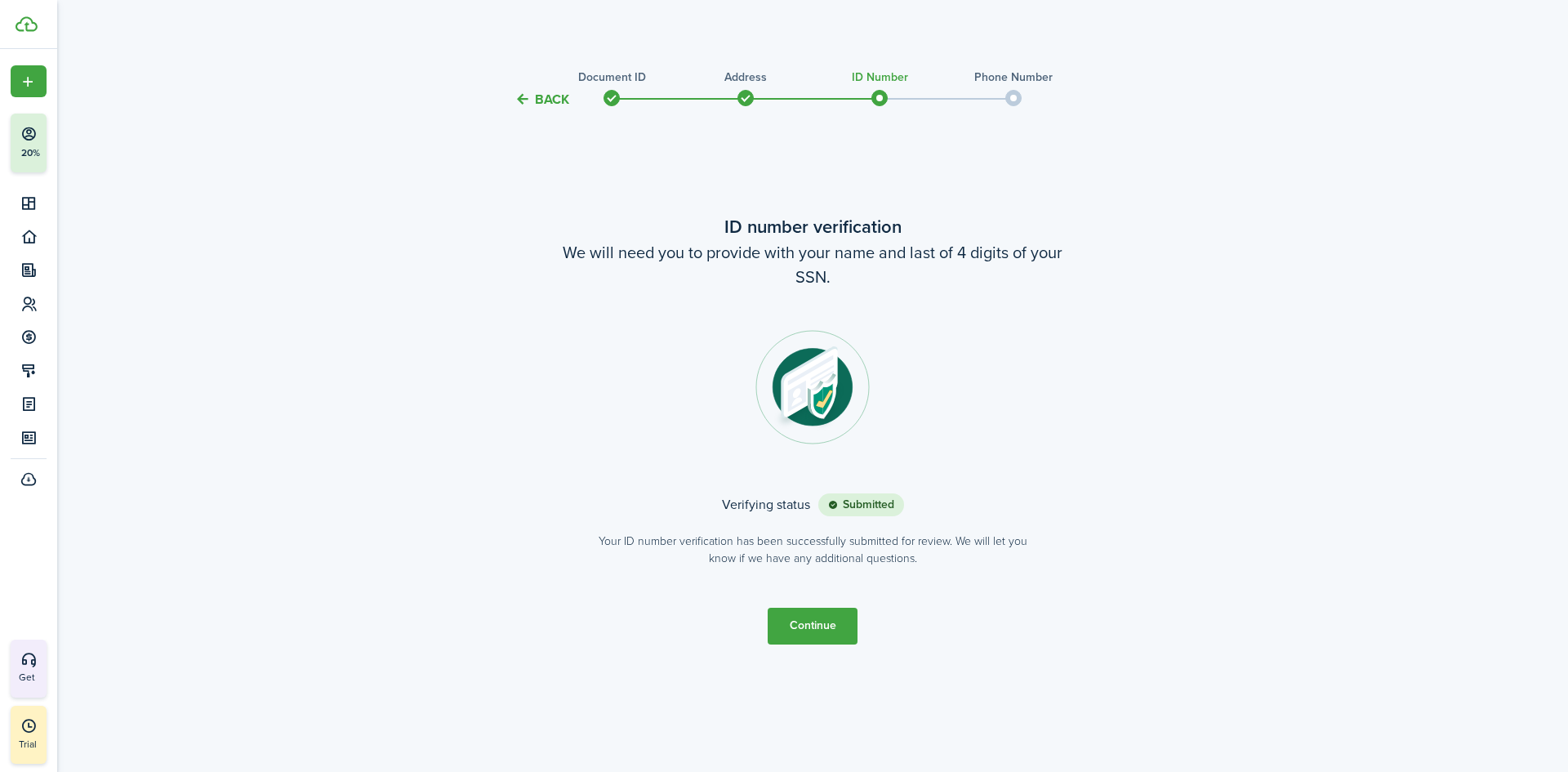
click at [821, 623] on button "Continue" at bounding box center [812, 626] width 90 height 37
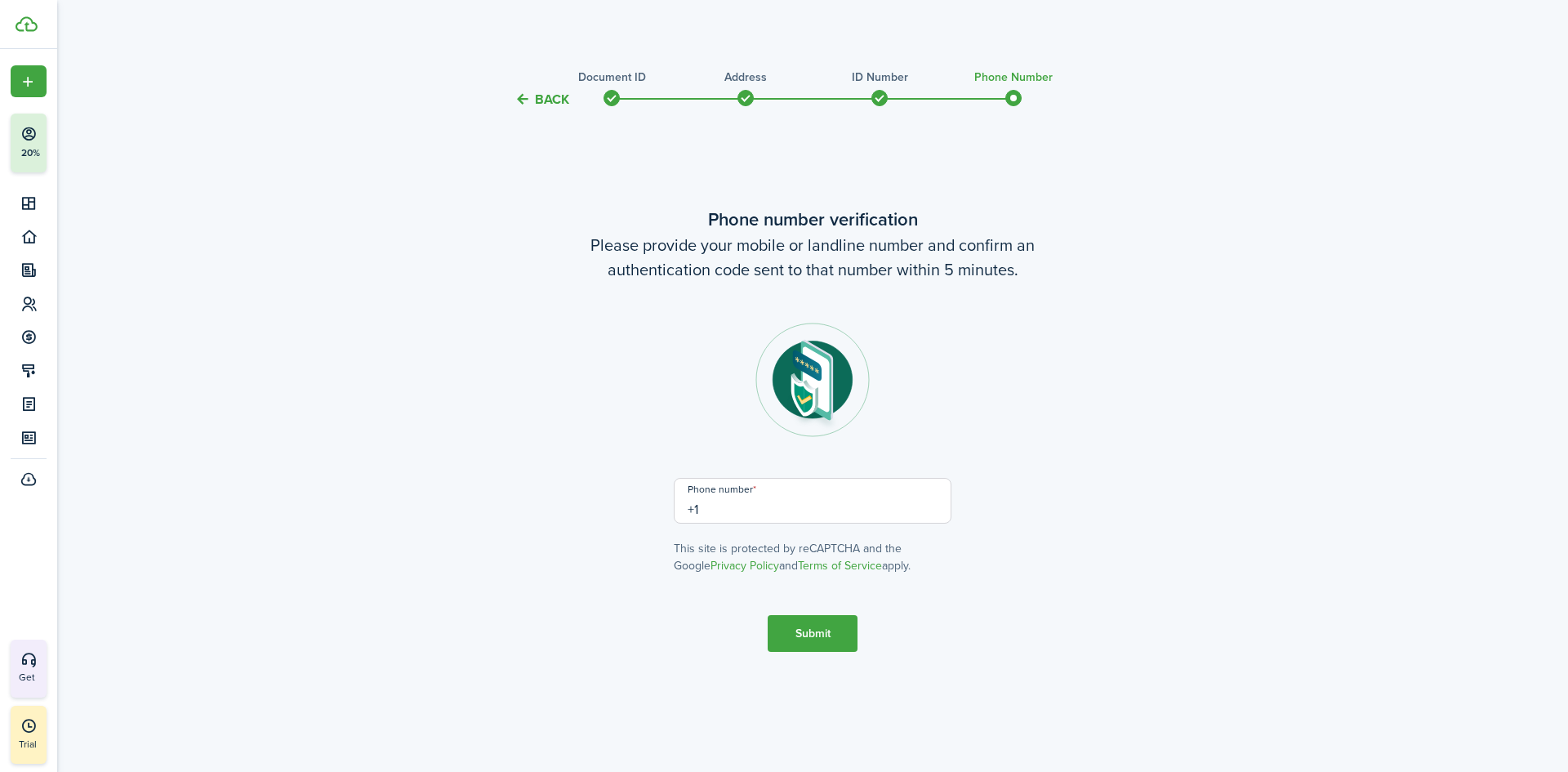
click at [799, 509] on input "+1" at bounding box center [813, 501] width 278 height 46
type input "[PHONE_NUMBER]"
click at [787, 625] on button "Submit" at bounding box center [812, 634] width 90 height 37
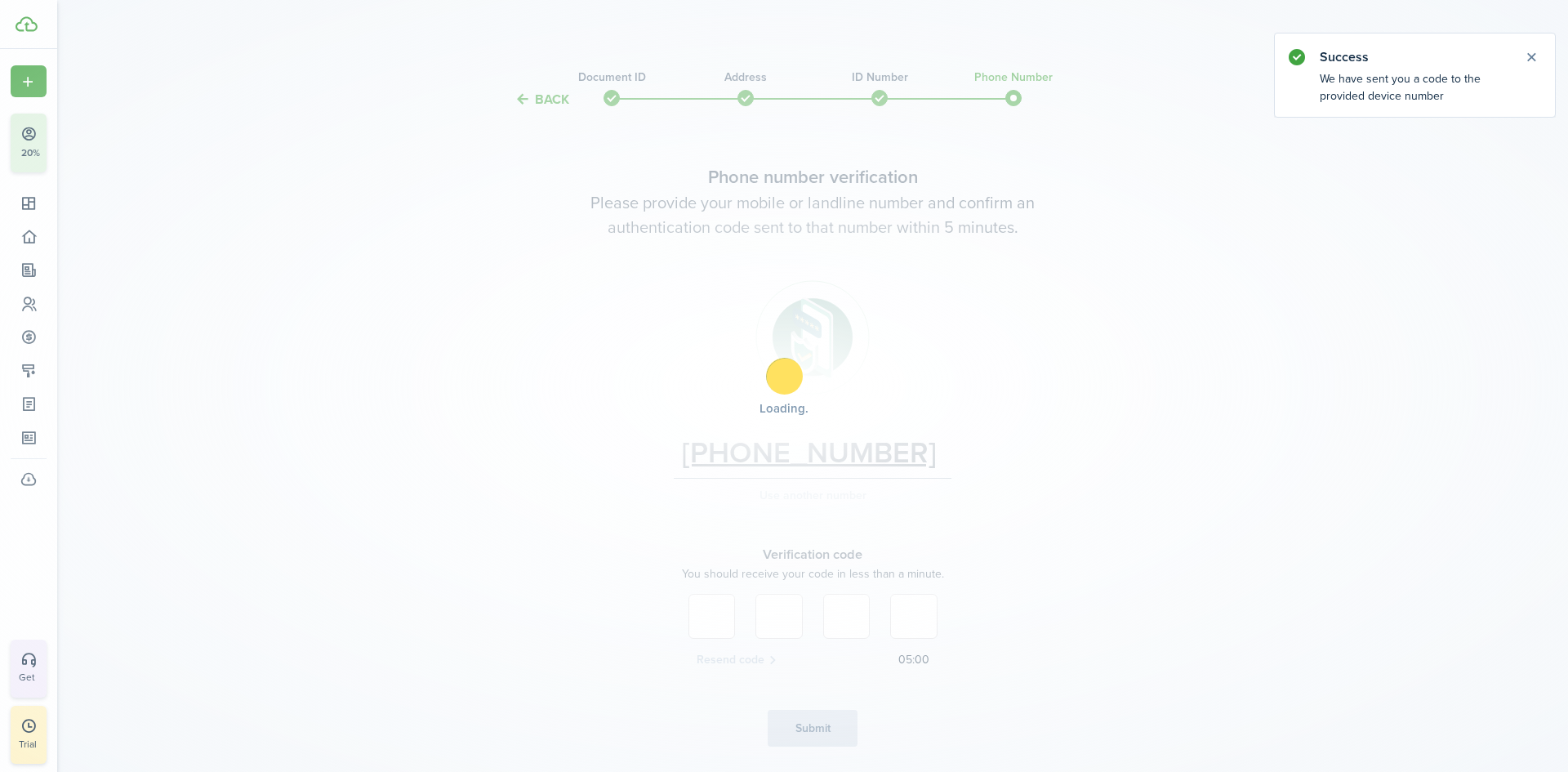
scroll to position [52, 0]
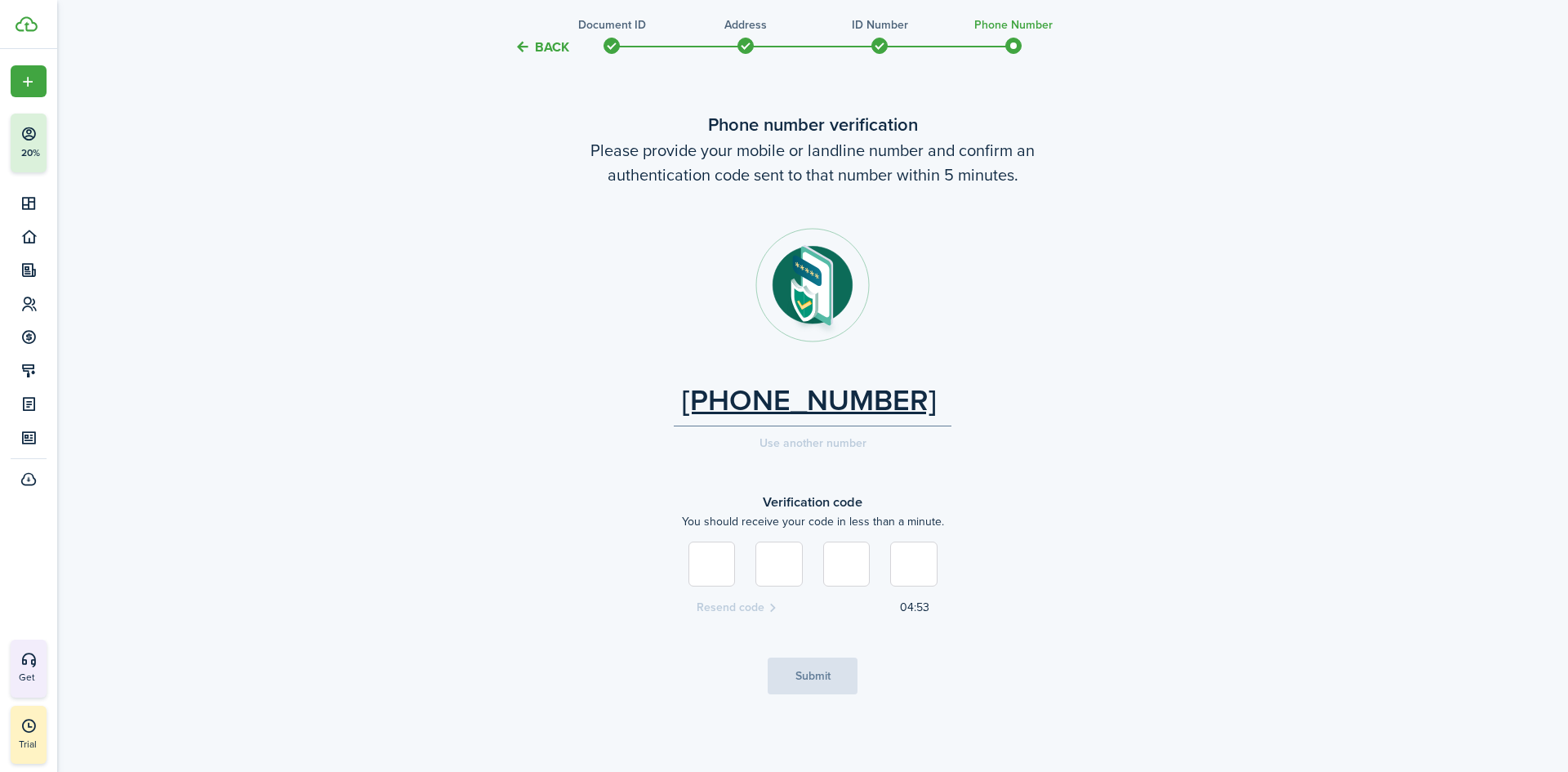
type input "0"
type input "4"
type input "0"
type input "4"
click at [824, 677] on button "Submit" at bounding box center [812, 676] width 90 height 37
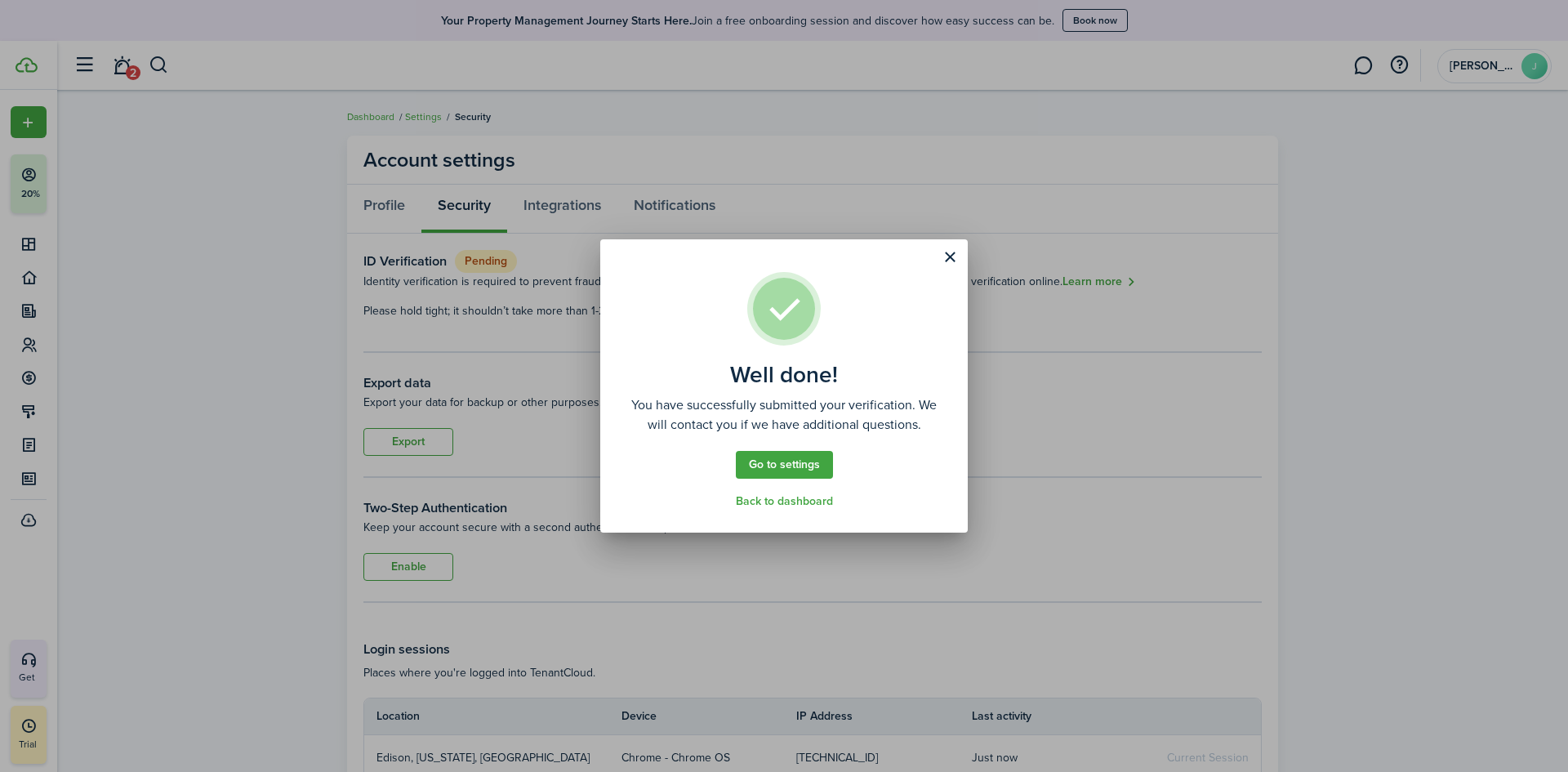
click at [807, 473] on link "Go to settings" at bounding box center [784, 464] width 97 height 28
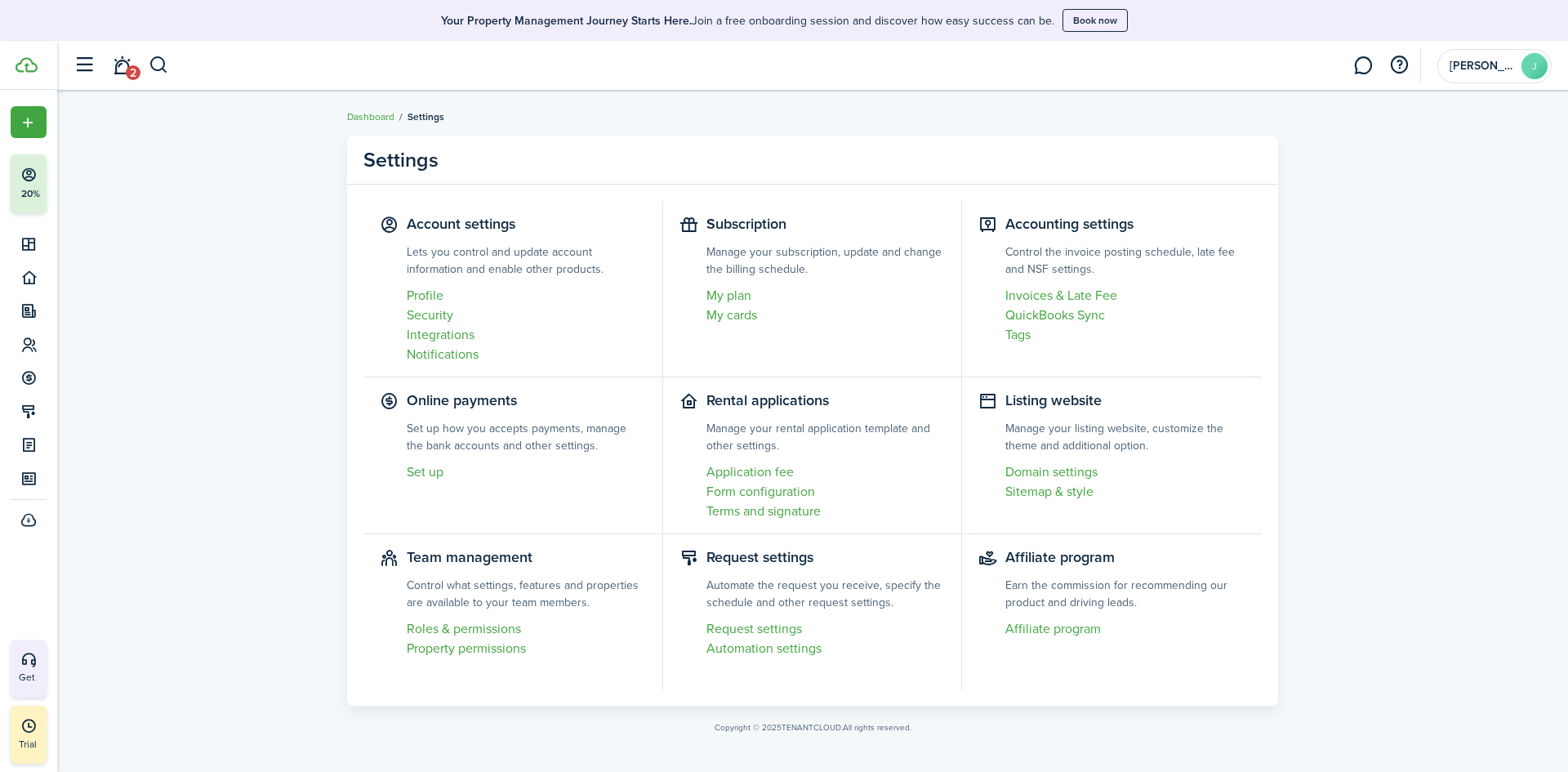
click at [736, 294] on link "My plan" at bounding box center [826, 295] width 239 height 19
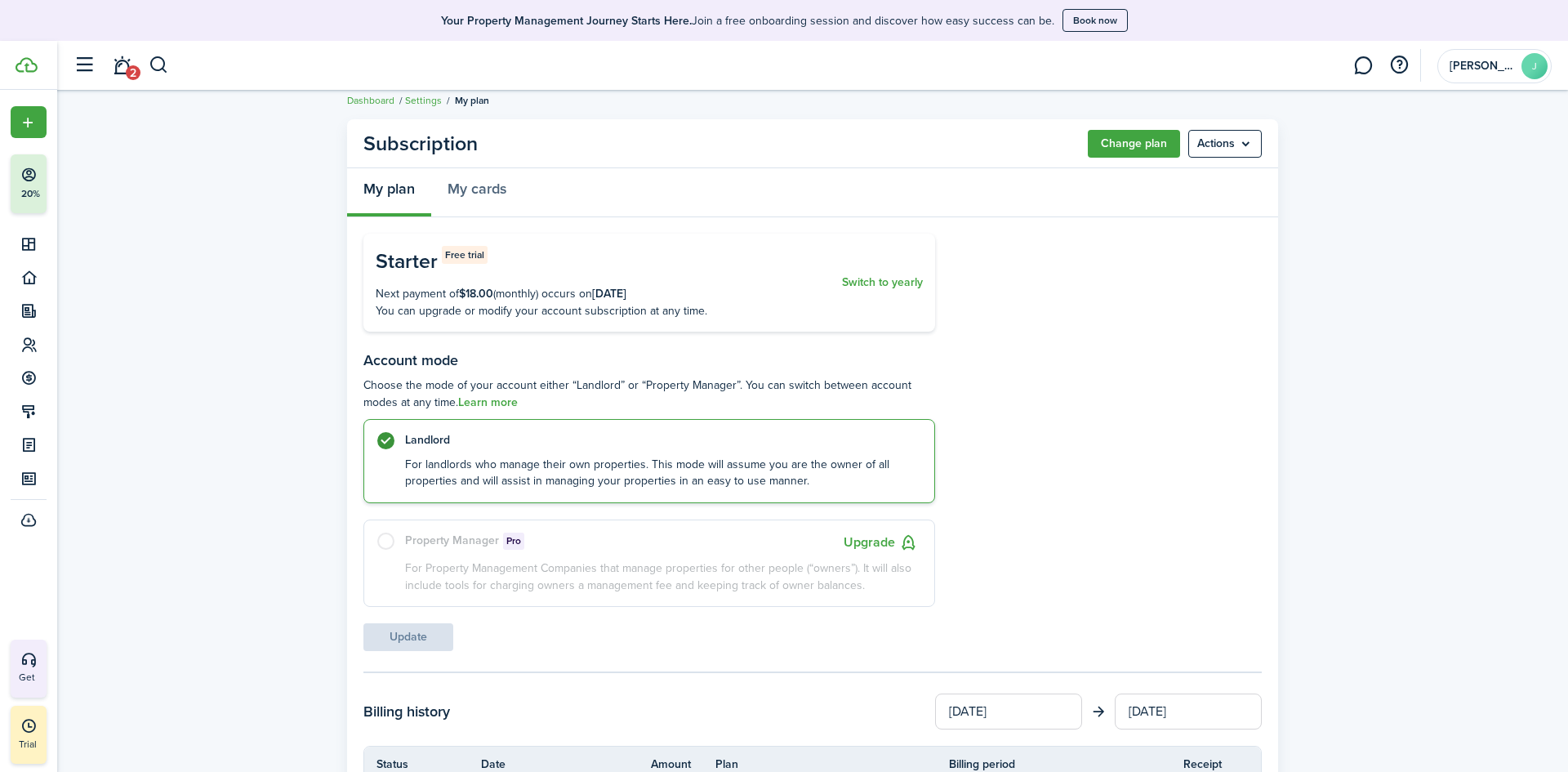
scroll to position [40, 0]
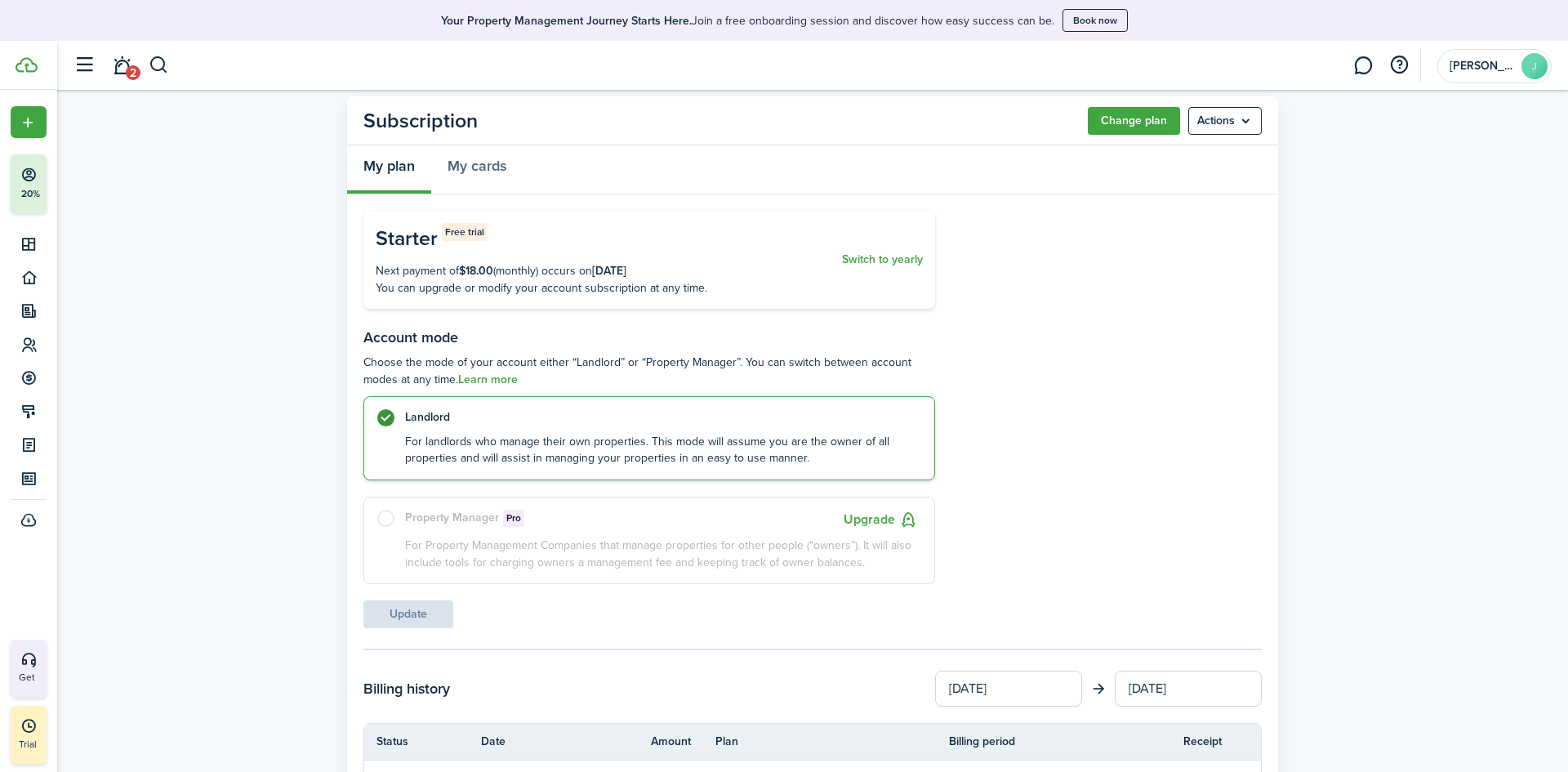
click at [377, 518] on label "Property Manager Pro Upgrade For Property Management Companies that manage prop…" at bounding box center [649, 540] width 571 height 88
click at [388, 518] on label "Property Manager Pro Upgrade For Property Management Companies that manage prop…" at bounding box center [649, 540] width 571 height 88
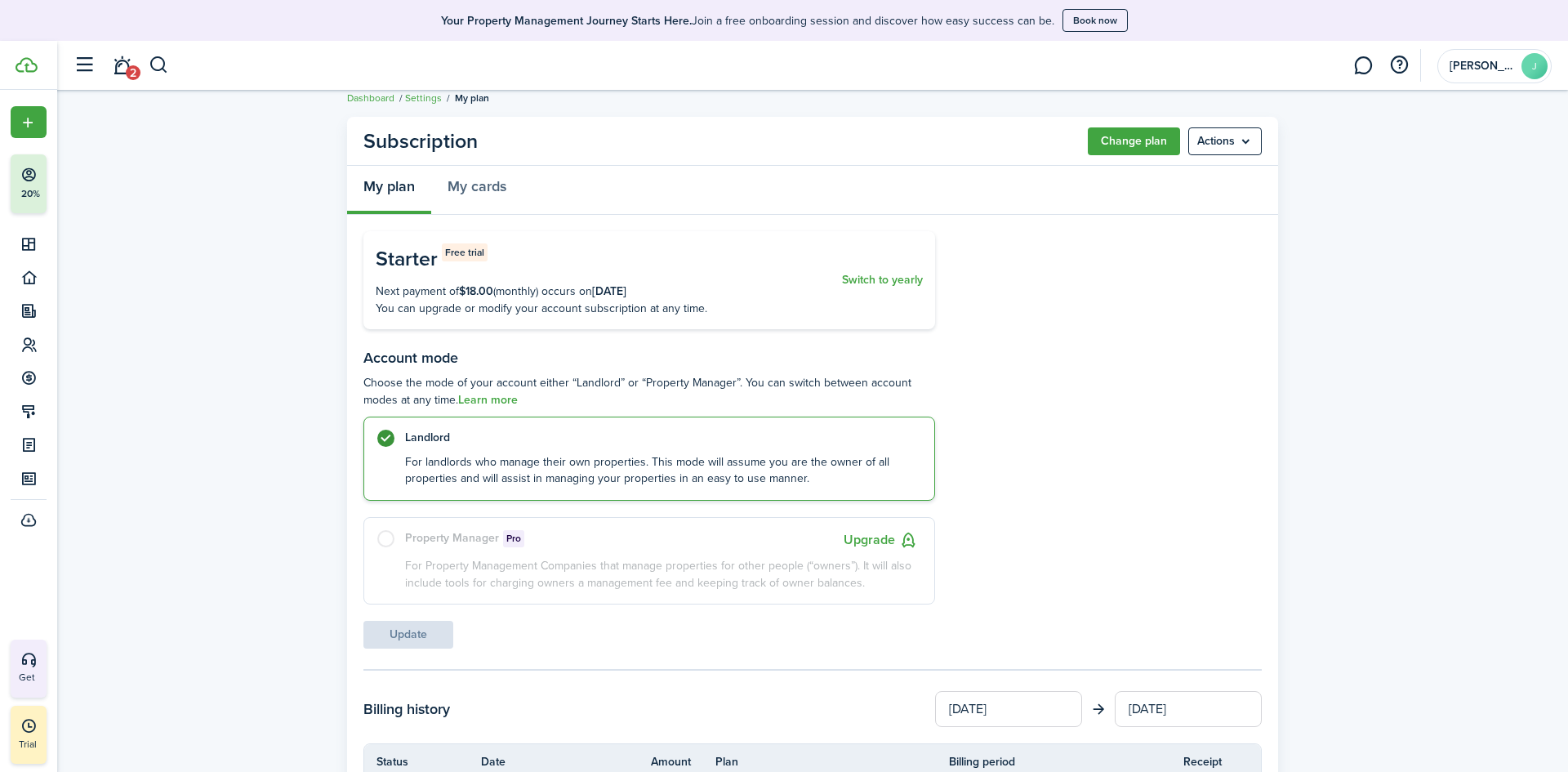
scroll to position [0, 0]
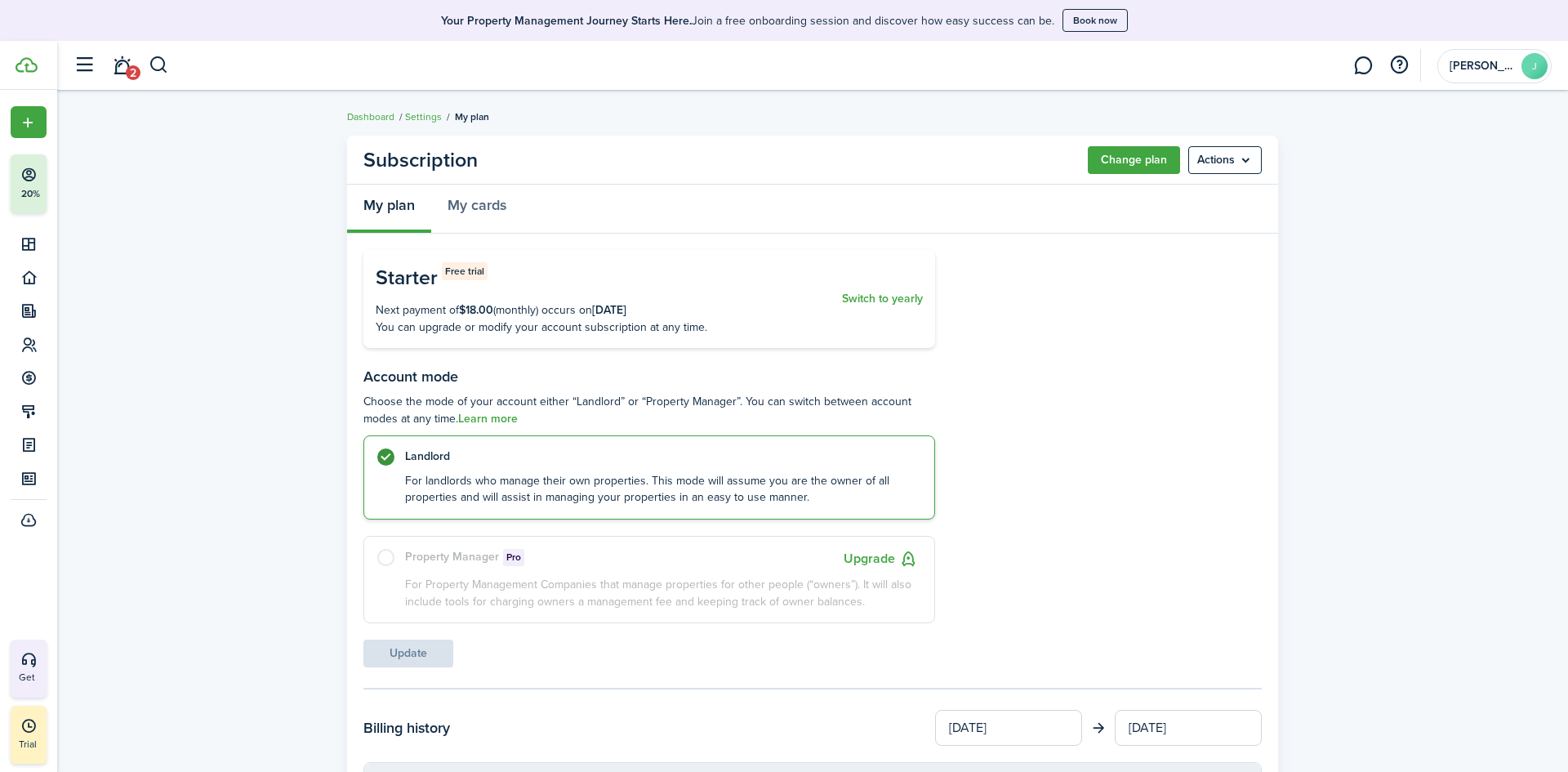
click at [869, 560] on button "Upgrade" at bounding box center [880, 559] width 74 height 20
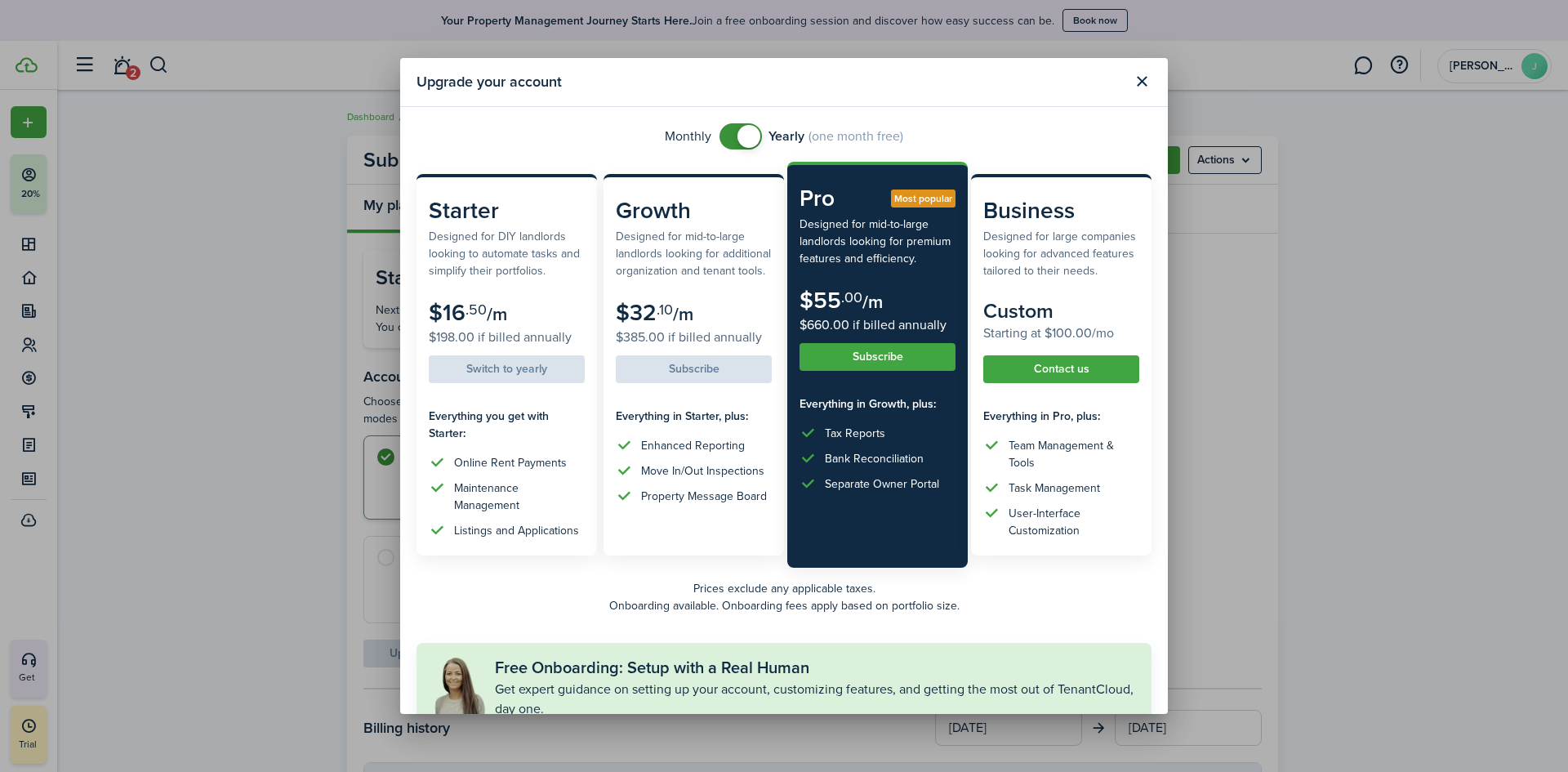
checkbox input "false"
click at [732, 137] on span at bounding box center [740, 136] width 16 height 26
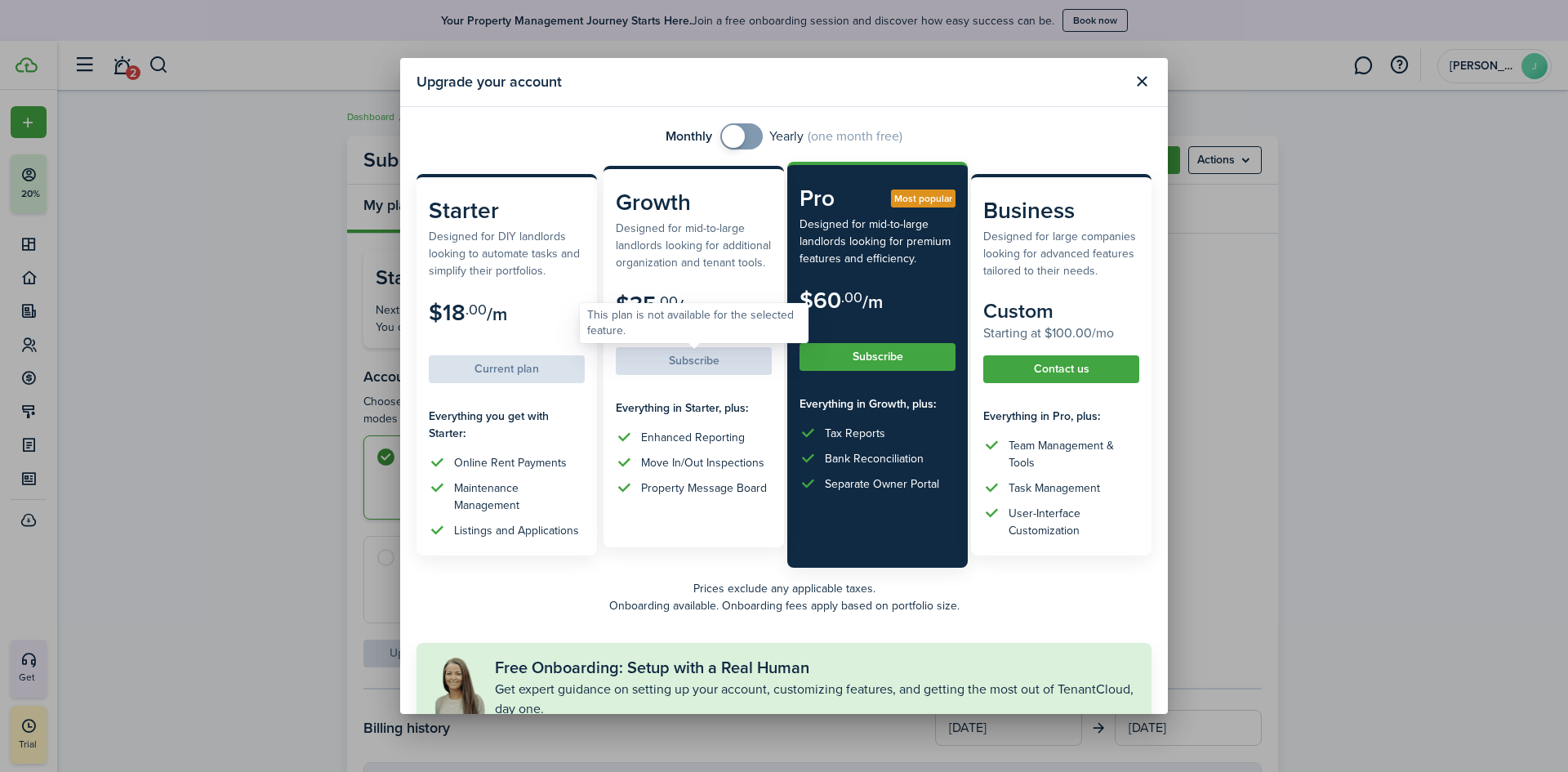
click at [678, 364] on span "Subscribe" at bounding box center [693, 360] width 156 height 19
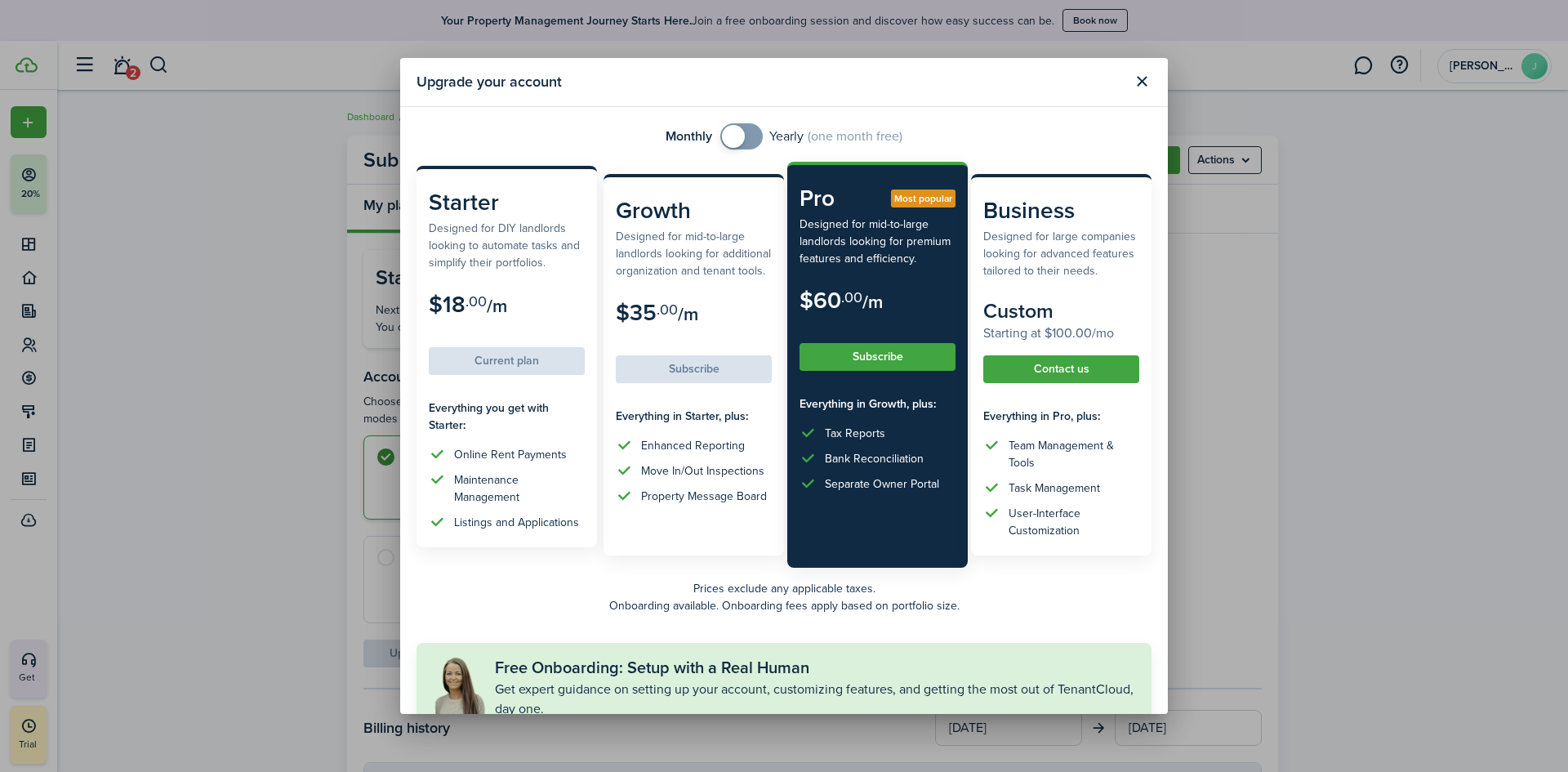
scroll to position [122, 0]
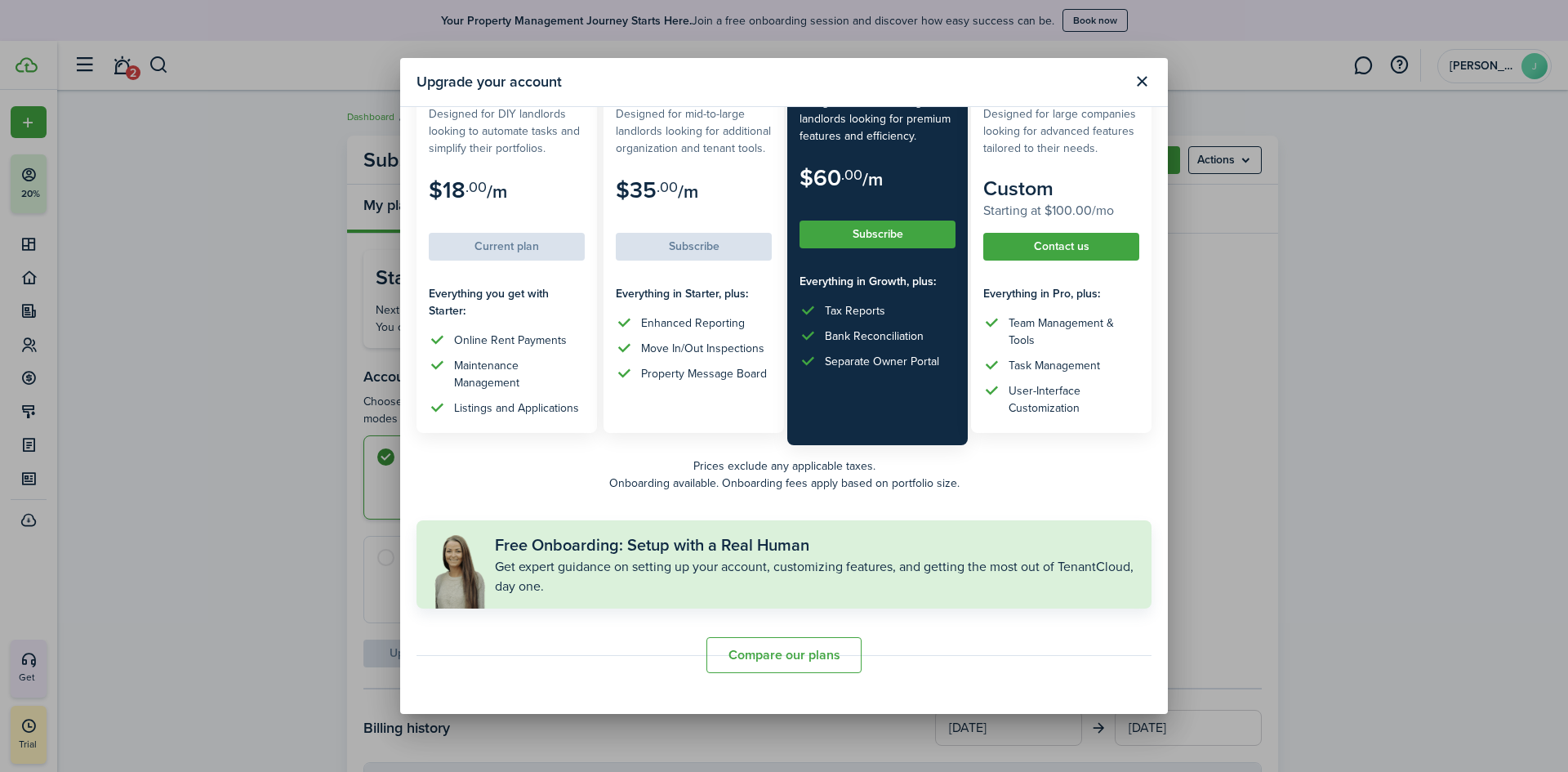
click at [775, 654] on button "Compare our plans" at bounding box center [784, 655] width 155 height 36
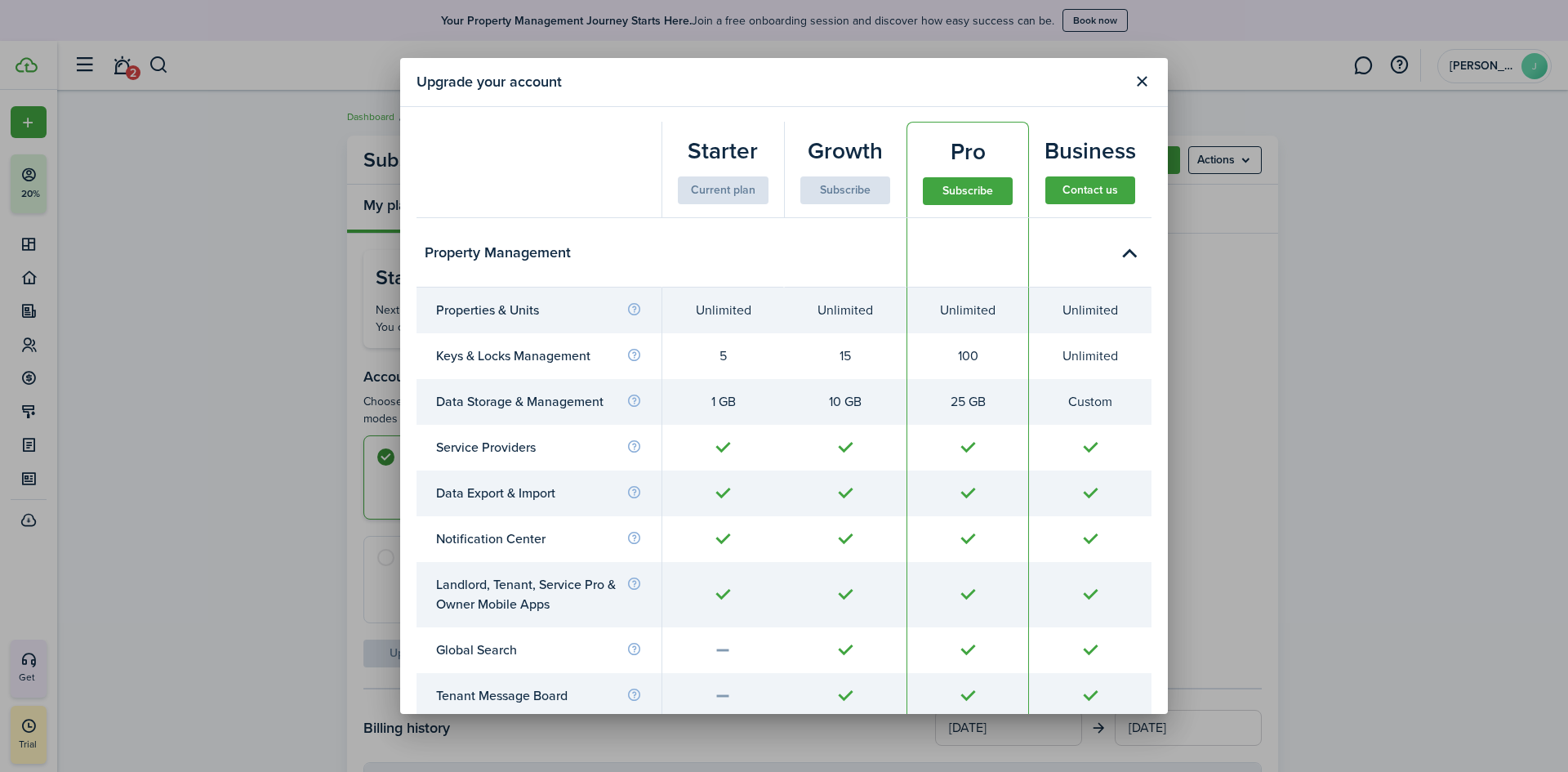
scroll to position [710, 0]
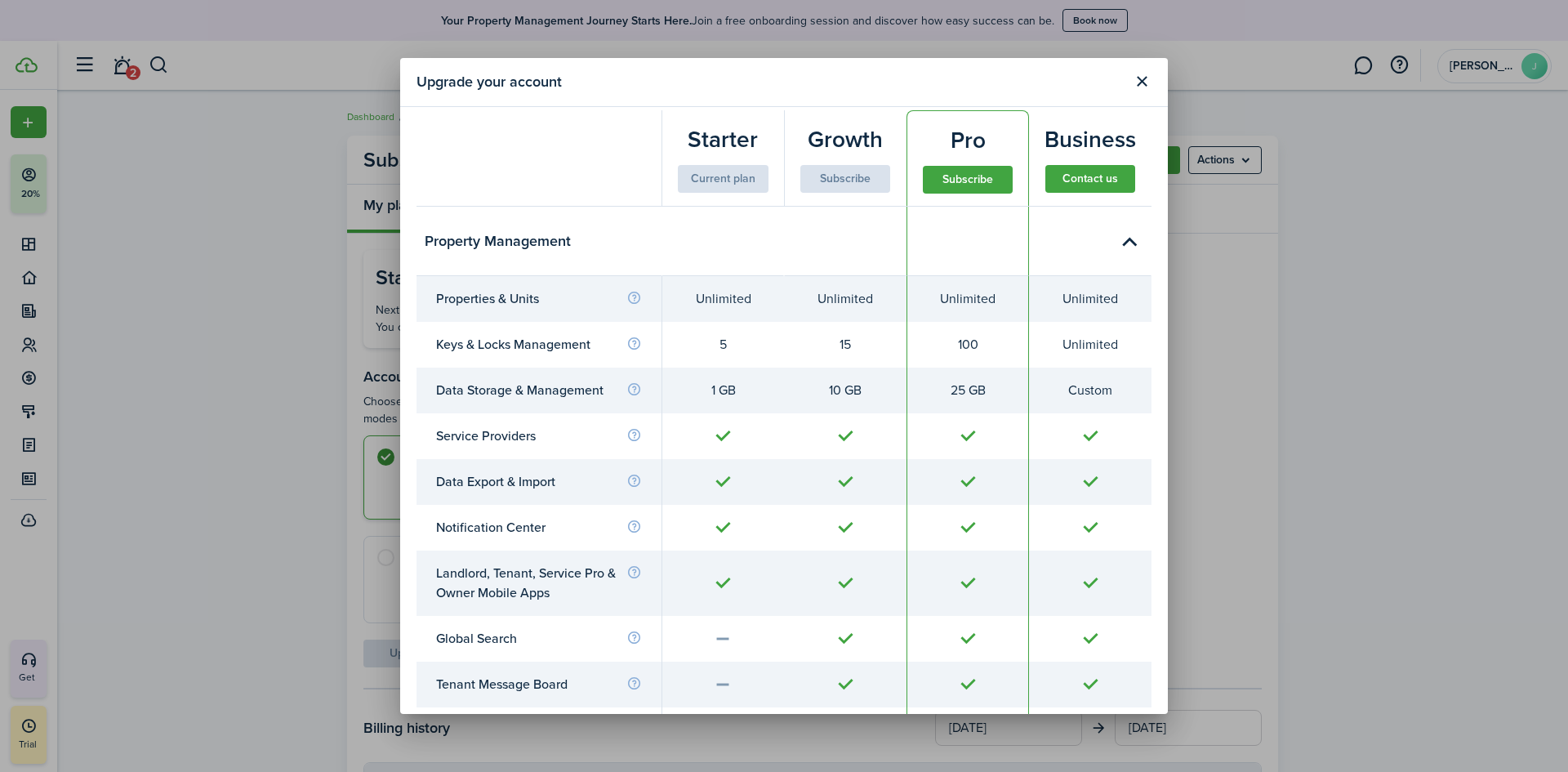
click at [1143, 83] on button "Close modal" at bounding box center [1142, 81] width 28 height 28
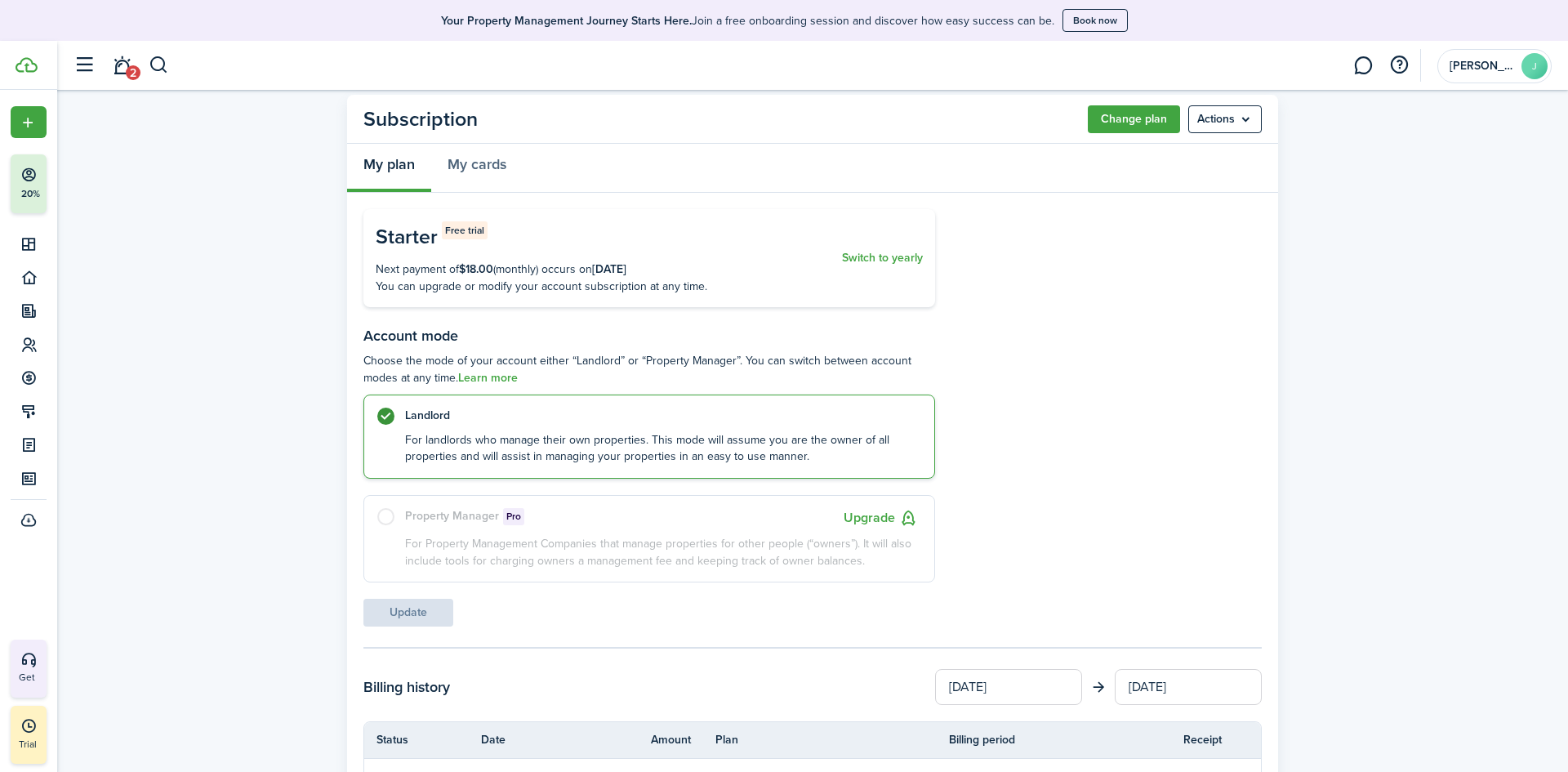
scroll to position [0, 0]
